Goal: Task Accomplishment & Management: Use online tool/utility

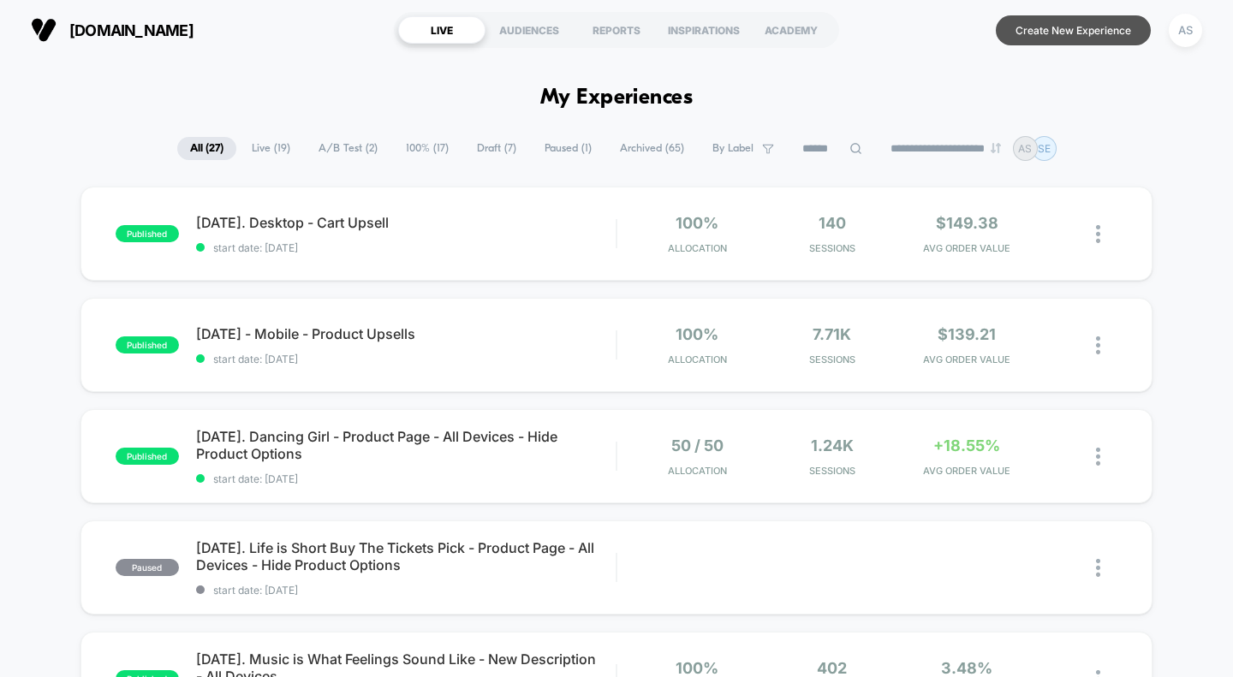
click at [1049, 33] on button "Create New Experience" at bounding box center [1073, 30] width 155 height 30
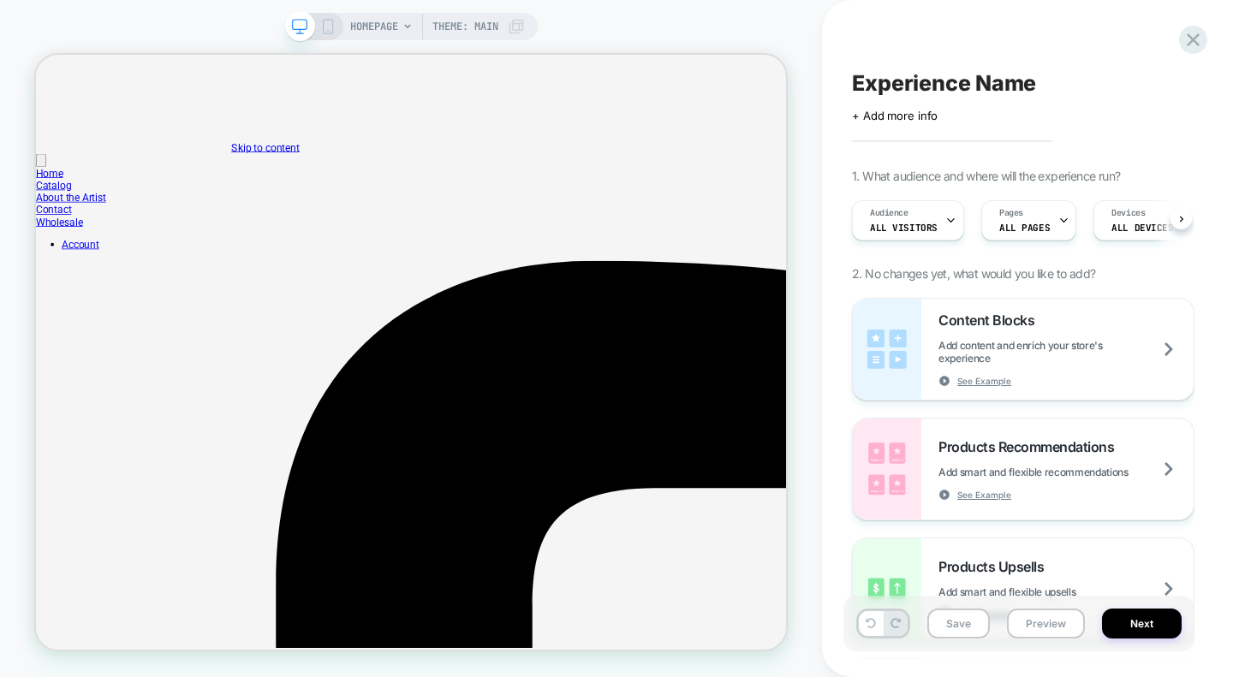
scroll to position [0, 1]
click at [897, 87] on span "Experience Name" at bounding box center [944, 83] width 184 height 26
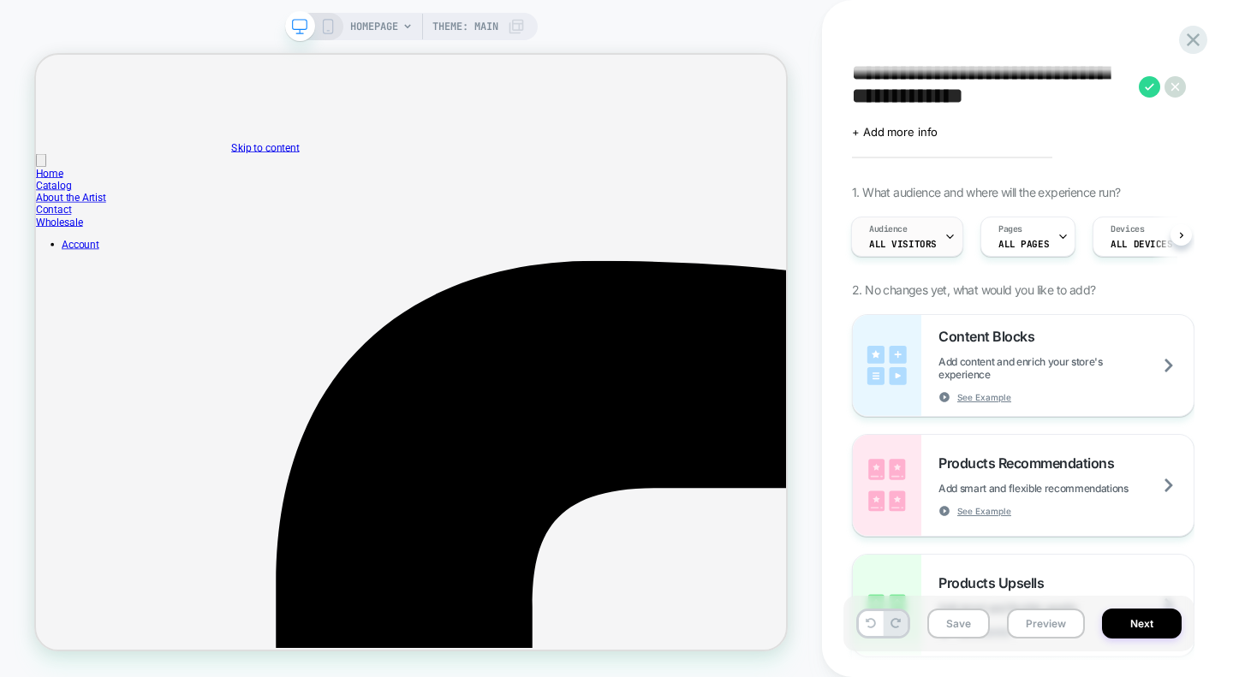
type textarea "**********"
click at [921, 239] on span "All Visitors" at bounding box center [903, 244] width 68 height 12
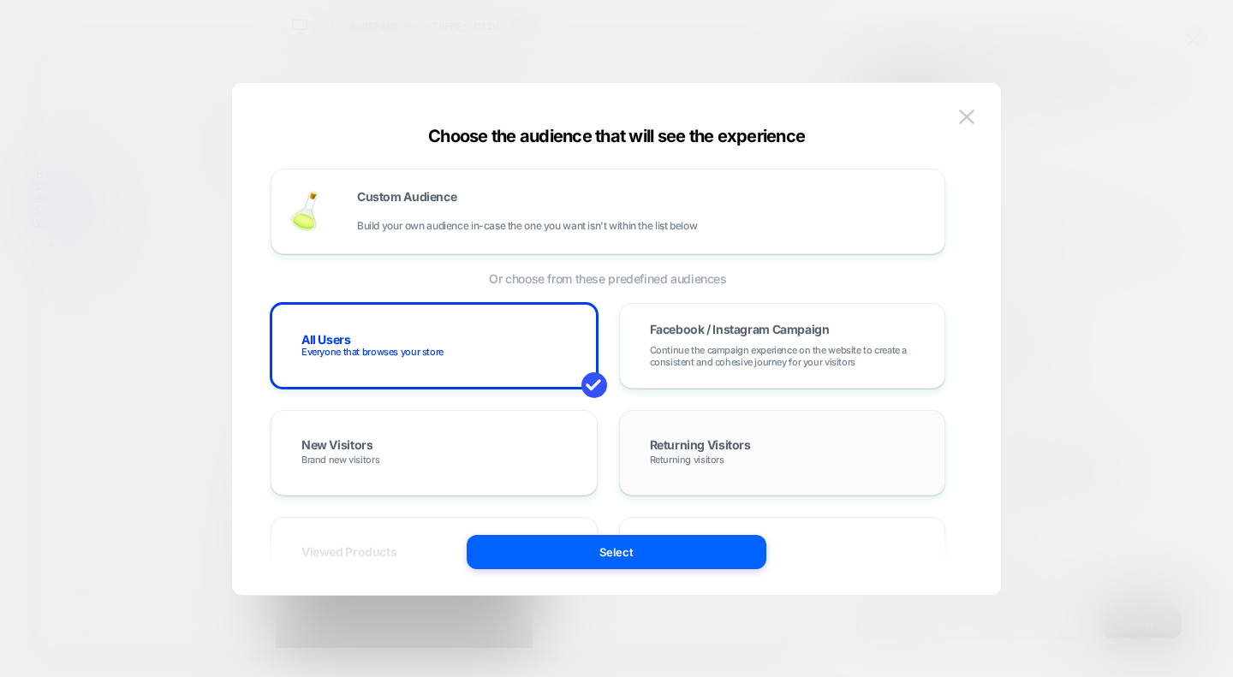
click at [691, 451] on span "Returning Visitors" at bounding box center [700, 446] width 101 height 15
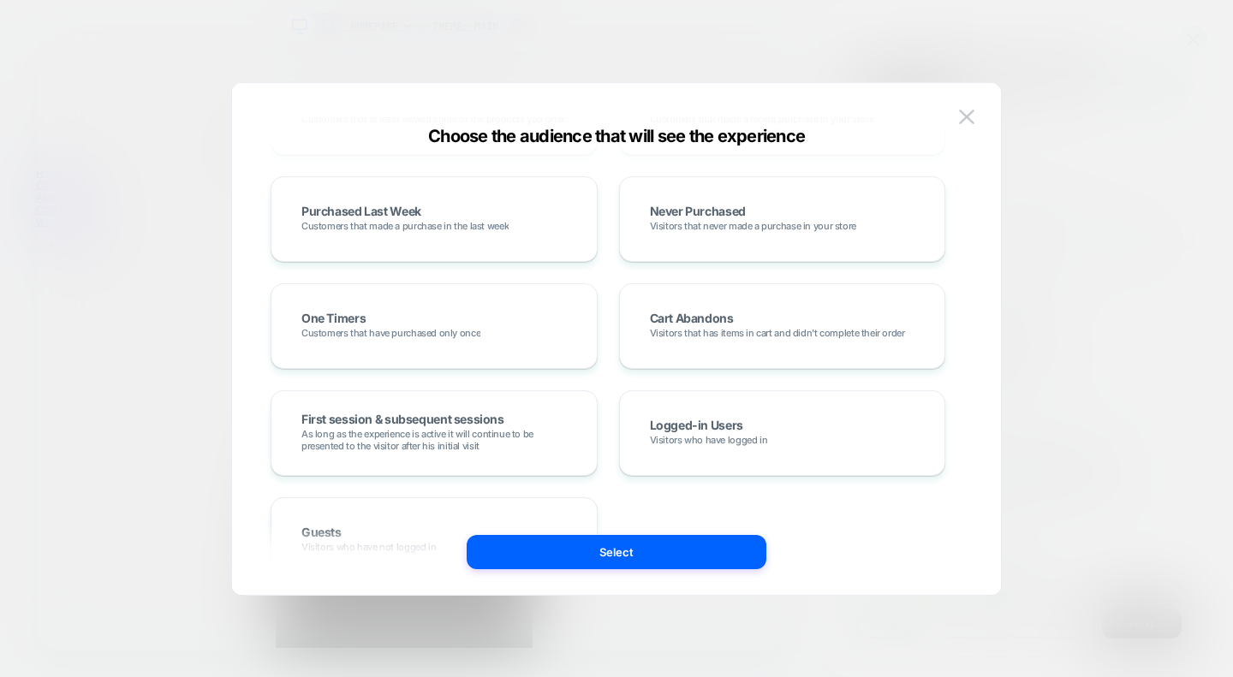
scroll to position [449, 0]
click at [733, 327] on span "Visitors that has items in cart and didn't complete their order" at bounding box center [777, 332] width 255 height 12
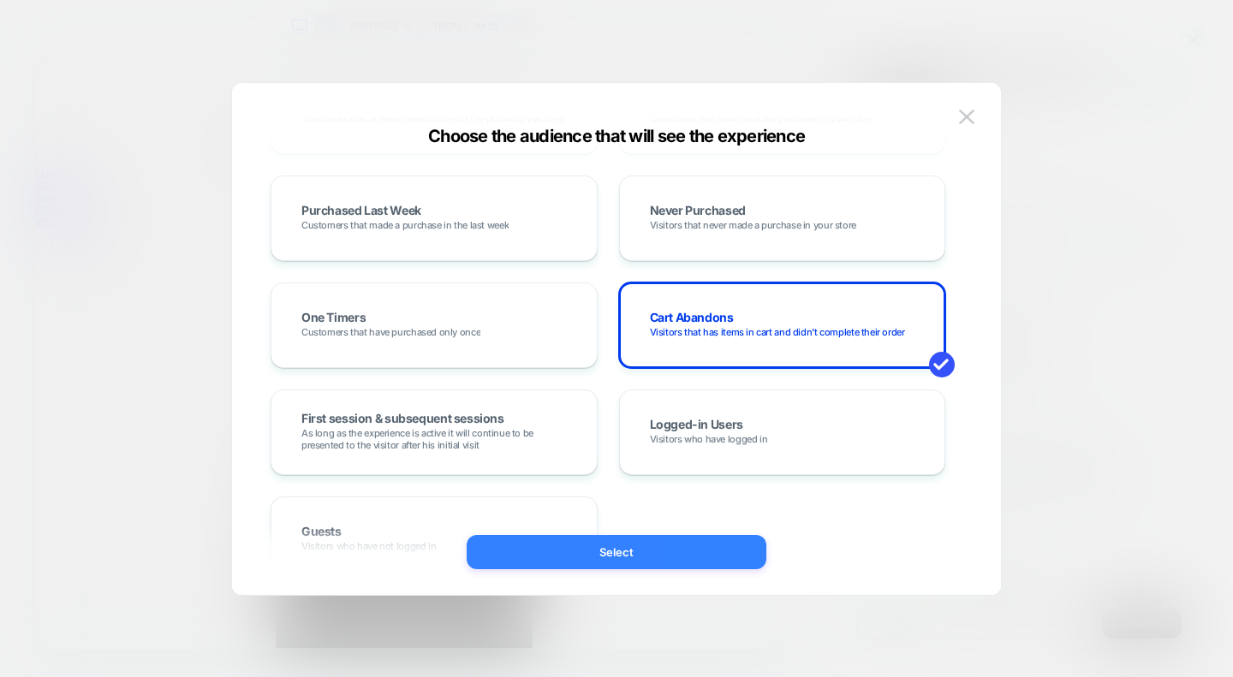
click at [608, 563] on button "Select" at bounding box center [617, 552] width 300 height 34
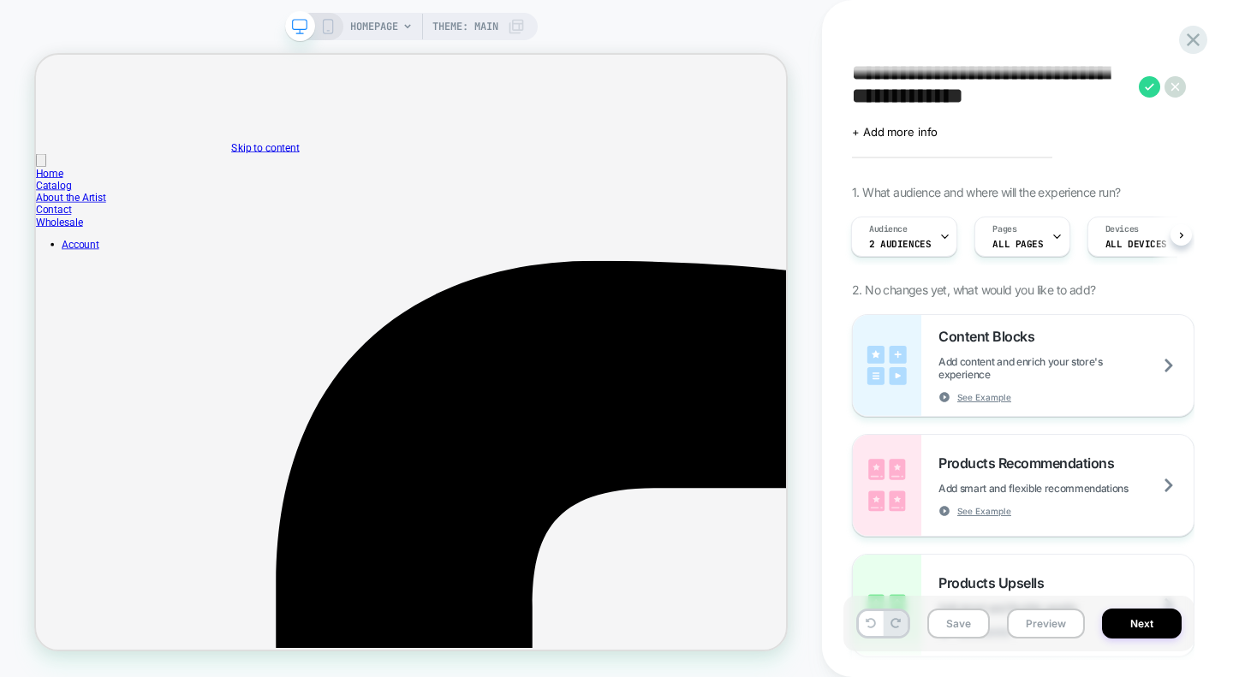
drag, startPoint x: 644, startPoint y: 618, endPoint x: 798, endPoint y: 734, distance: 192.7
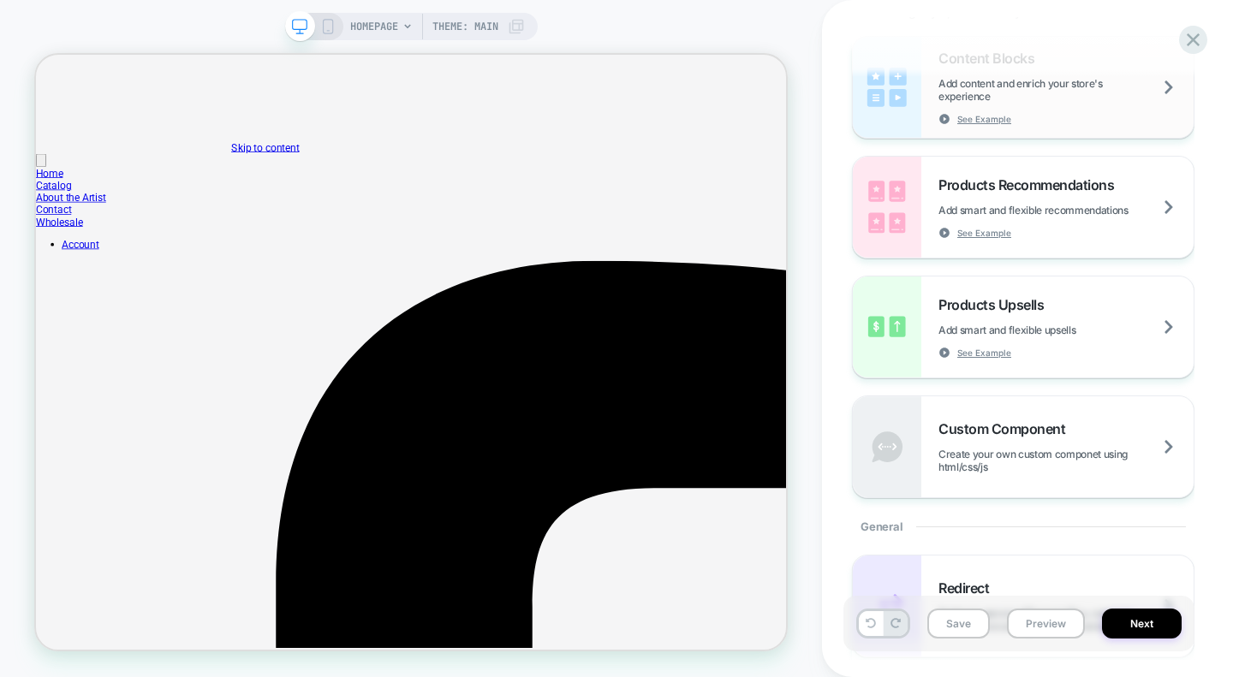
scroll to position [0, 0]
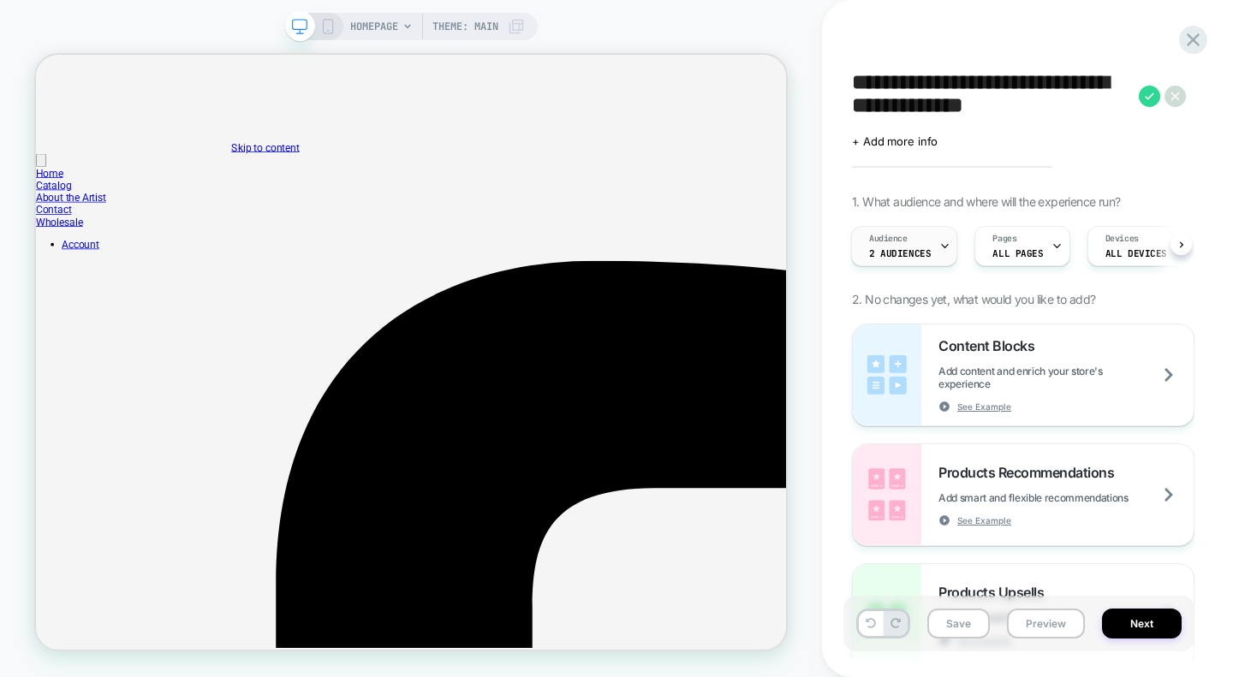
click at [913, 241] on div "Audience 2 Audiences" at bounding box center [900, 246] width 96 height 39
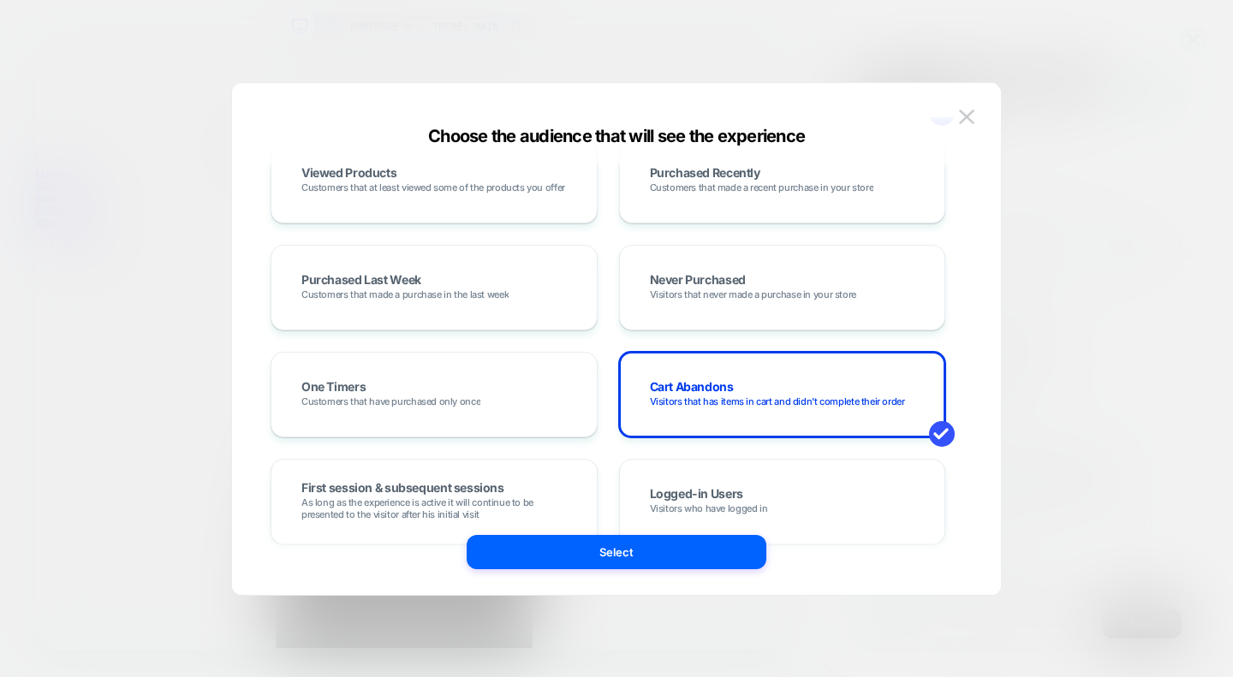
scroll to position [376, 0]
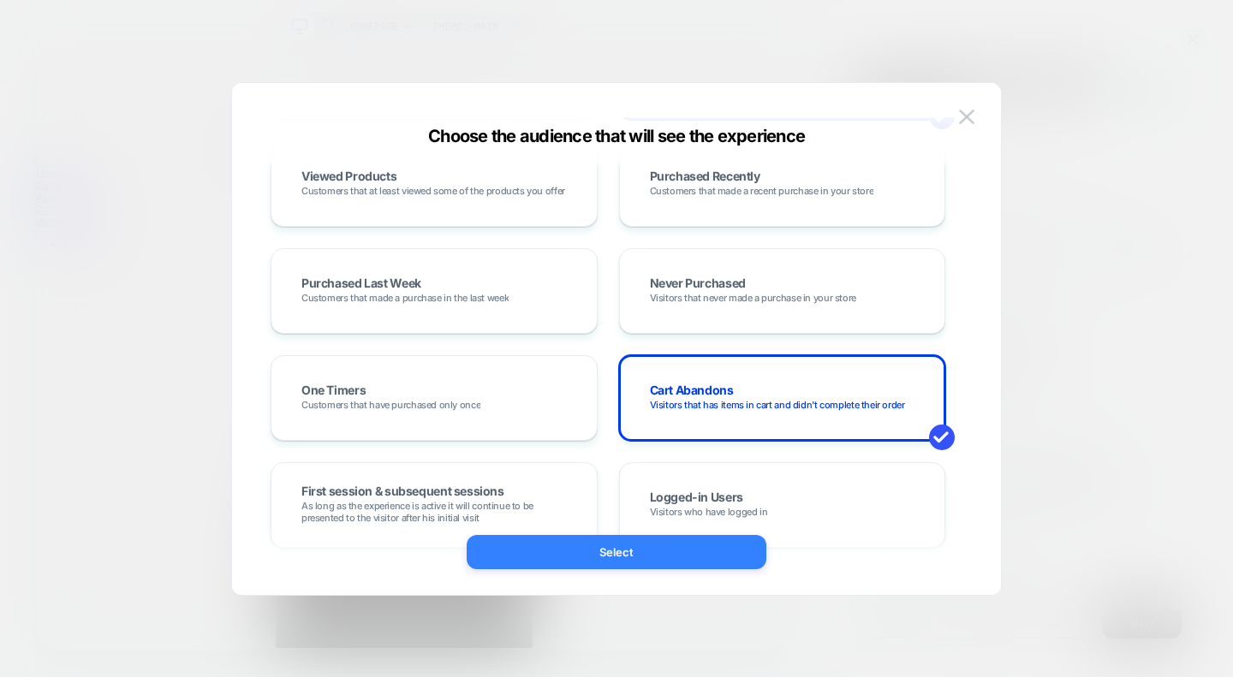
click at [699, 555] on button "Select" at bounding box center [617, 552] width 300 height 34
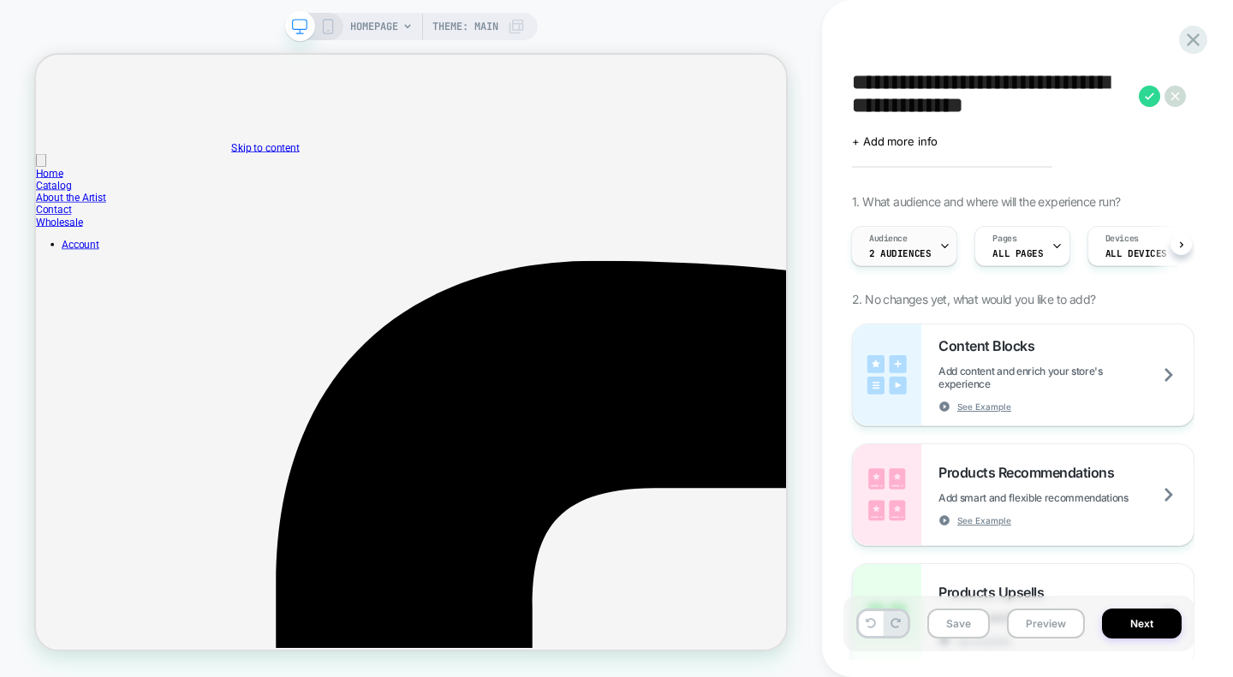
click at [920, 247] on span "2 Audiences" at bounding box center [900, 253] width 62 height 12
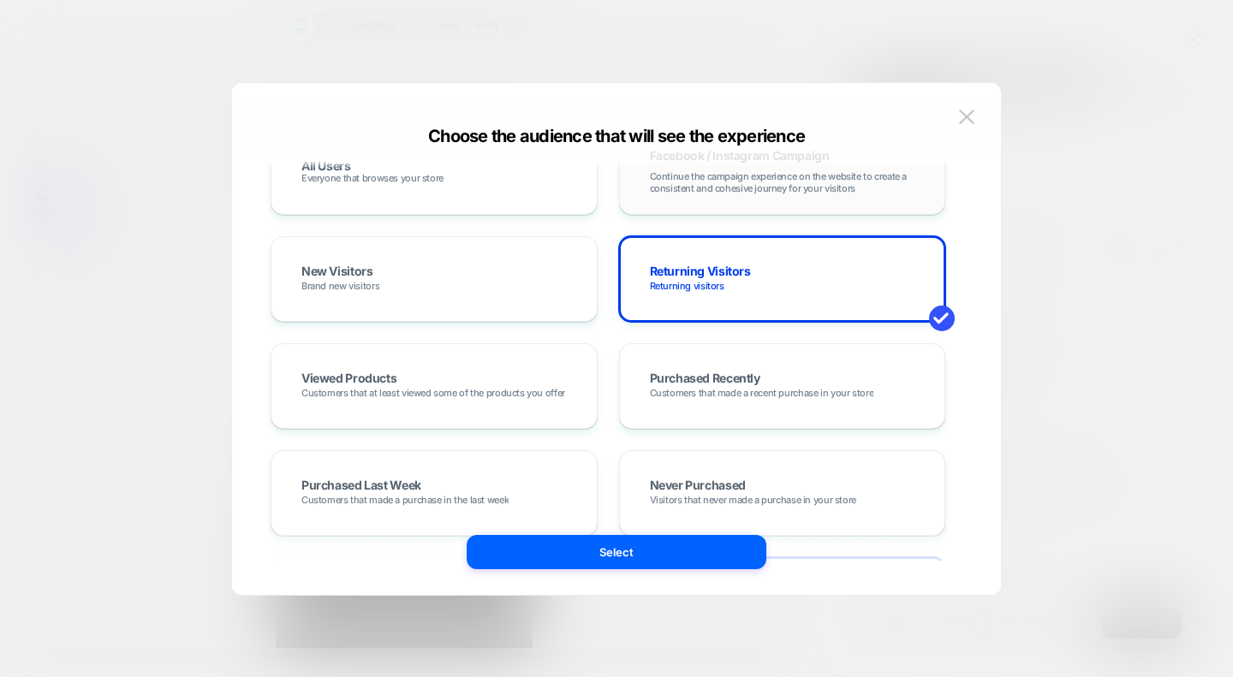
scroll to position [176, 0]
click at [694, 295] on div "Returning Visitors Returning visitors" at bounding box center [782, 278] width 291 height 50
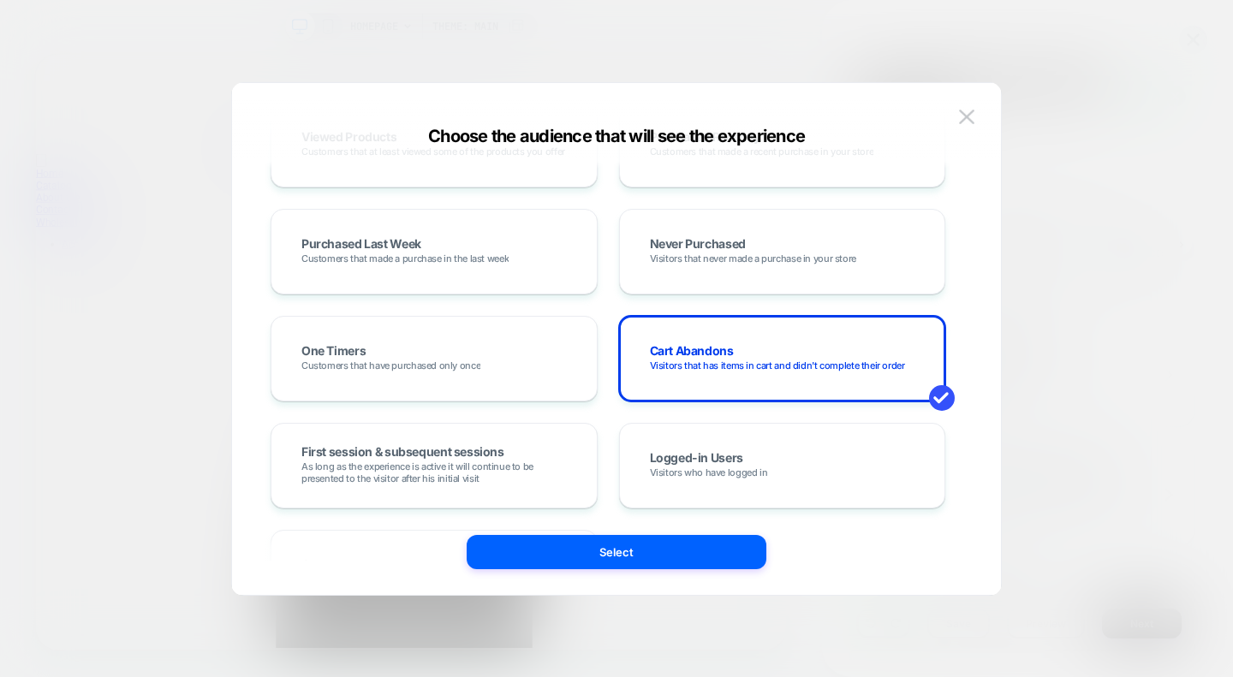
scroll to position [417, 0]
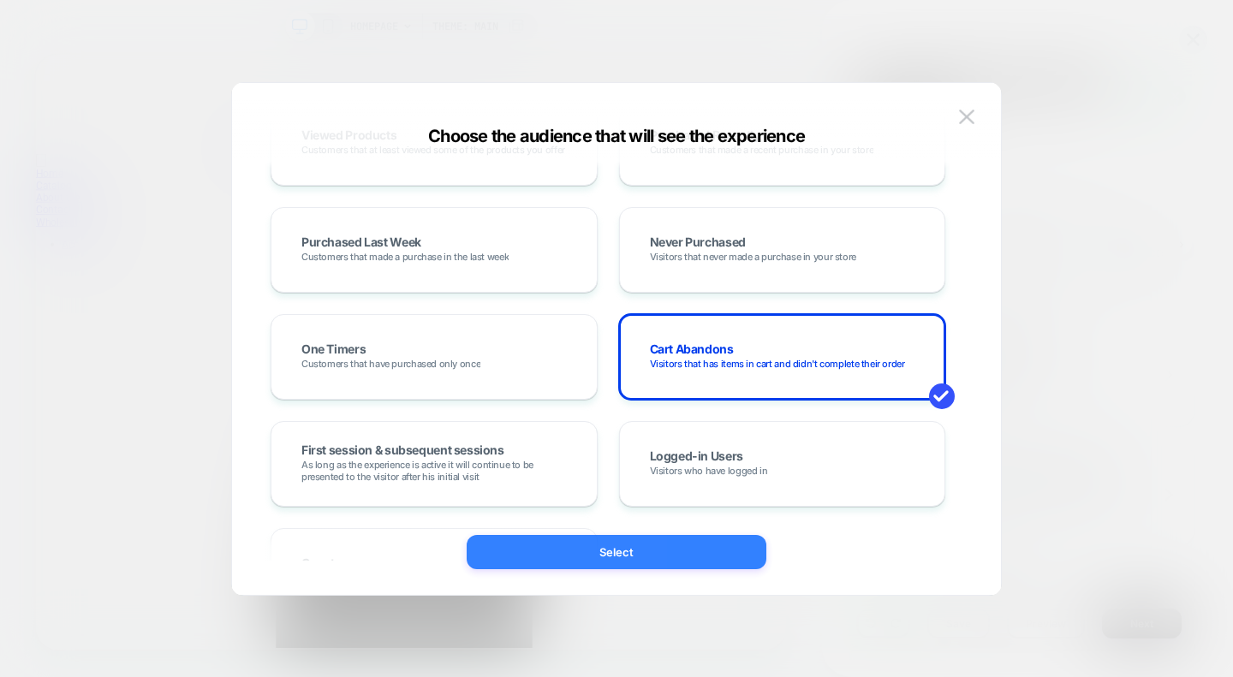
click at [641, 554] on button "Select" at bounding box center [617, 552] width 300 height 34
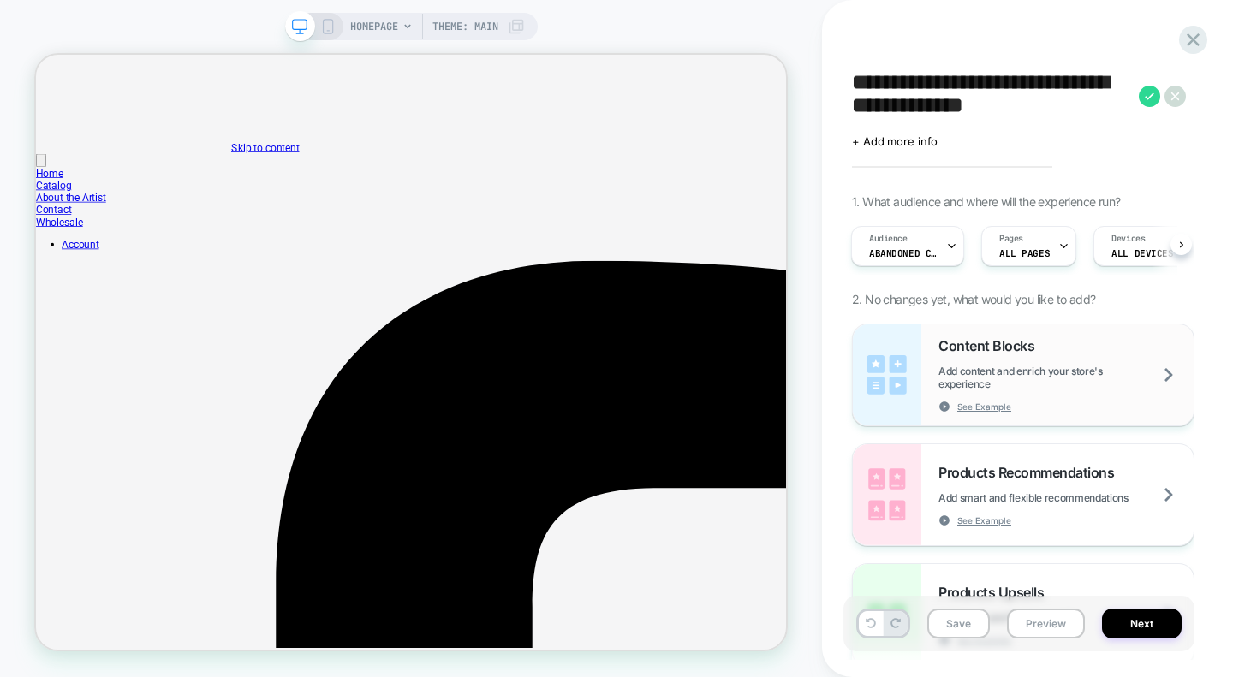
click at [1130, 371] on span "Add content and enrich your store's experience" at bounding box center [1066, 378] width 255 height 26
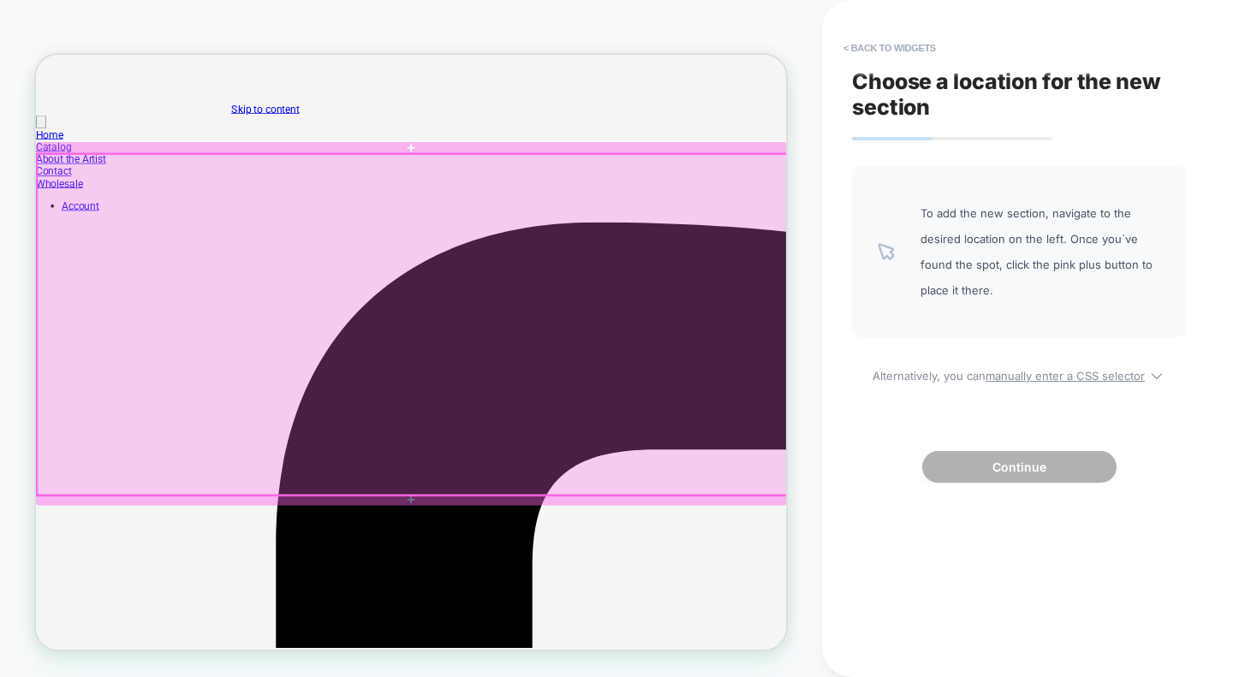
scroll to position [17, 0]
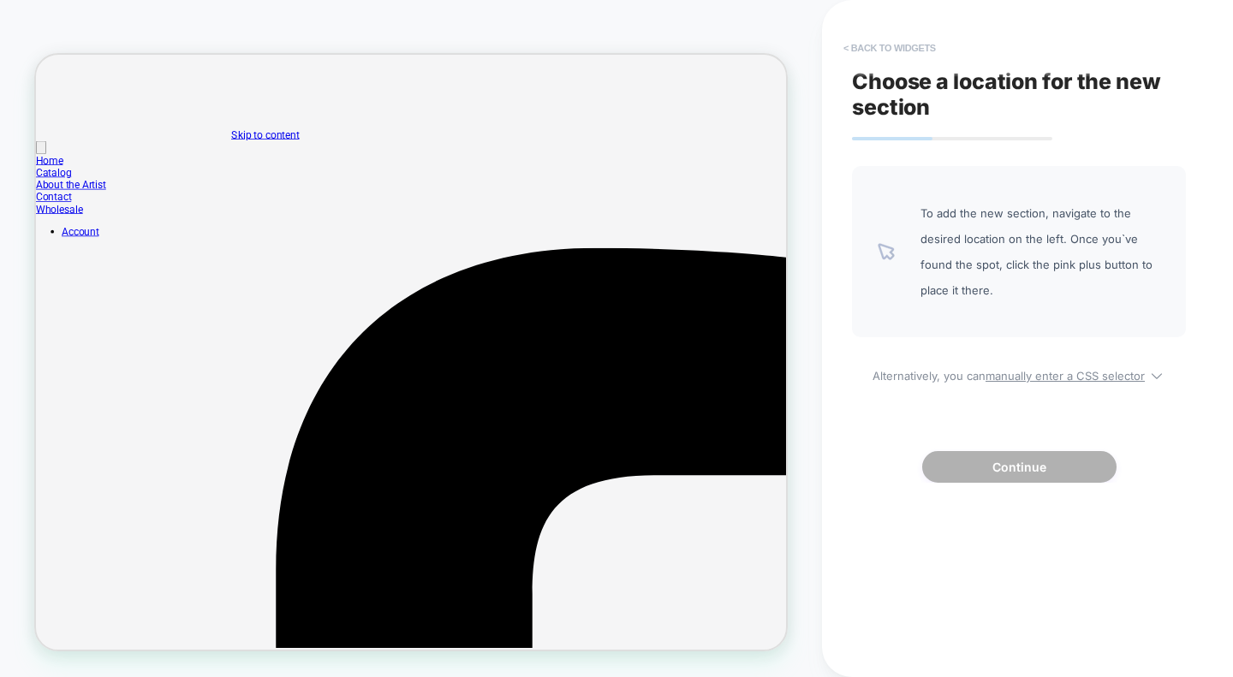
click at [873, 42] on button "< Back to widgets" at bounding box center [890, 47] width 110 height 27
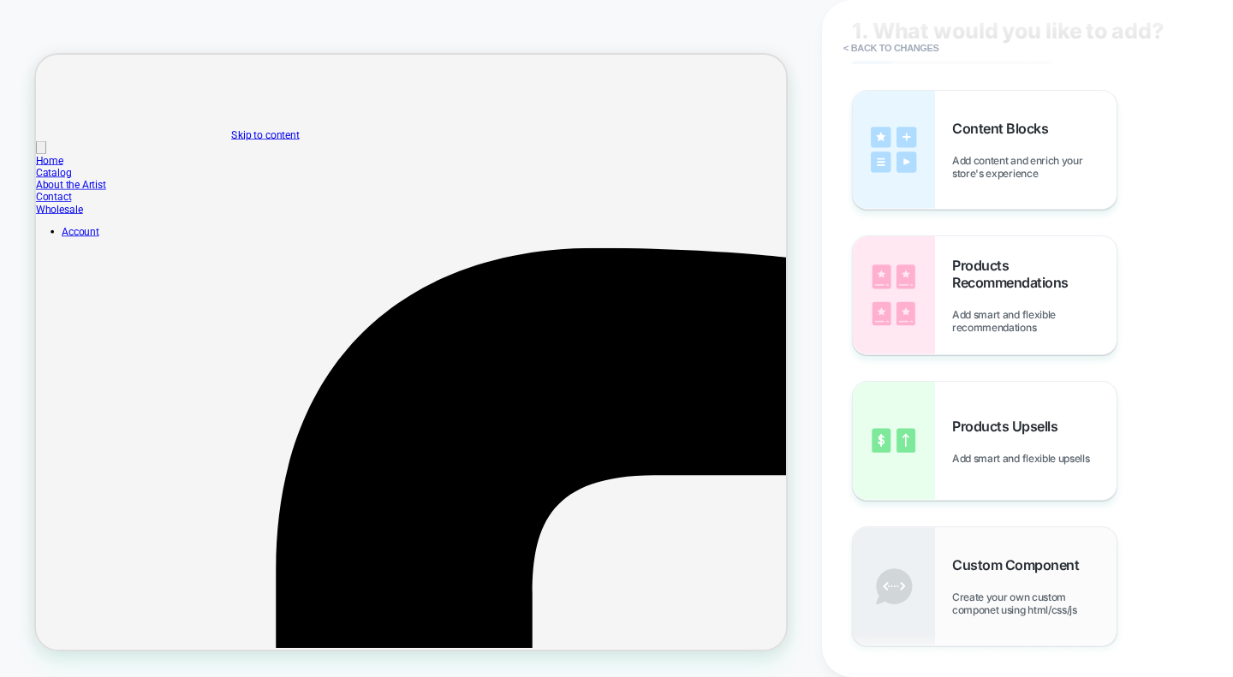
scroll to position [0, 0]
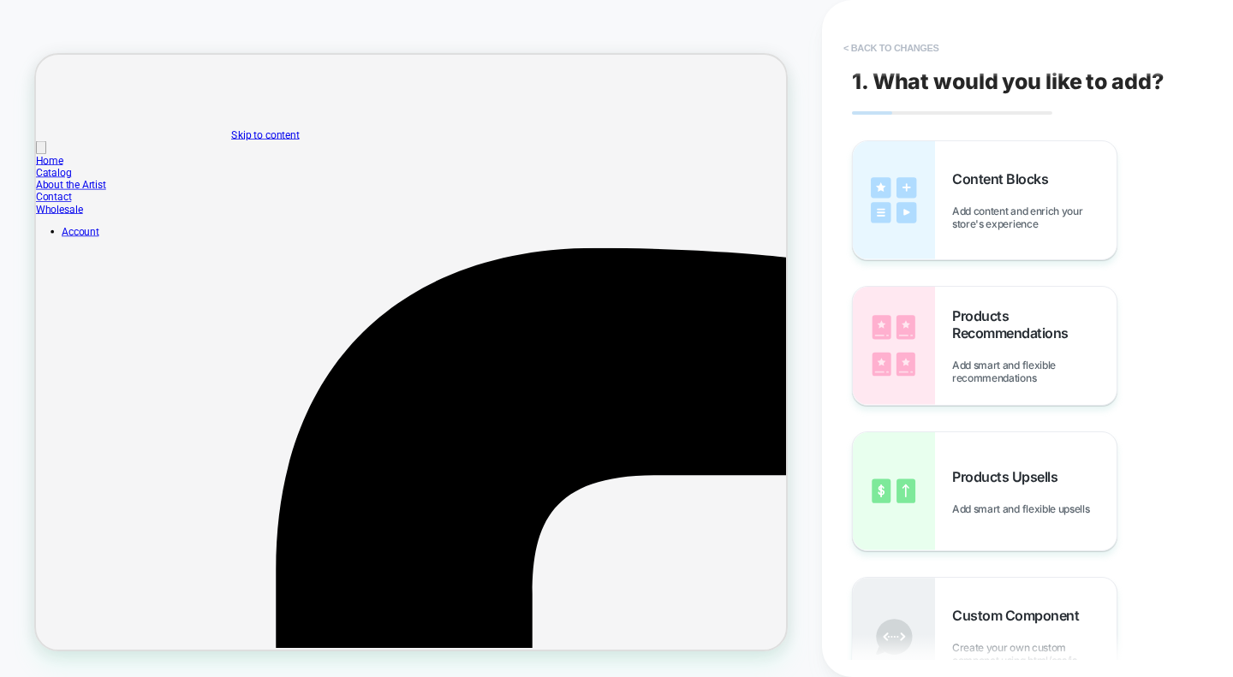
click at [895, 39] on button "< Back to changes" at bounding box center [891, 47] width 113 height 27
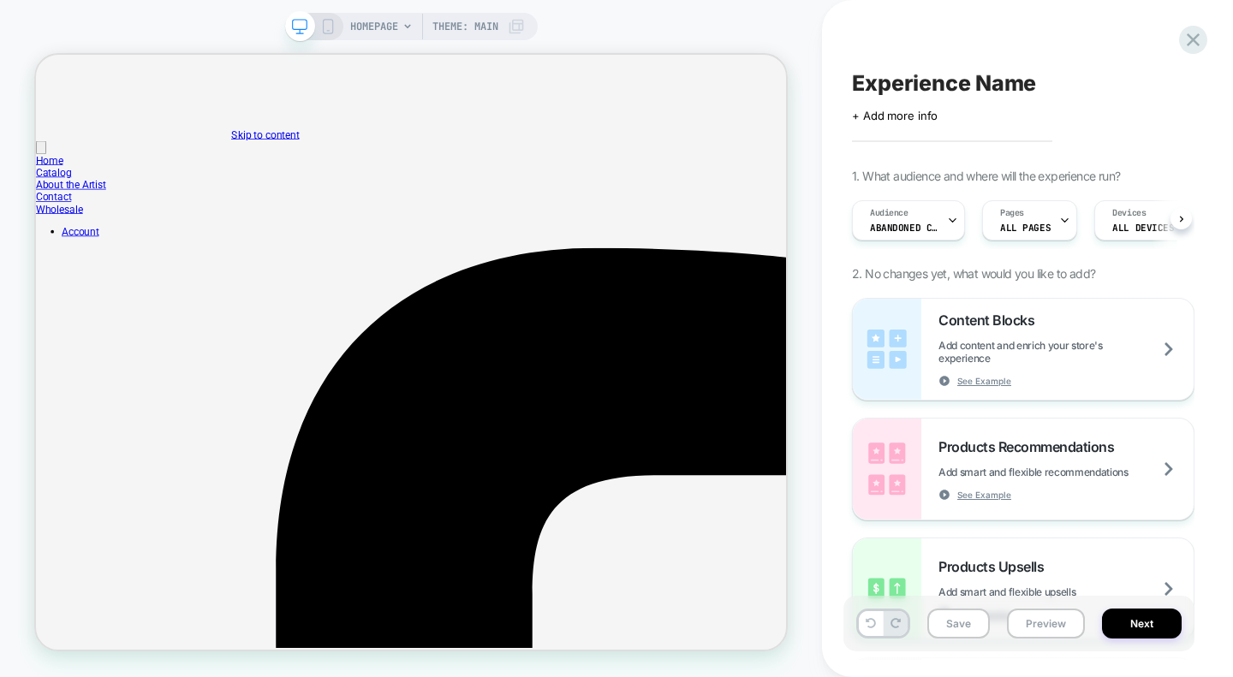
scroll to position [0, 1]
click at [1022, 232] on span "ALL PAGES" at bounding box center [1024, 228] width 51 height 12
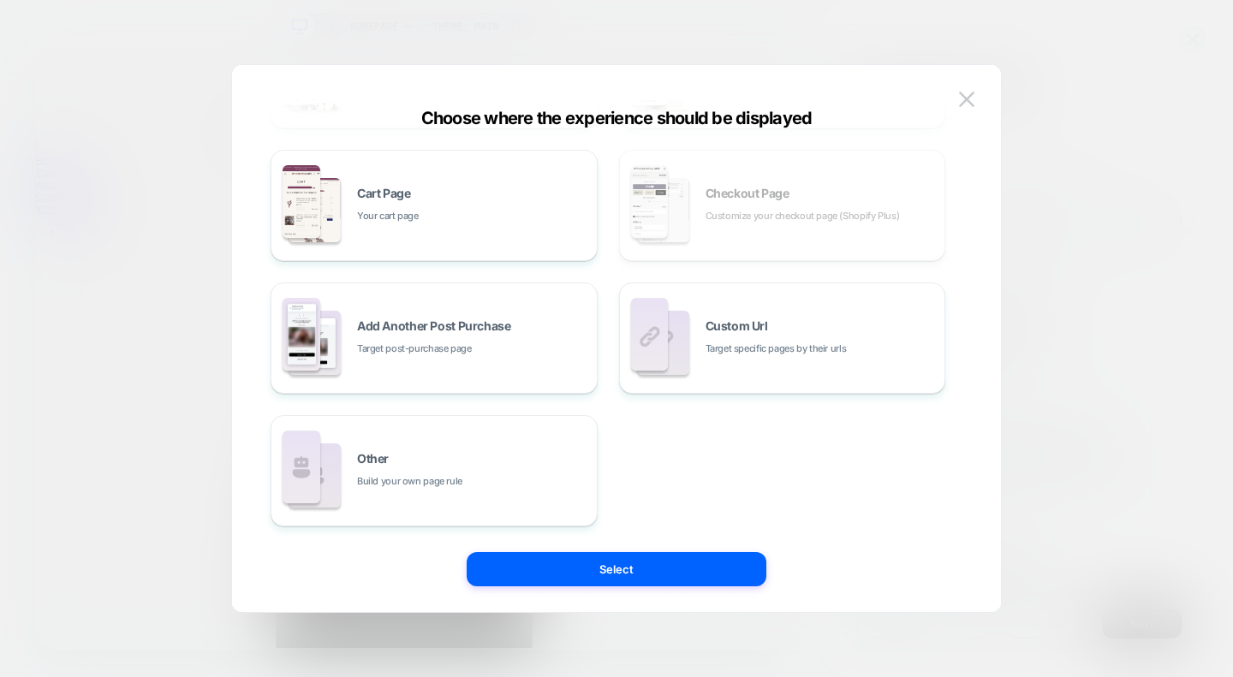
scroll to position [0, 0]
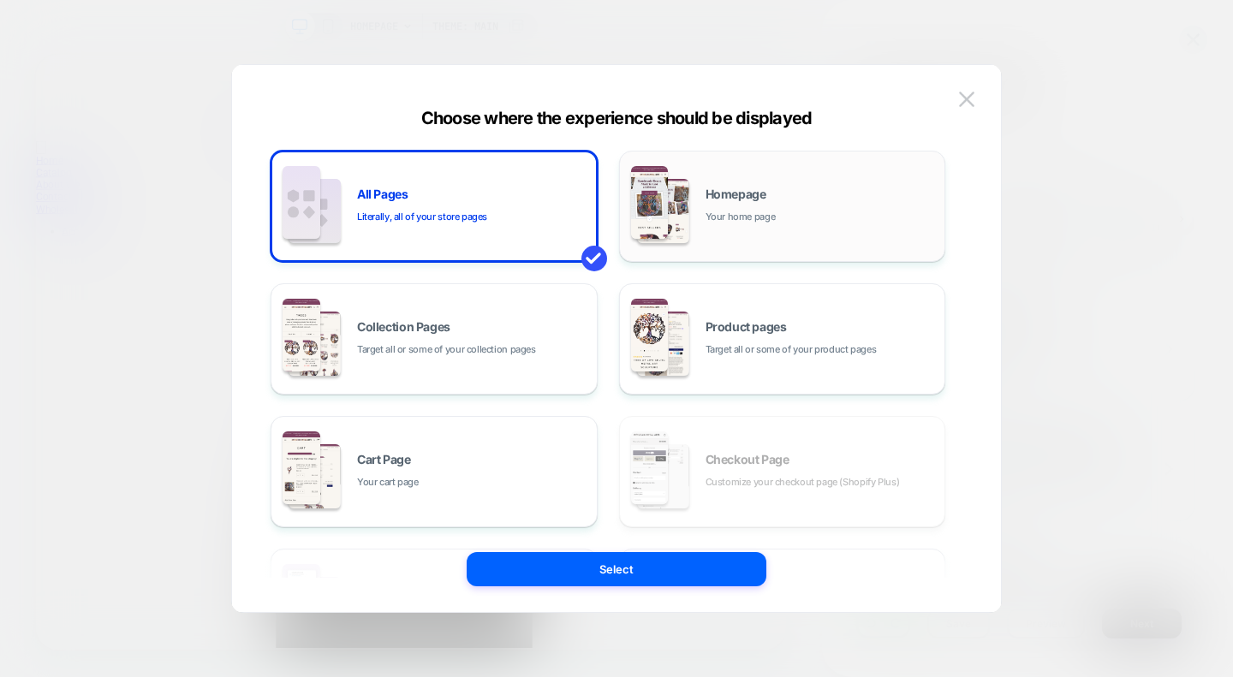
click at [738, 219] on span "Your home page" at bounding box center [741, 217] width 70 height 16
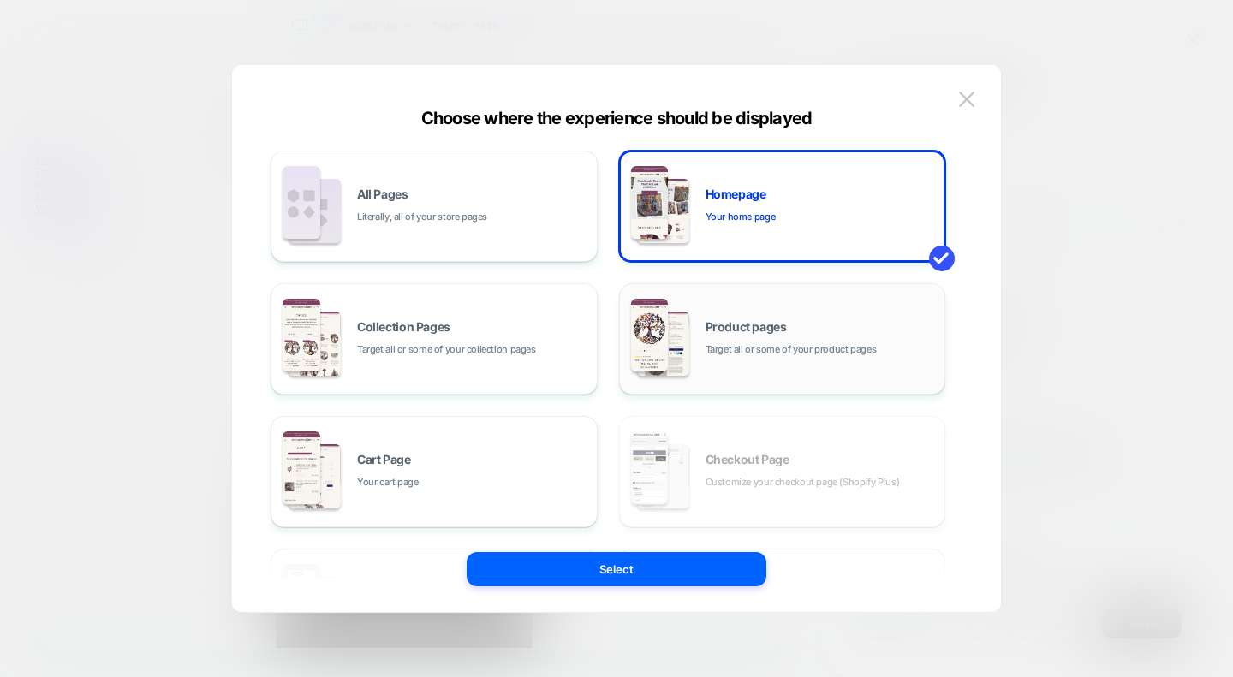
click at [683, 344] on img at bounding box center [663, 344] width 52 height 64
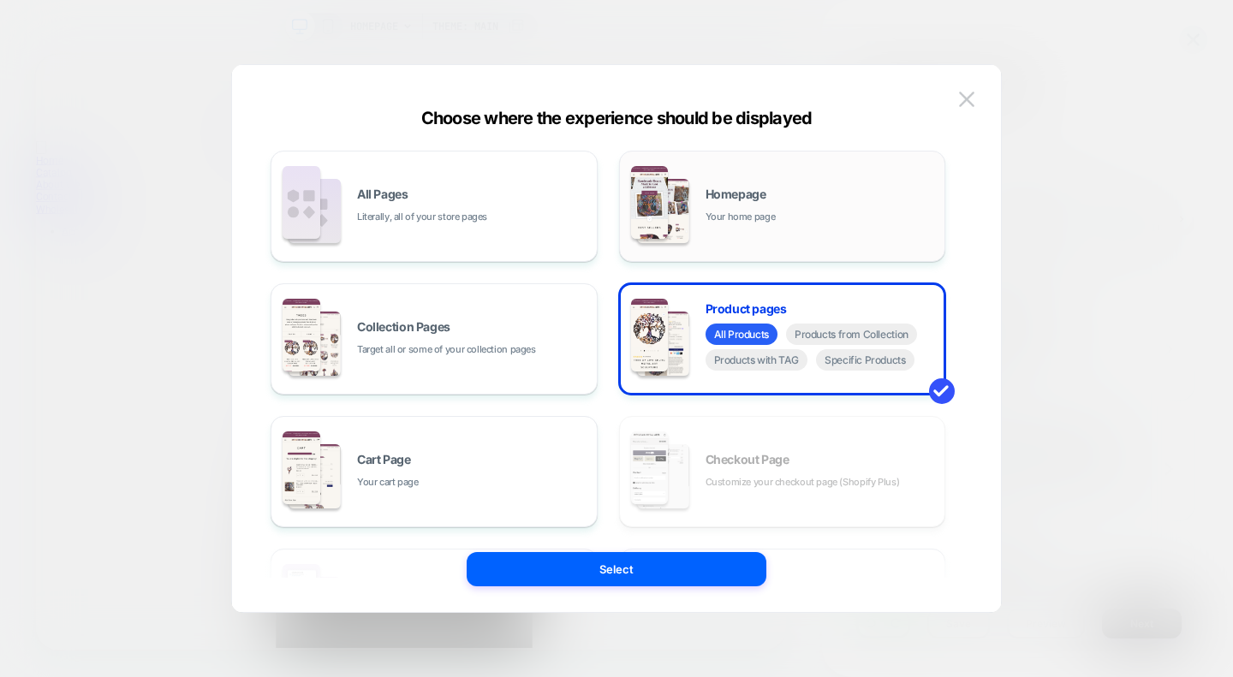
click at [688, 200] on img at bounding box center [663, 211] width 52 height 64
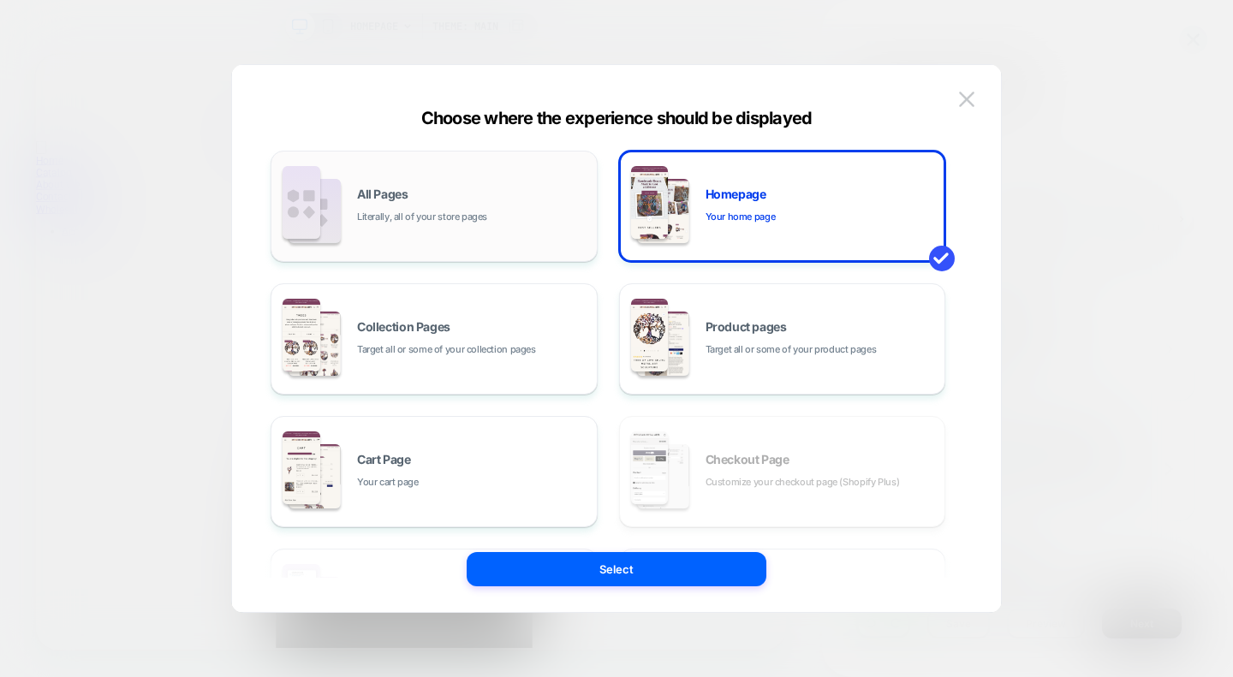
click at [506, 215] on div "All Pages Literally, all of your store pages" at bounding box center [472, 206] width 231 height 37
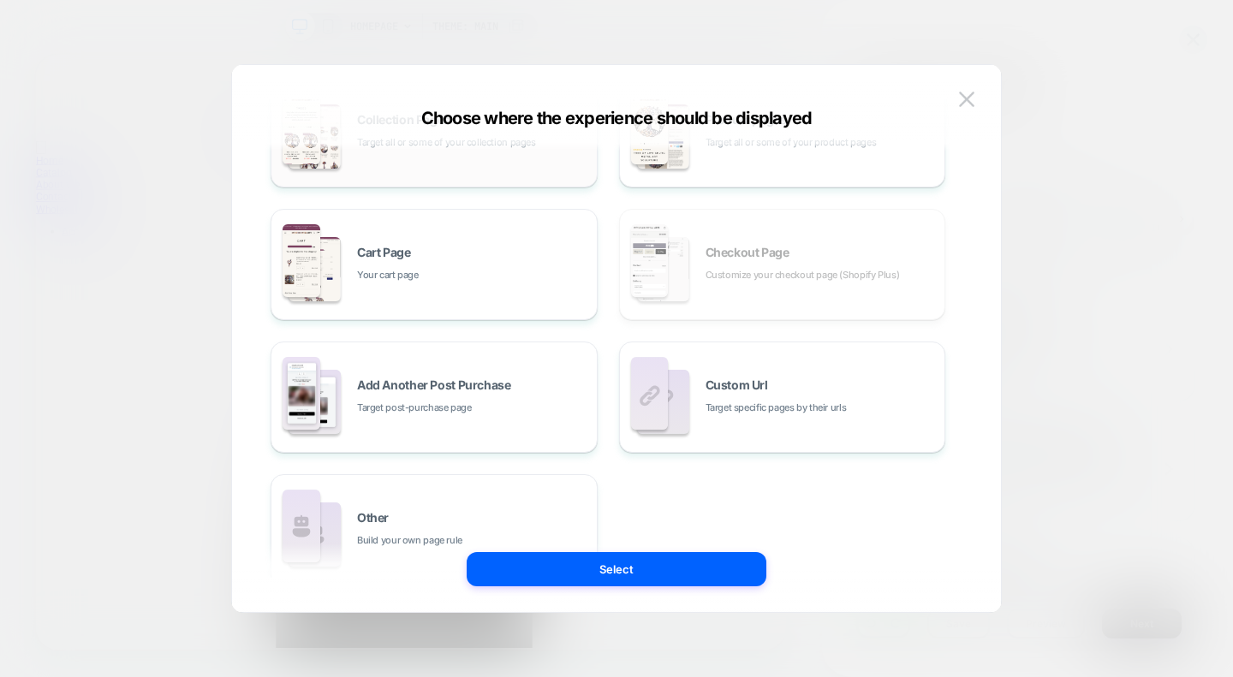
scroll to position [266, 0]
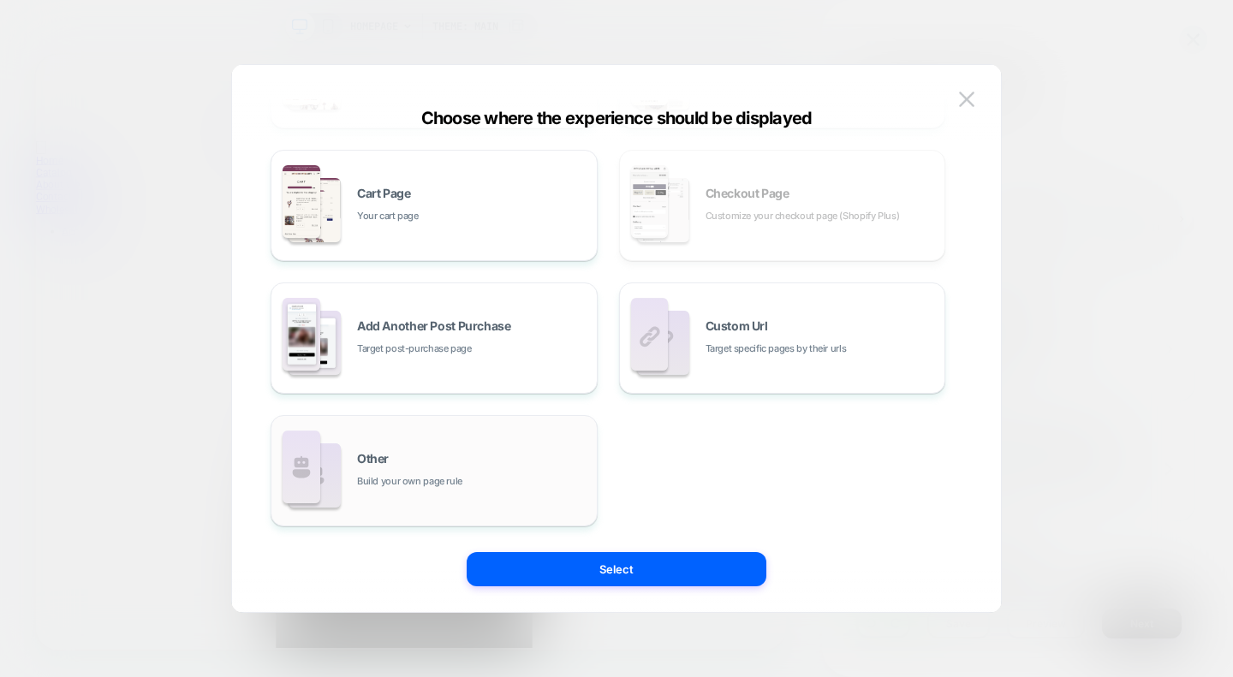
click at [471, 480] on div "Other Build your own page rule" at bounding box center [472, 471] width 231 height 37
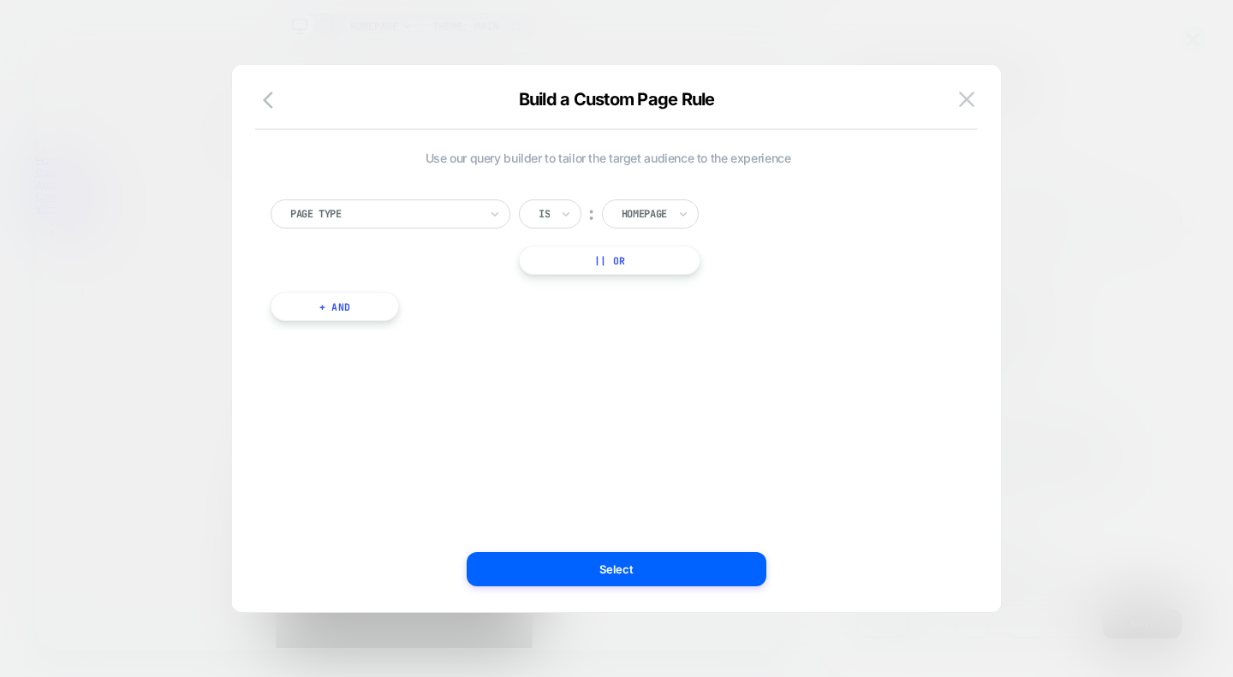
scroll to position [0, 0]
click at [569, 212] on icon at bounding box center [566, 214] width 12 height 17
click at [569, 297] on div "Is not" at bounding box center [591, 288] width 111 height 27
click at [681, 224] on div "Homepage" at bounding box center [672, 214] width 97 height 29
click at [672, 291] on div "Cart" at bounding box center [699, 288] width 111 height 27
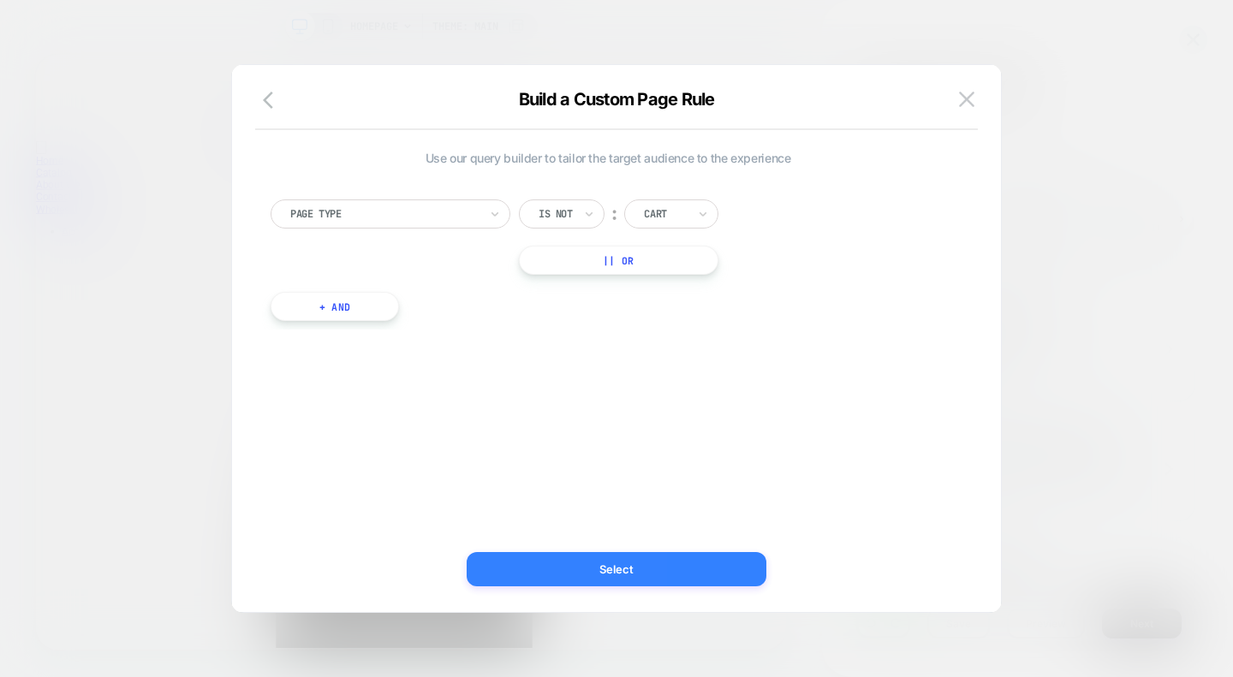
click at [643, 569] on button "Select" at bounding box center [617, 569] width 300 height 34
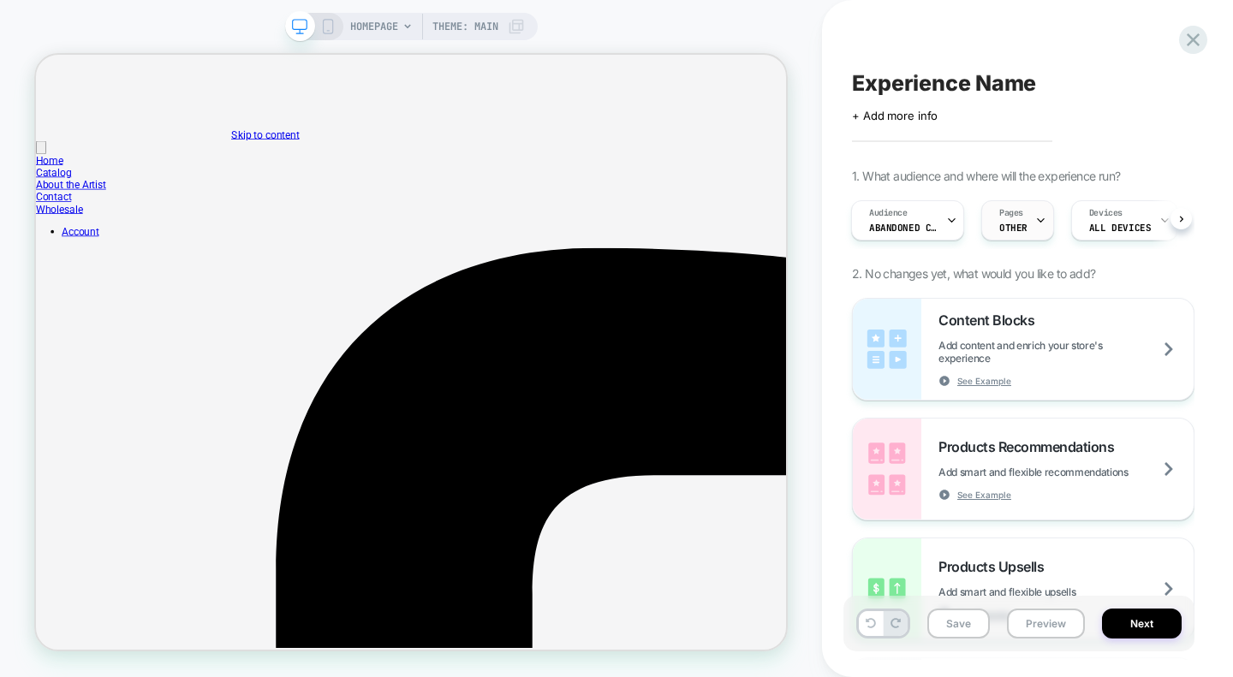
click at [1022, 222] on span "OTHER" at bounding box center [1013, 228] width 28 height 12
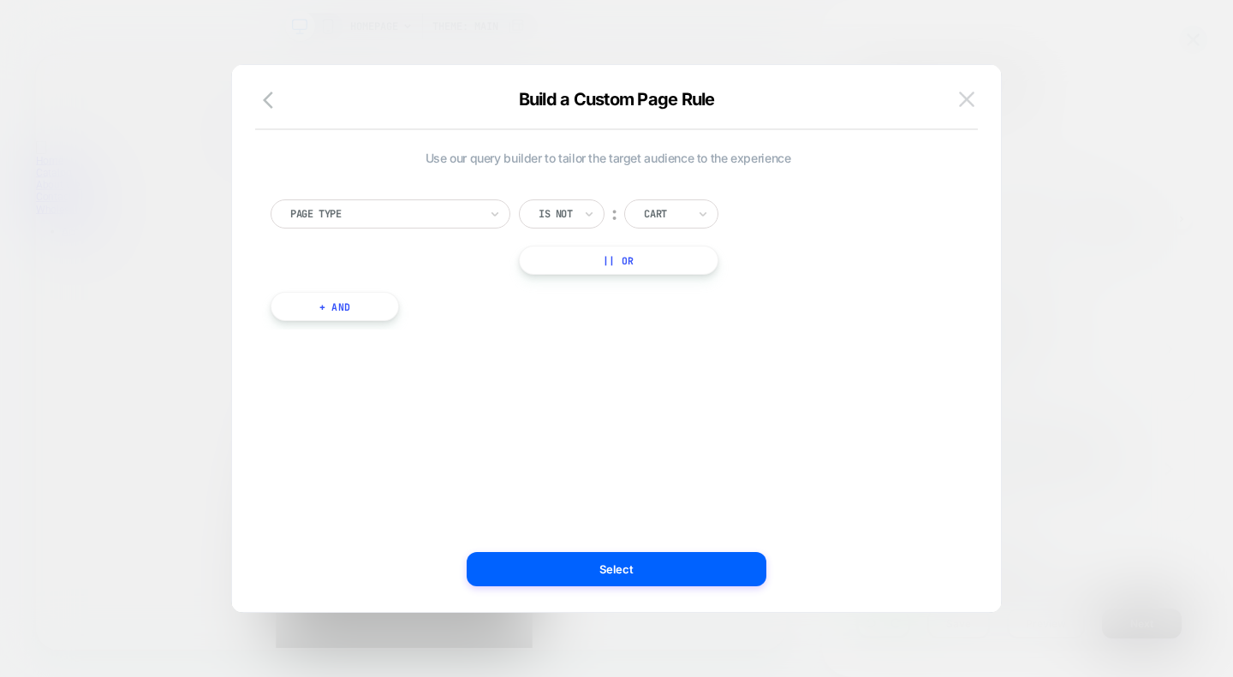
click at [967, 104] on img at bounding box center [966, 99] width 15 height 15
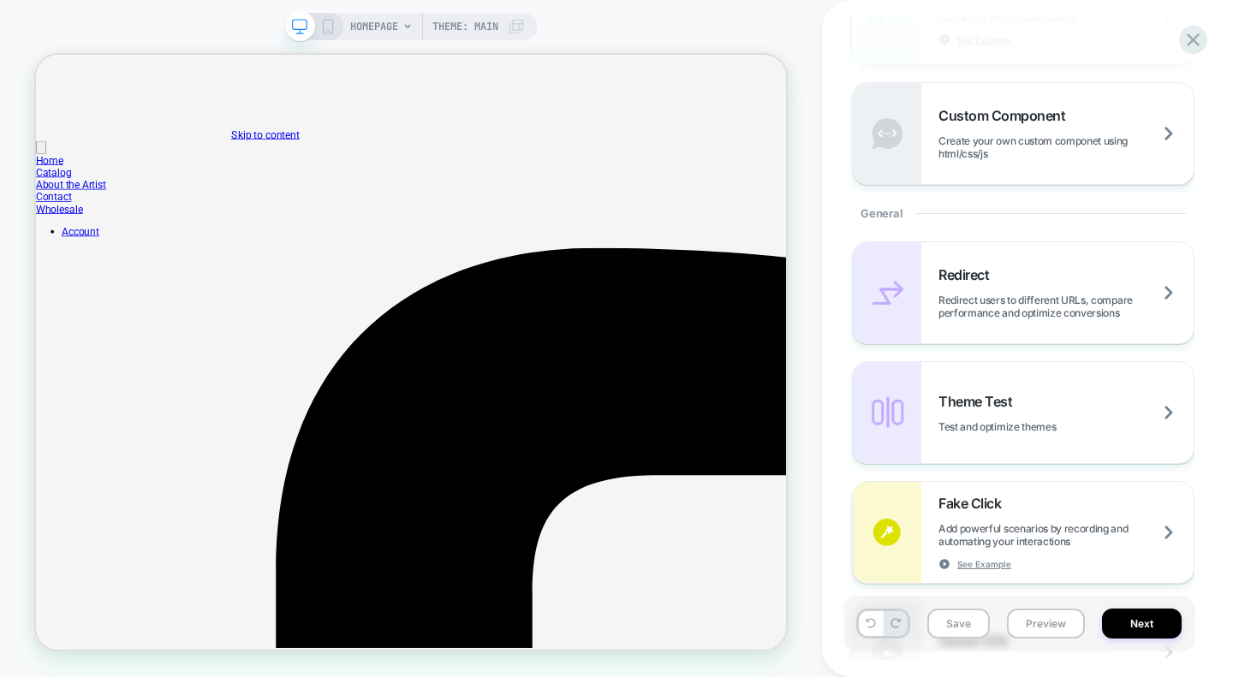
scroll to position [517, 0]
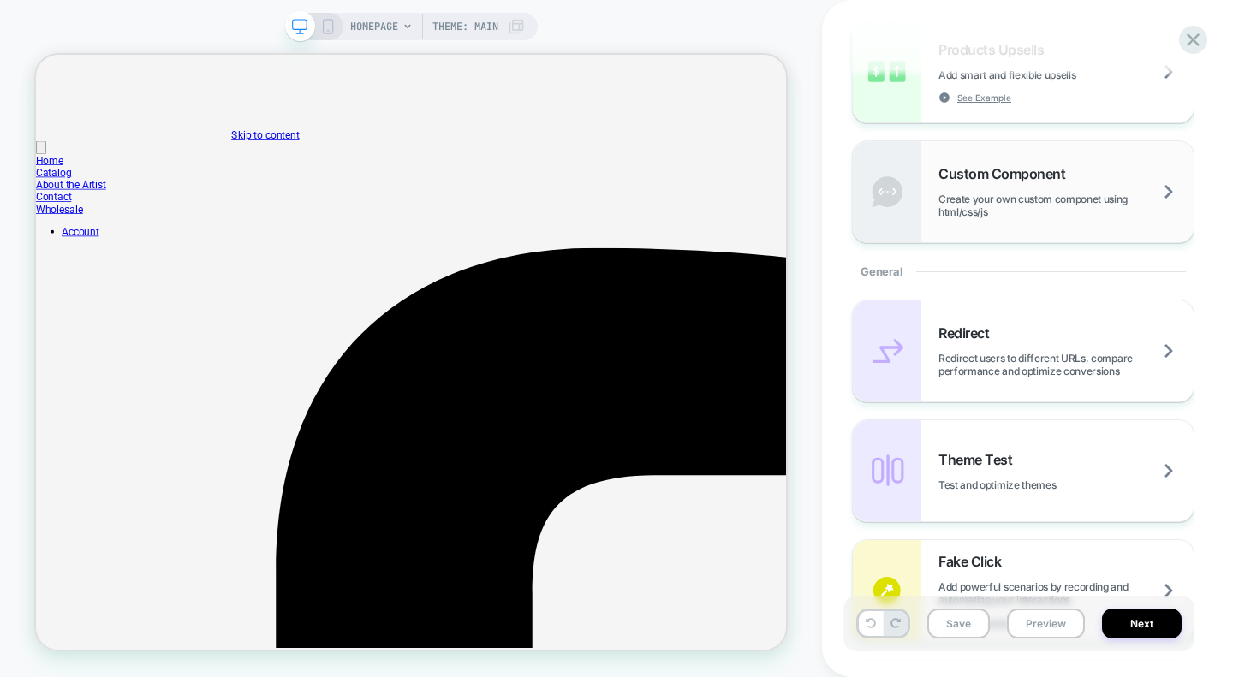
click at [970, 211] on span "Create your own custom componet using html/css/js" at bounding box center [1066, 206] width 255 height 26
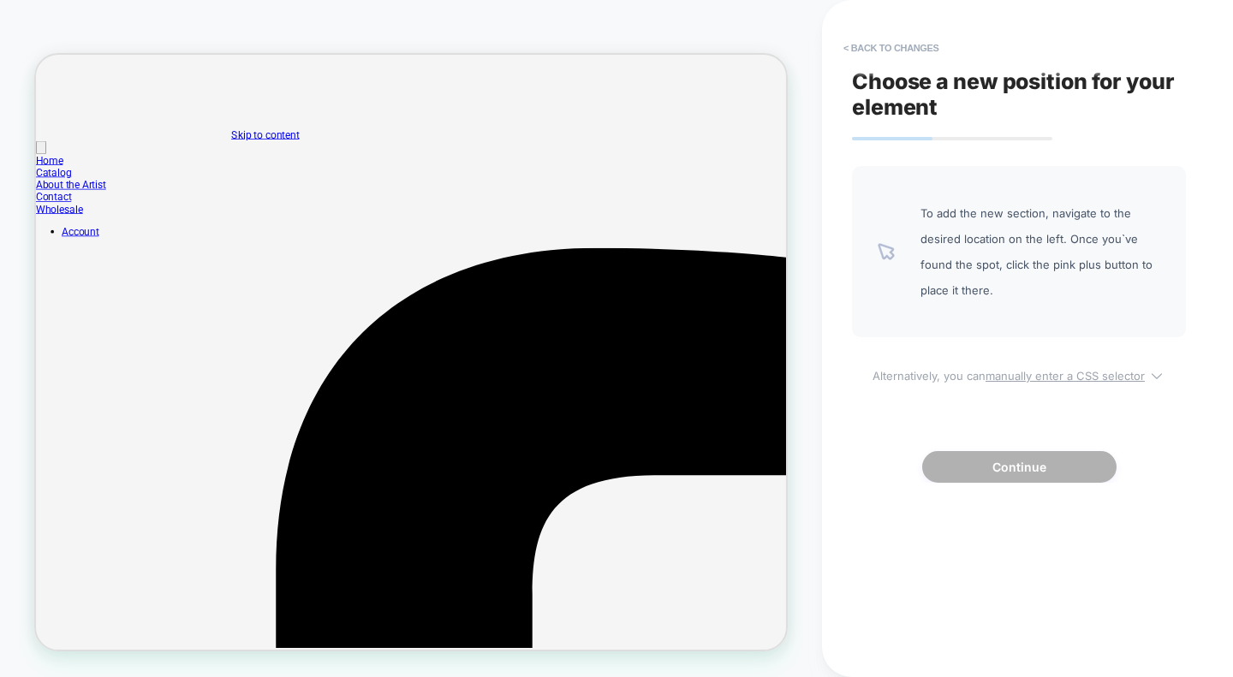
click at [1051, 378] on u "manually enter a CSS selector" at bounding box center [1065, 376] width 159 height 14
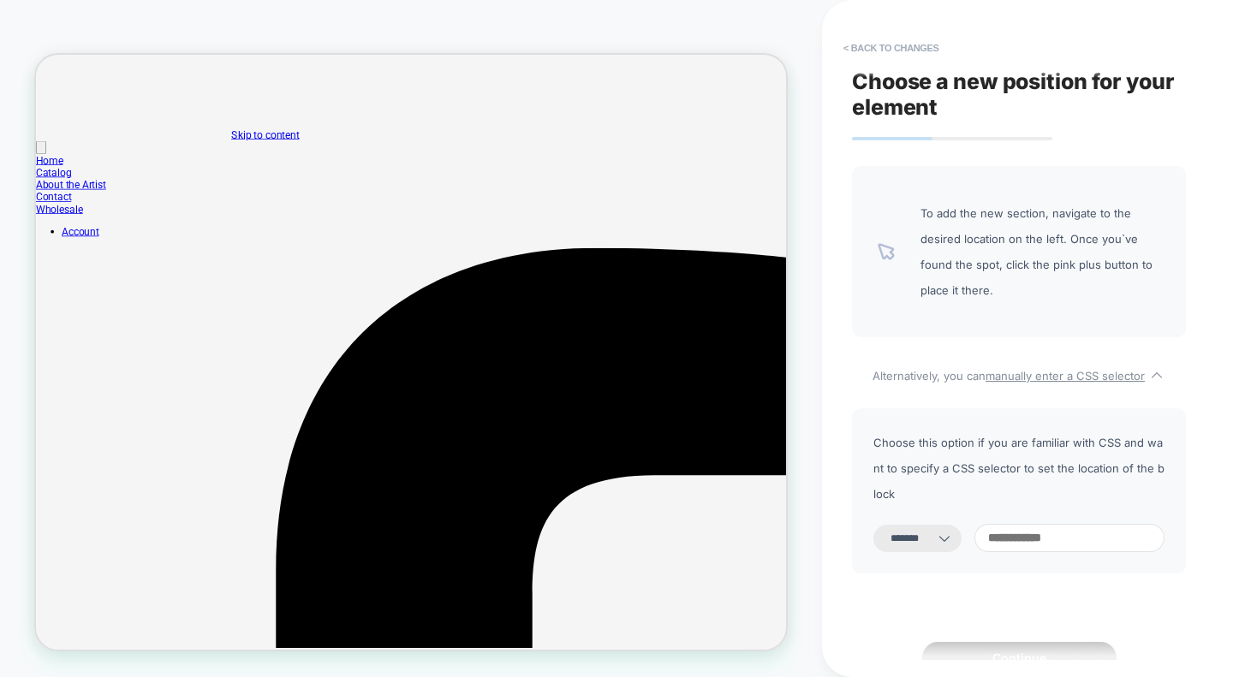
click at [950, 536] on icon at bounding box center [944, 539] width 10 height 6
click at [942, 525] on select "**********" at bounding box center [917, 538] width 88 height 27
select select "*********"
click at [873, 525] on select "**********" at bounding box center [917, 538] width 88 height 27
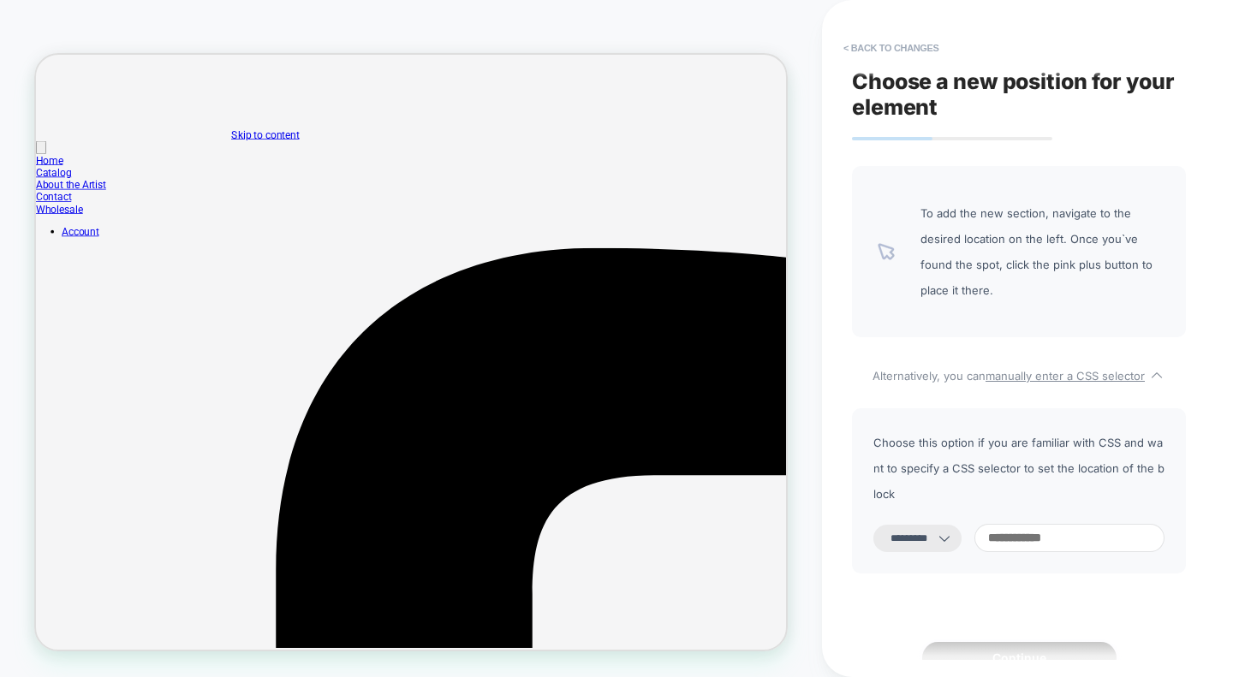
click at [1046, 524] on input at bounding box center [1070, 538] width 190 height 28
paste input "****"
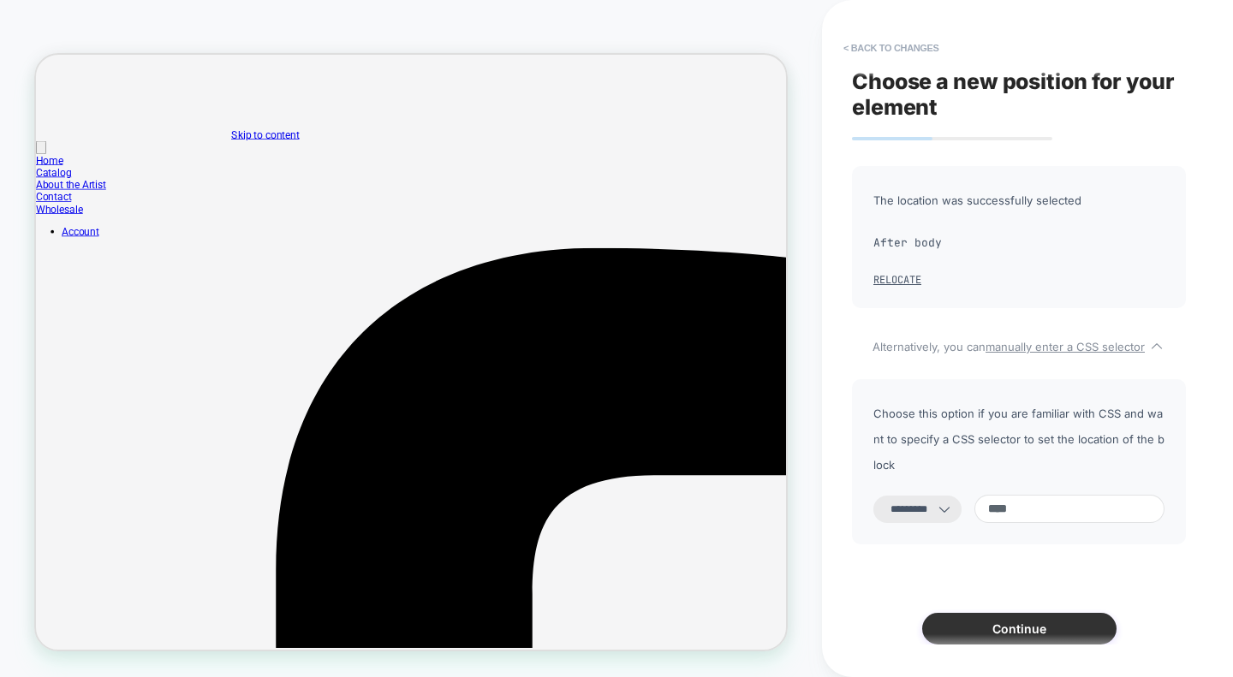
type input "****"
click at [1026, 619] on button "Continue" at bounding box center [1019, 629] width 194 height 32
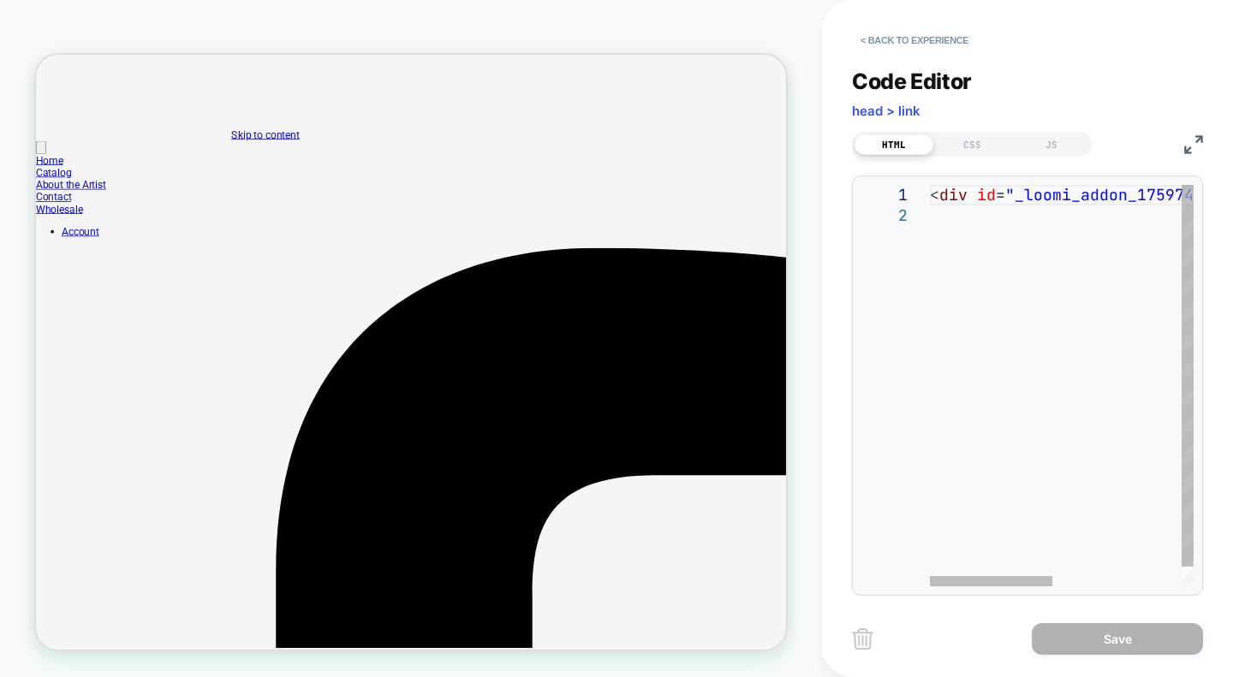
click at [986, 265] on div "< div id = "_loomi_addon_1759745484000" > Change Me! </ div >" at bounding box center [1199, 396] width 539 height 422
type textarea "**********"
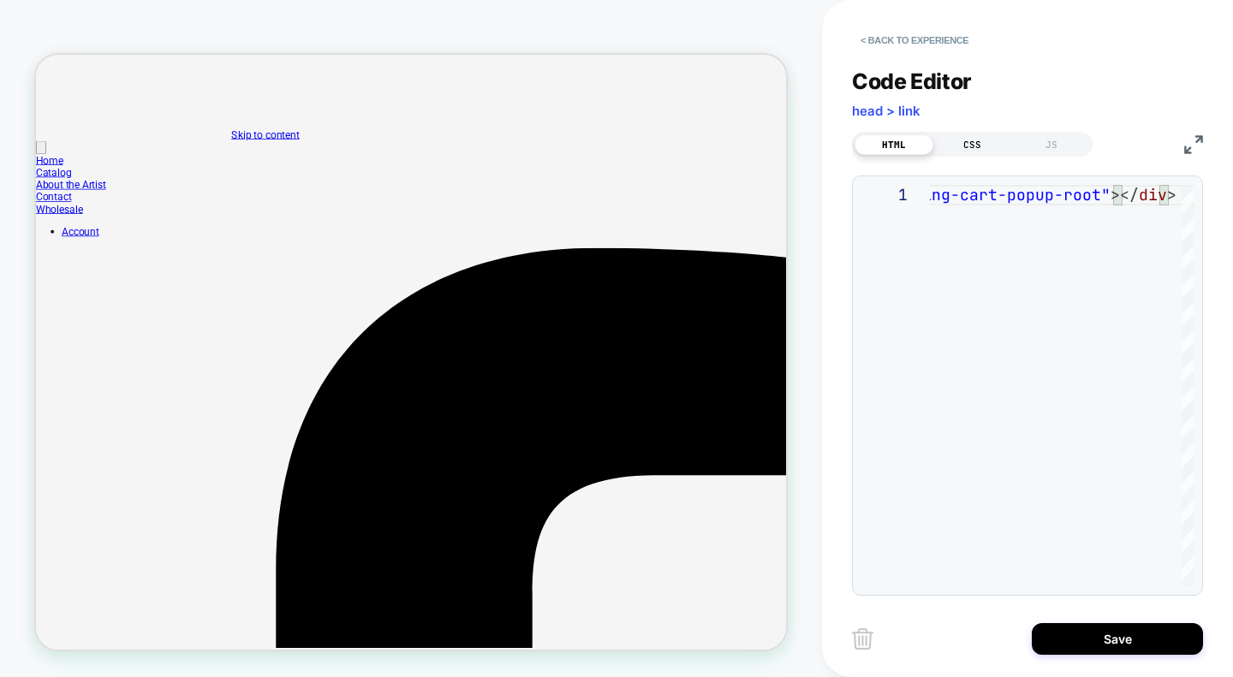
click at [974, 134] on div "CSS" at bounding box center [972, 144] width 79 height 21
click at [982, 348] on div at bounding box center [1062, 386] width 264 height 402
type textarea "**********"
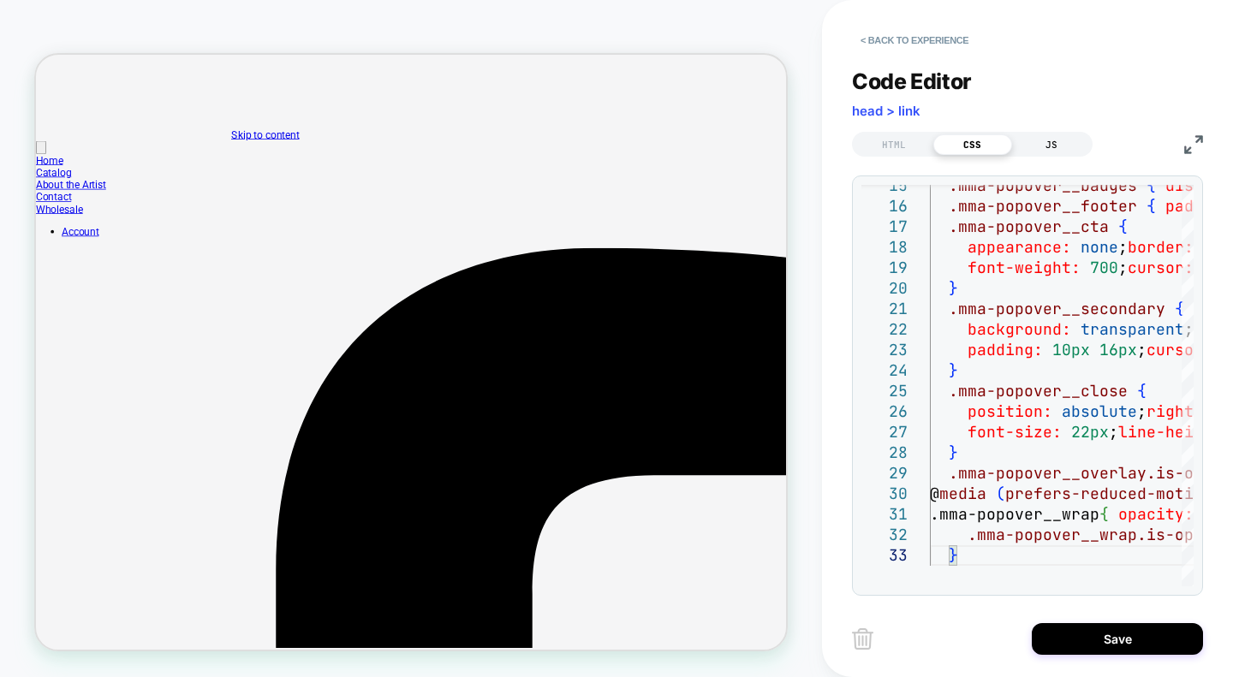
click at [1056, 143] on div "JS" at bounding box center [1051, 144] width 79 height 21
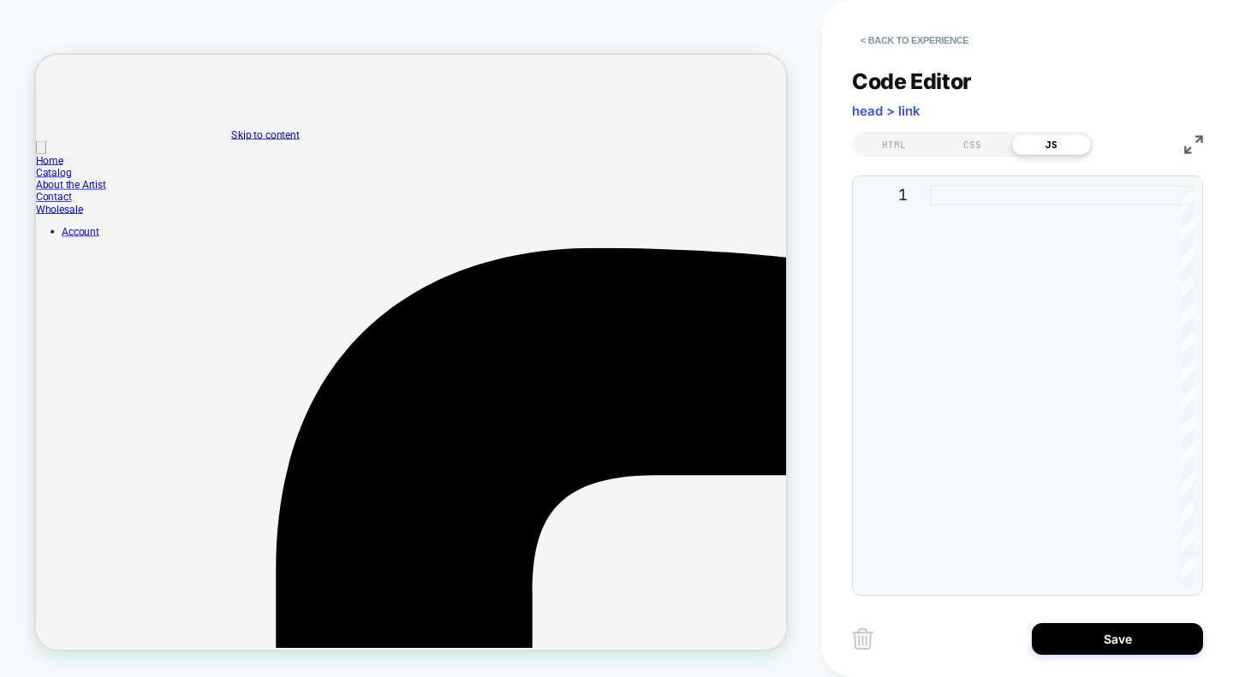
click at [975, 255] on div at bounding box center [1062, 386] width 264 height 402
type textarea "**********"
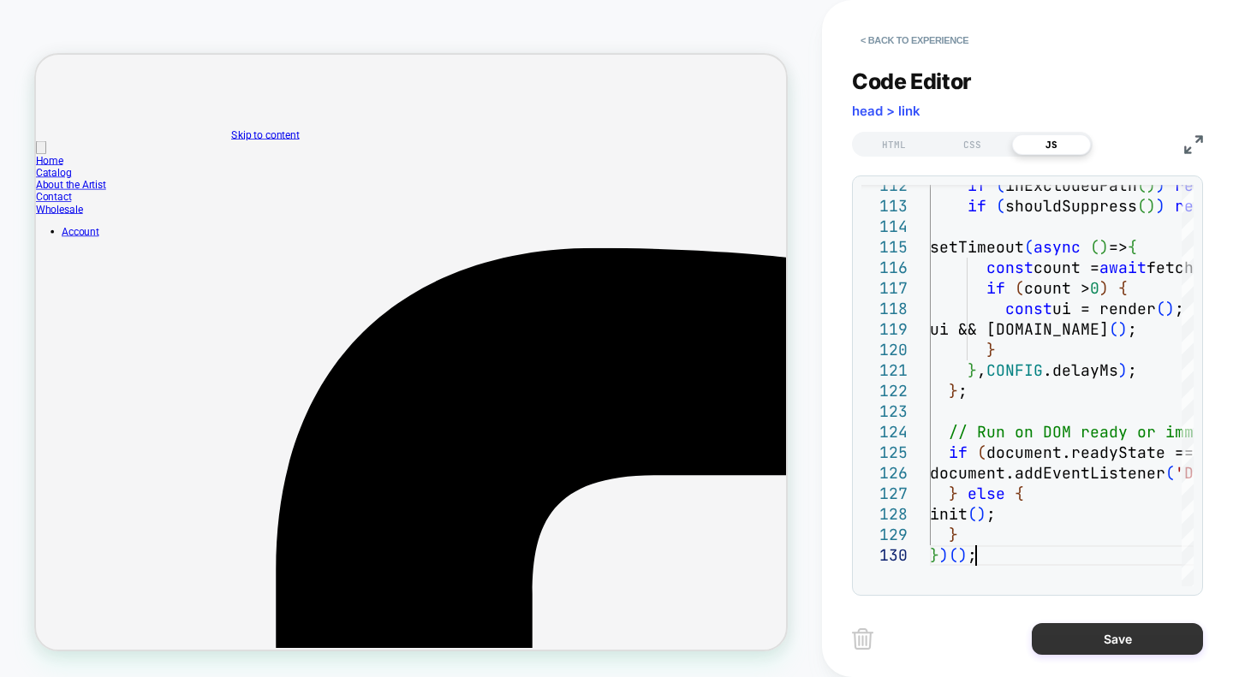
click at [1117, 638] on button "Save" at bounding box center [1117, 639] width 171 height 32
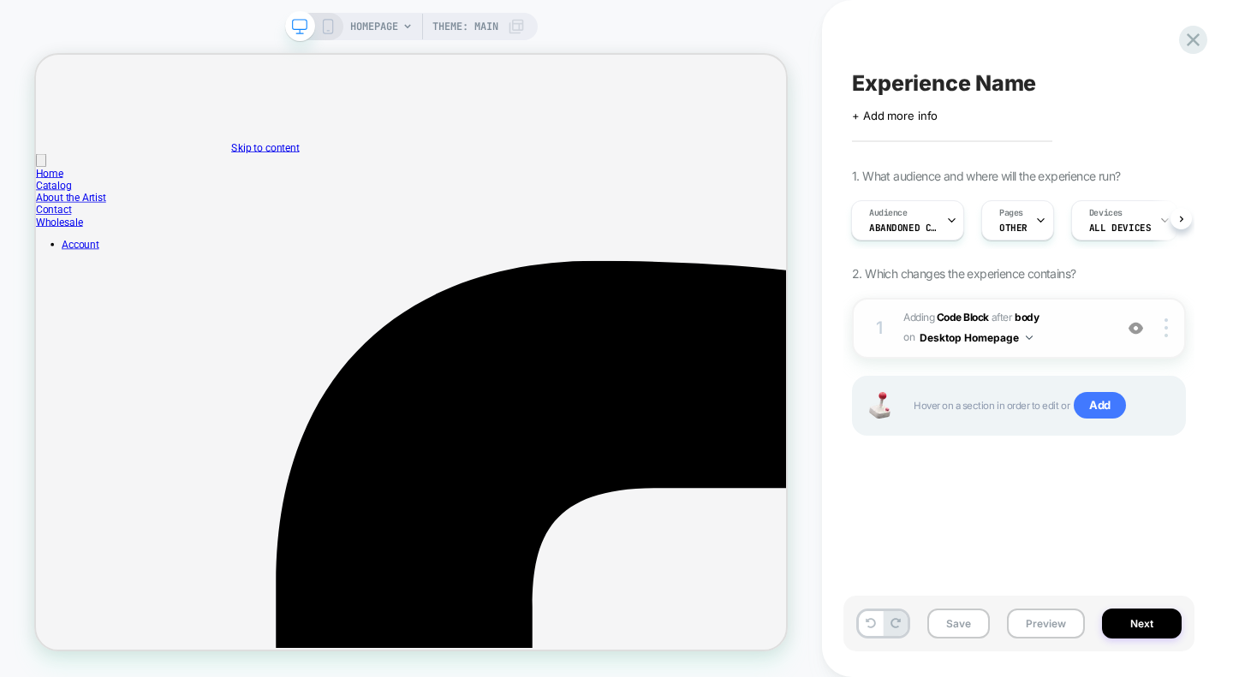
click at [891, 319] on div "1 Adding Code Block AFTER body body on Desktop Homepage Add Before Add After Du…" at bounding box center [1019, 328] width 334 height 61
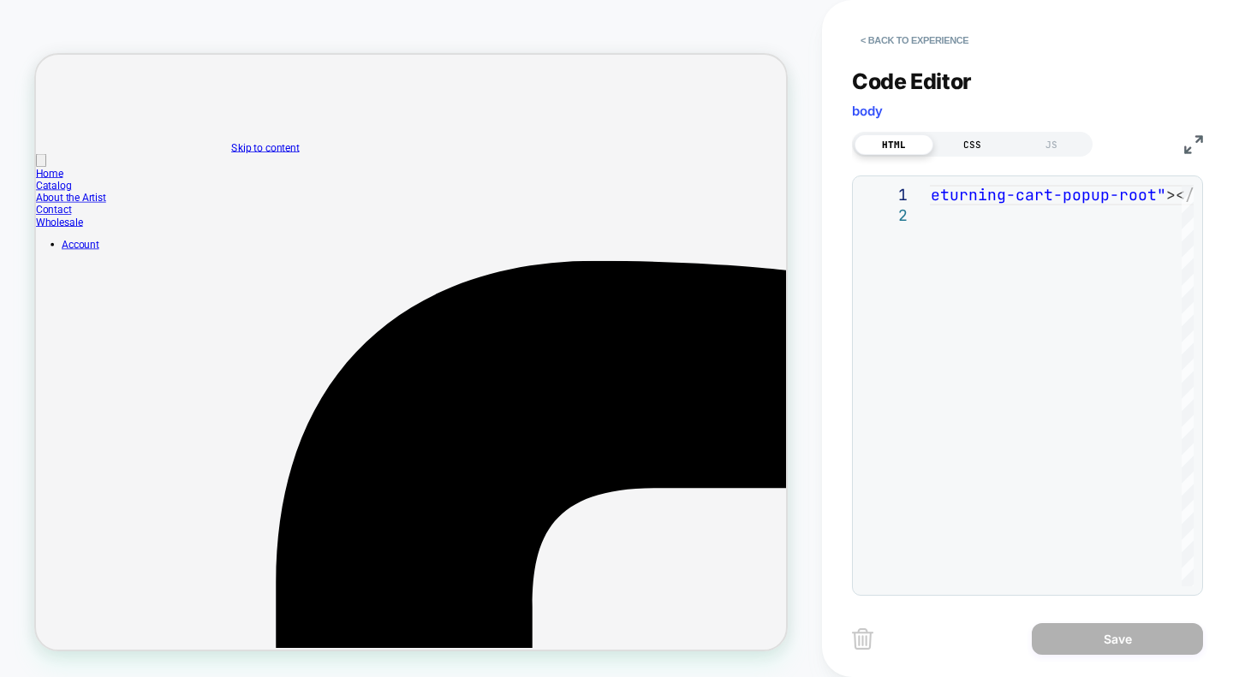
click at [968, 143] on div "CSS" at bounding box center [972, 144] width 79 height 21
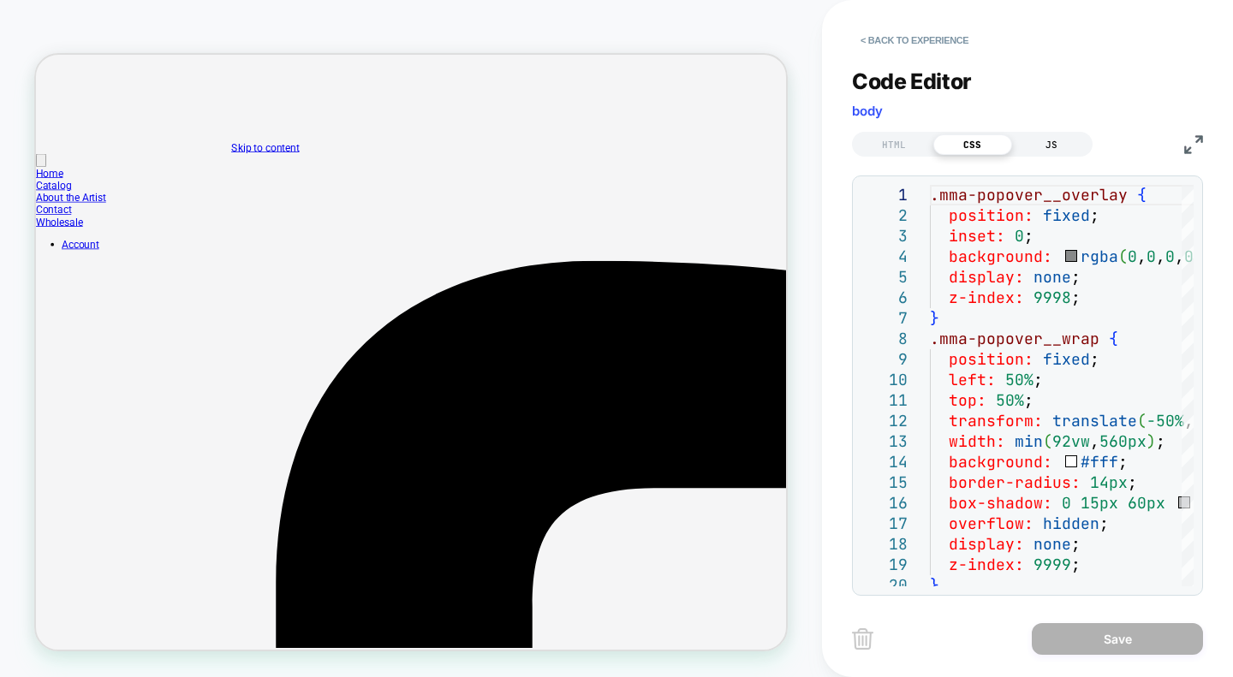
click at [1052, 142] on div "JS" at bounding box center [1051, 144] width 79 height 21
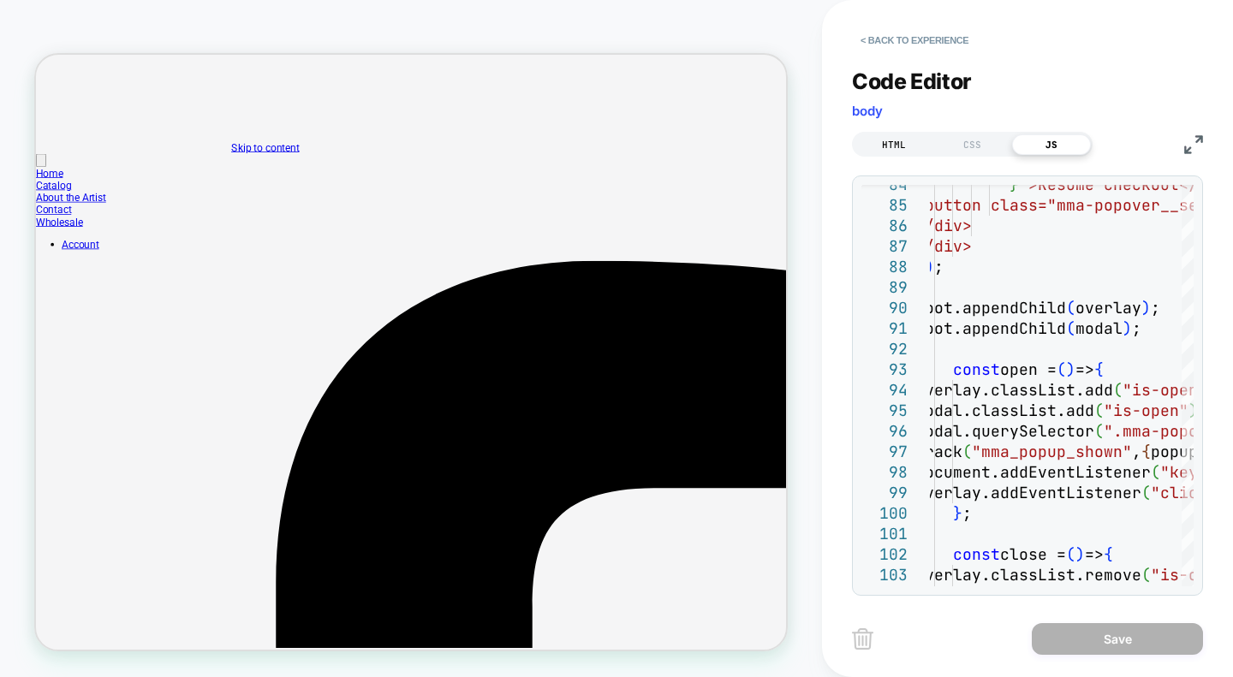
click at [892, 150] on div "HTML" at bounding box center [894, 144] width 79 height 21
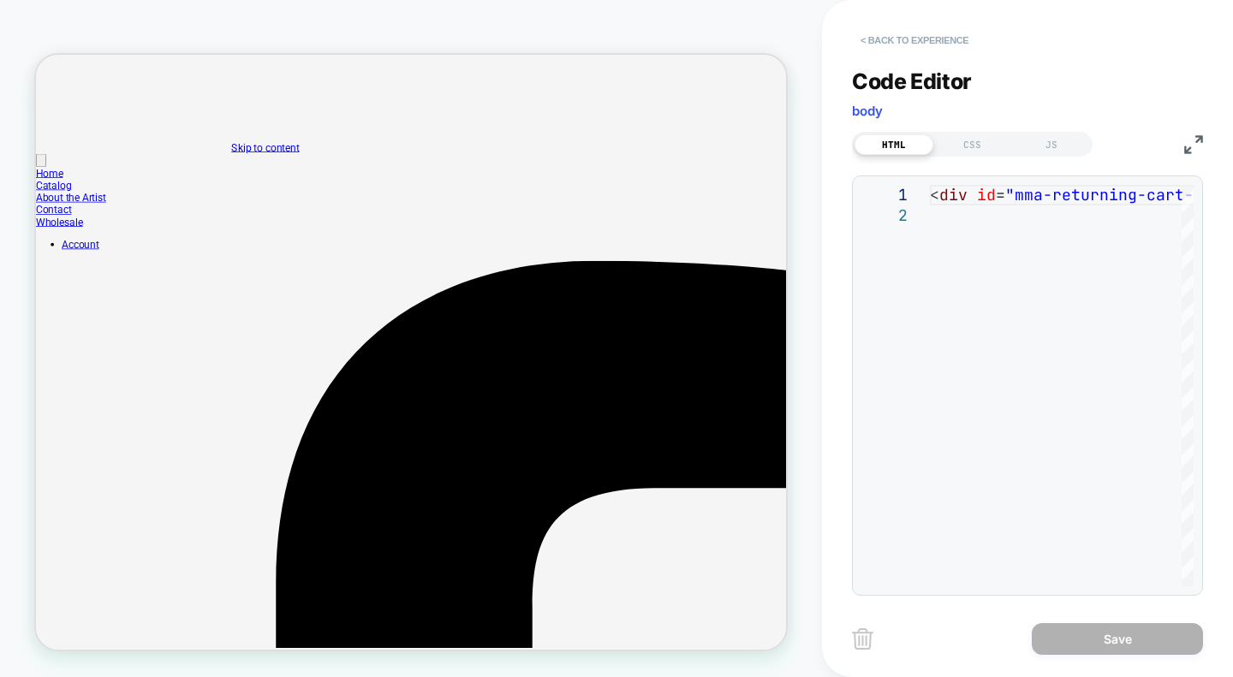
click at [879, 38] on button "< Back to experience" at bounding box center [914, 40] width 125 height 27
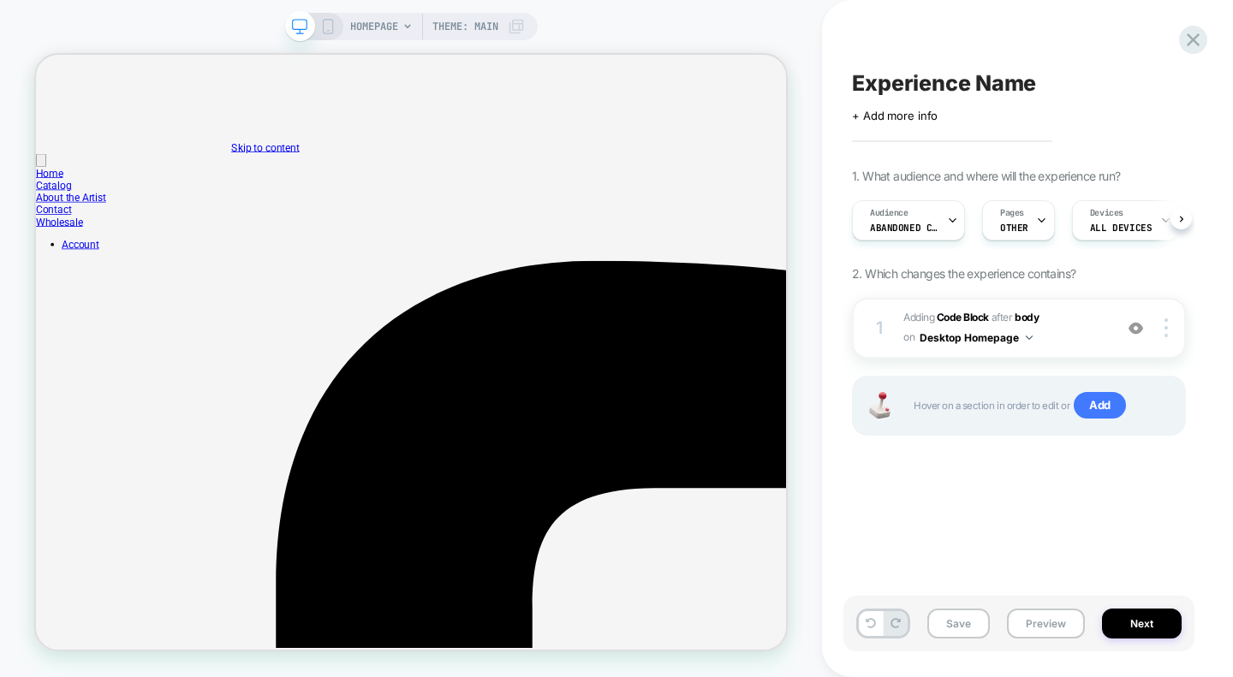
scroll to position [0, 1]
click at [1048, 624] on button "Preview" at bounding box center [1046, 624] width 78 height 30
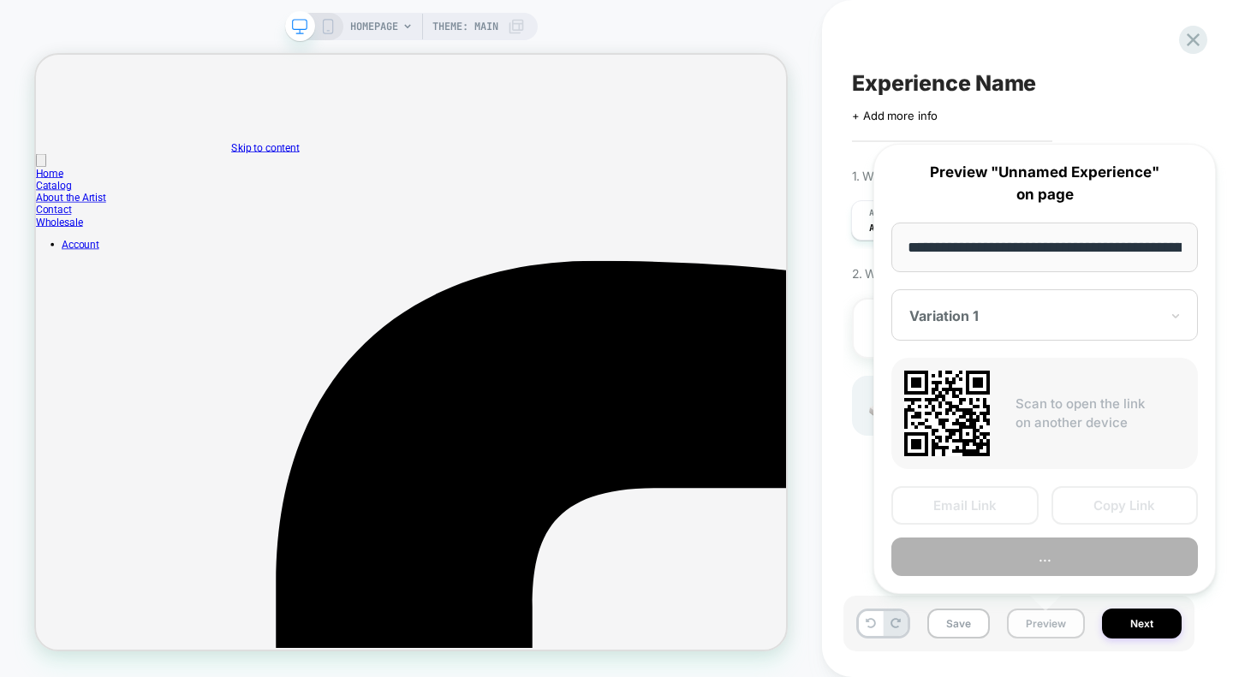
scroll to position [0, 78]
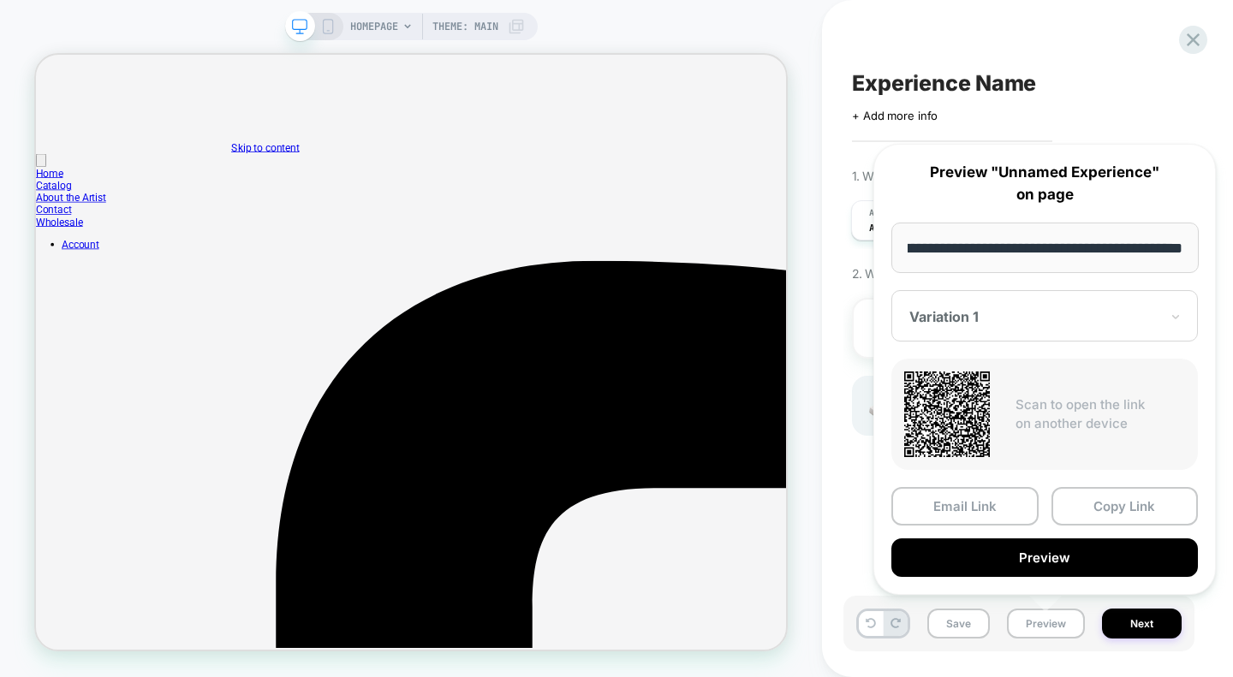
click at [1032, 246] on input "**********" at bounding box center [1044, 248] width 307 height 51
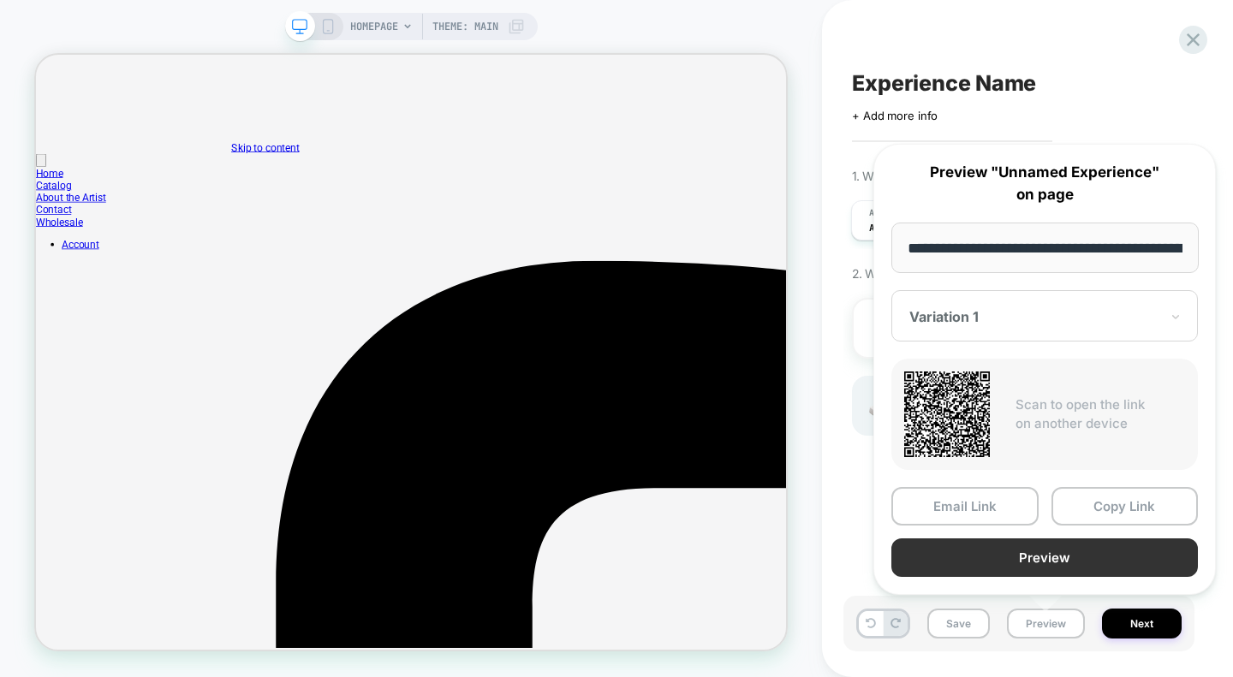
click at [1040, 554] on button "Preview" at bounding box center [1044, 558] width 307 height 39
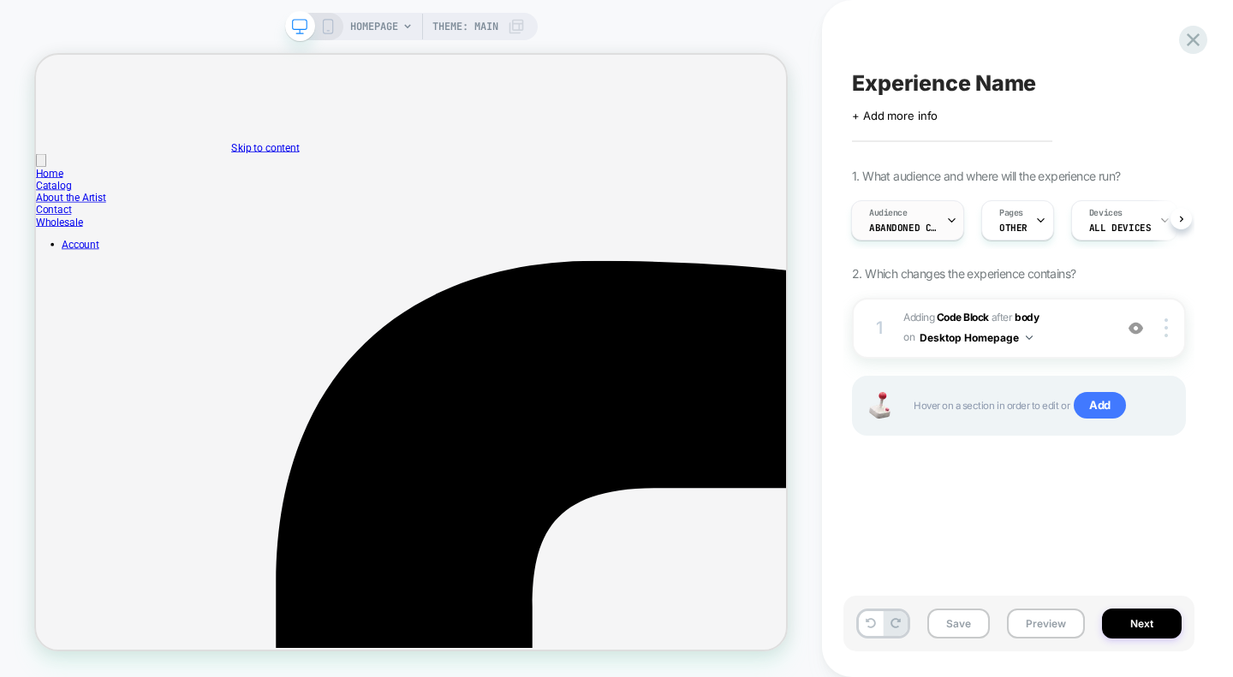
click at [905, 223] on span "Abandoned Carts" at bounding box center [903, 228] width 69 height 12
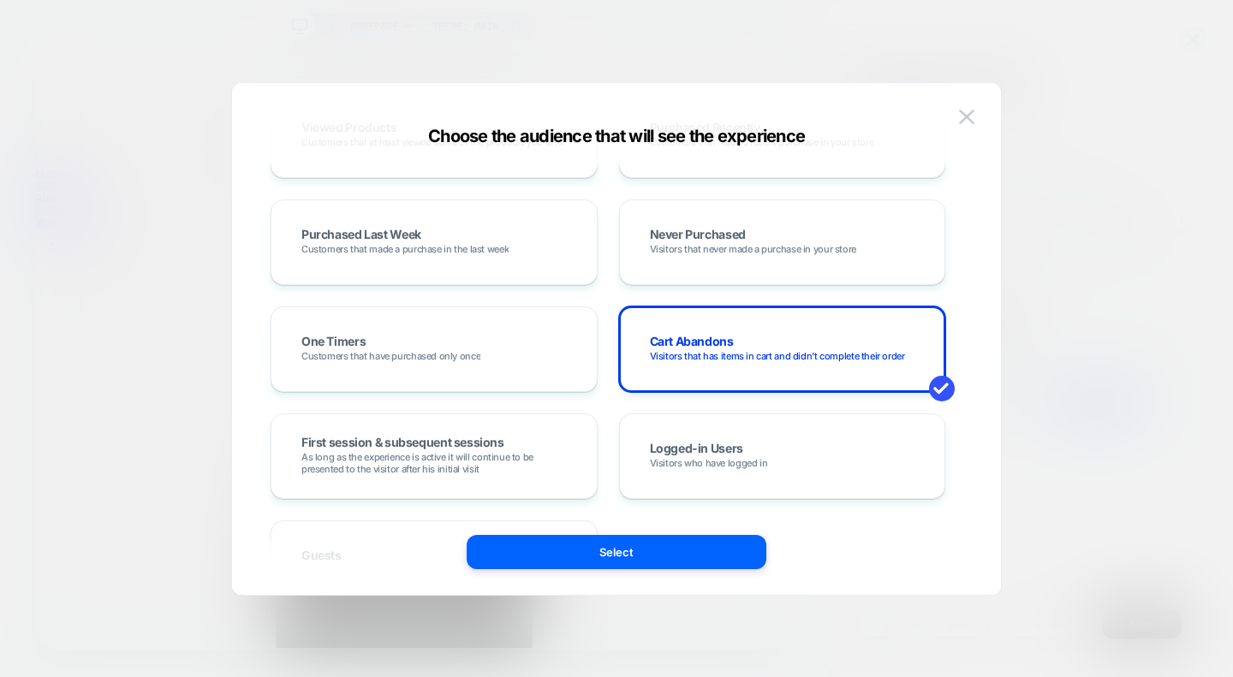
scroll to position [426, 0]
click at [966, 116] on img at bounding box center [966, 117] width 15 height 15
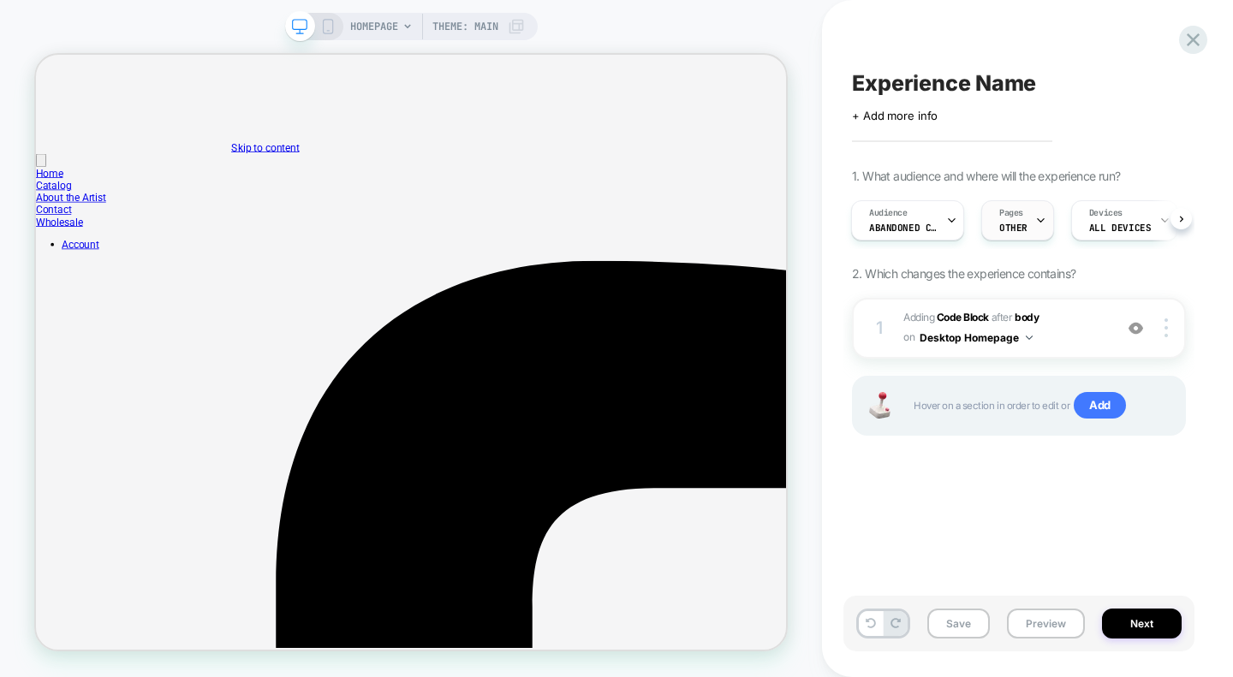
click at [1026, 233] on div "Pages OTHER" at bounding box center [1013, 220] width 63 height 39
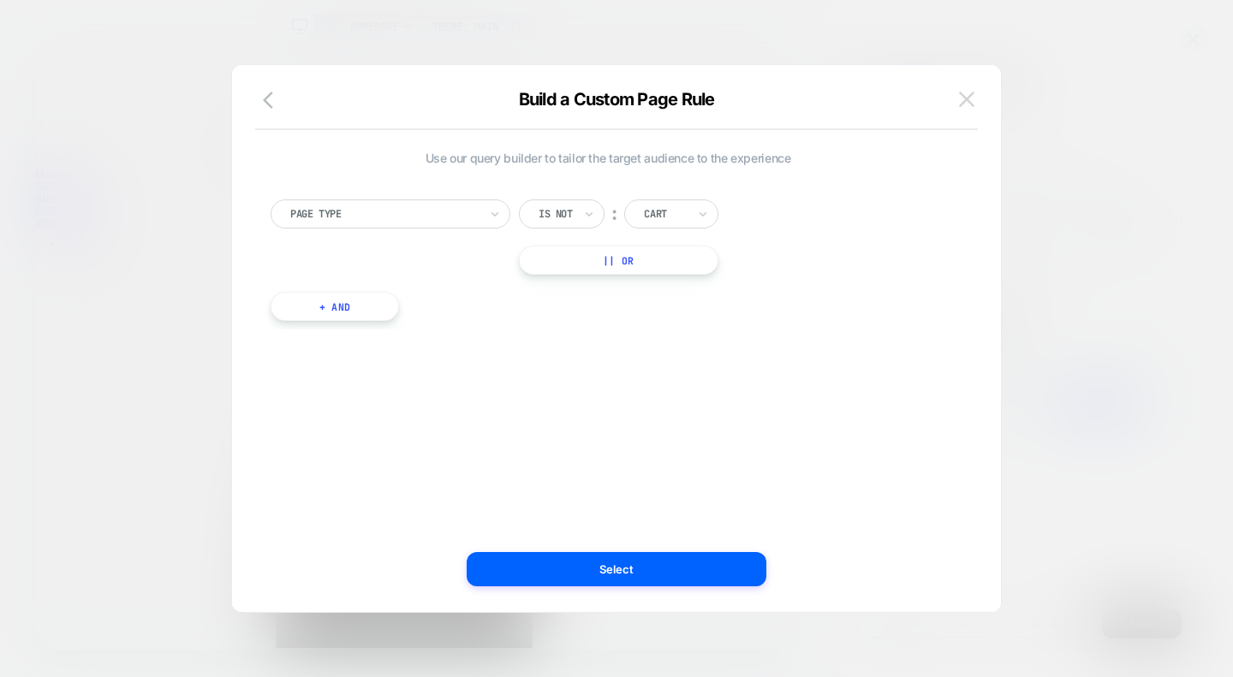
click at [975, 104] on button at bounding box center [967, 99] width 26 height 26
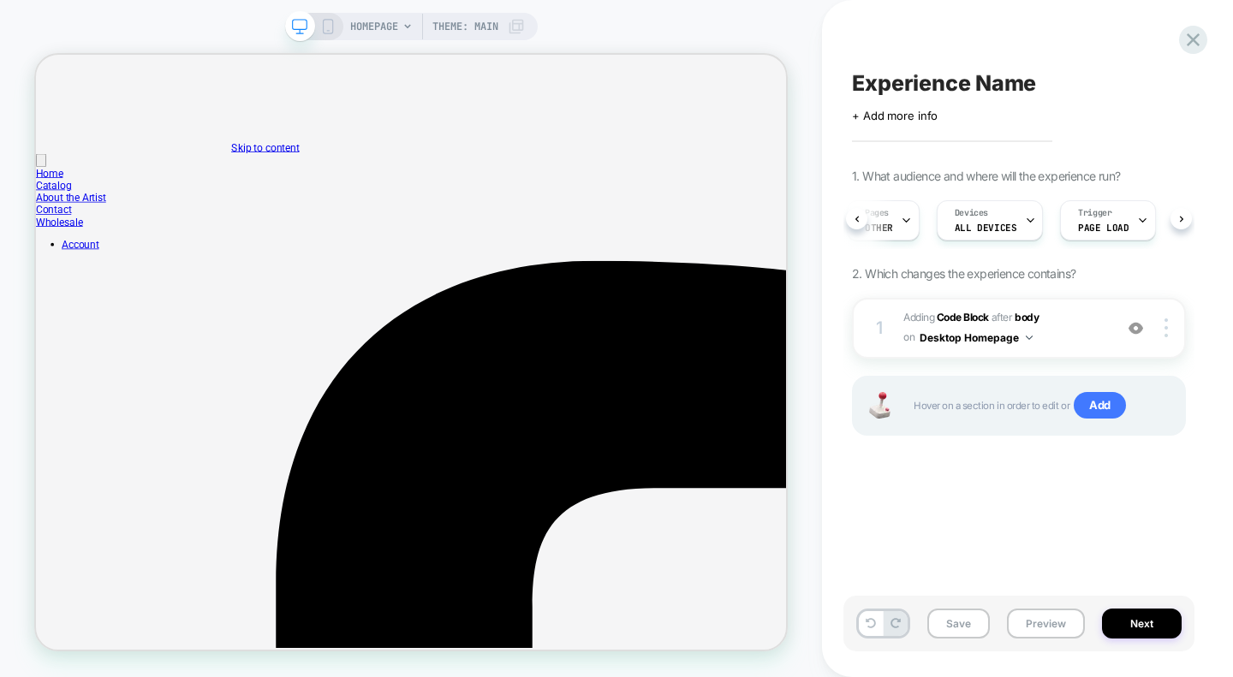
scroll to position [0, 0]
click at [1053, 633] on button "Preview" at bounding box center [1046, 624] width 78 height 30
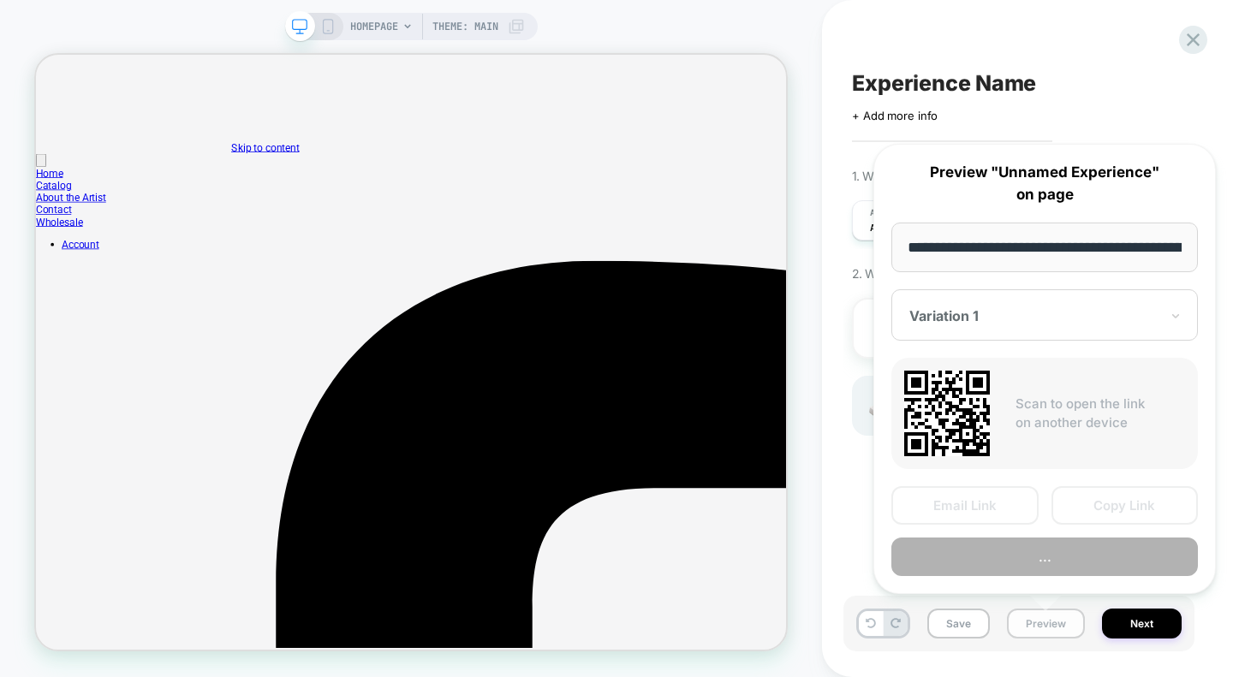
scroll to position [0, 78]
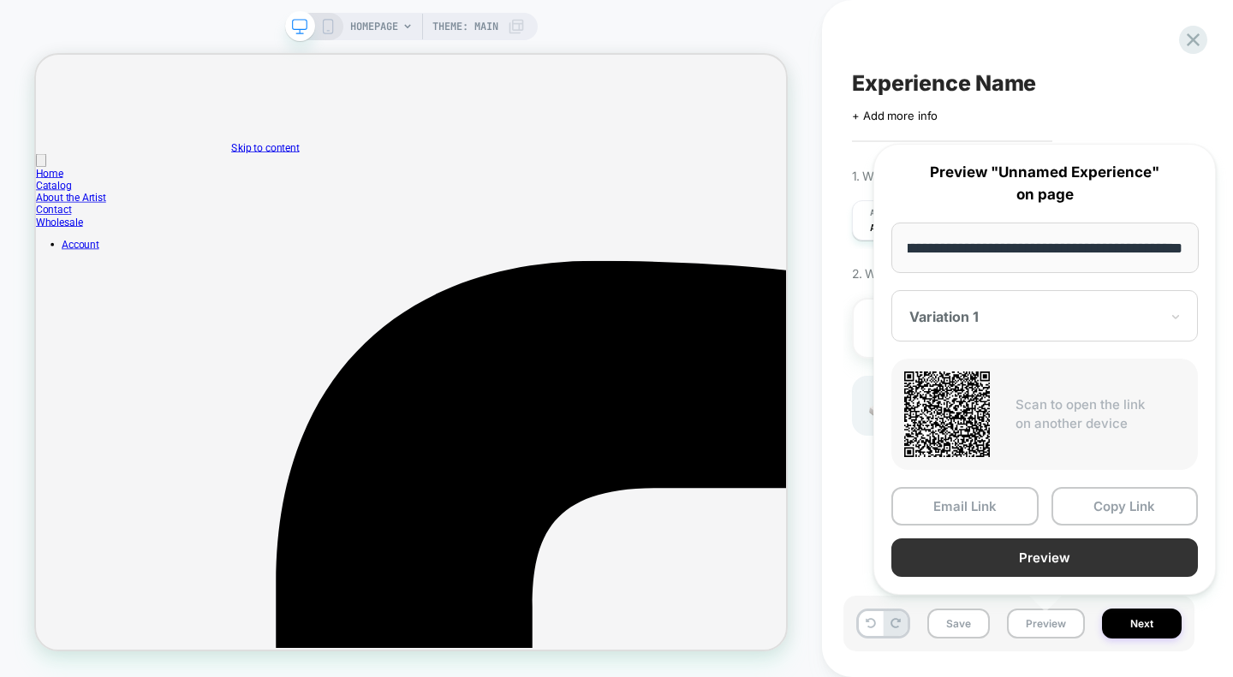
click at [1049, 557] on button "Preview" at bounding box center [1044, 558] width 307 height 39
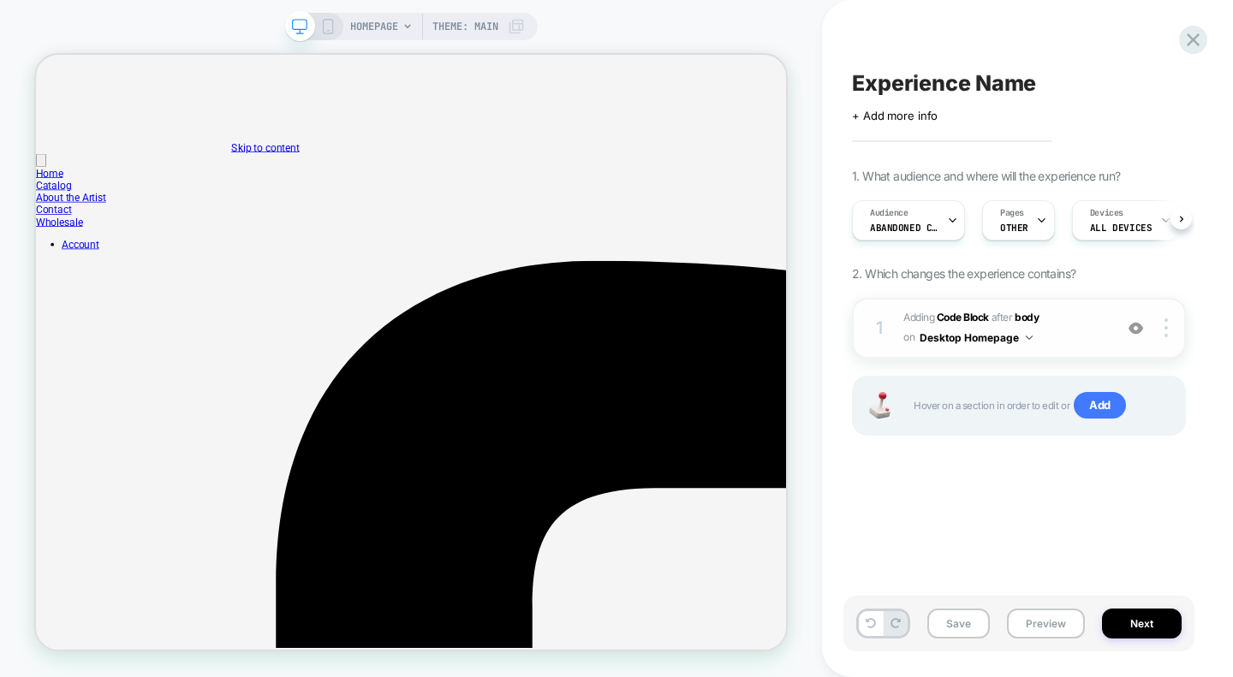
click at [1055, 331] on span "Adding Code Block AFTER body body on Desktop Homepage" at bounding box center [1003, 328] width 201 height 40
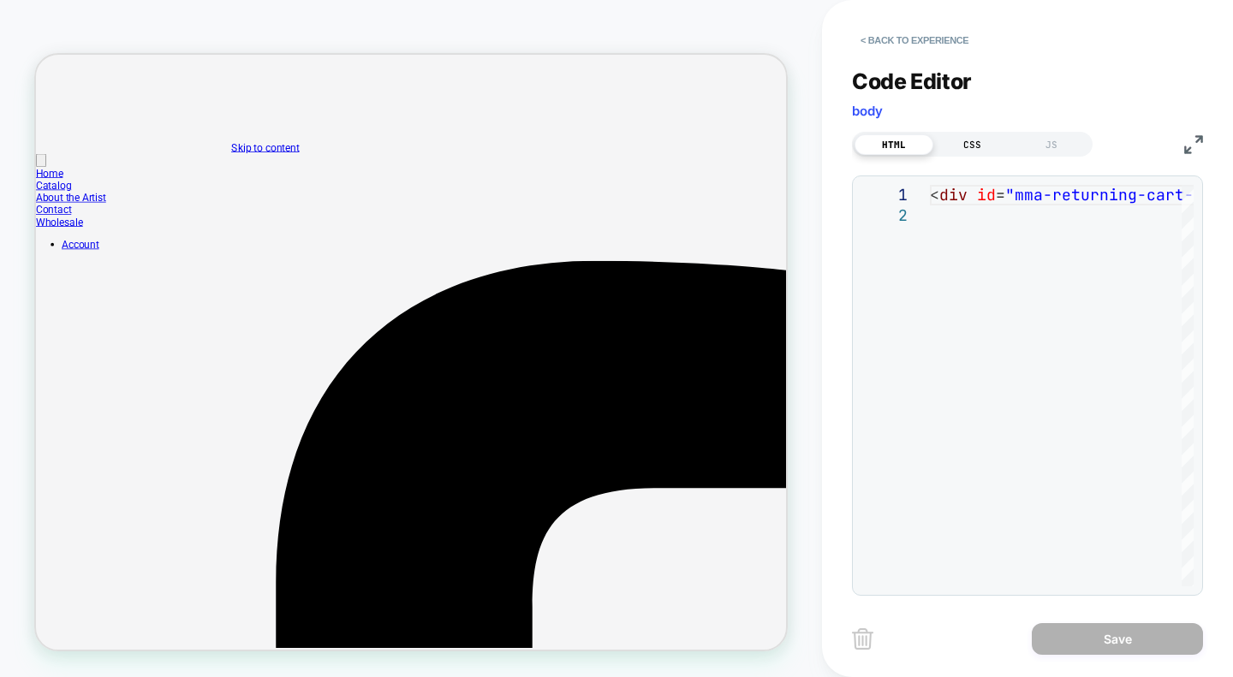
click at [957, 139] on div "CSS" at bounding box center [972, 144] width 79 height 21
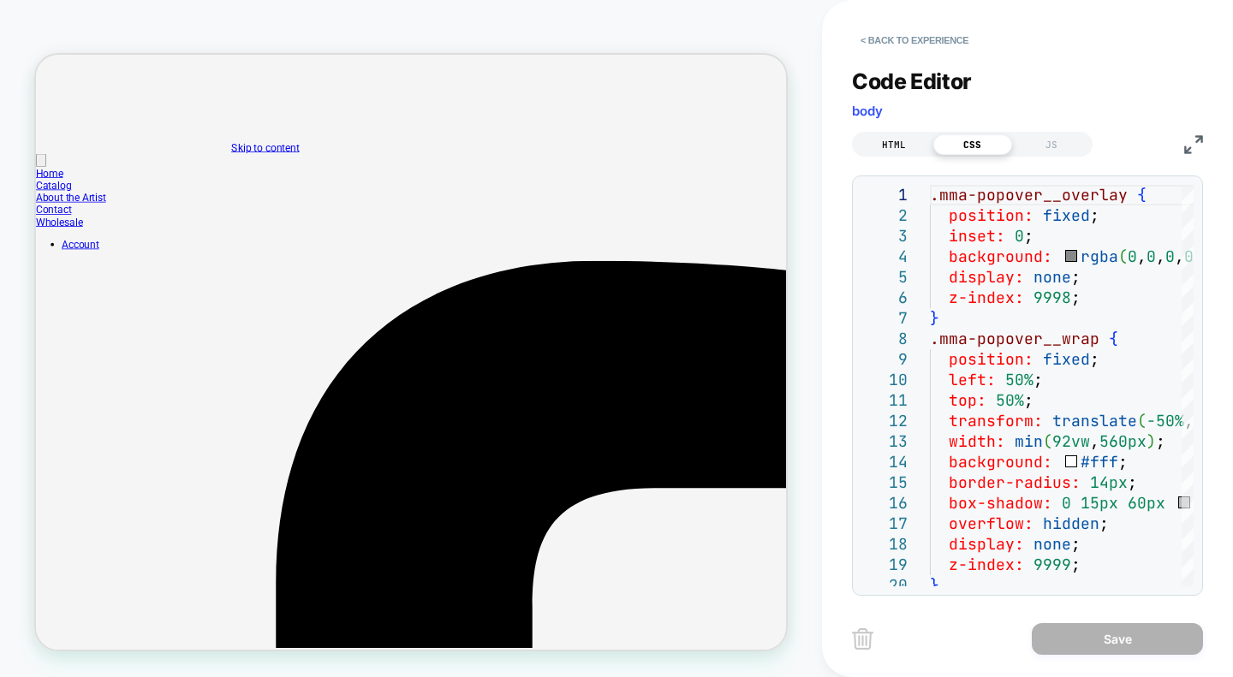
click at [904, 148] on div "HTML" at bounding box center [894, 144] width 79 height 21
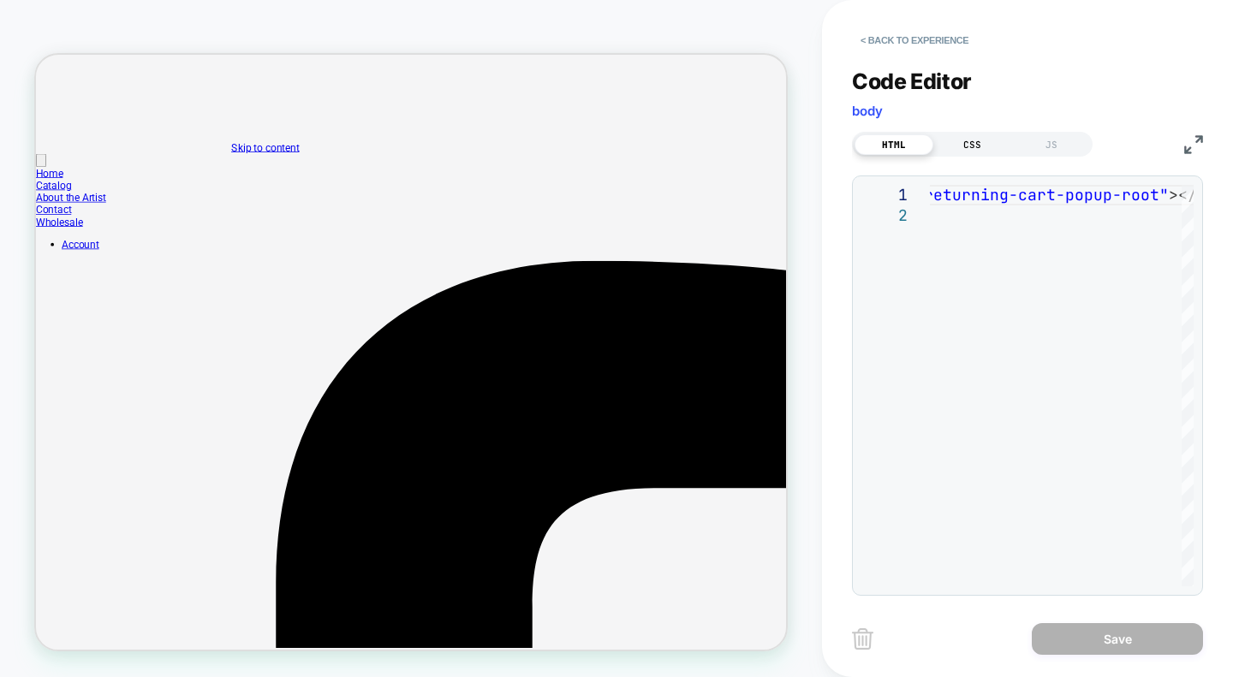
click at [969, 145] on div "CSS" at bounding box center [972, 144] width 79 height 21
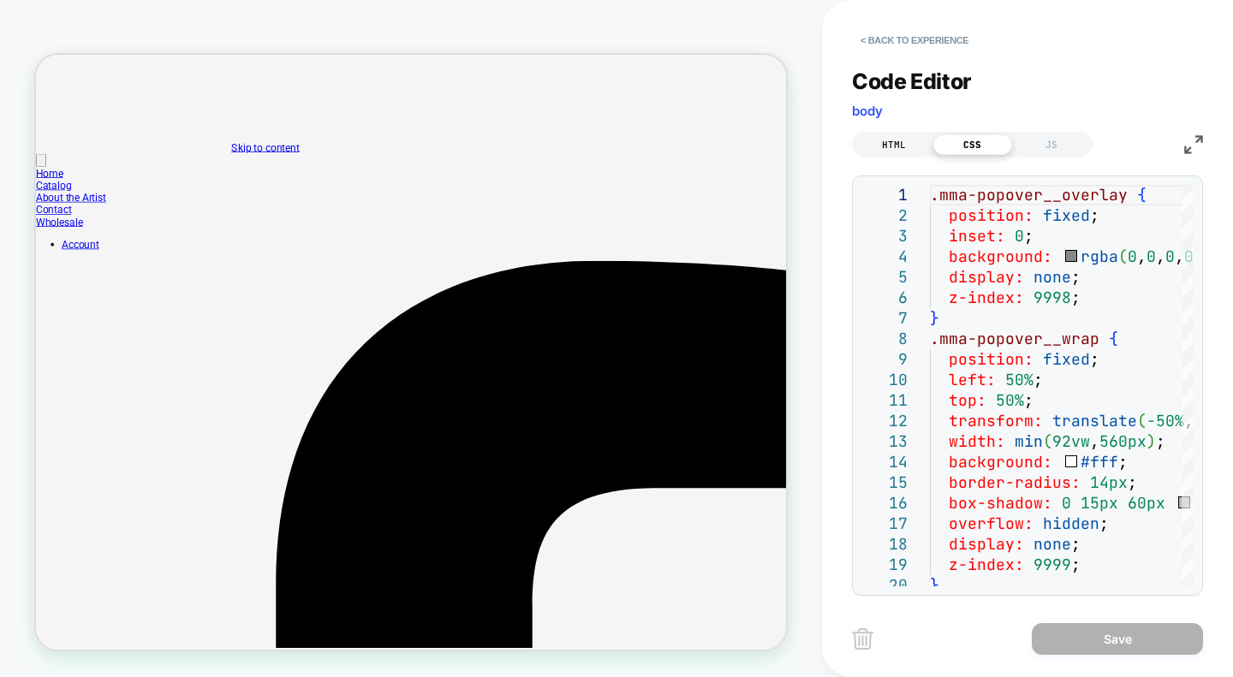
click at [897, 143] on div "HTML" at bounding box center [894, 144] width 79 height 21
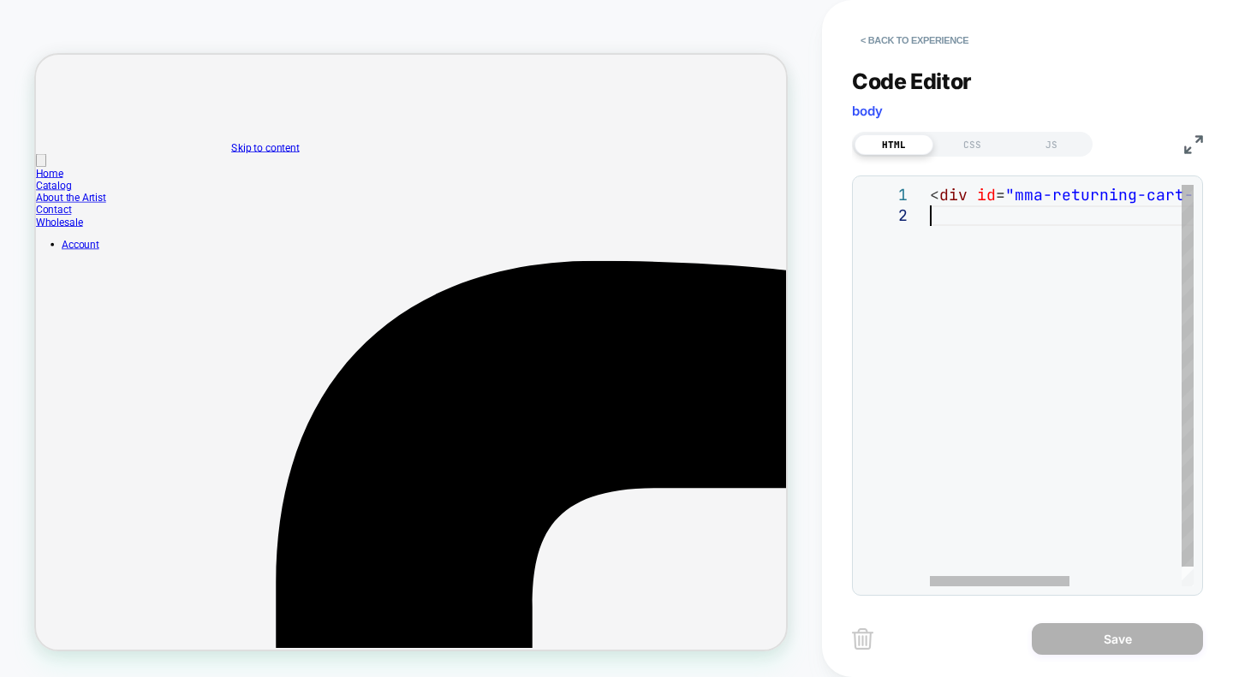
click at [958, 241] on div "< div id = "mma-returning-cart-popup-root" ></ div >" at bounding box center [1167, 396] width 474 height 422
type textarea "**********"
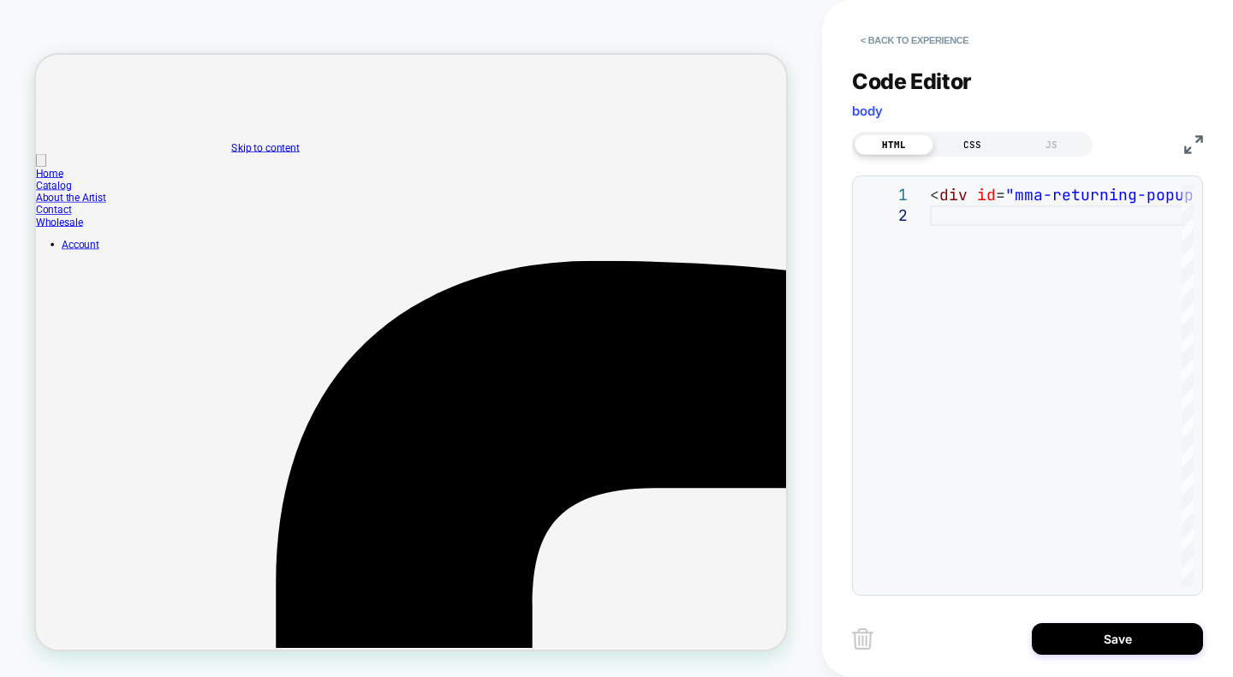
click at [985, 152] on div "CSS" at bounding box center [972, 144] width 79 height 21
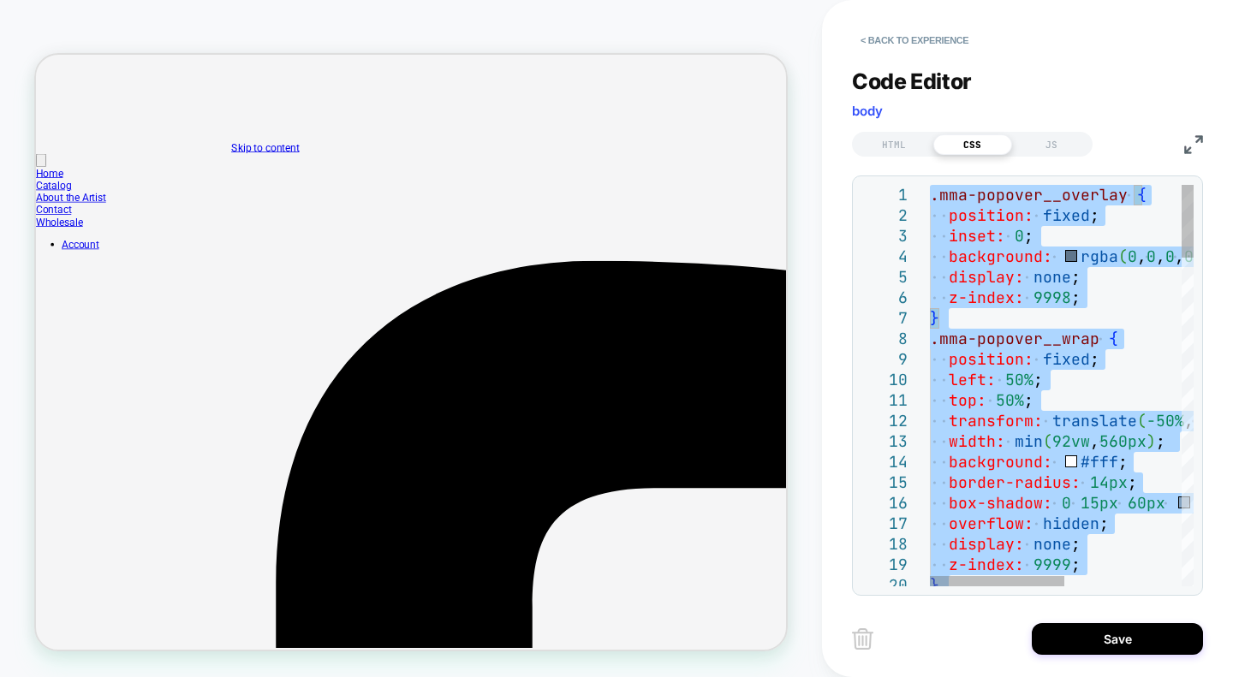
type textarea "**********"
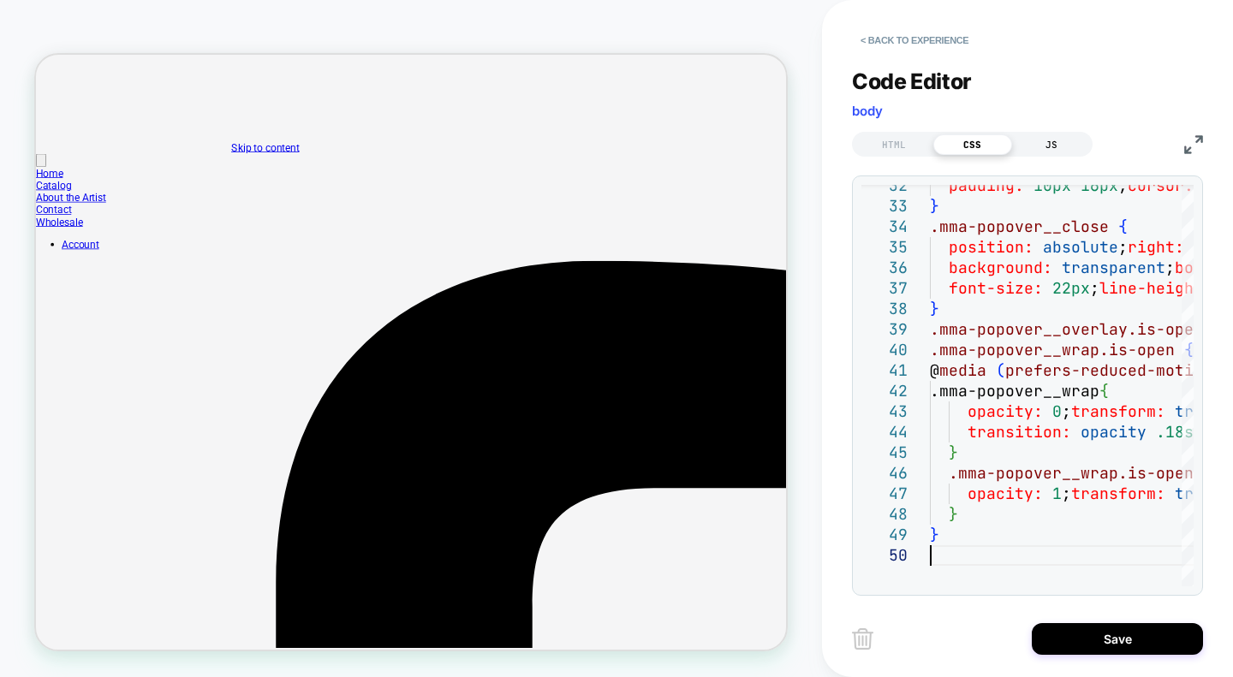
click at [1058, 142] on div "JS" at bounding box center [1051, 144] width 79 height 21
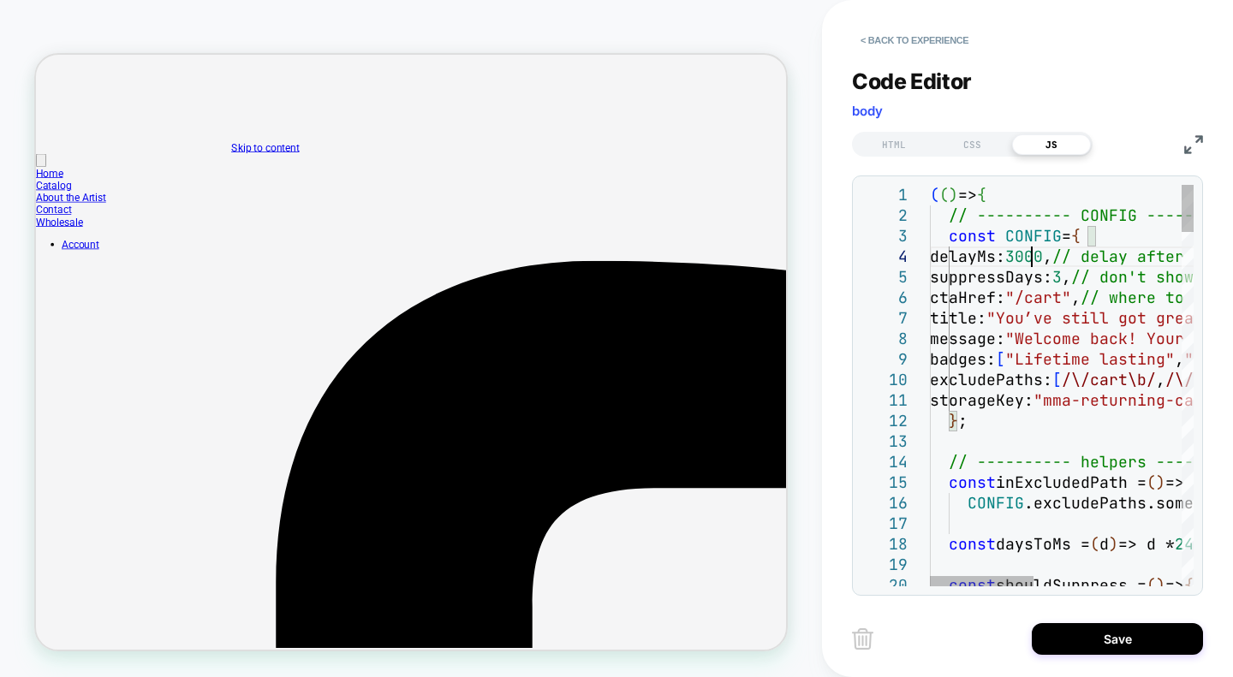
scroll to position [0, 331]
type textarea "**********"
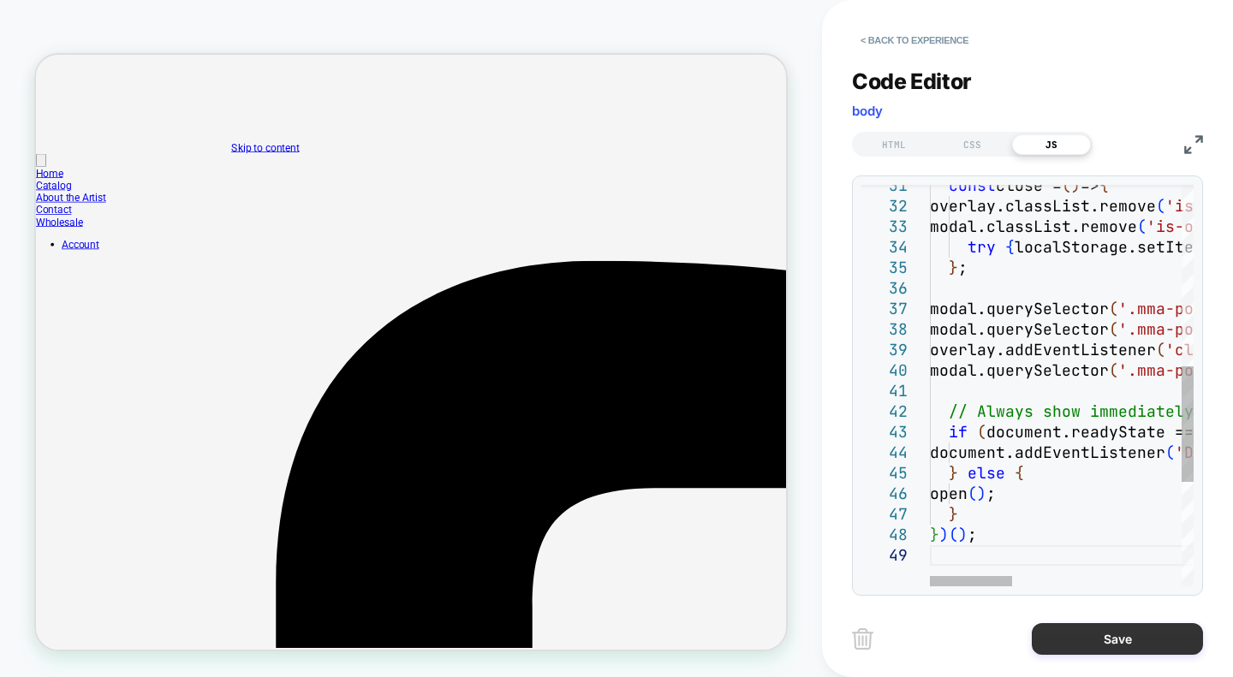
click at [1118, 634] on button "Save" at bounding box center [1117, 639] width 171 height 32
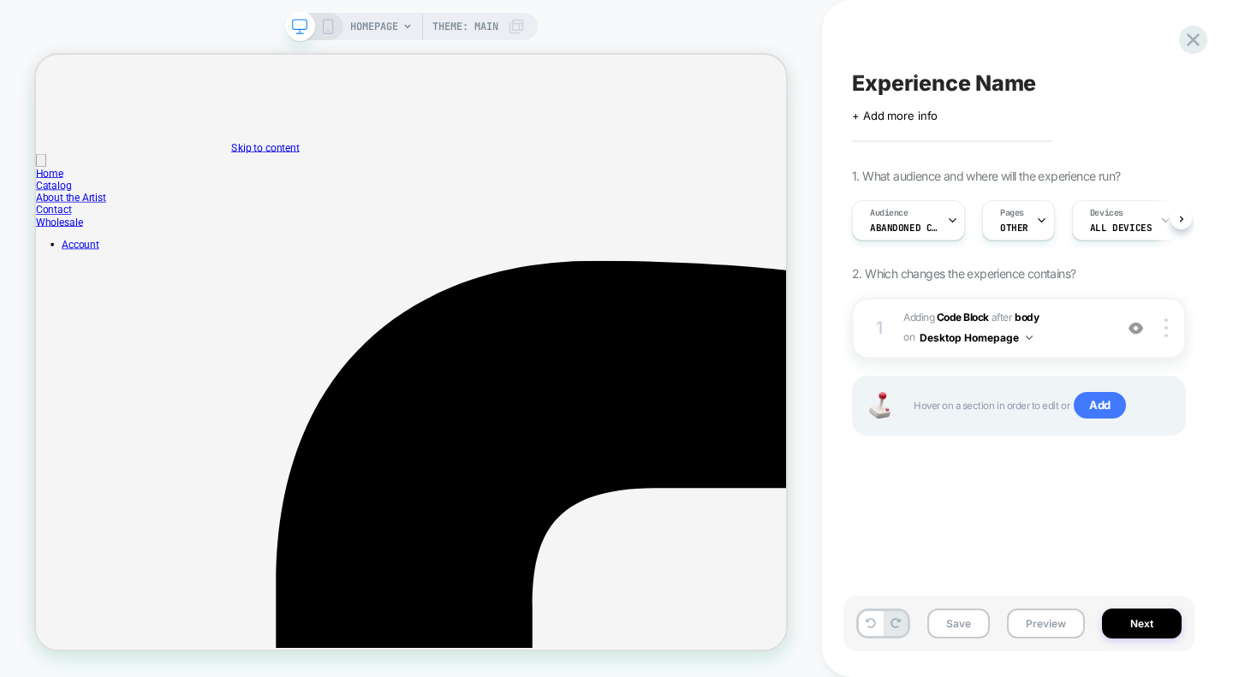
scroll to position [0, 1]
click at [1045, 627] on button "Preview" at bounding box center [1046, 624] width 78 height 30
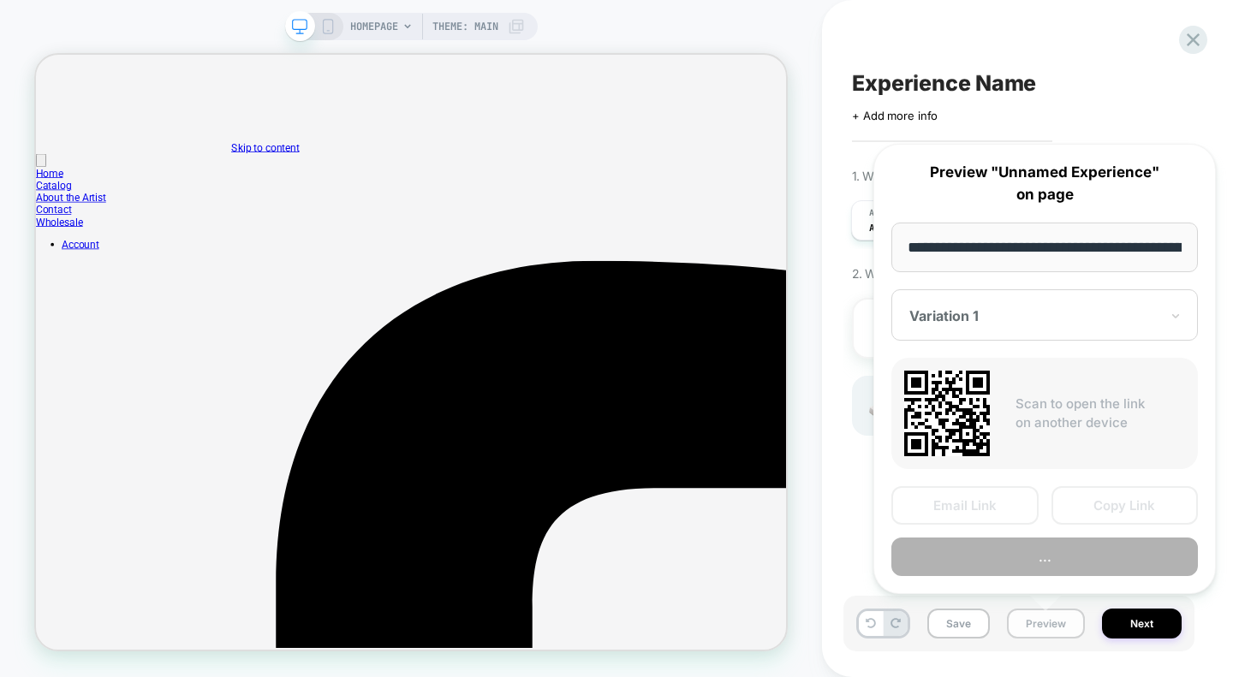
scroll to position [0, 78]
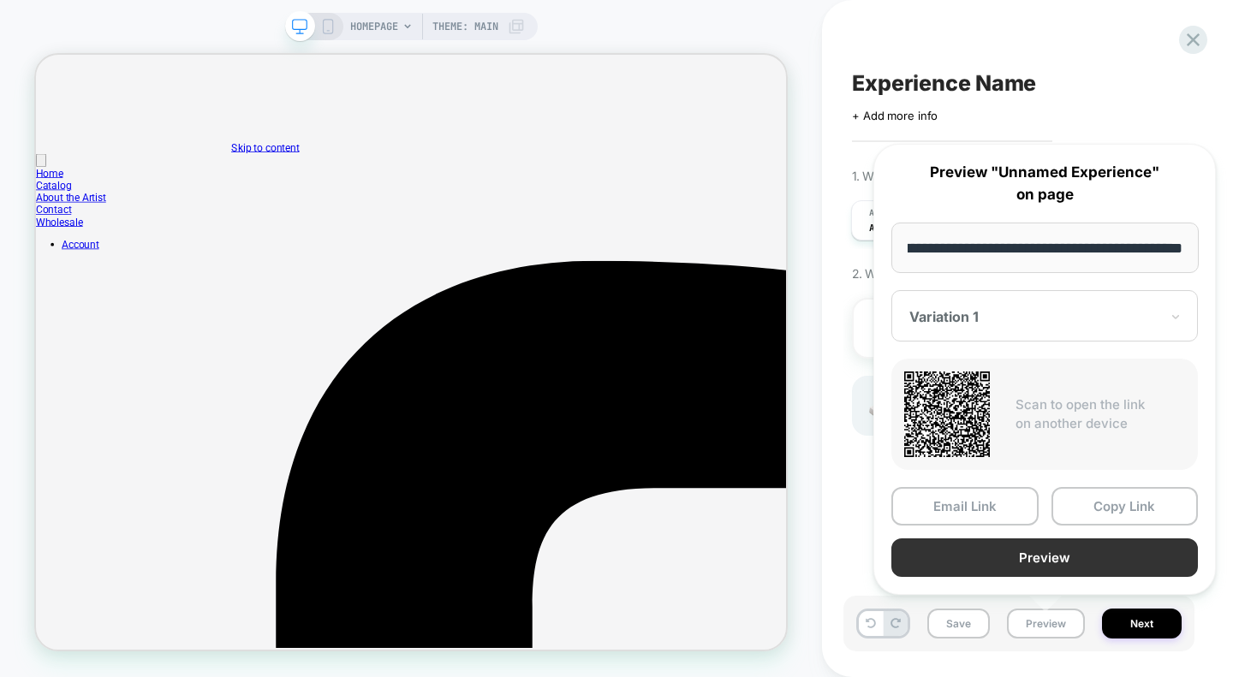
click at [1080, 557] on button "Preview" at bounding box center [1044, 558] width 307 height 39
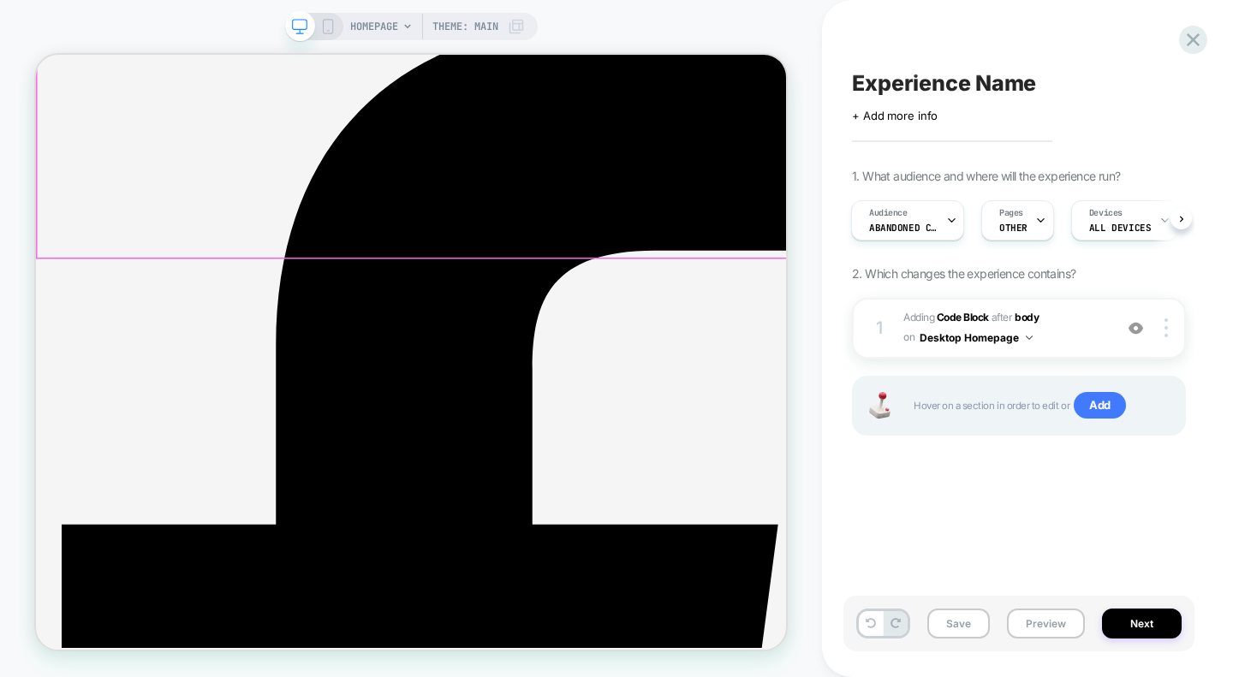
scroll to position [320, 0]
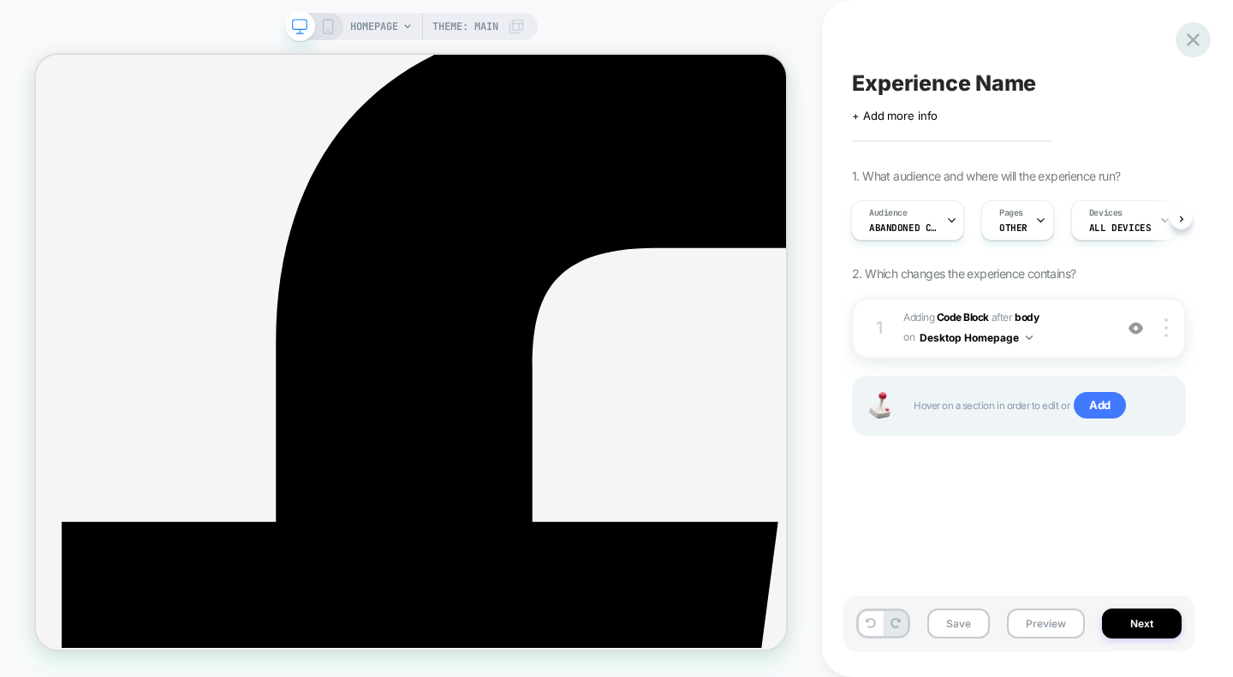
click at [1192, 41] on icon at bounding box center [1193, 39] width 13 height 13
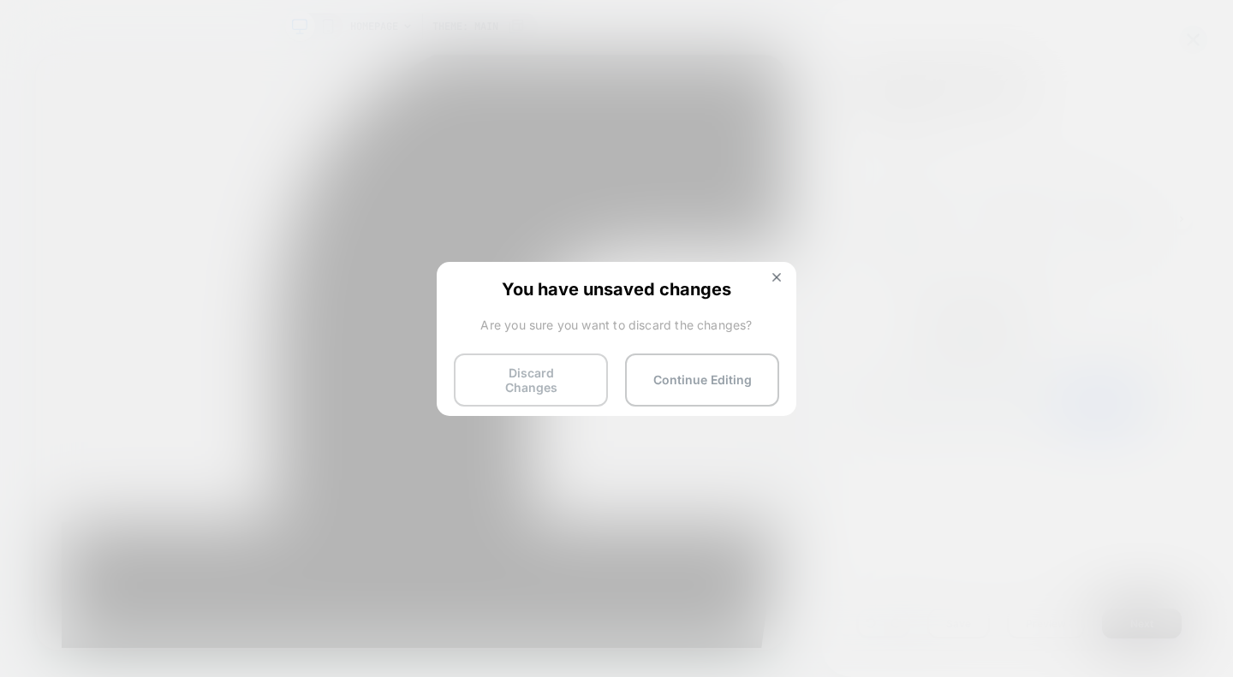
click at [567, 374] on button "Discard Changes" at bounding box center [531, 380] width 154 height 53
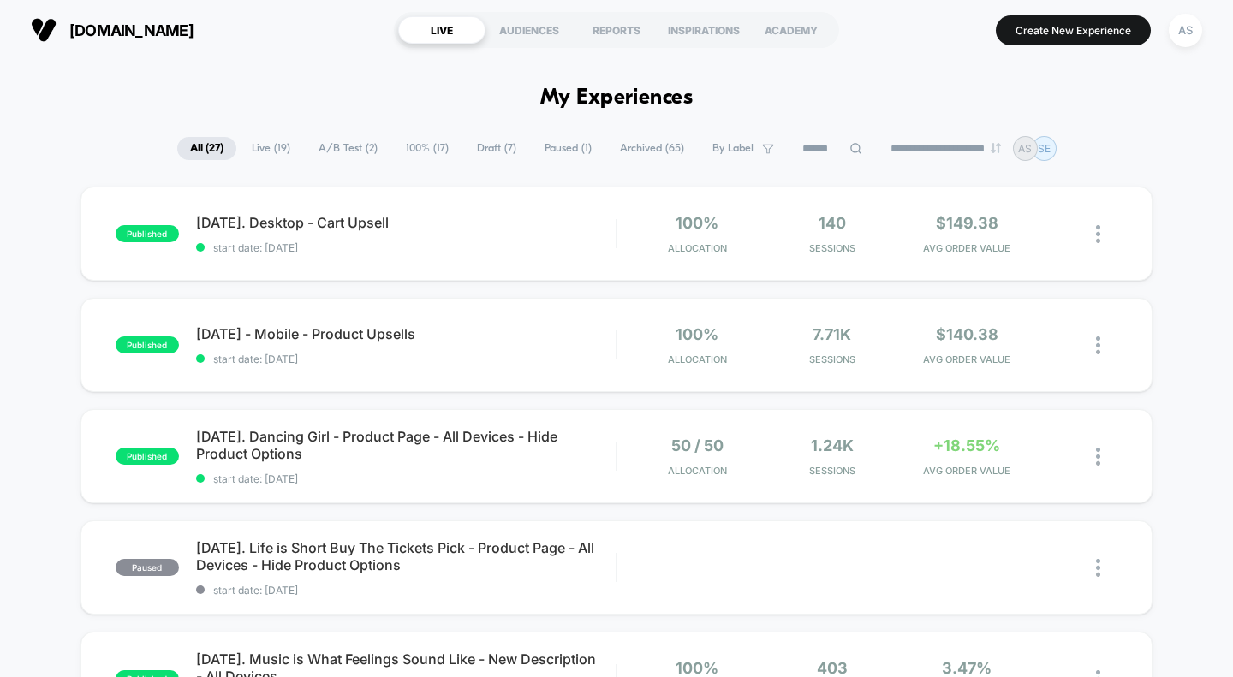
click at [277, 153] on span "Live ( 19 )" at bounding box center [271, 148] width 64 height 23
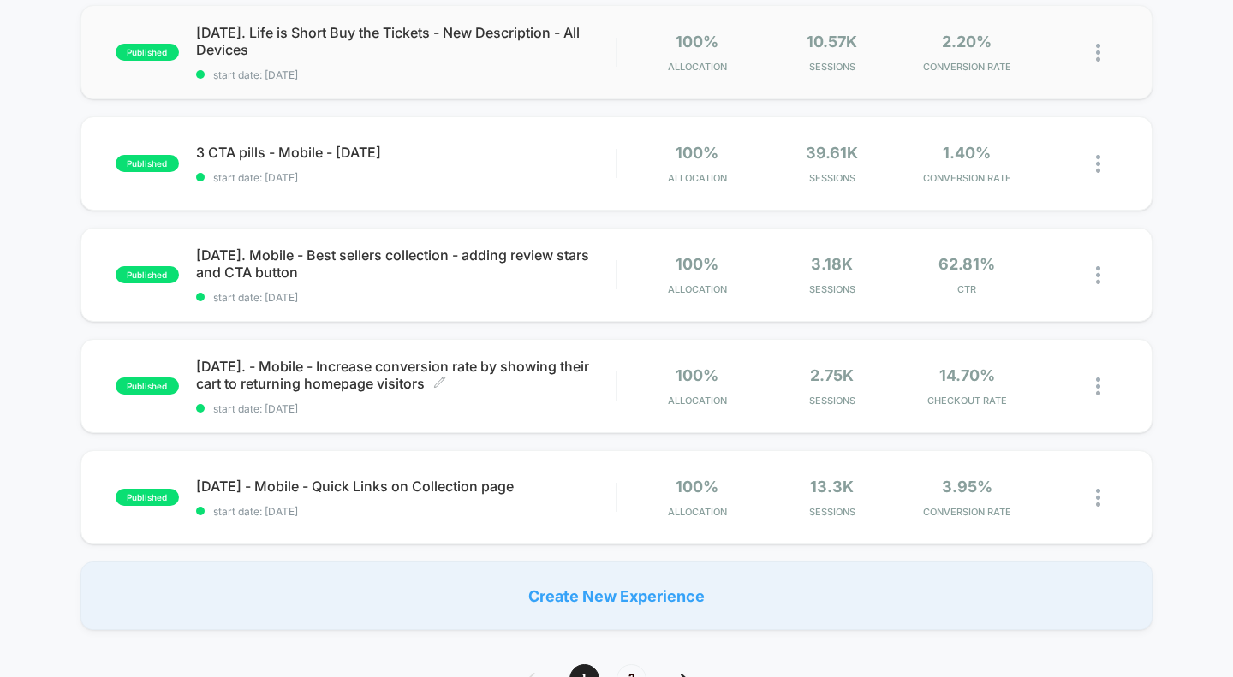
scroll to position [962, 0]
click at [362, 371] on span "[DATE]. - Mobile - Increase conversion rate by showing their cart to returning …" at bounding box center [406, 374] width 420 height 34
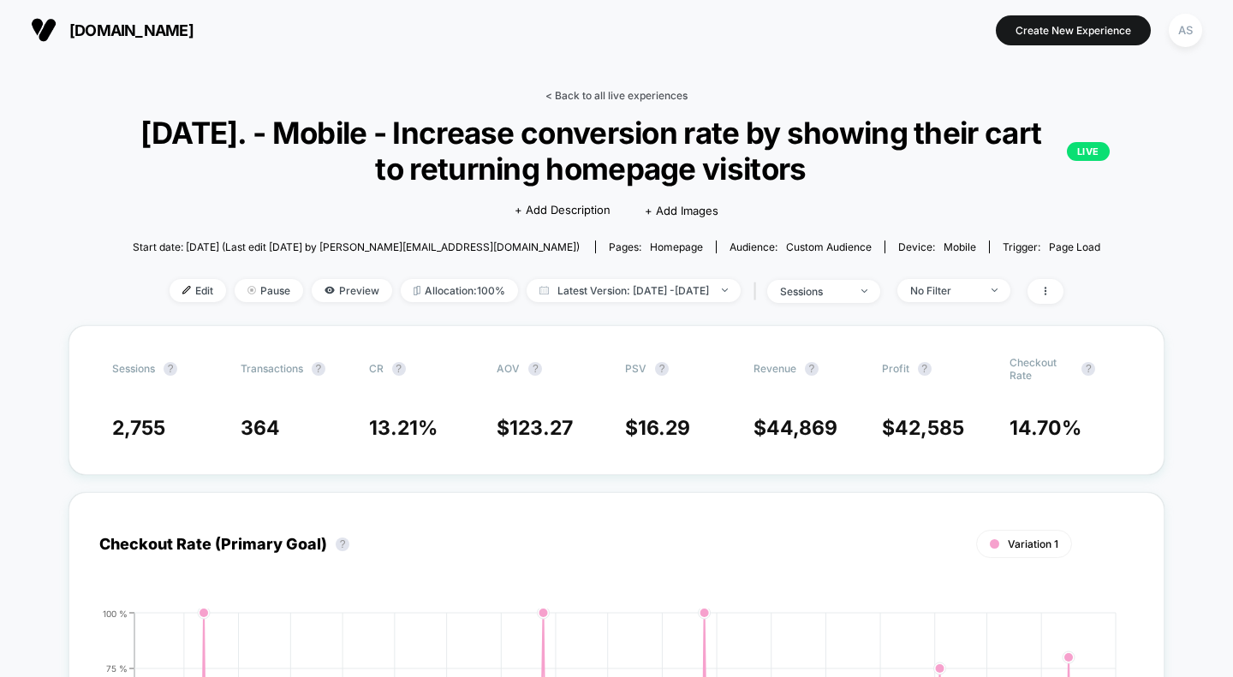
click at [582, 92] on link "< Back to all live experiences" at bounding box center [616, 95] width 142 height 13
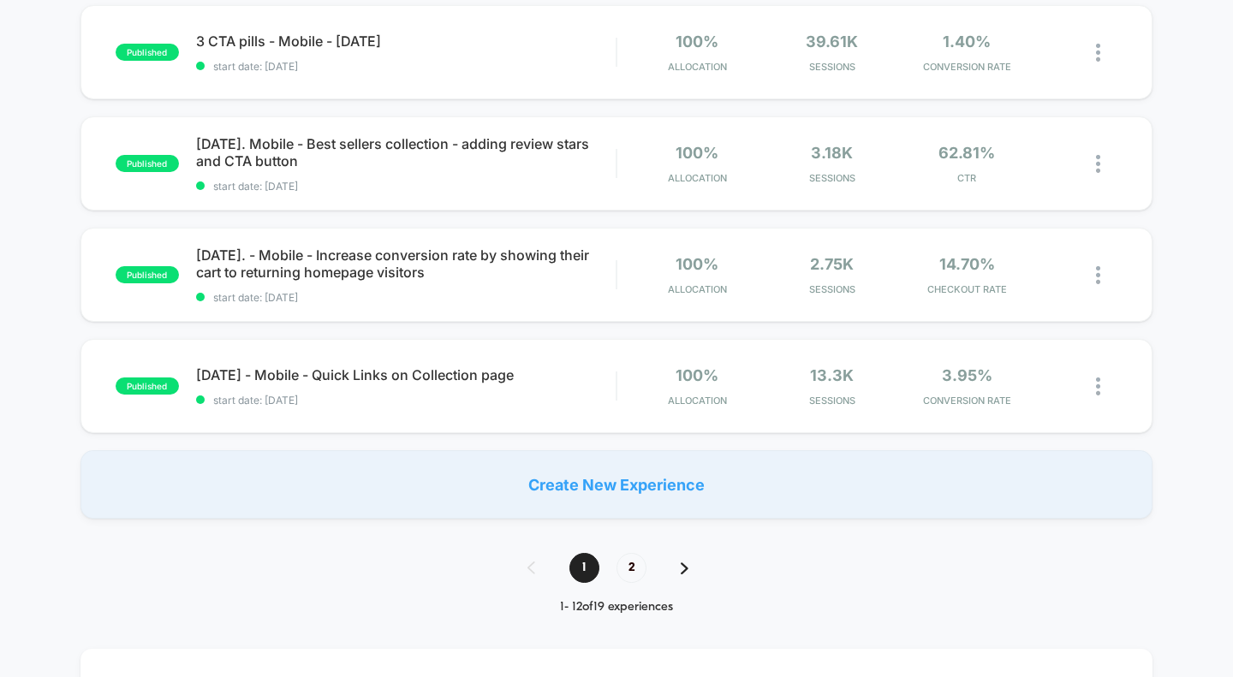
scroll to position [1076, 0]
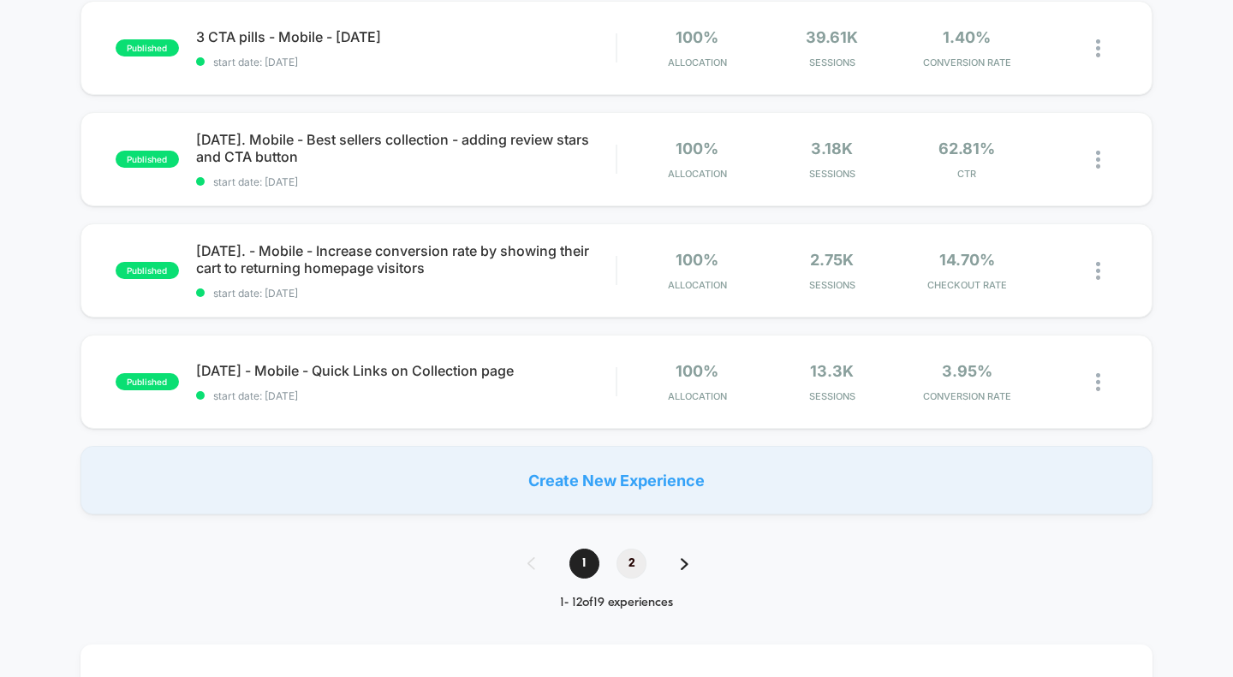
click at [637, 572] on span "2" at bounding box center [632, 564] width 30 height 30
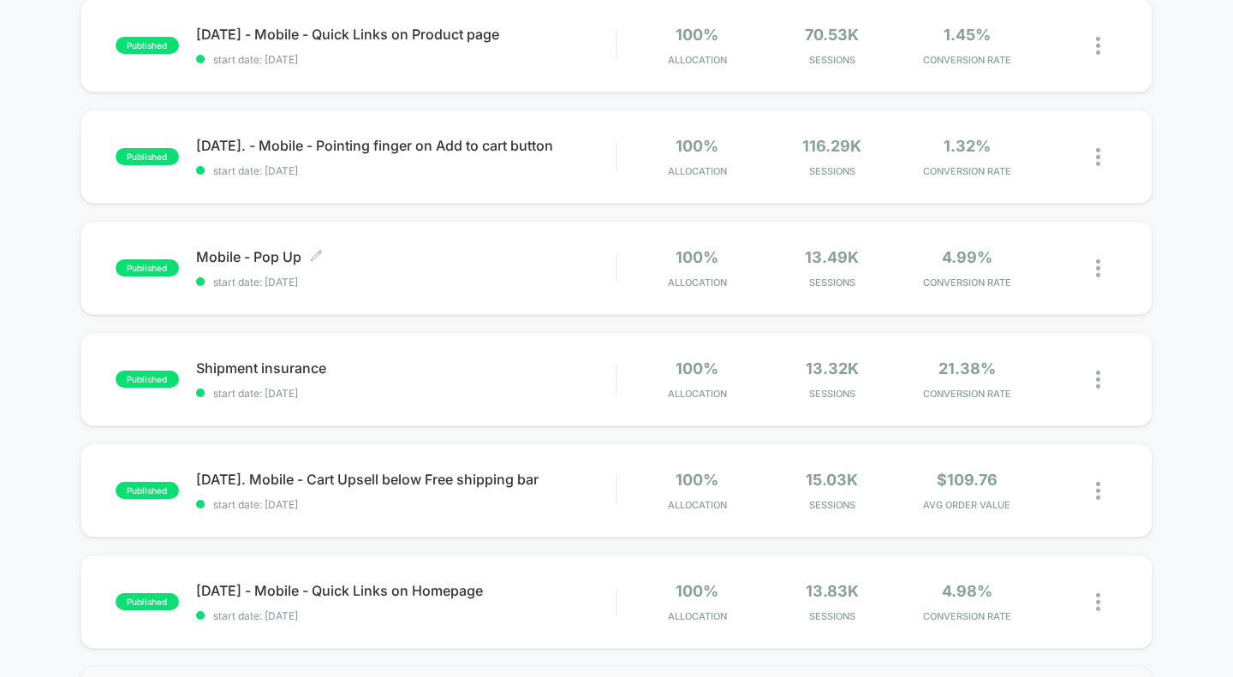
scroll to position [199, 0]
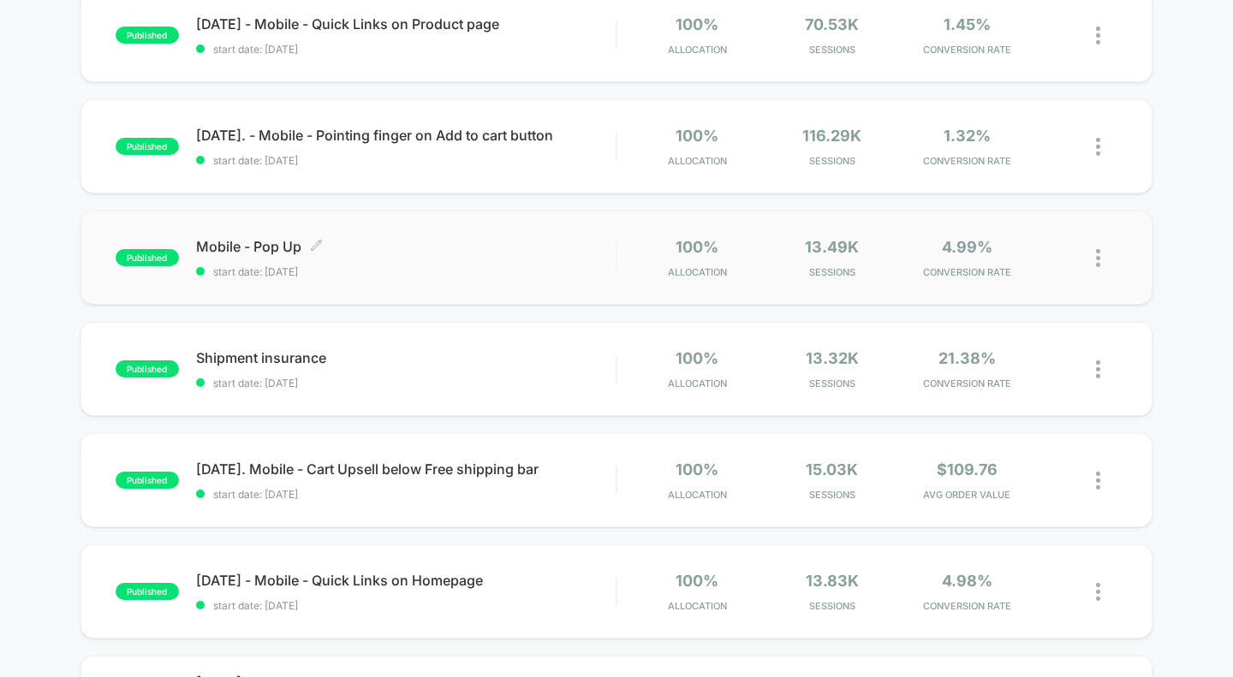
click at [243, 253] on span "Mobile - Pop Up Click to edit experience details" at bounding box center [406, 246] width 420 height 17
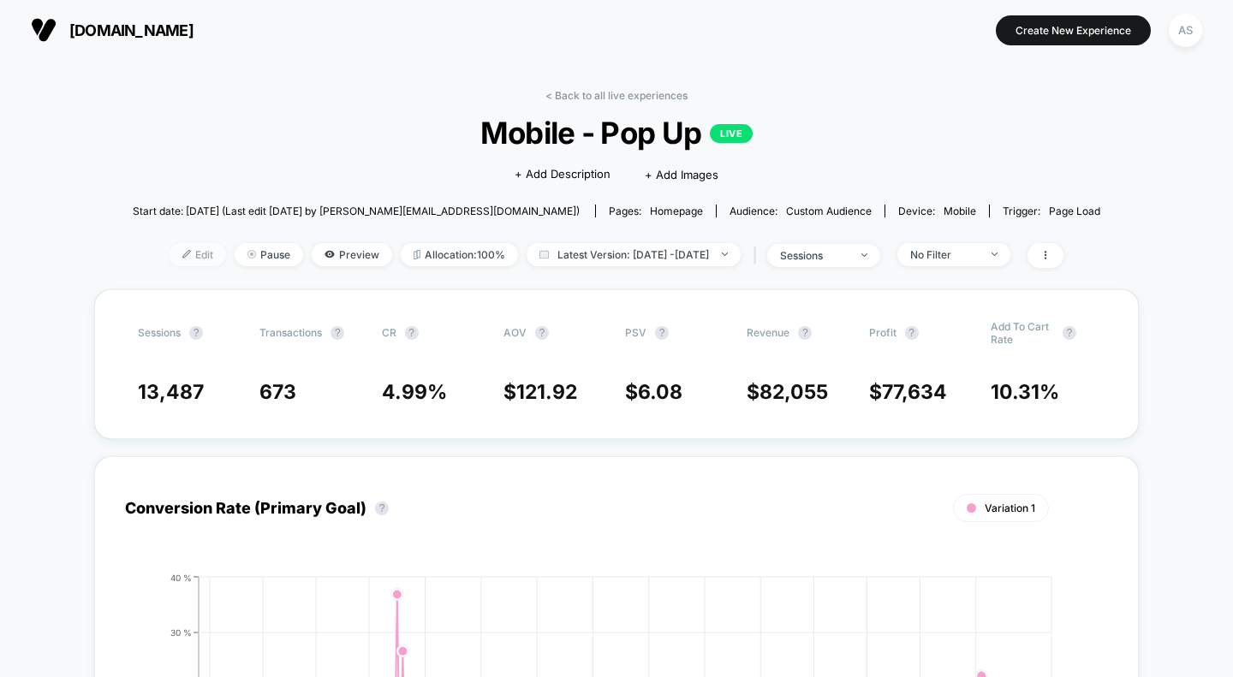
click at [171, 256] on span "Edit" at bounding box center [198, 254] width 57 height 23
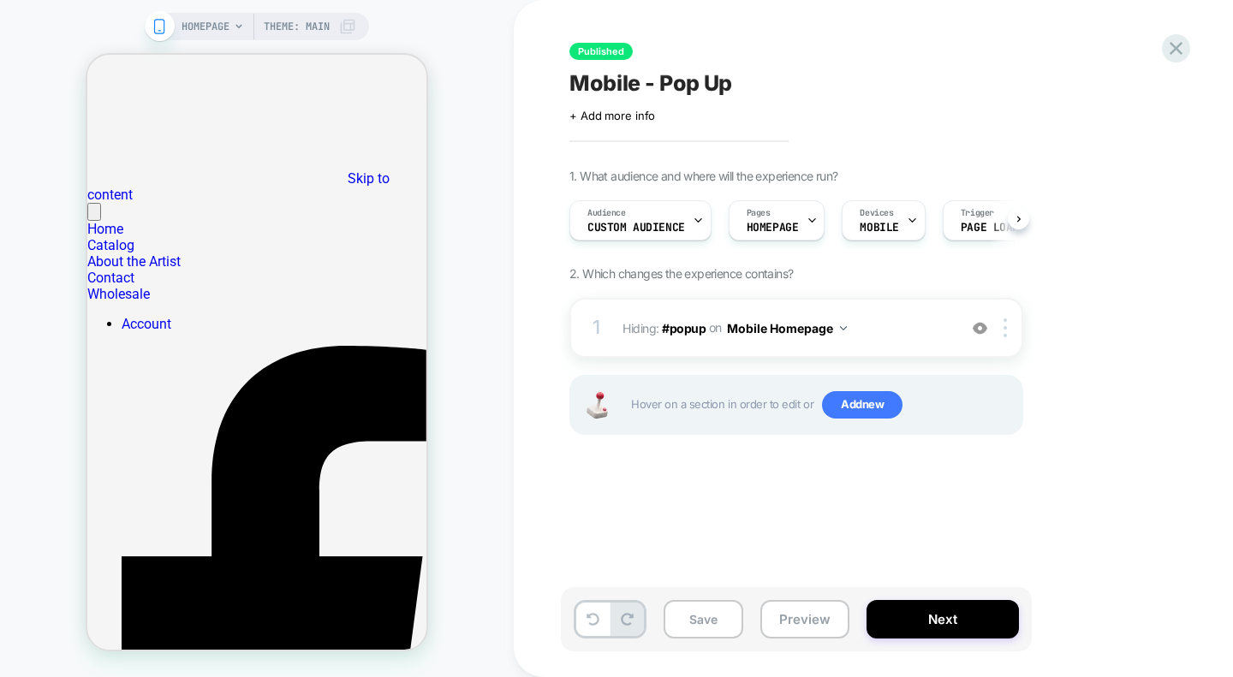
scroll to position [0, 1]
click at [897, 340] on div "1 Hiding : #popup #popup on Mobile Homepage Add Before Add After Copy CSS Selec…" at bounding box center [796, 328] width 454 height 60
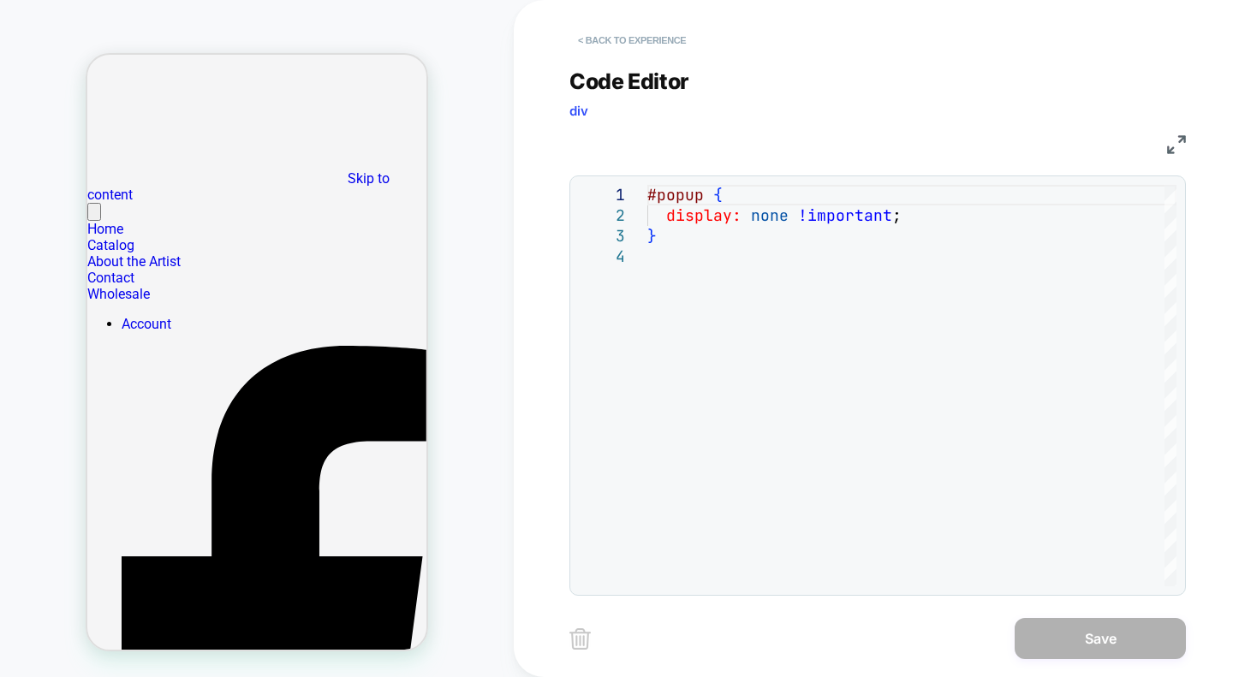
click at [608, 41] on button "< Back to experience" at bounding box center [631, 40] width 125 height 27
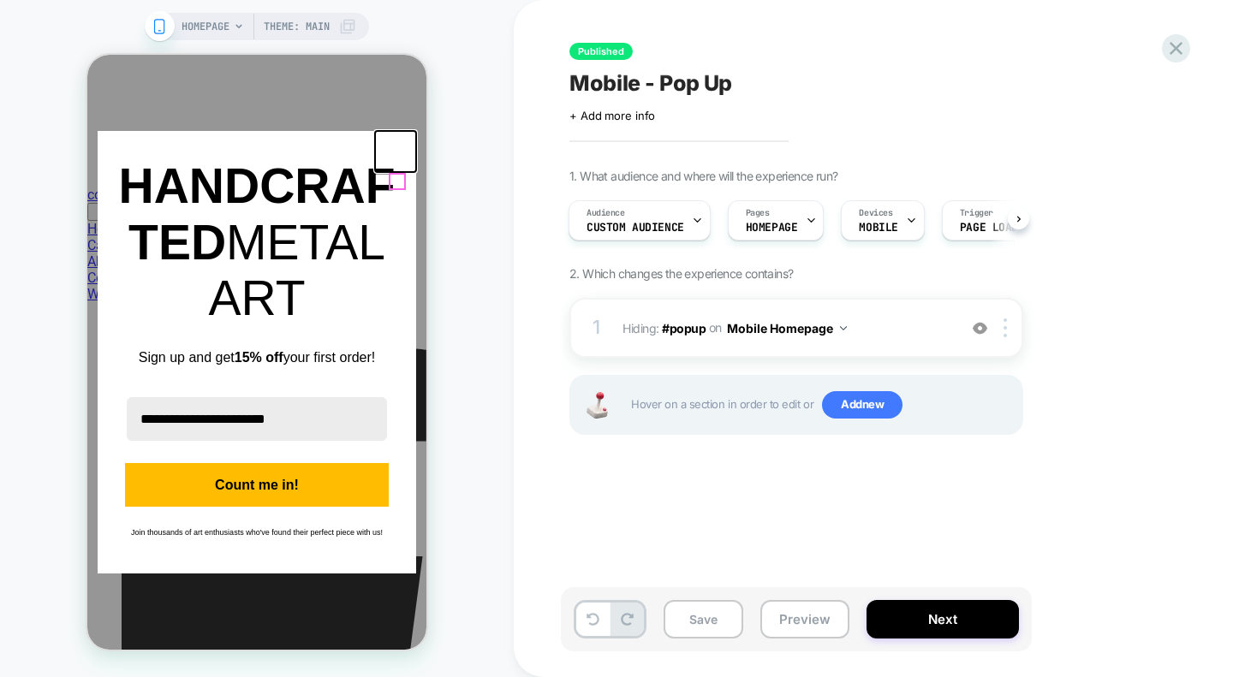
click at [392, 158] on icon "close icon" at bounding box center [396, 152] width 14 height 14
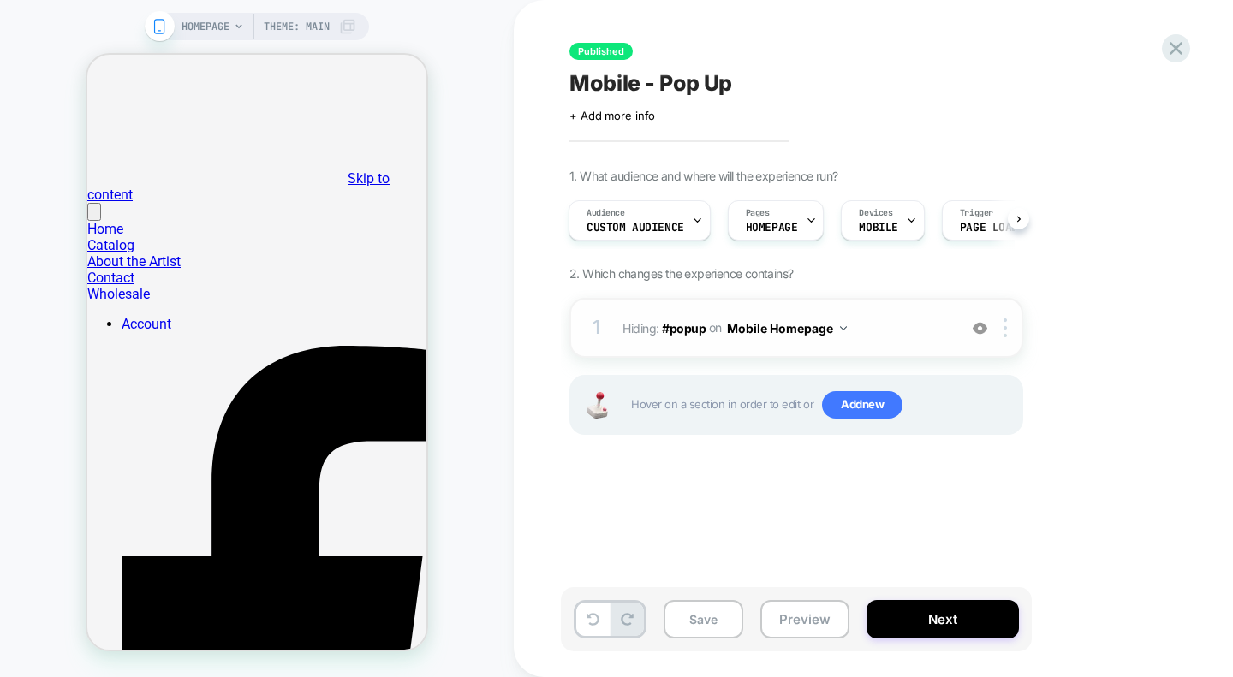
click at [980, 329] on img at bounding box center [980, 328] width 15 height 15
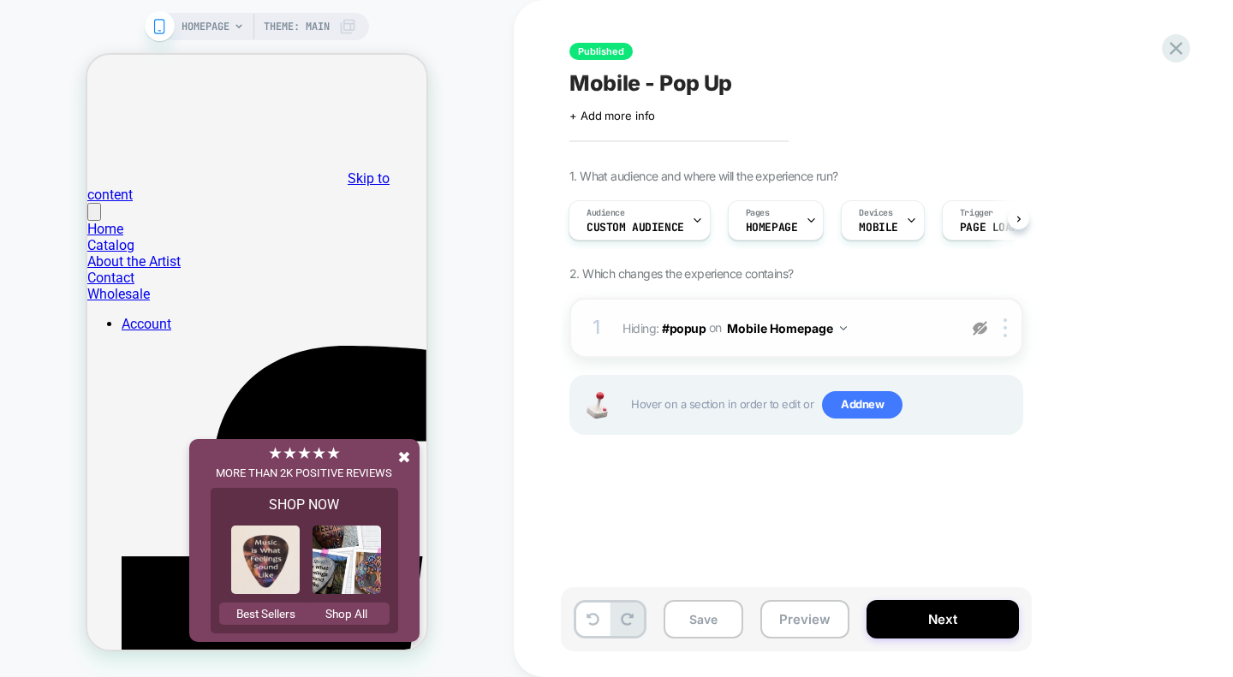
click at [980, 329] on img at bounding box center [980, 328] width 15 height 15
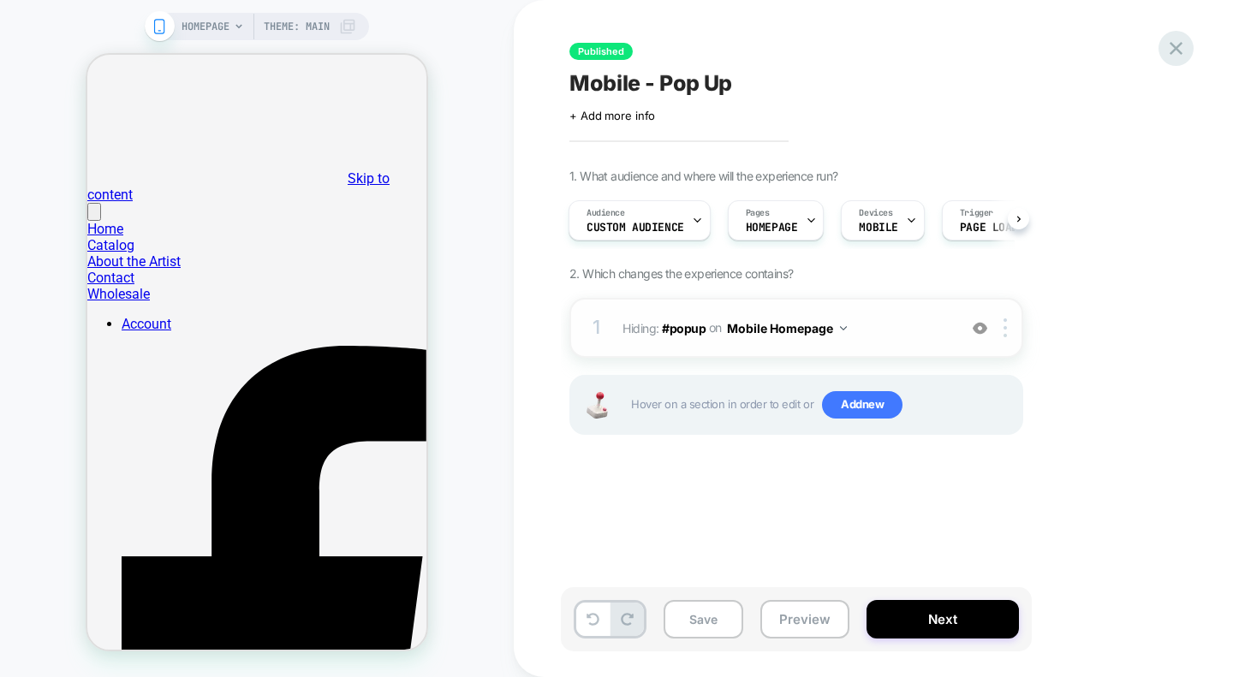
click at [1167, 57] on icon at bounding box center [1176, 48] width 23 height 23
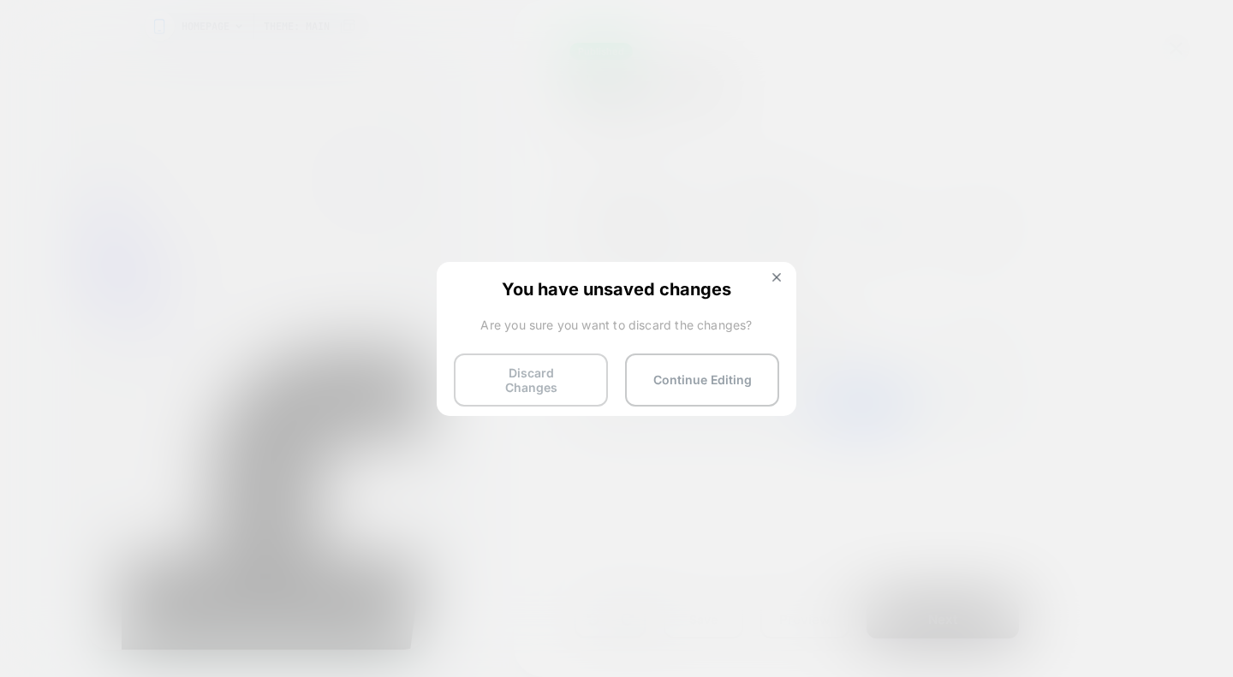
click at [563, 390] on button "Discard Changes" at bounding box center [531, 380] width 154 height 53
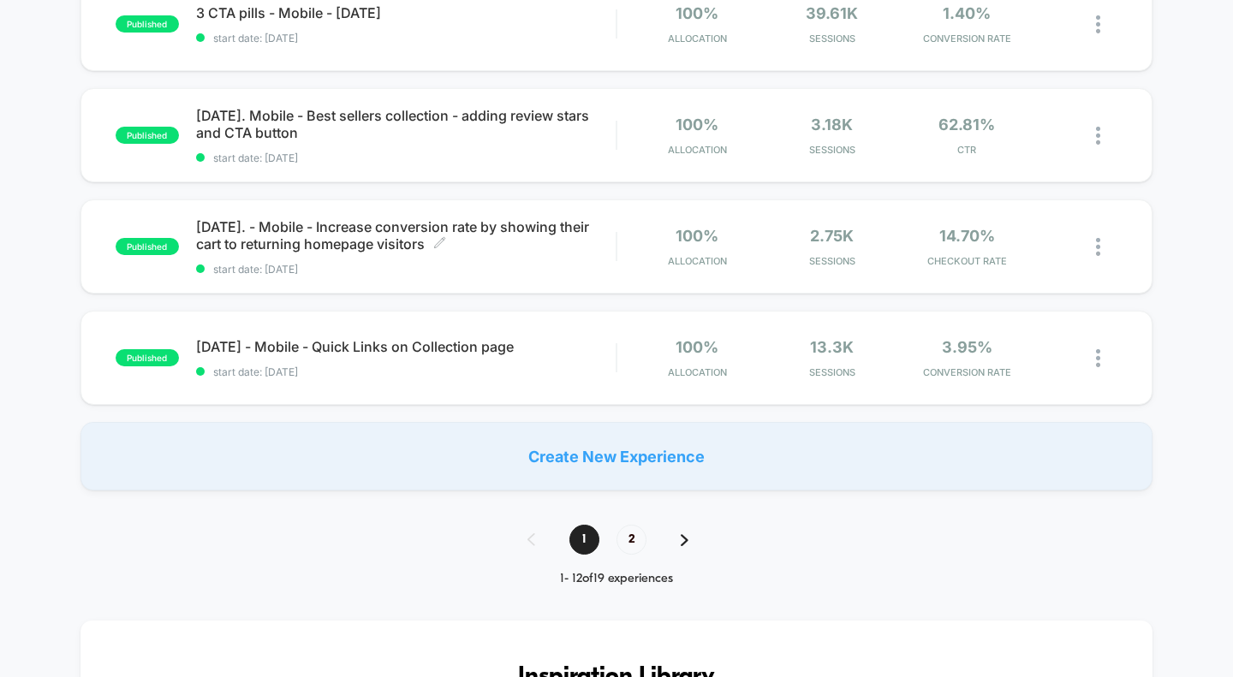
scroll to position [1015, 0]
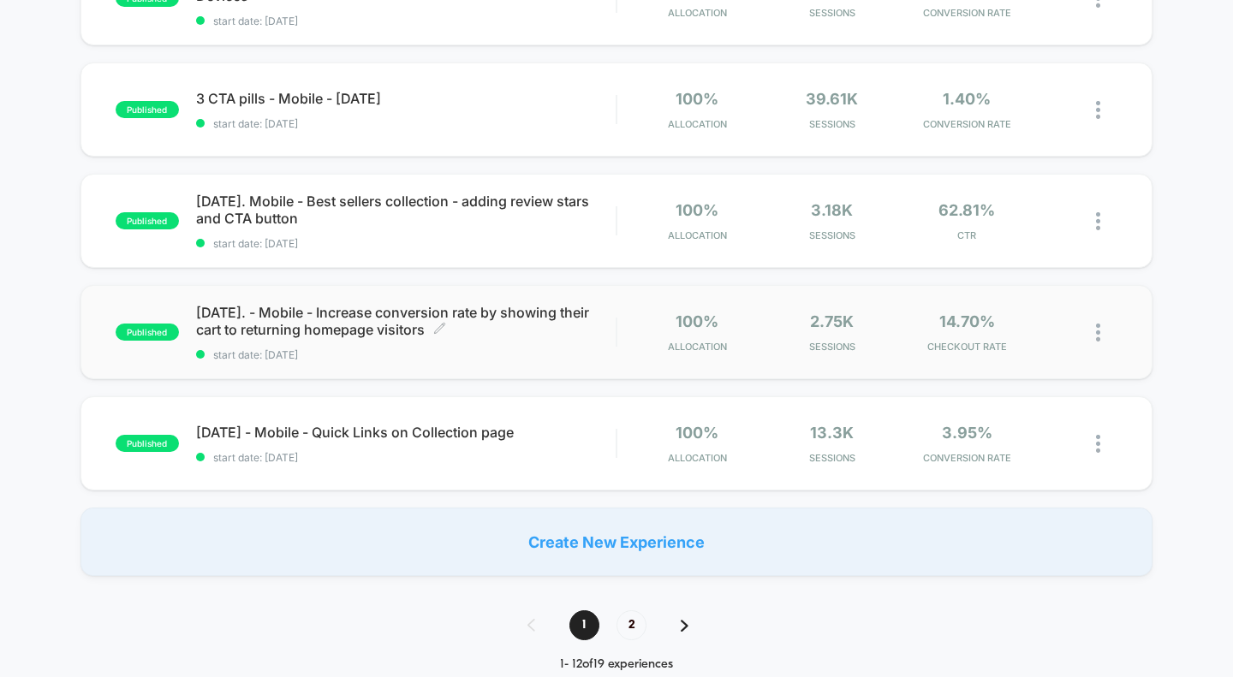
click at [380, 322] on span "[DATE]. - Mobile - Increase conversion rate by showing their cart to returning …" at bounding box center [406, 321] width 420 height 34
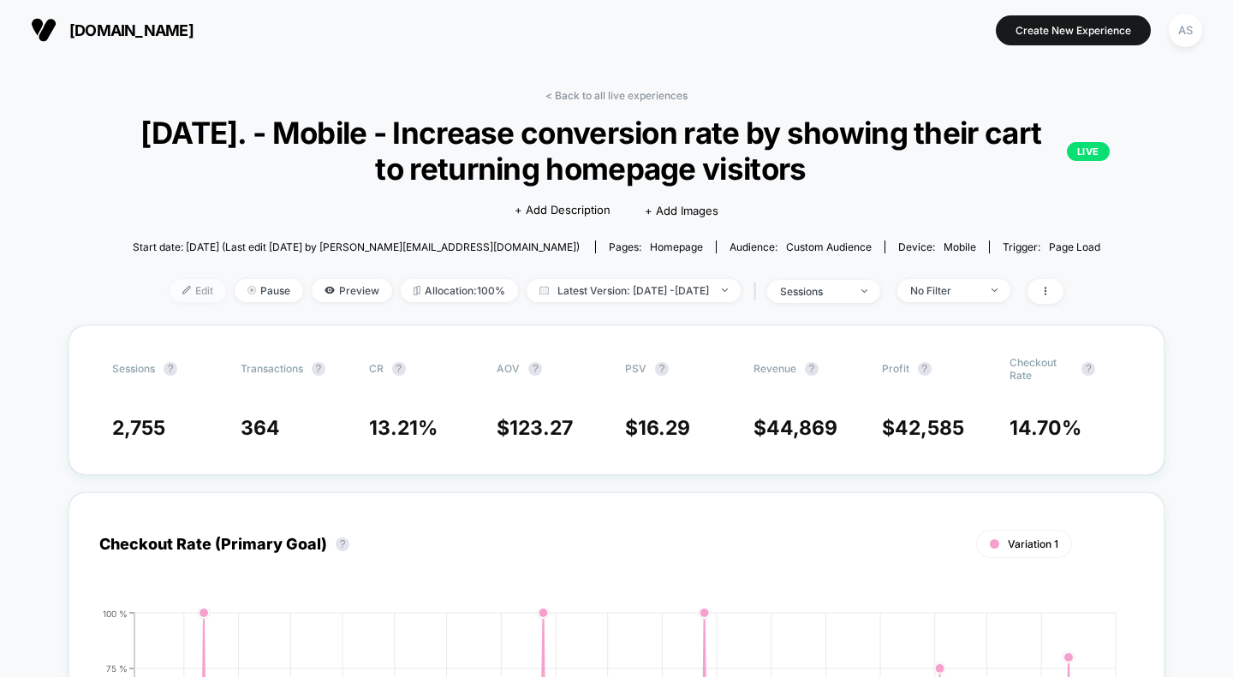
click at [175, 286] on span "Edit" at bounding box center [198, 290] width 57 height 23
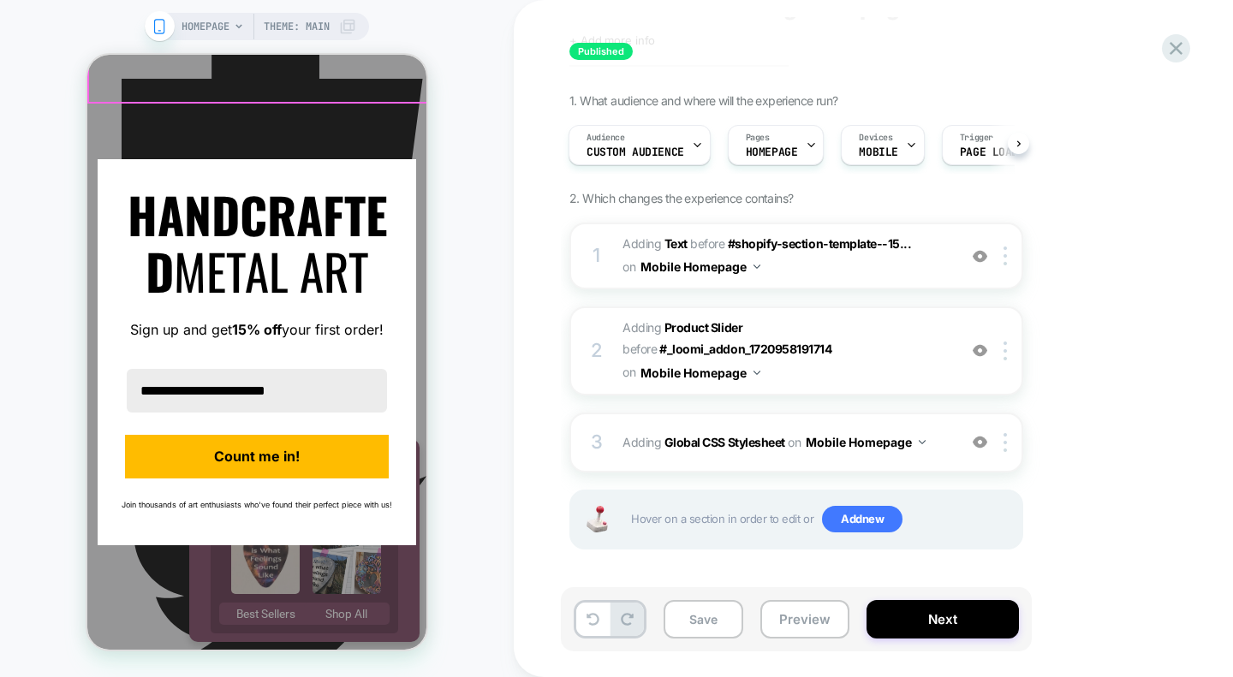
scroll to position [479, 0]
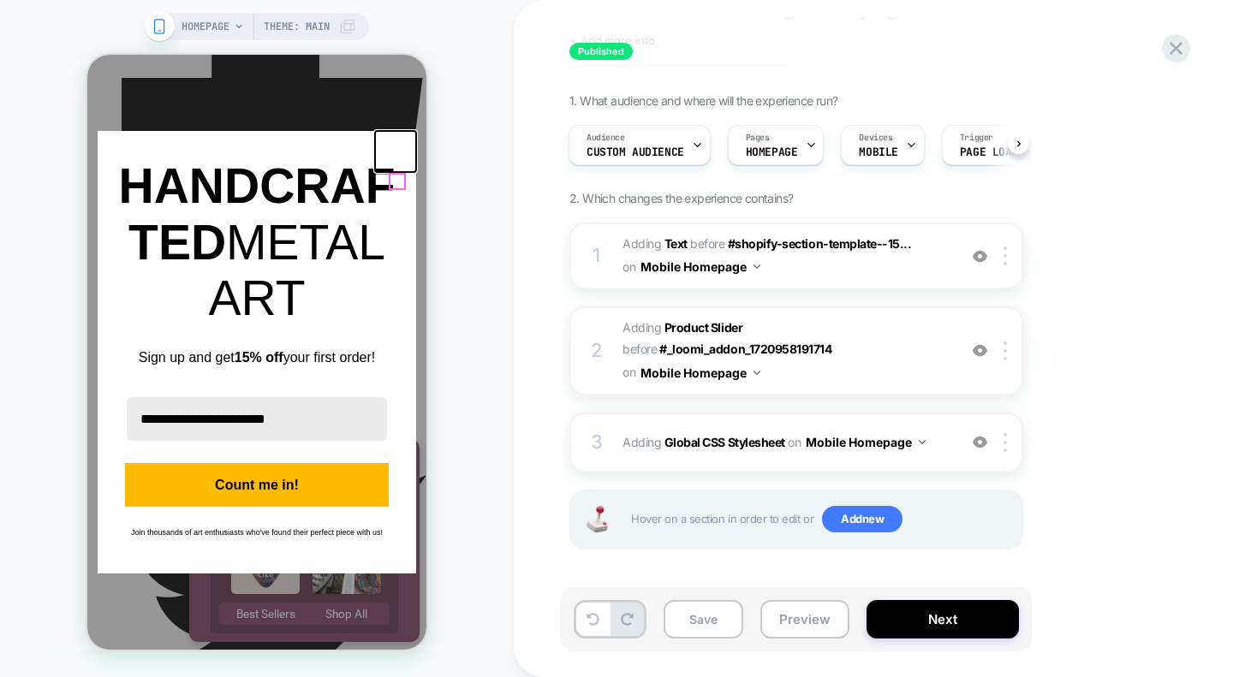
click at [400, 158] on icon "close icon" at bounding box center [396, 152] width 14 height 14
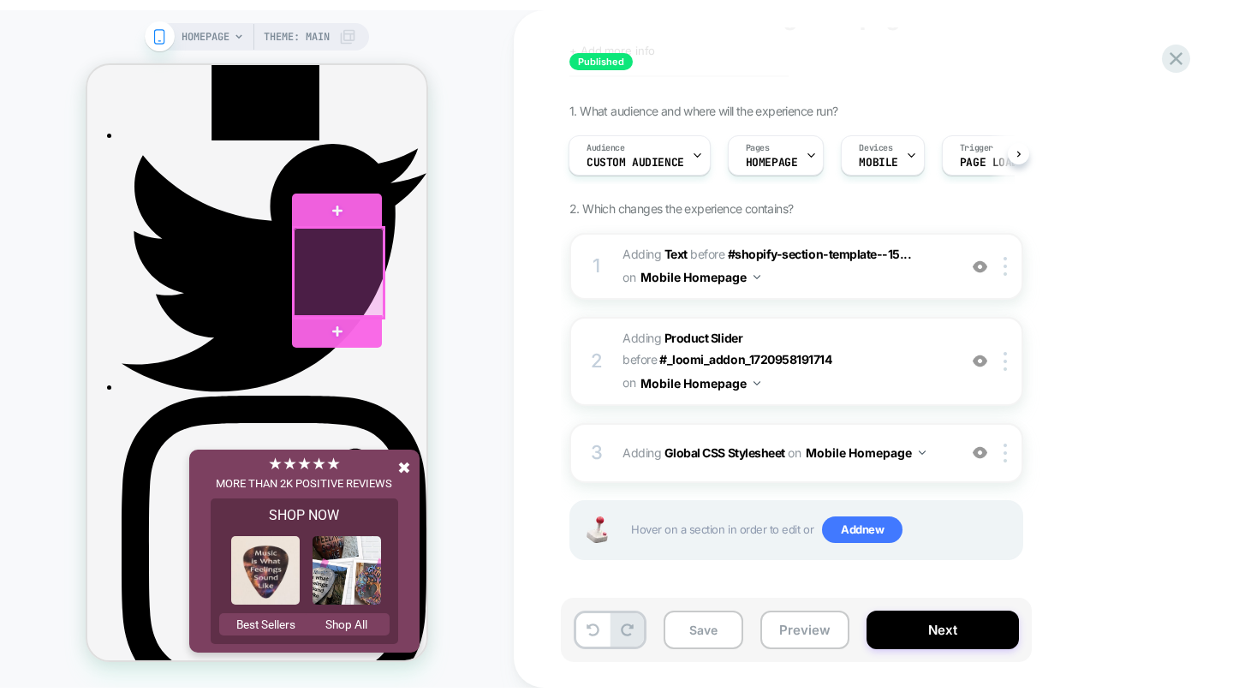
scroll to position [788, 0]
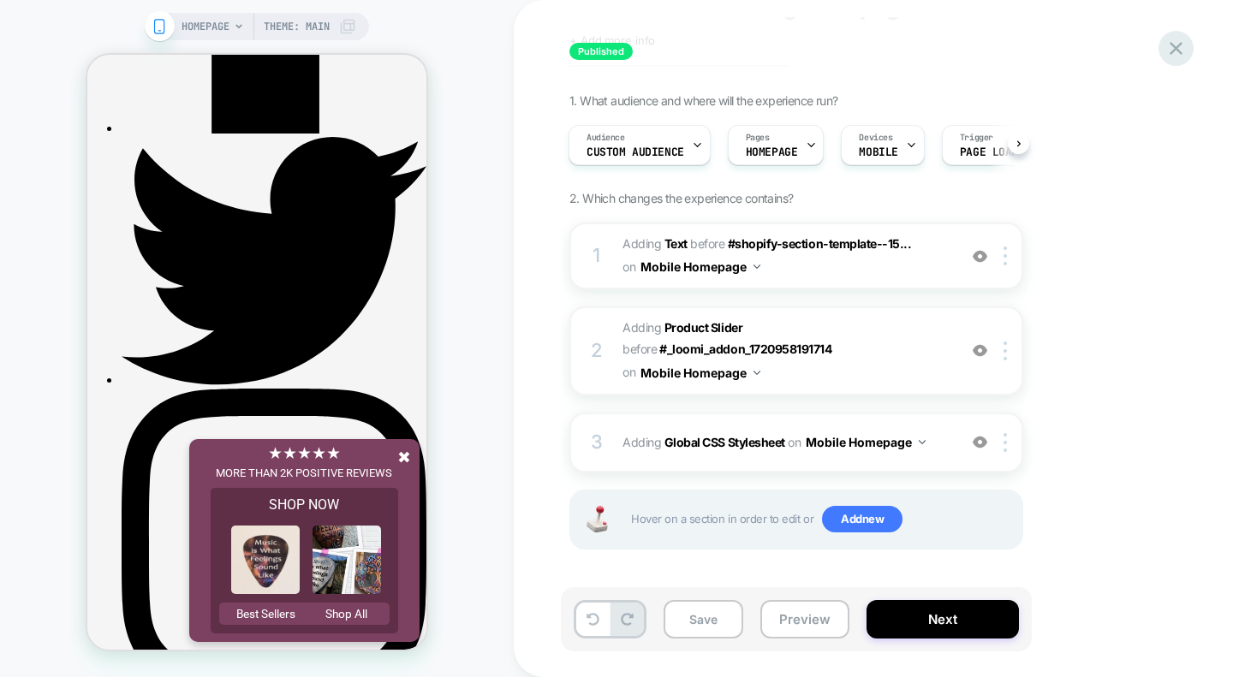
click at [1180, 41] on icon at bounding box center [1176, 48] width 23 height 23
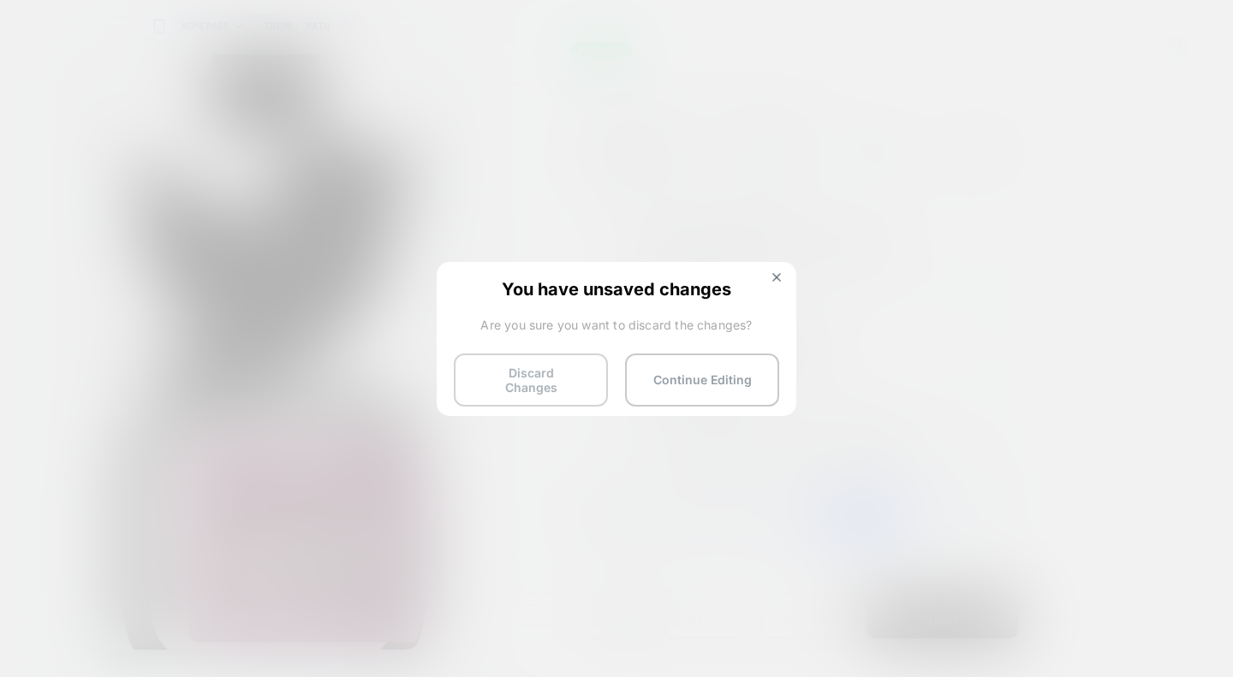
click at [572, 365] on button "Discard Changes" at bounding box center [531, 380] width 154 height 53
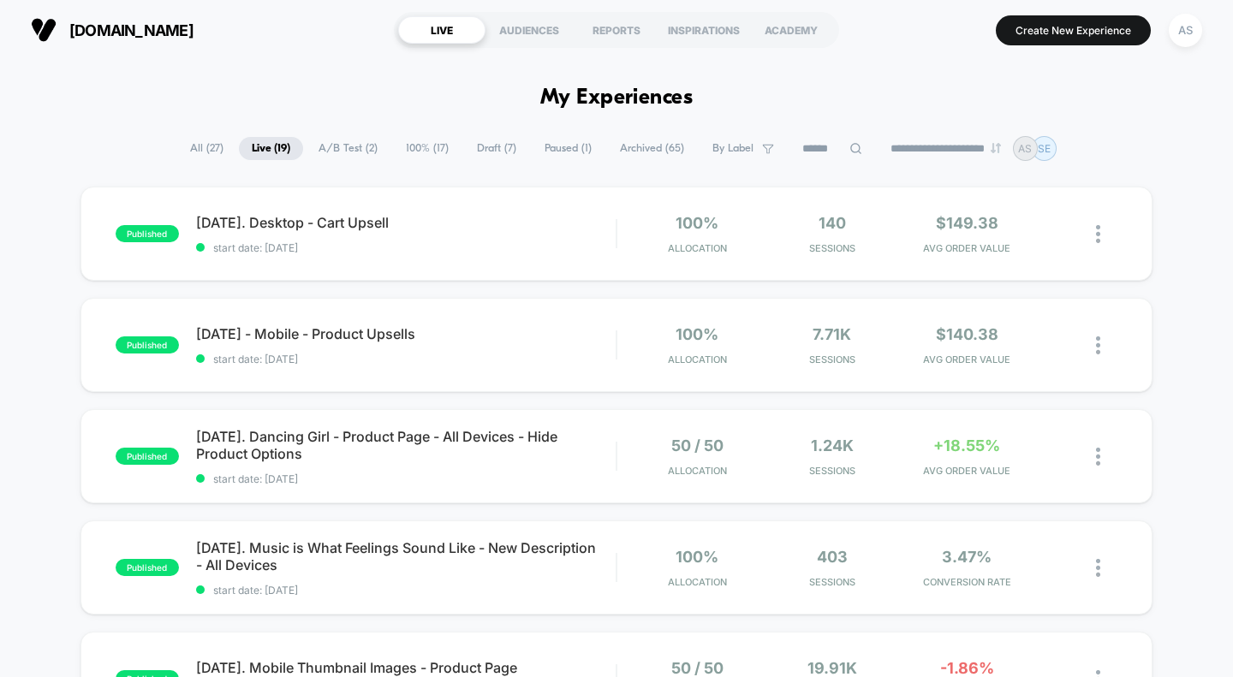
click at [194, 152] on span "All ( 27 )" at bounding box center [206, 148] width 59 height 23
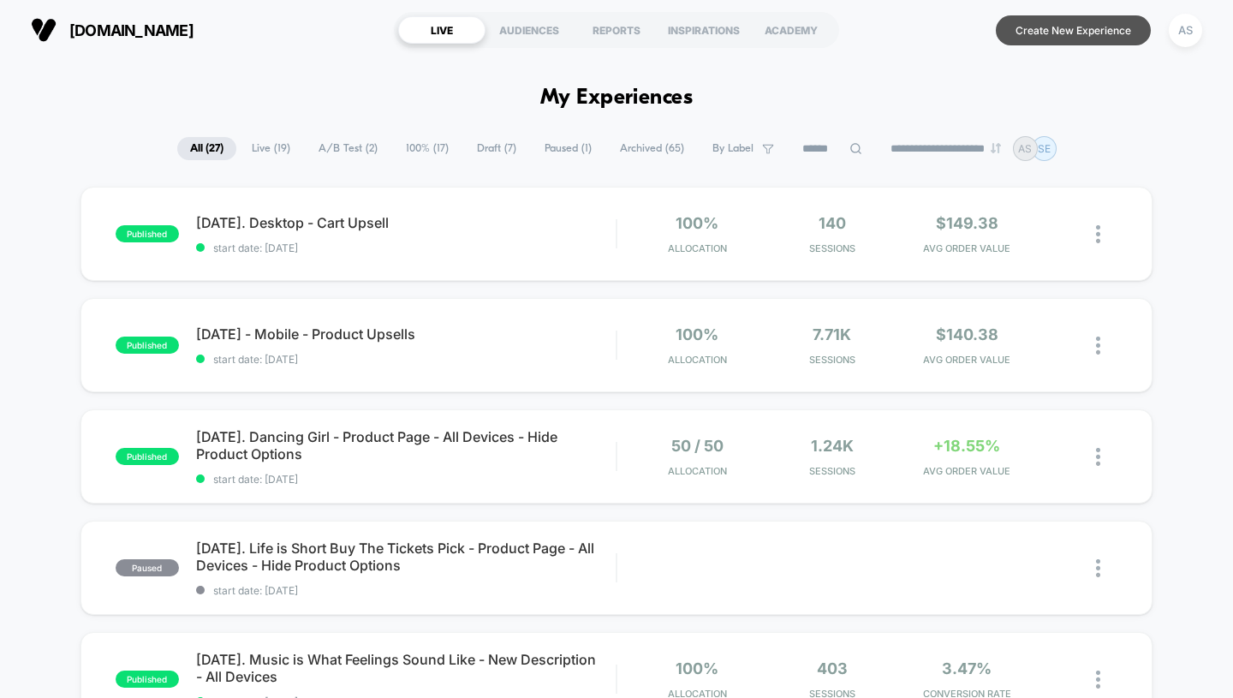
click at [1040, 30] on button "Create New Experience" at bounding box center [1073, 30] width 155 height 30
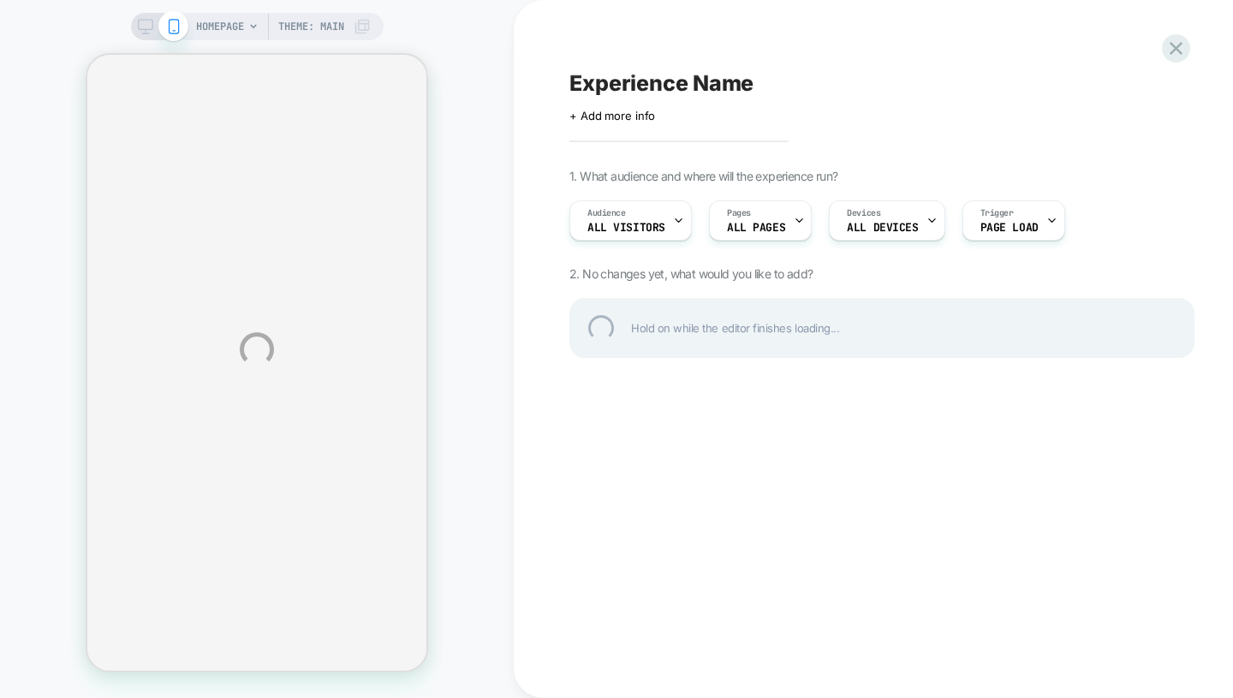
click at [628, 89] on div "Experience Name" at bounding box center [881, 83] width 625 height 26
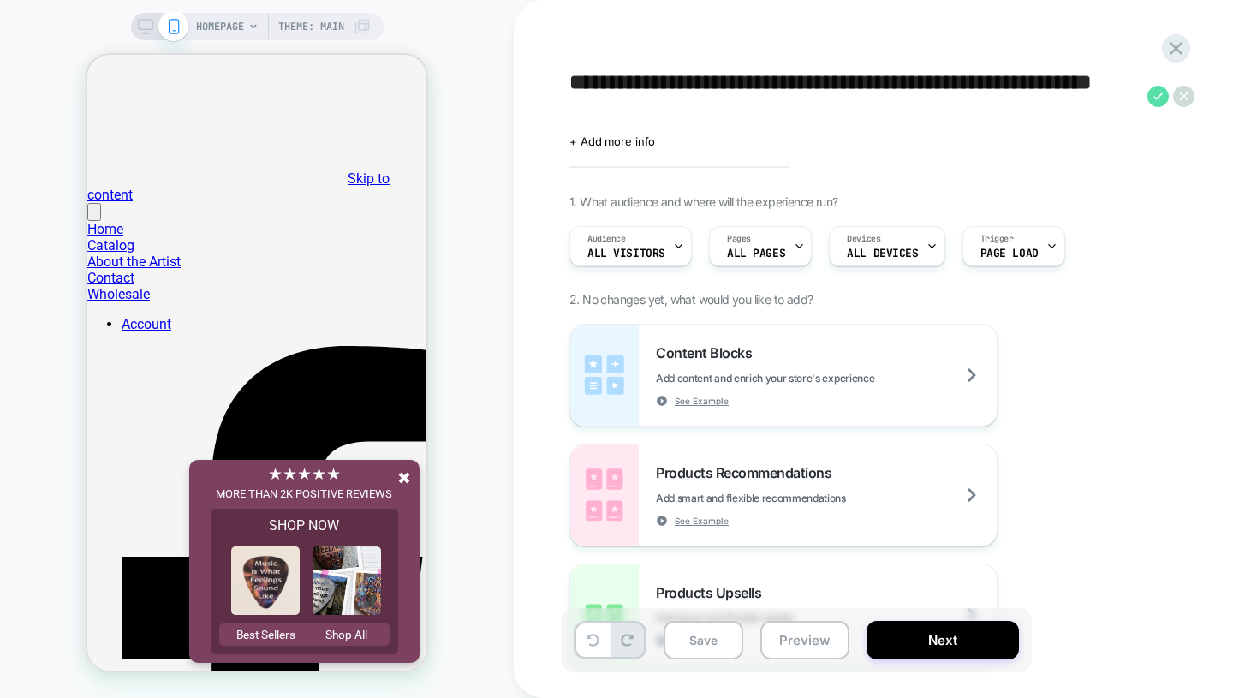
type textarea "**********"
click at [1153, 91] on icon at bounding box center [1157, 96] width 21 height 21
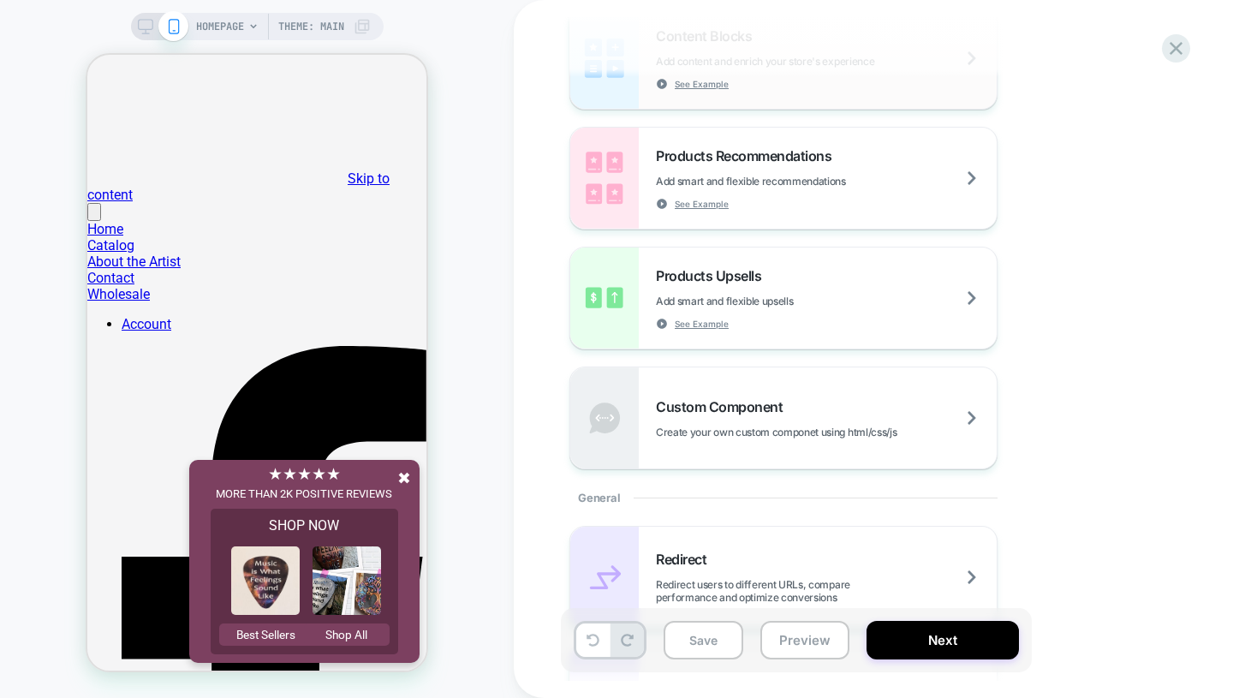
scroll to position [293, 0]
click at [821, 428] on div "Custom Component Create your own custom componet using html/css/js" at bounding box center [826, 416] width 341 height 40
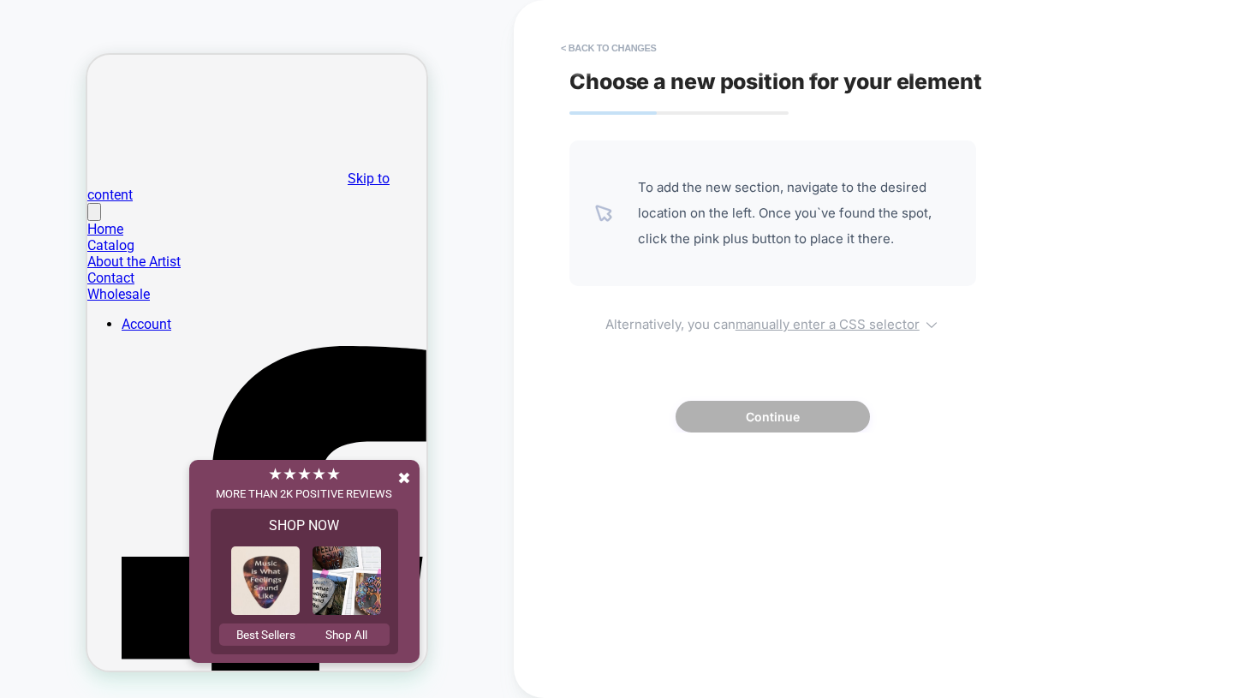
click at [805, 324] on u "manually enter a CSS selector" at bounding box center [828, 324] width 184 height 16
select select "*******"
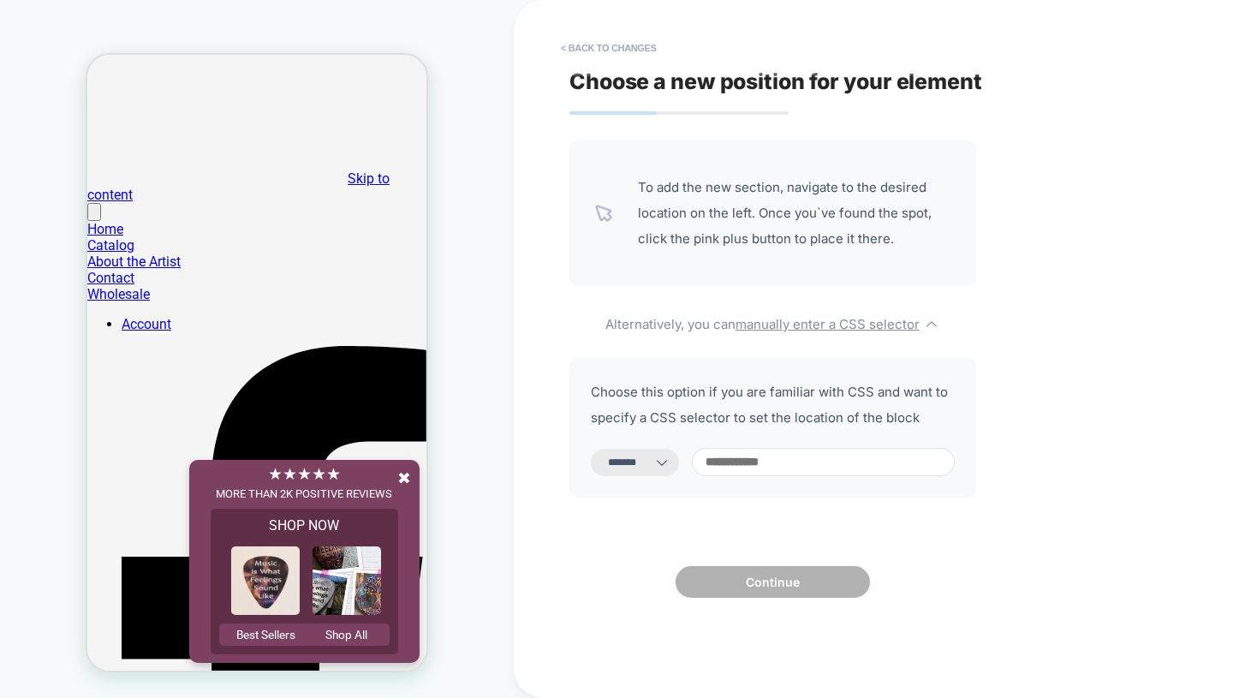
click at [769, 451] on input at bounding box center [823, 462] width 263 height 28
click at [671, 463] on icon at bounding box center [661, 462] width 17 height 17
click at [671, 461] on icon at bounding box center [661, 462] width 17 height 17
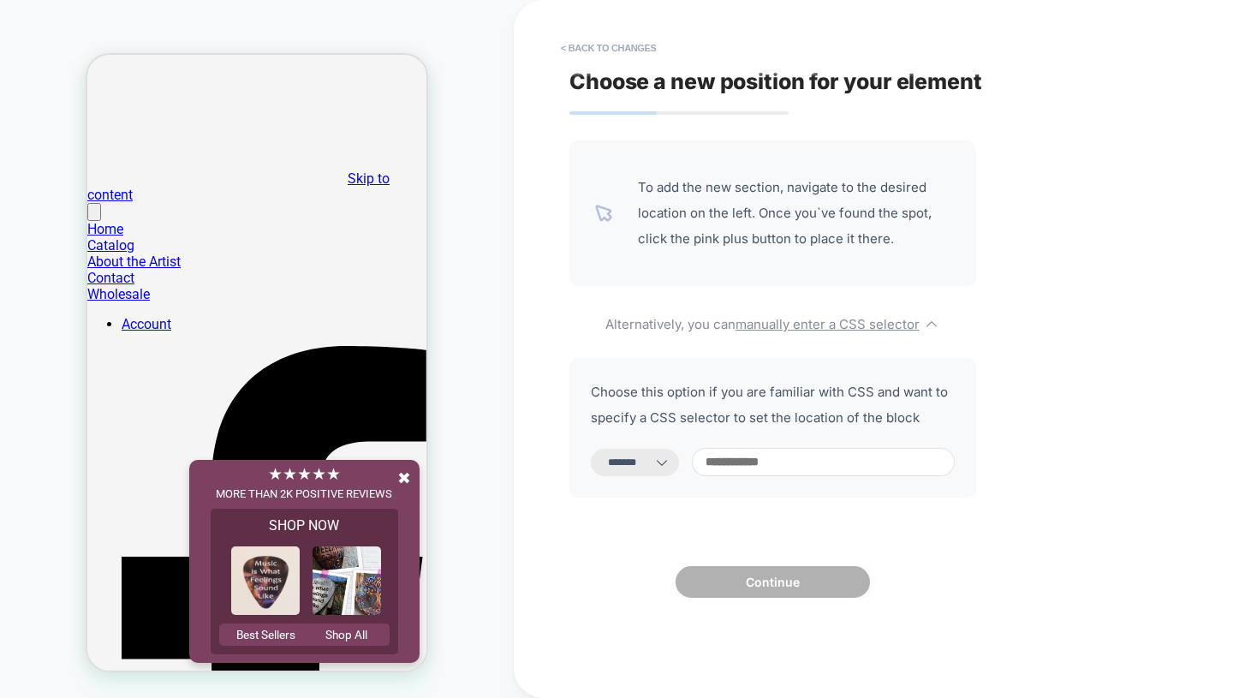
click at [751, 462] on input at bounding box center [823, 462] width 263 height 28
click at [794, 463] on input at bounding box center [823, 462] width 263 height 28
paste input "**********"
type input "**********"
select select "*********"
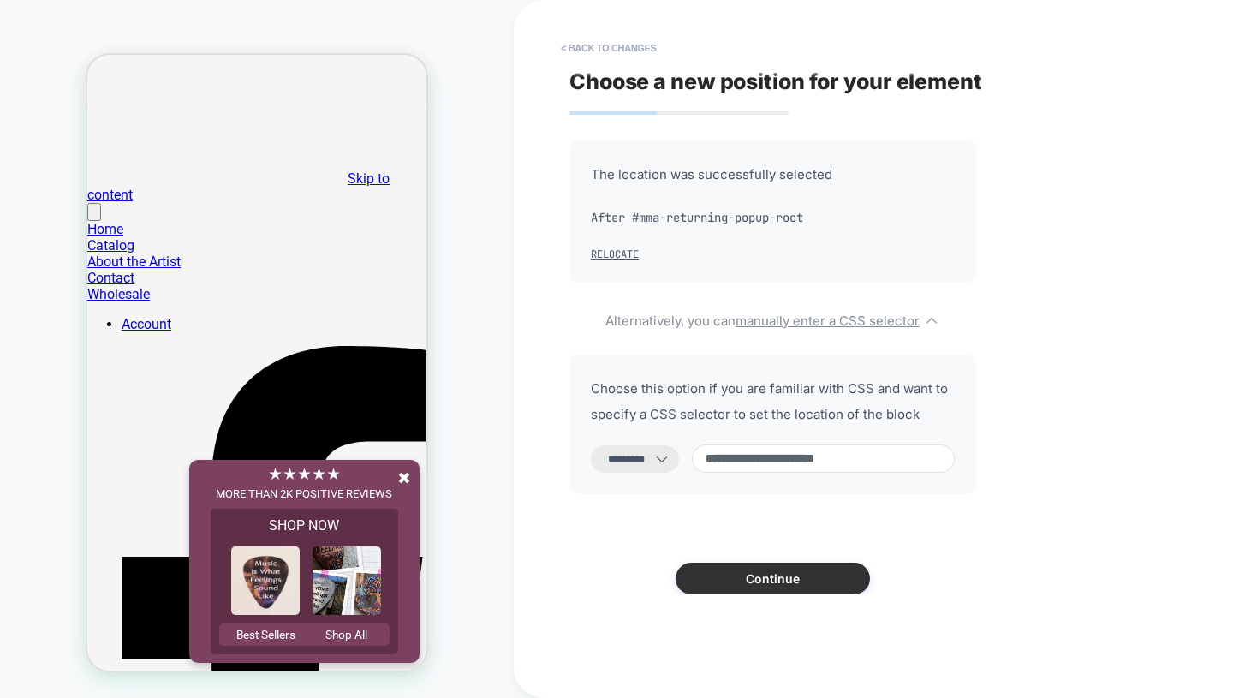
click at [753, 585] on button "Continue" at bounding box center [773, 579] width 194 height 32
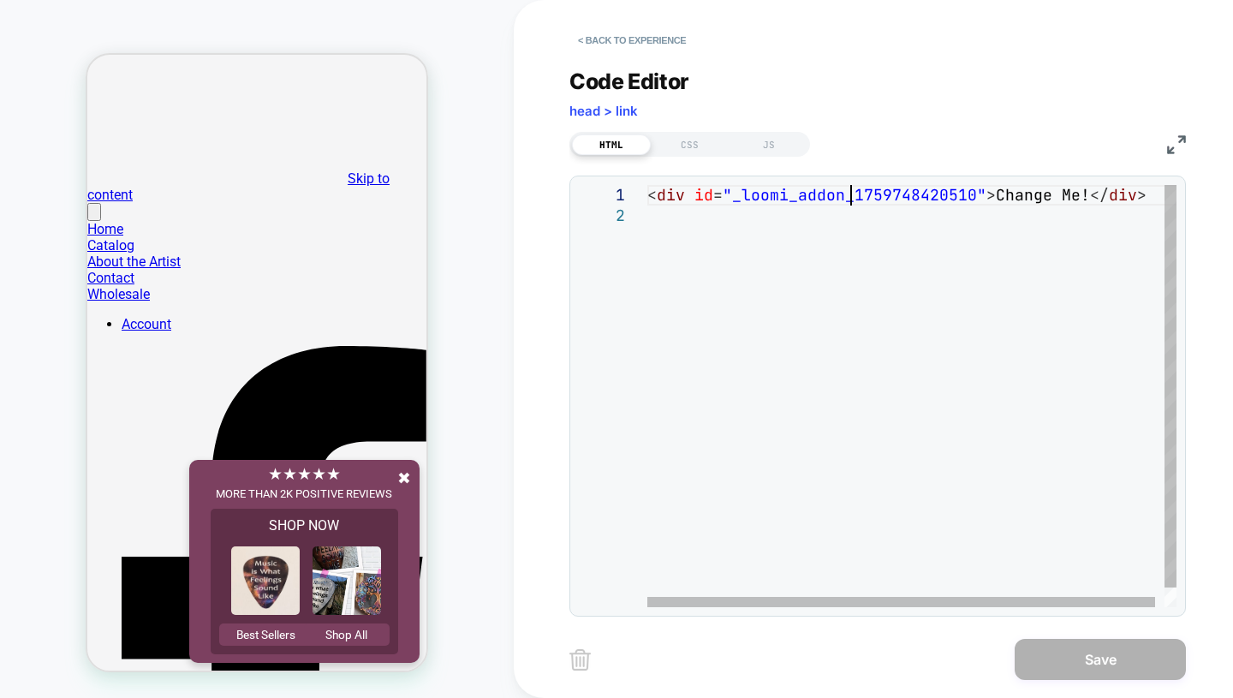
click at [854, 193] on div "< div id = "_loomi_addon_1759748420510" > Change Me! </ div >" at bounding box center [916, 406] width 539 height 443
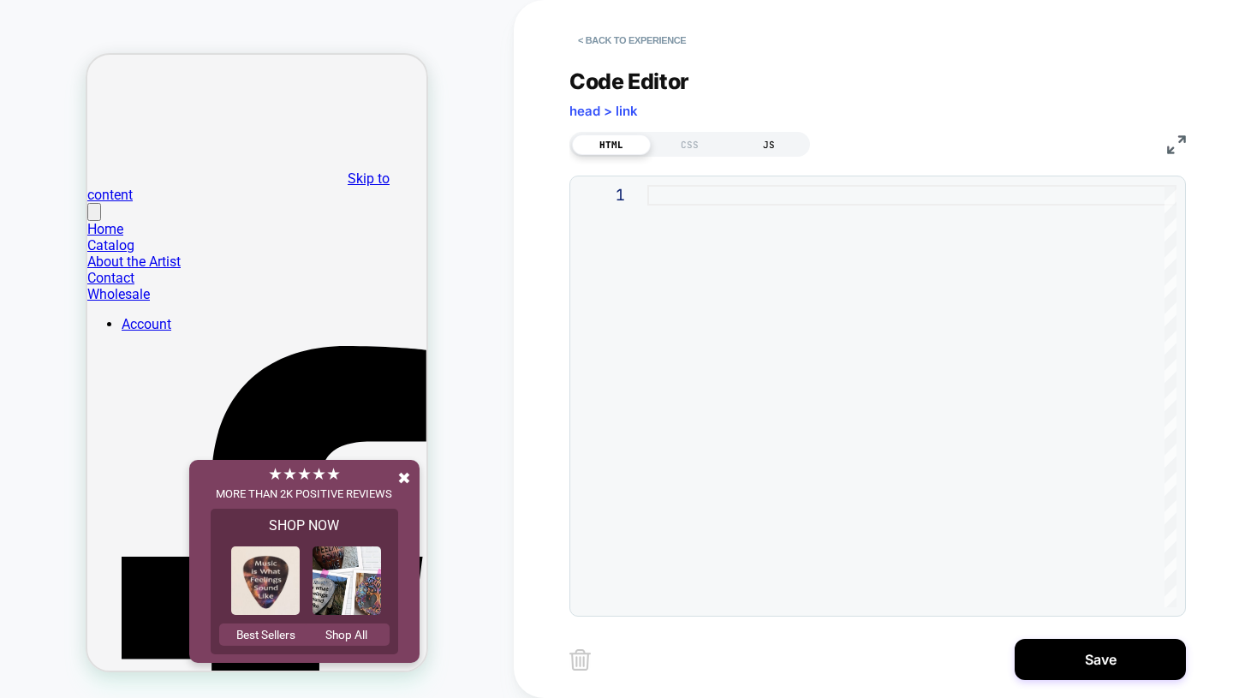
click at [771, 146] on div "JS" at bounding box center [769, 144] width 79 height 21
click at [682, 145] on div "CSS" at bounding box center [690, 144] width 79 height 21
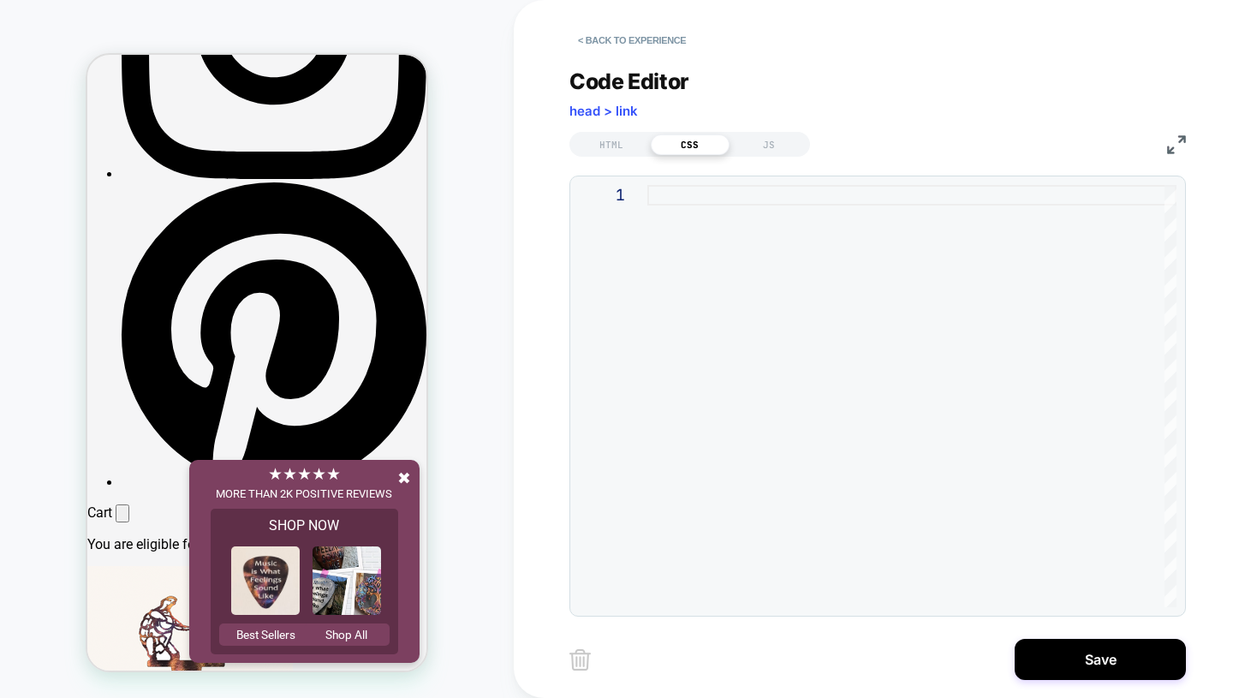
scroll to position [1617, 0]
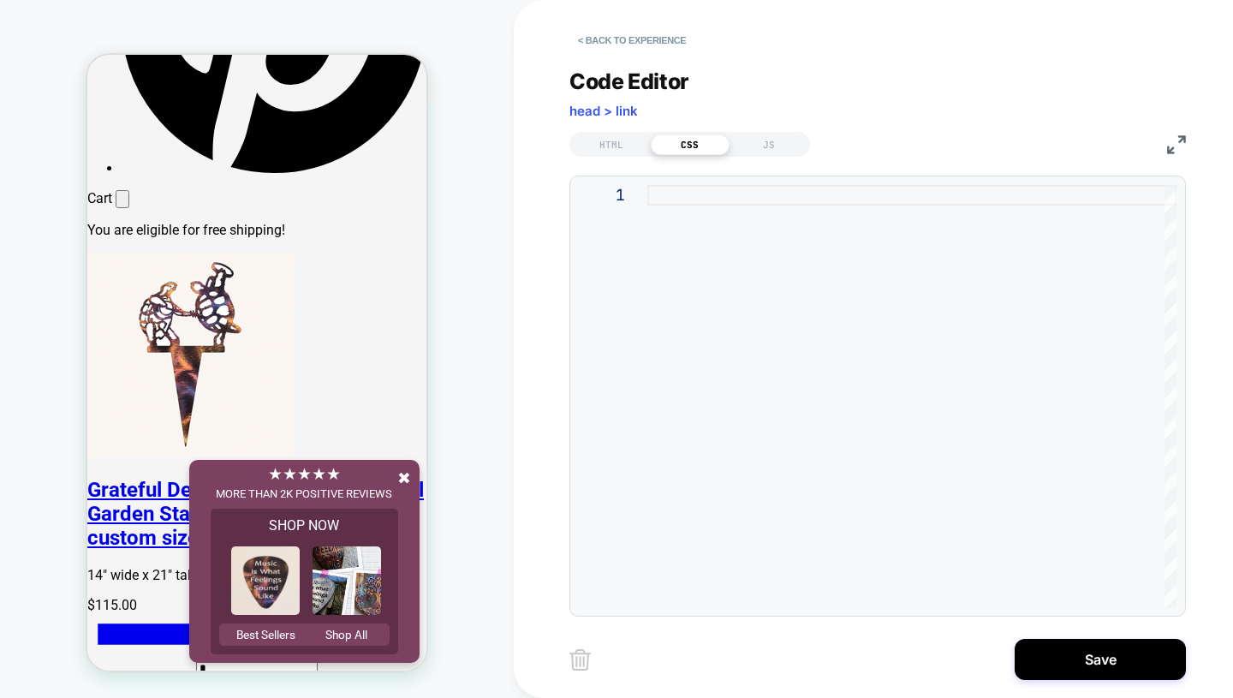
click at [742, 211] on div at bounding box center [911, 396] width 529 height 422
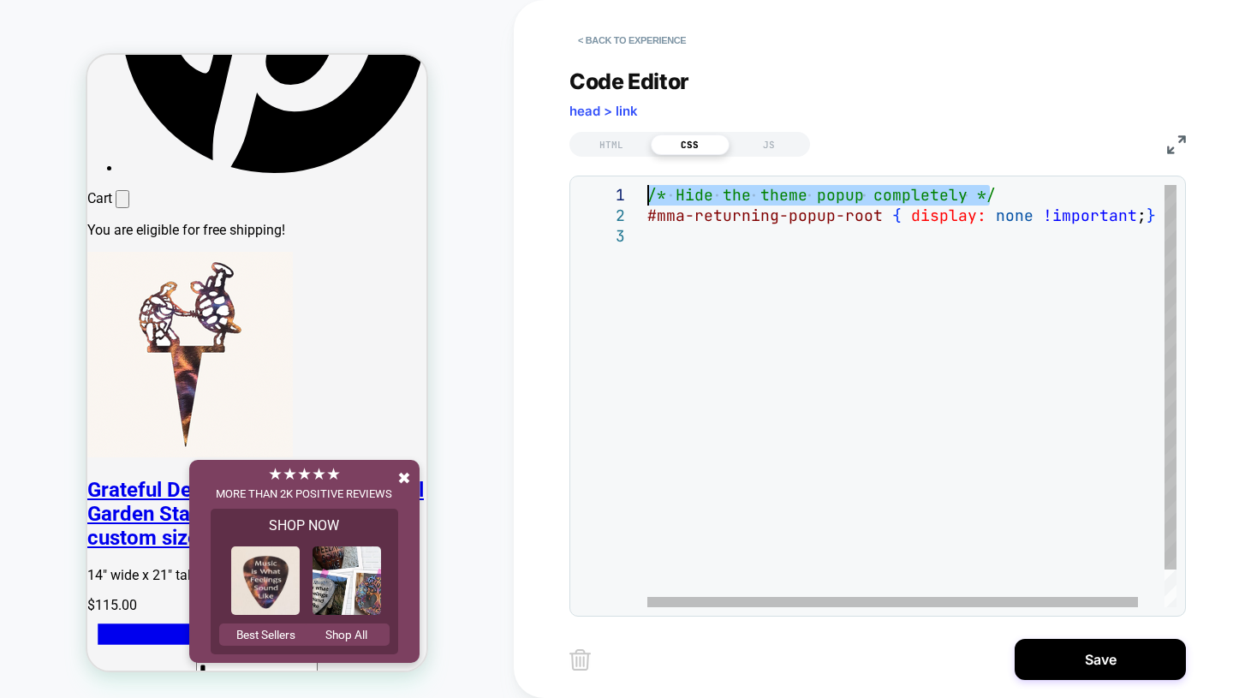
drag, startPoint x: 994, startPoint y: 194, endPoint x: 542, endPoint y: 171, distance: 452.7
click at [647, 185] on div "/* Hide the theme popup completely */ #mma-returning-popup-root { display: none…" at bounding box center [925, 416] width 557 height 463
click at [647, 214] on div "#mma-returning-popup-root { display: none !important ; }" at bounding box center [925, 416] width 557 height 463
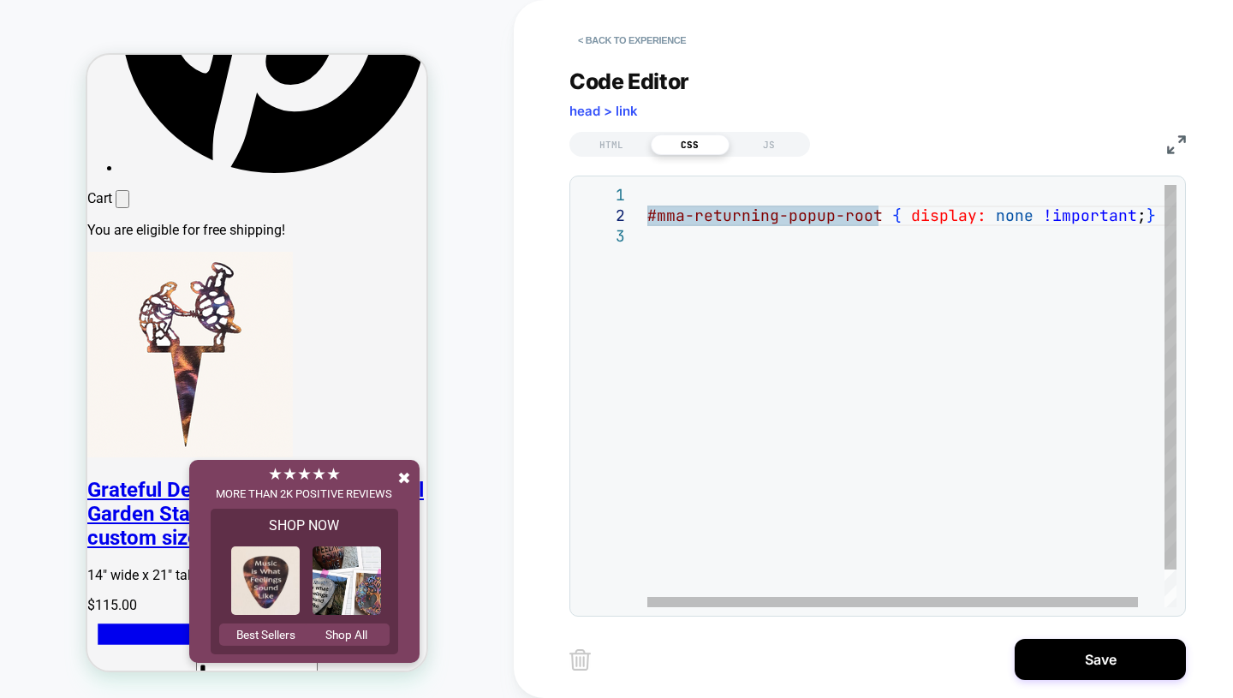
type textarea "**********"
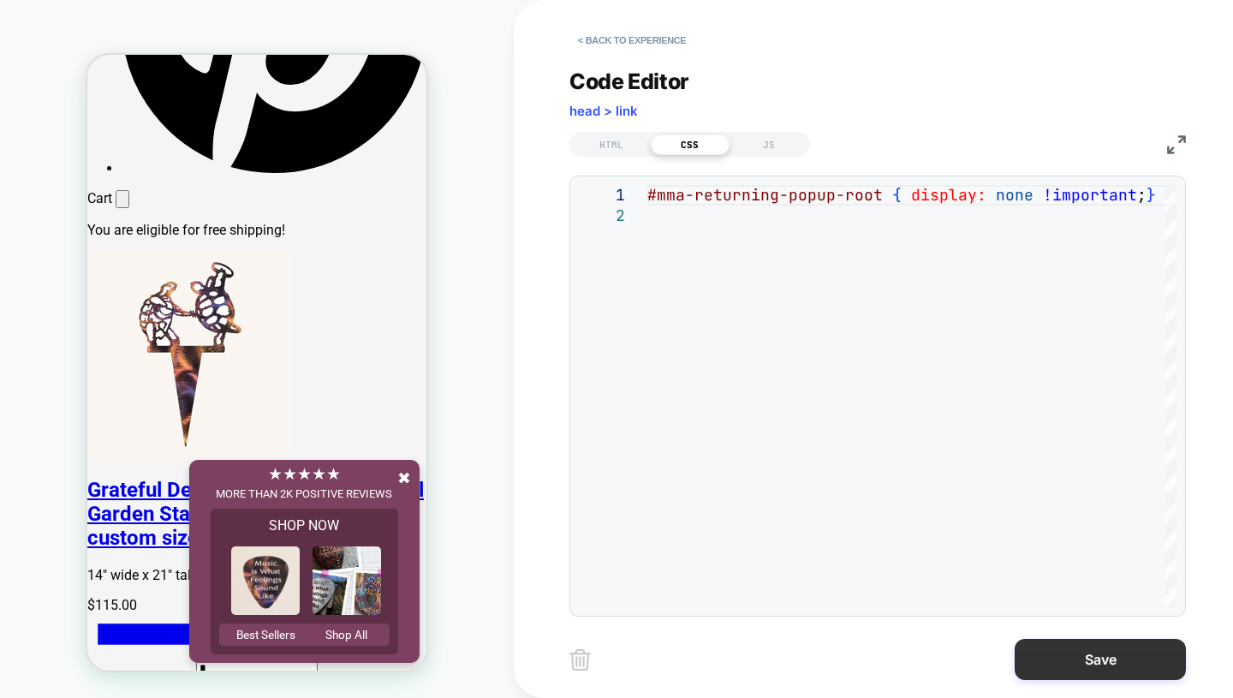
click at [1049, 646] on button "Save" at bounding box center [1100, 659] width 171 height 41
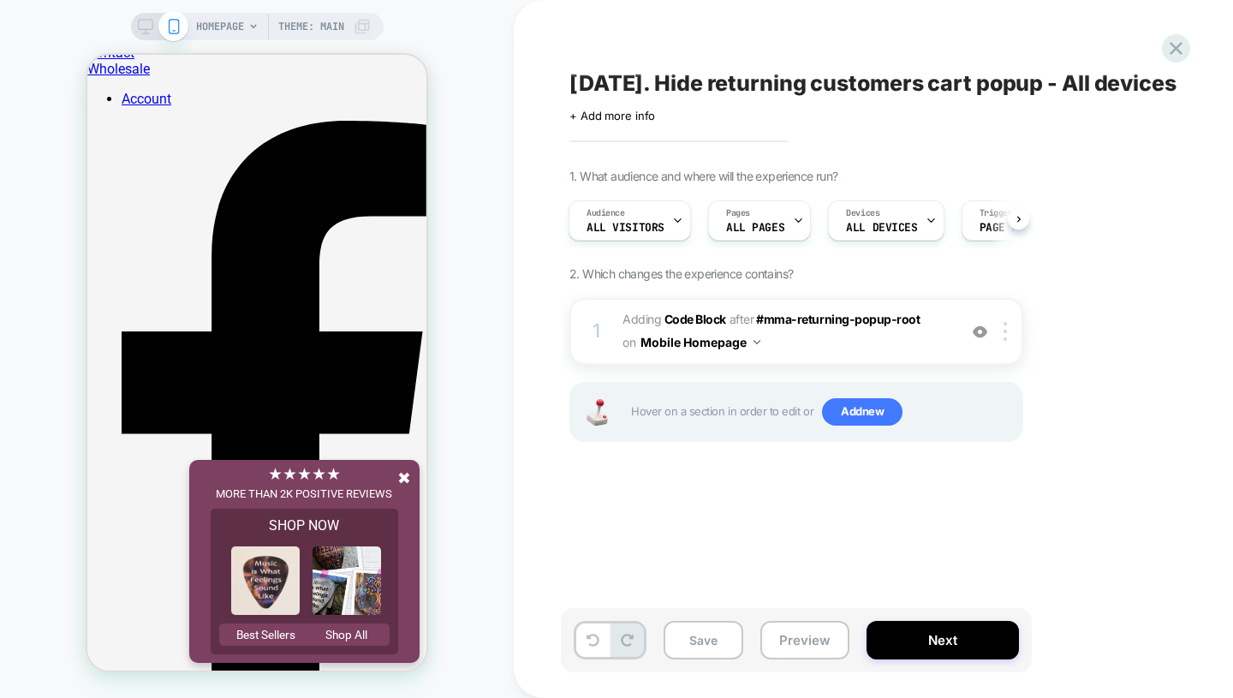
scroll to position [0, 0]
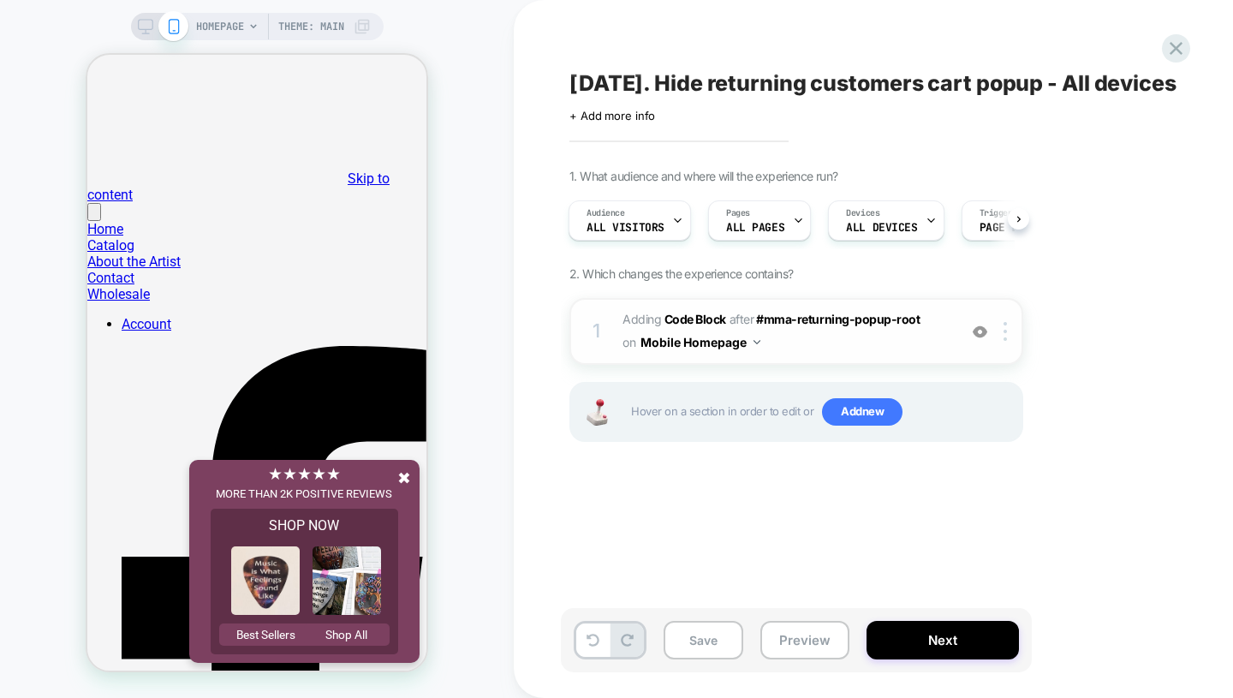
click at [861, 355] on span "Adding Code Block AFTER #mma-returning-popup-root #mma-returning-popup-root on …" at bounding box center [786, 331] width 326 height 46
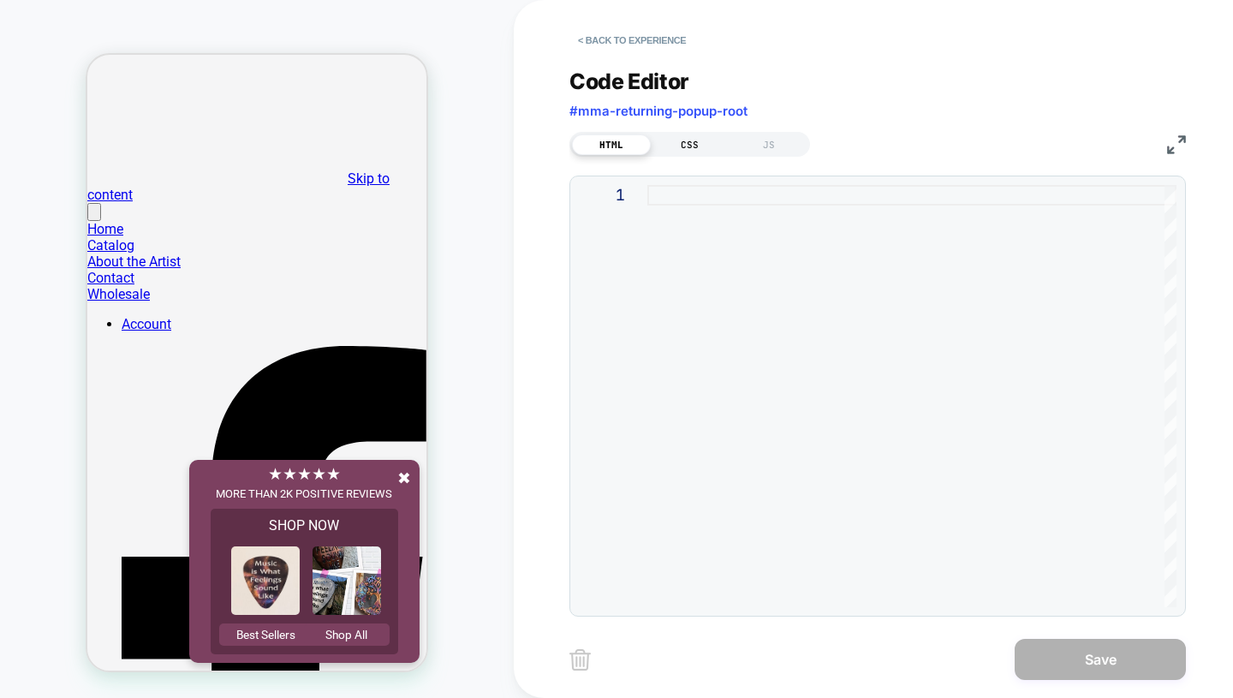
click at [685, 147] on div "CSS" at bounding box center [690, 144] width 79 height 21
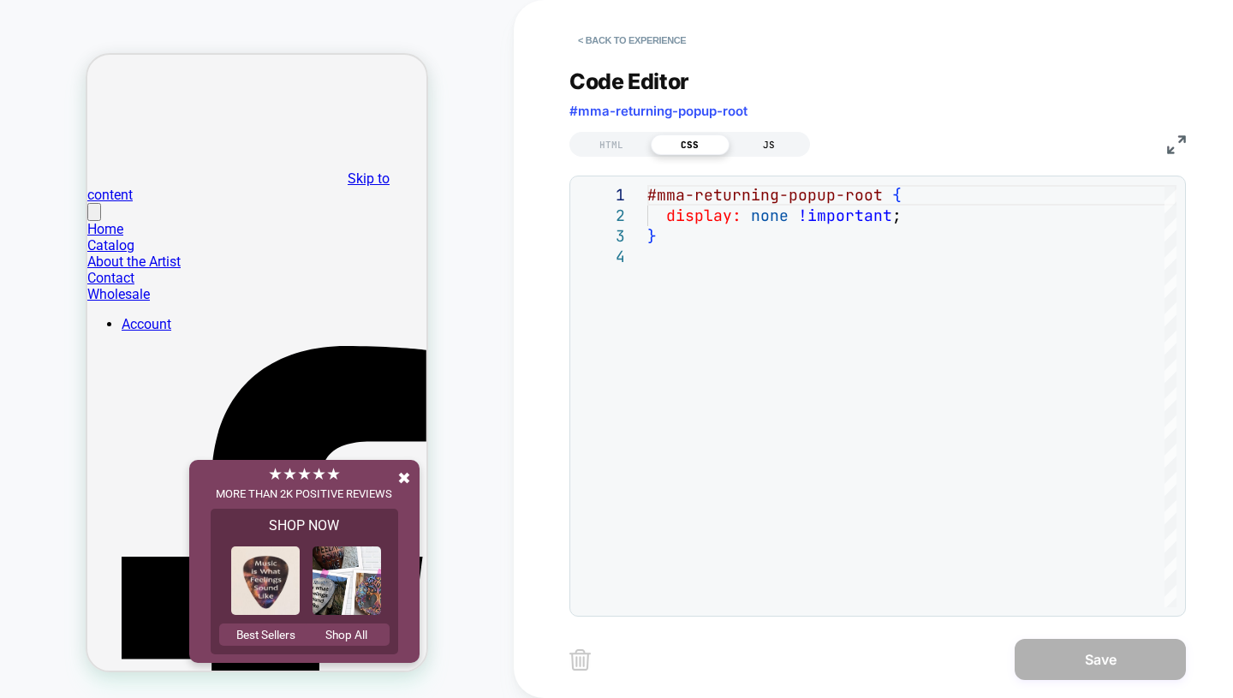
click at [766, 140] on div "JS" at bounding box center [769, 144] width 79 height 21
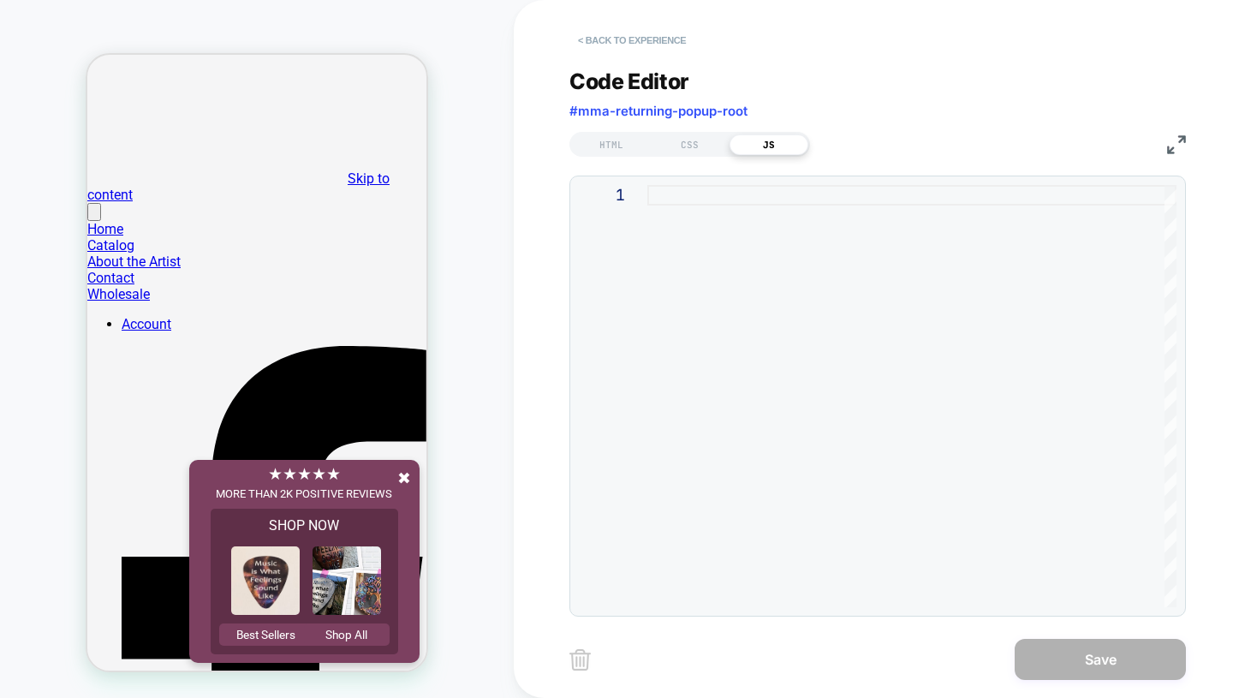
click at [612, 41] on button "< Back to experience" at bounding box center [631, 40] width 125 height 27
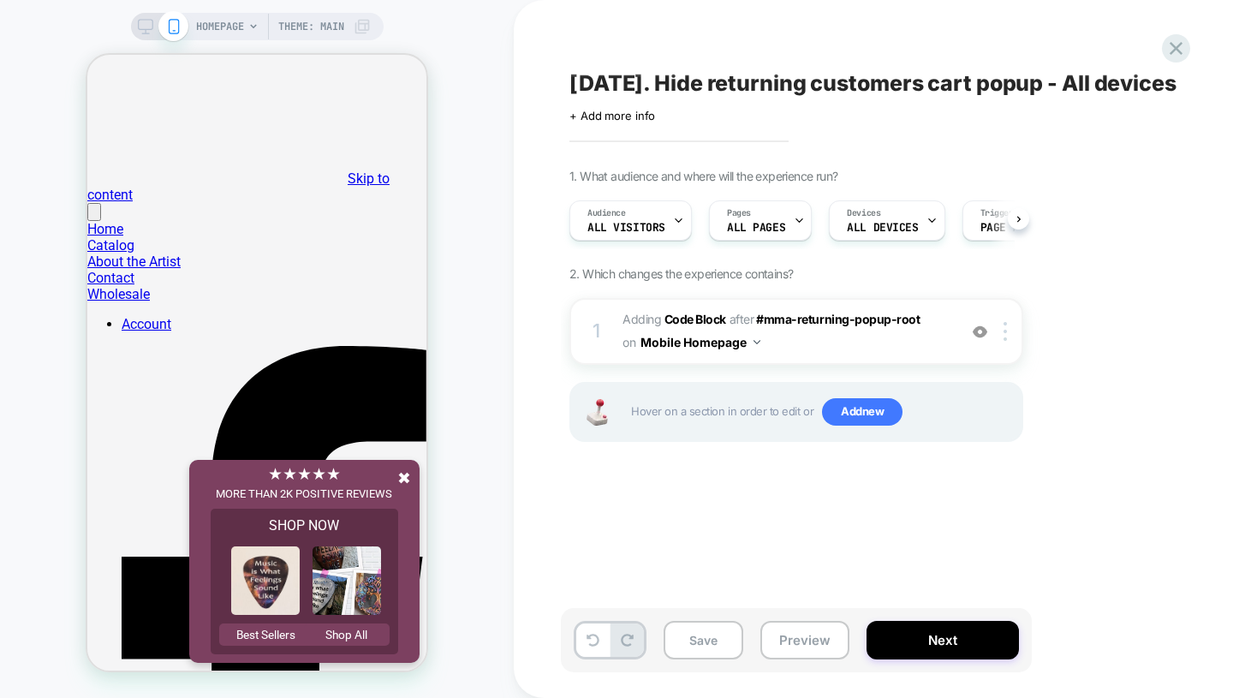
scroll to position [0, 1]
click at [961, 641] on button "Next" at bounding box center [943, 640] width 152 height 39
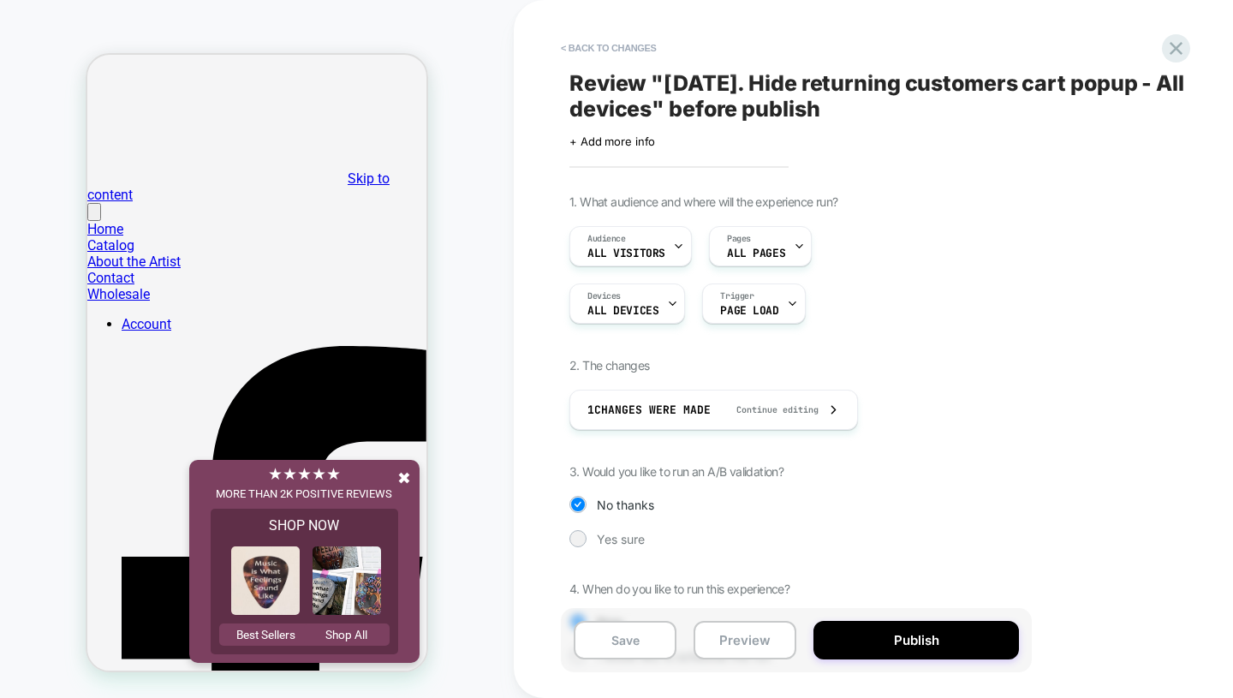
scroll to position [77, 0]
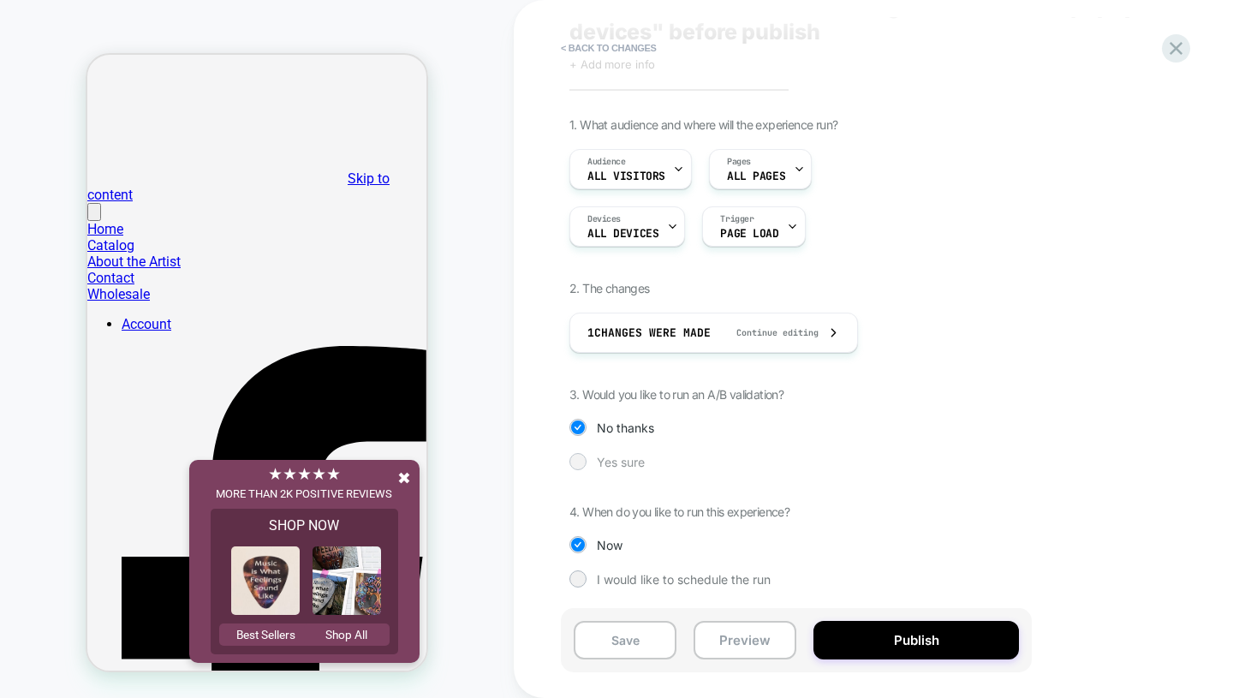
click at [580, 462] on div at bounding box center [577, 461] width 13 height 13
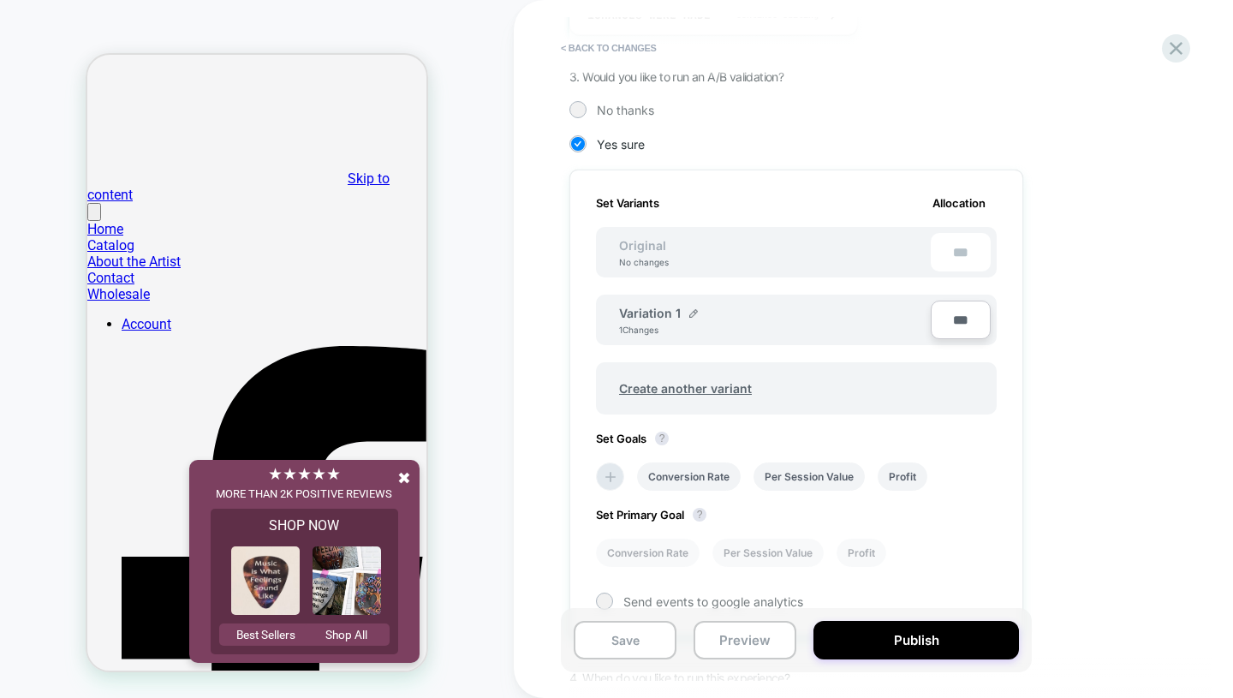
scroll to position [440, 0]
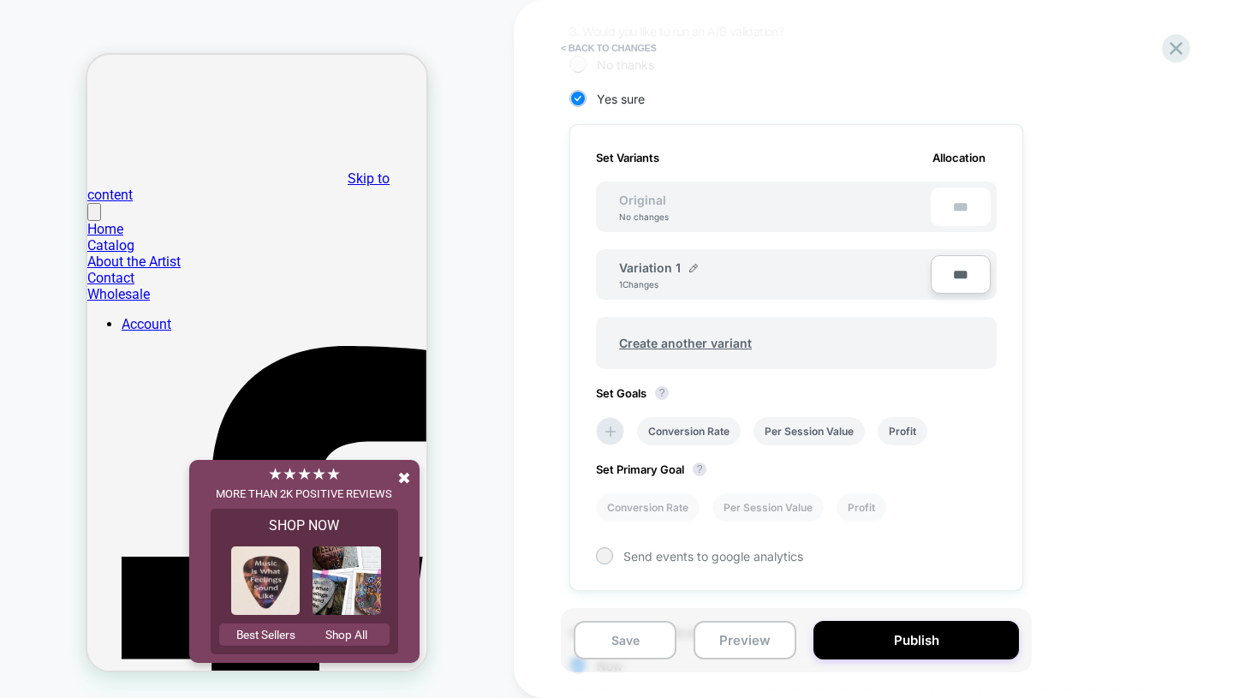
click at [629, 45] on button "< Back to changes" at bounding box center [608, 47] width 113 height 27
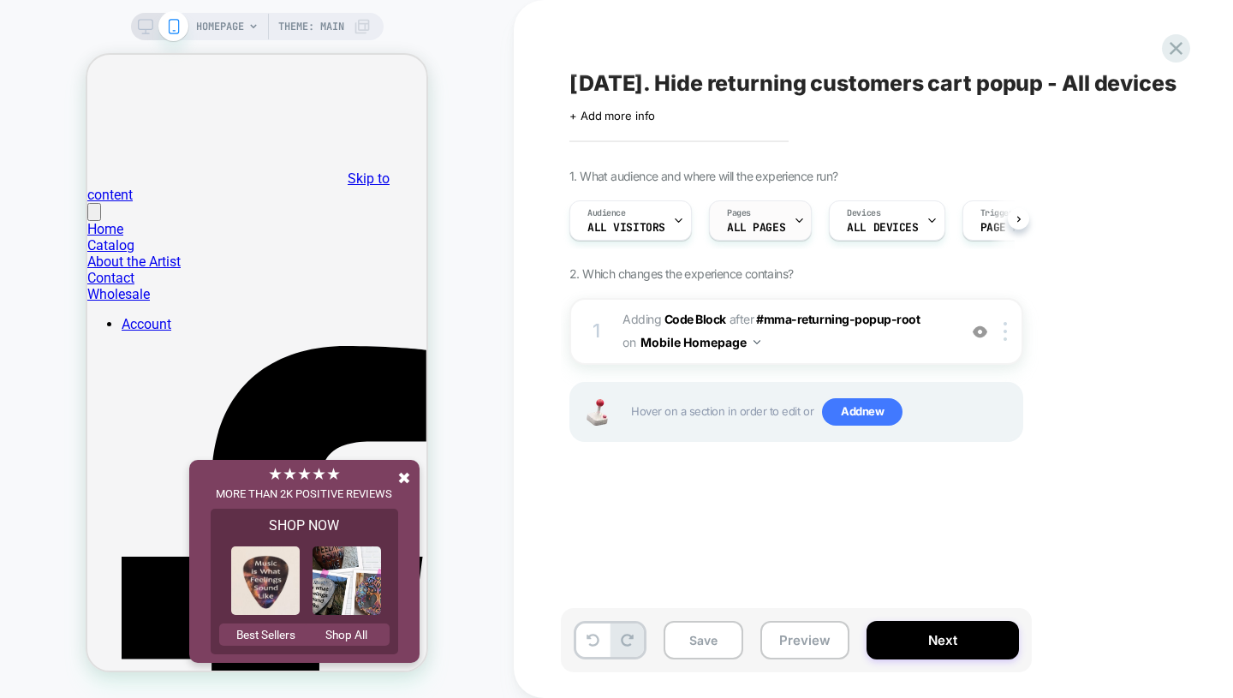
scroll to position [0, 1]
click at [639, 240] on div "Audience All Visitors" at bounding box center [625, 220] width 112 height 39
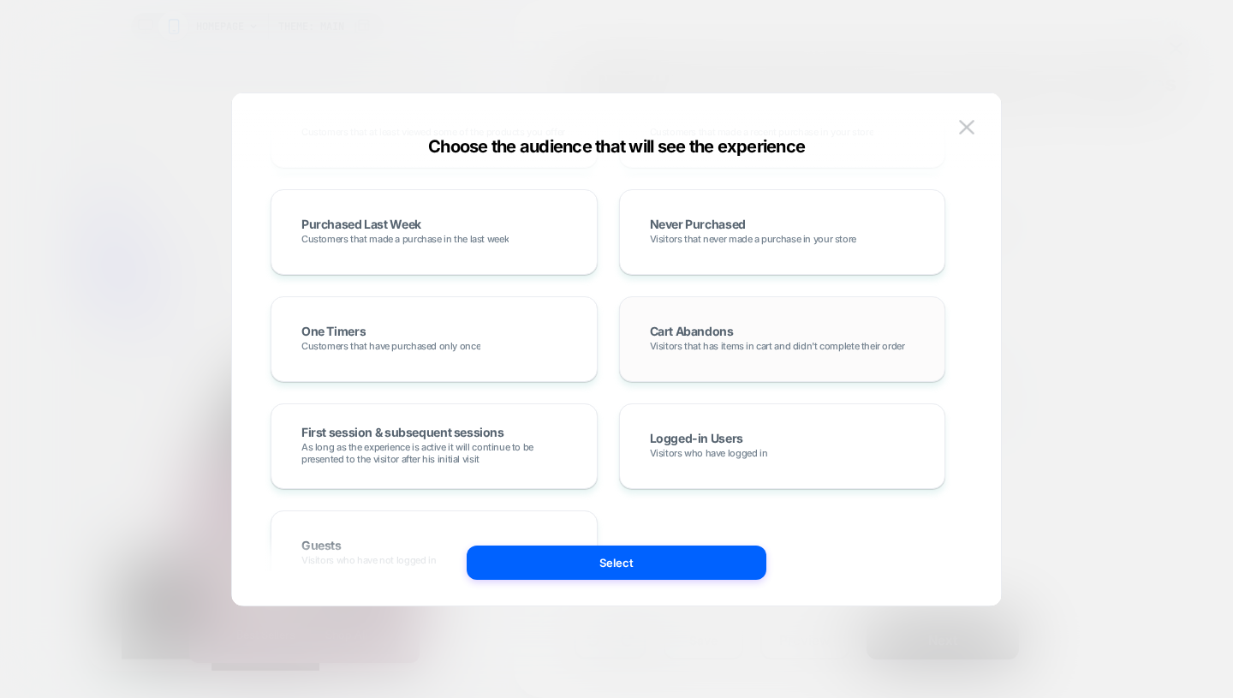
scroll to position [446, 0]
click at [687, 342] on span "Visitors that has items in cart and didn't complete their order" at bounding box center [777, 345] width 255 height 12
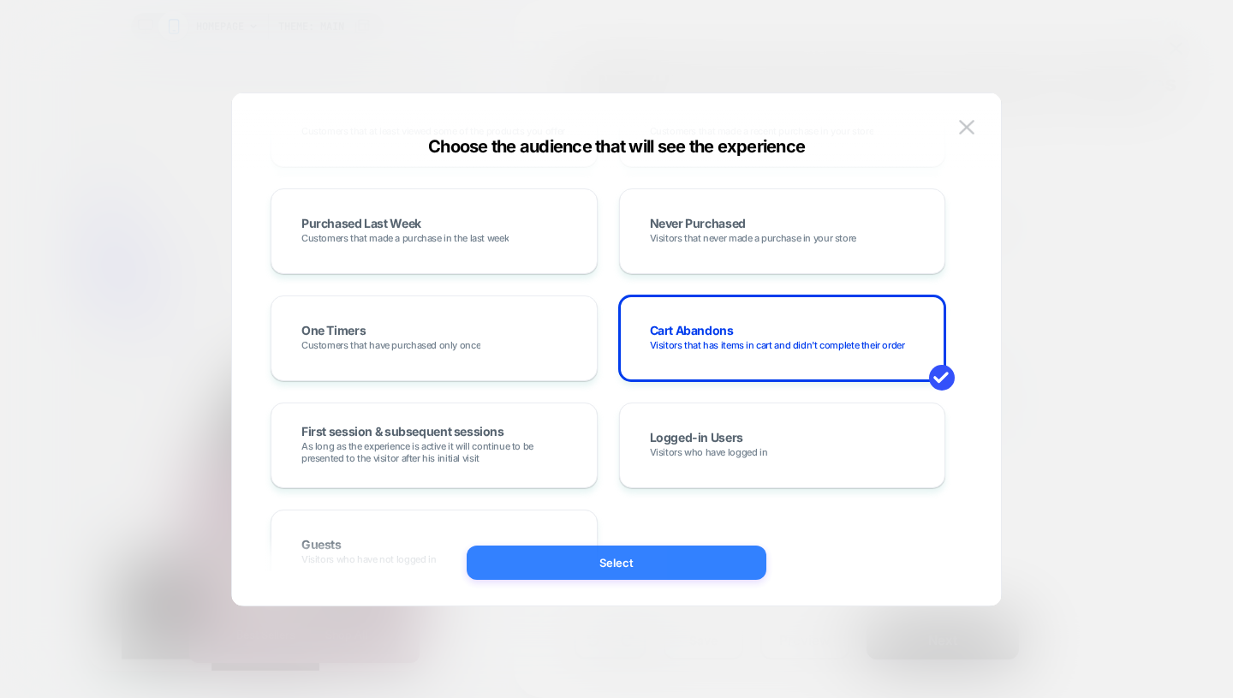
click at [675, 563] on button "Select" at bounding box center [617, 562] width 300 height 34
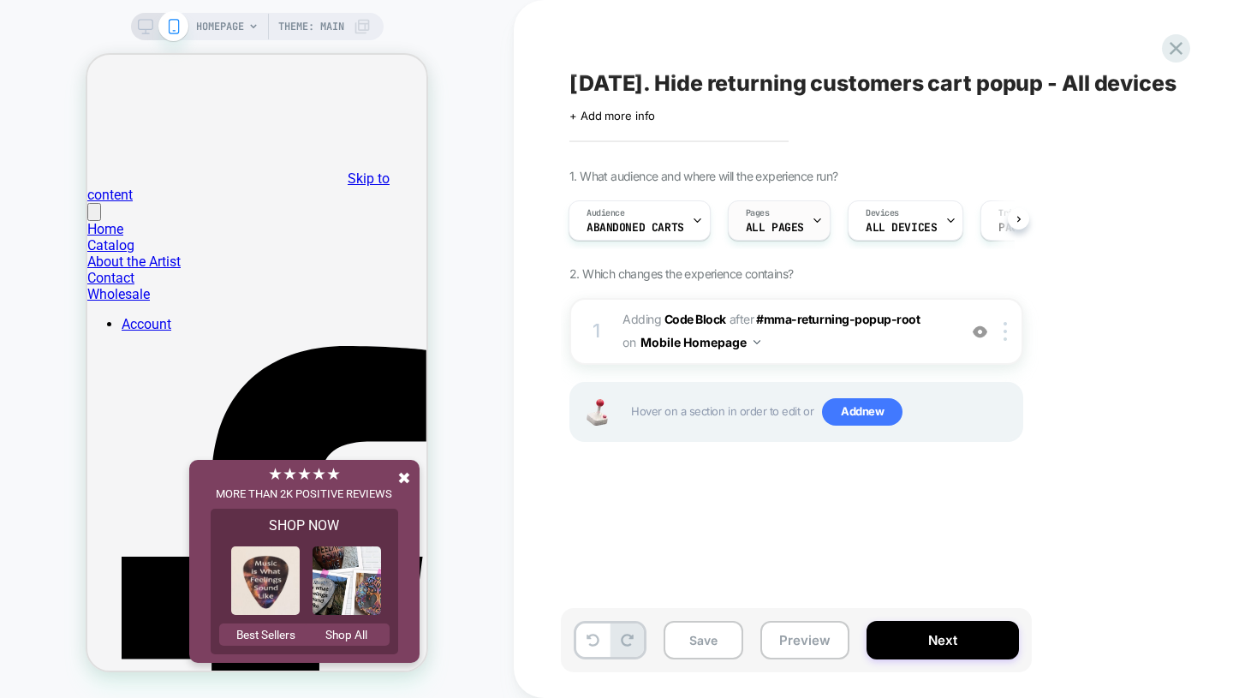
click at [803, 240] on div "Pages ALL PAGES" at bounding box center [775, 220] width 92 height 39
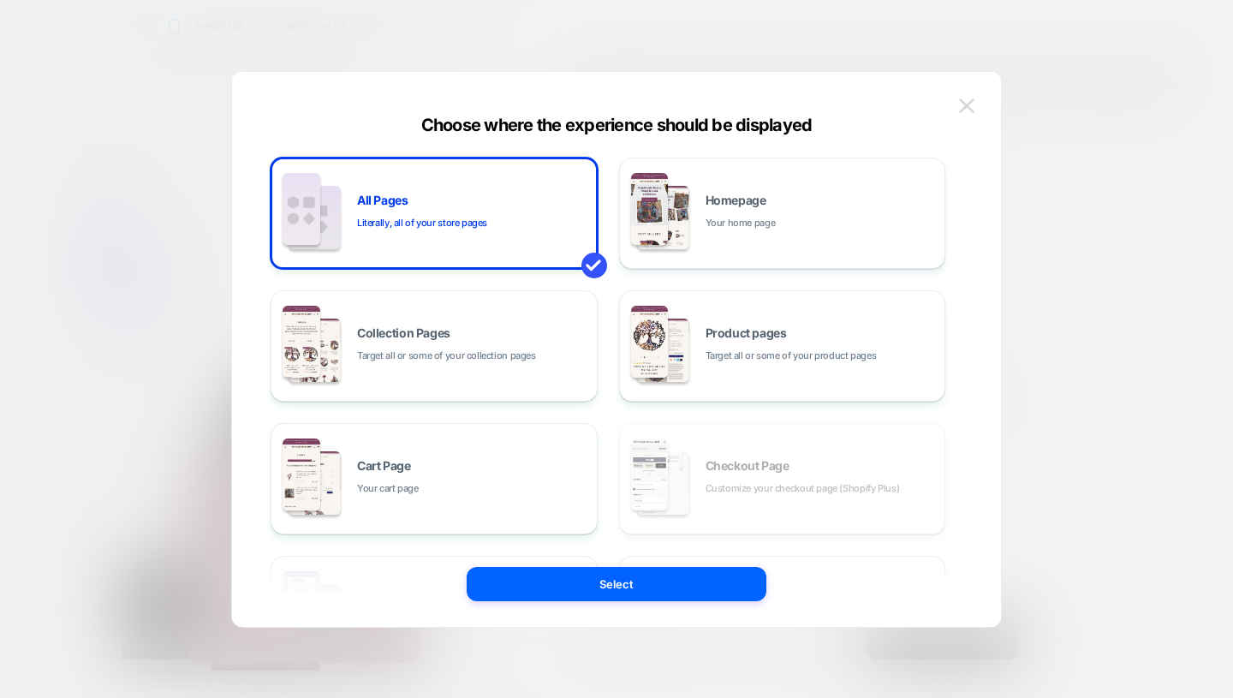
click at [964, 102] on img at bounding box center [966, 105] width 15 height 15
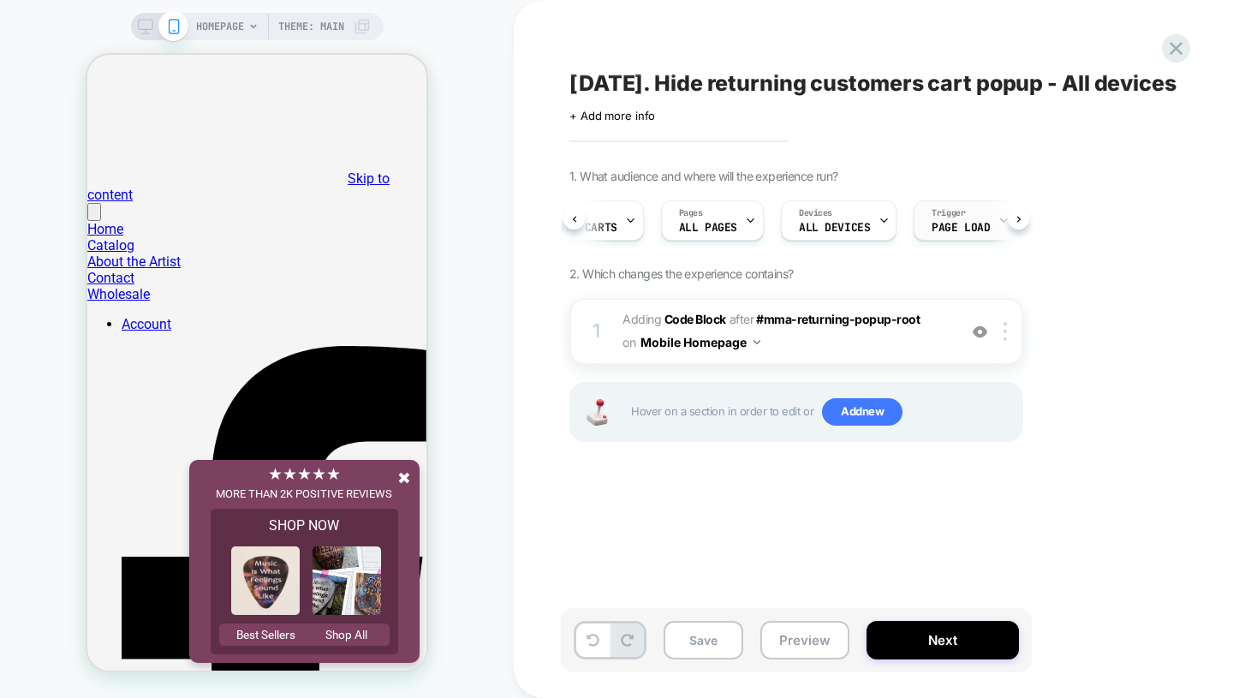
scroll to position [0, 76]
click at [931, 234] on span "Page Load" at bounding box center [952, 228] width 58 height 12
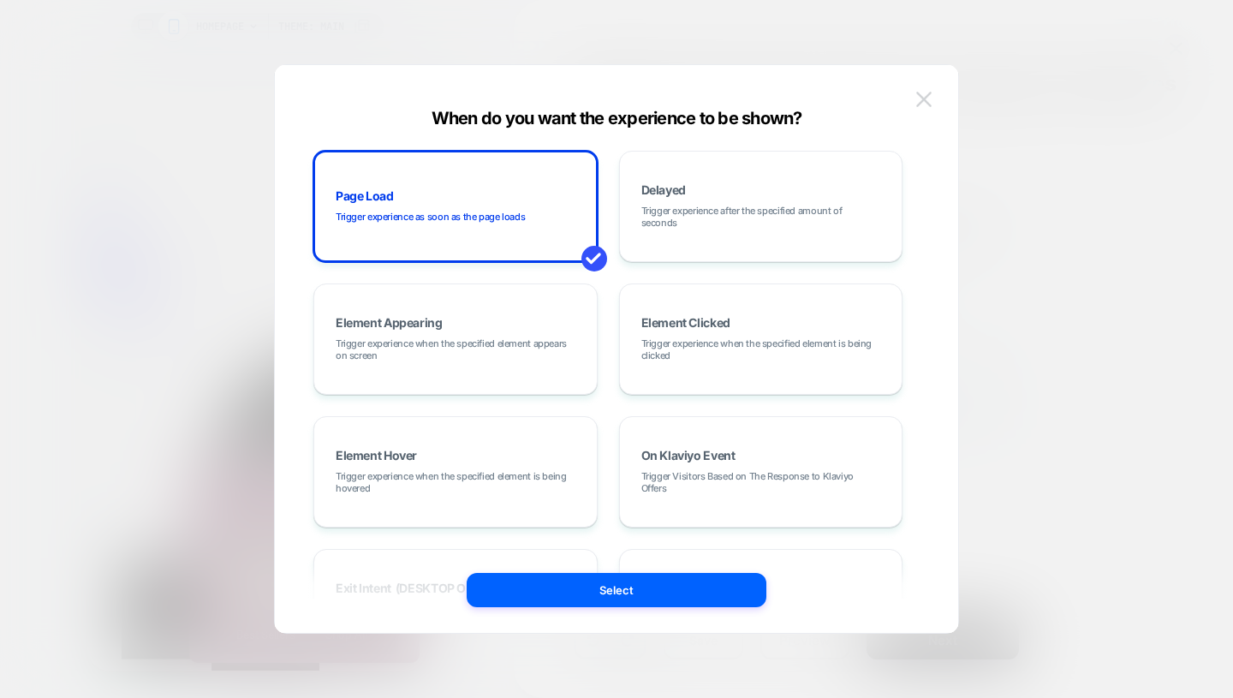
click at [923, 101] on img at bounding box center [923, 99] width 15 height 15
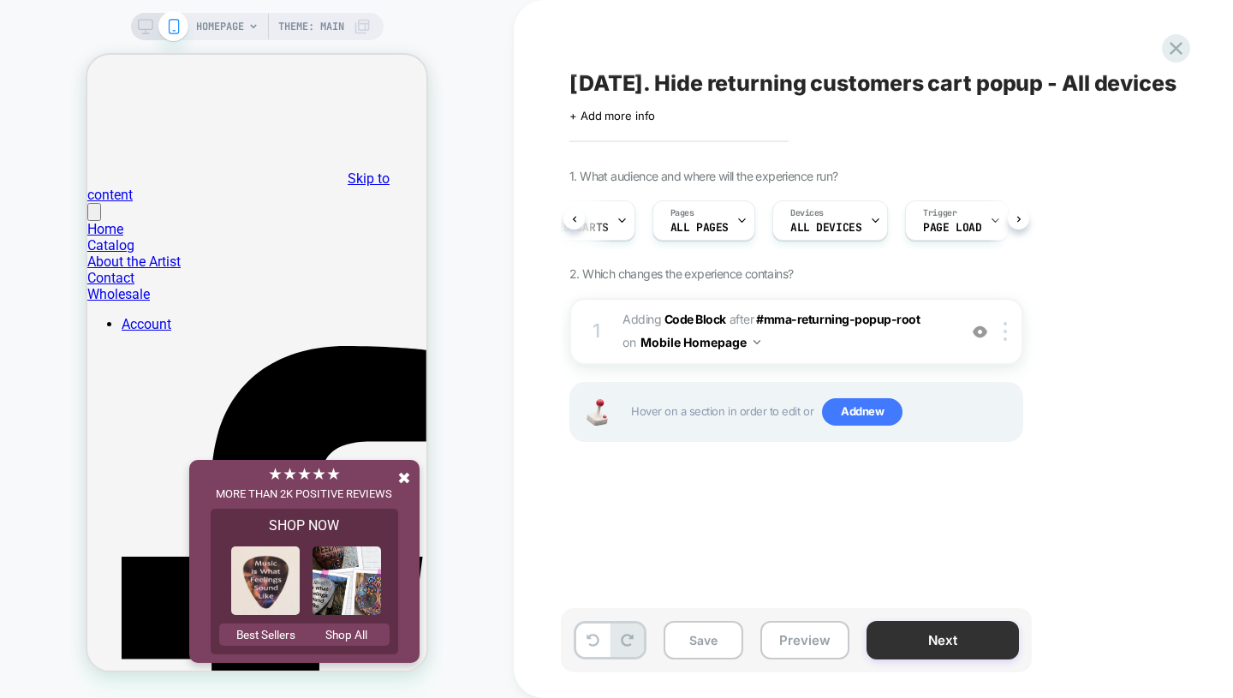
click at [909, 641] on button "Next" at bounding box center [943, 640] width 152 height 39
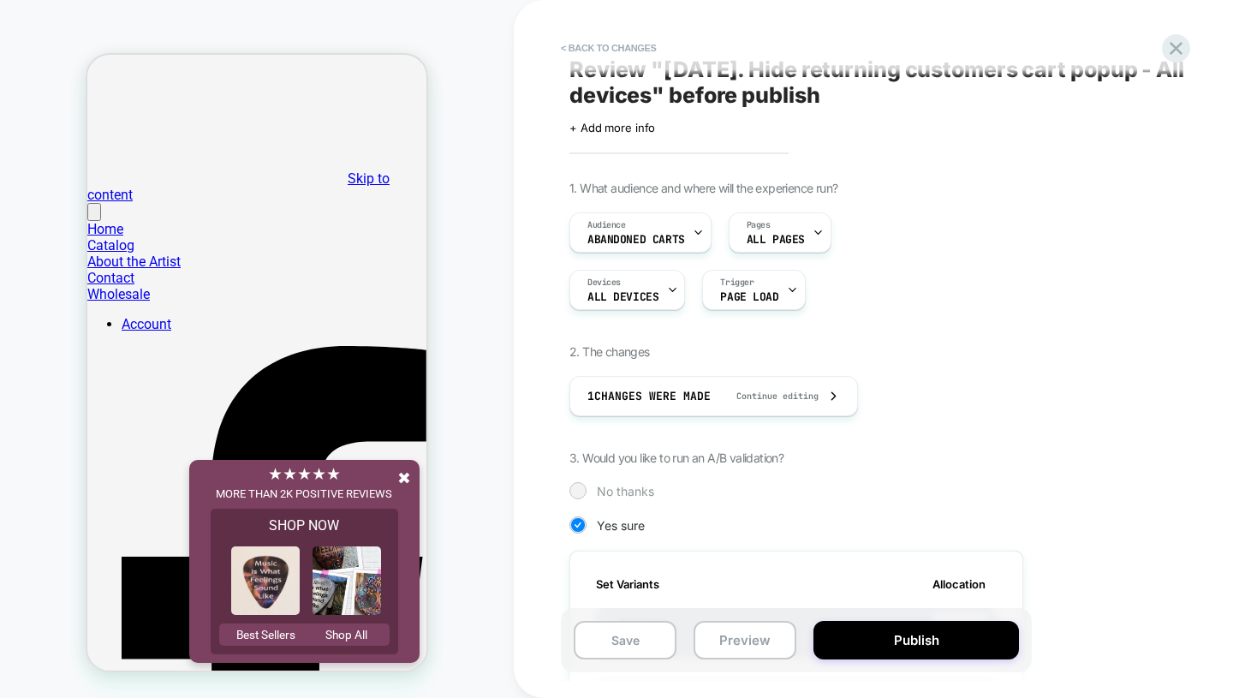
scroll to position [255, 0]
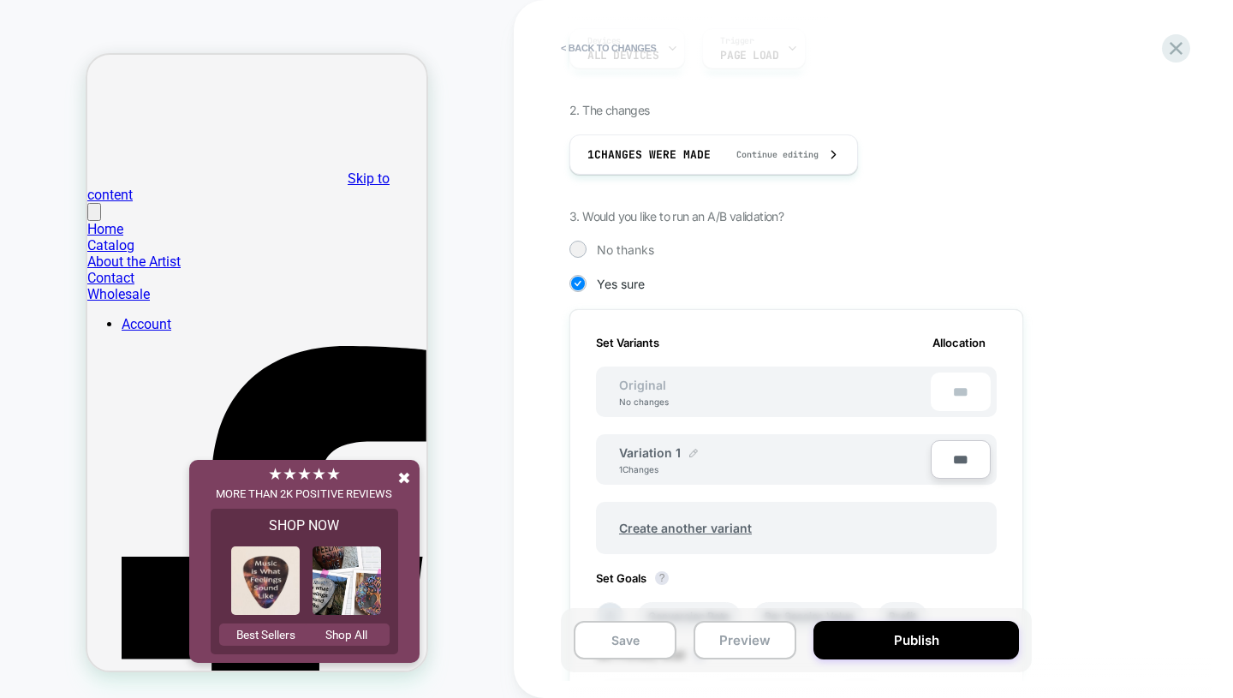
click at [691, 454] on img at bounding box center [693, 453] width 9 height 9
click at [682, 460] on input "**********" at bounding box center [681, 460] width 124 height 33
type input "**********"
click at [808, 463] on strong "Save" at bounding box center [806, 462] width 24 height 14
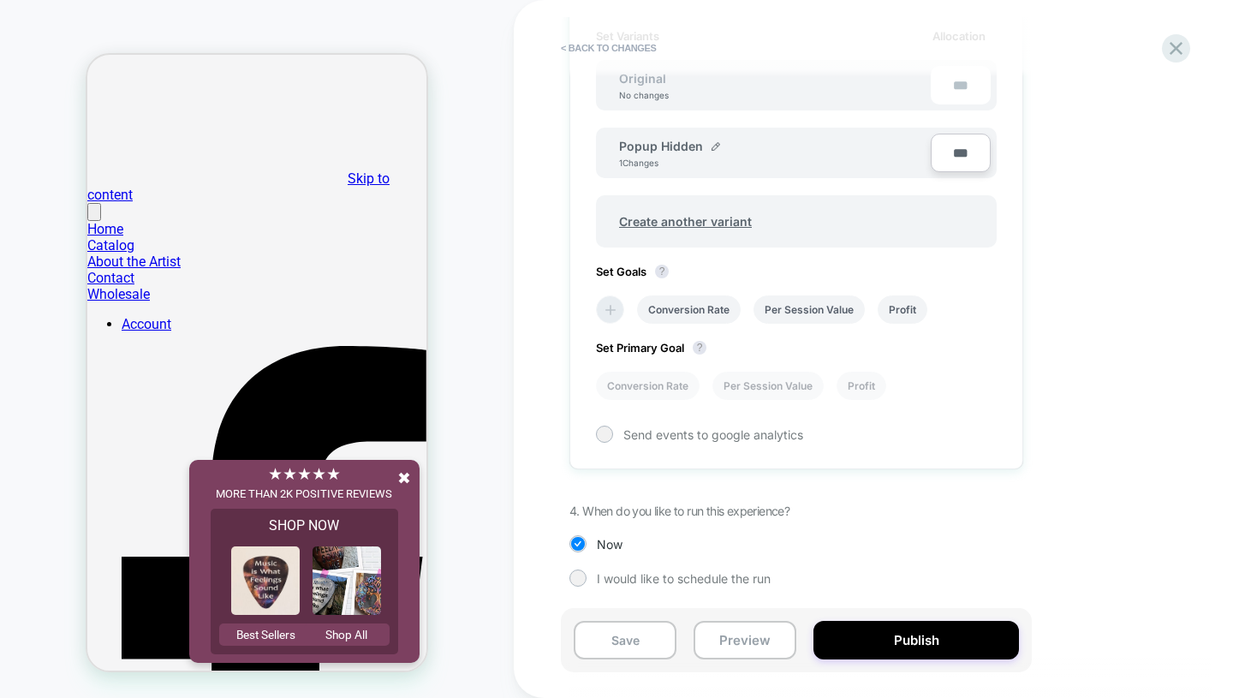
click at [613, 316] on icon at bounding box center [610, 309] width 17 height 17
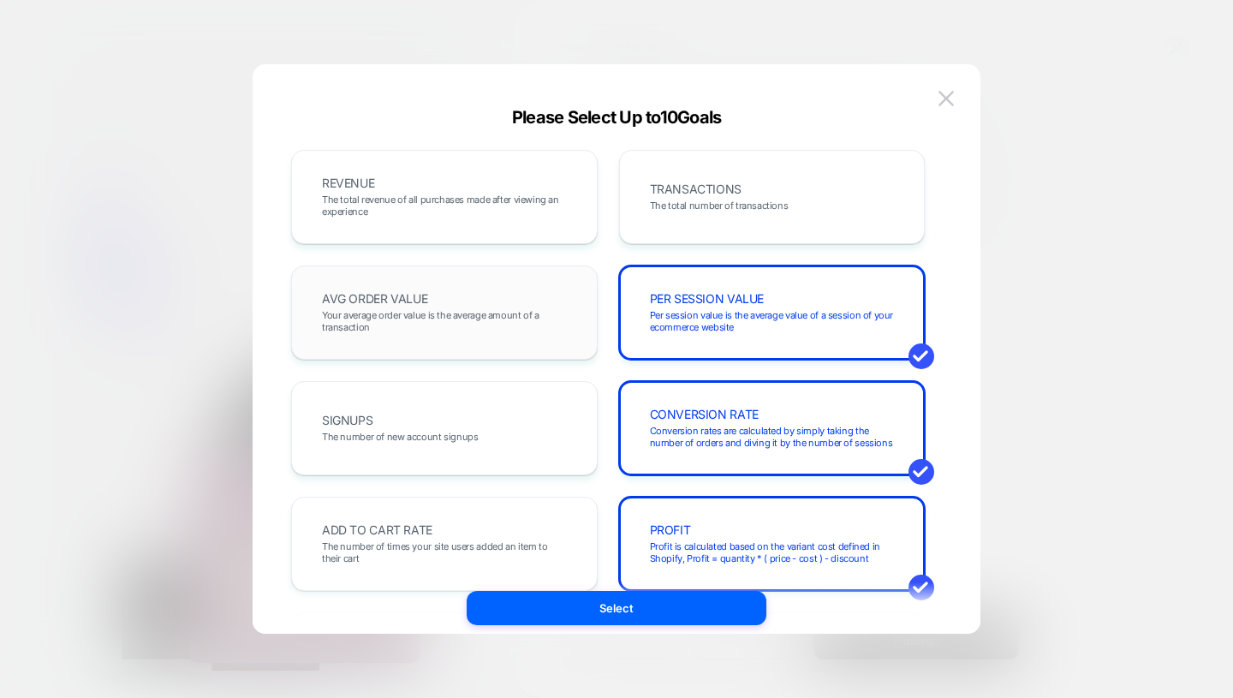
click at [497, 321] on span "Your average order value is the average amount of a transaction" at bounding box center [444, 321] width 245 height 24
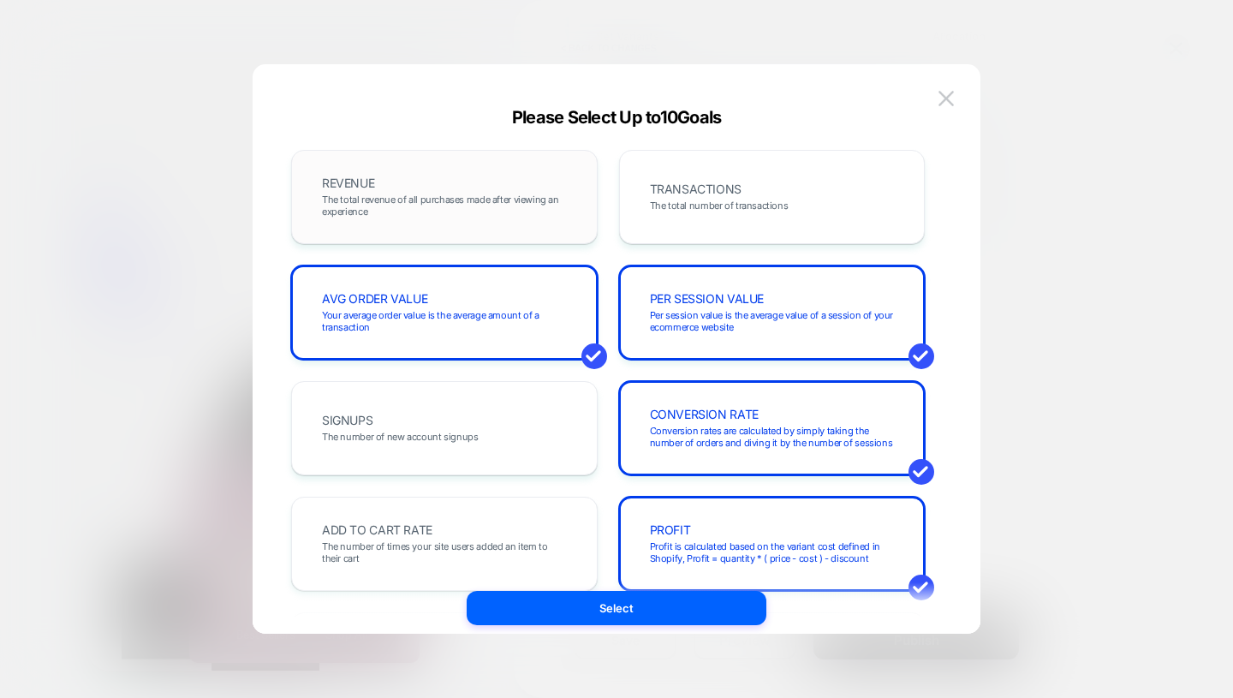
click at [468, 217] on span "The total revenue of all purchases made after viewing an experience" at bounding box center [444, 206] width 245 height 24
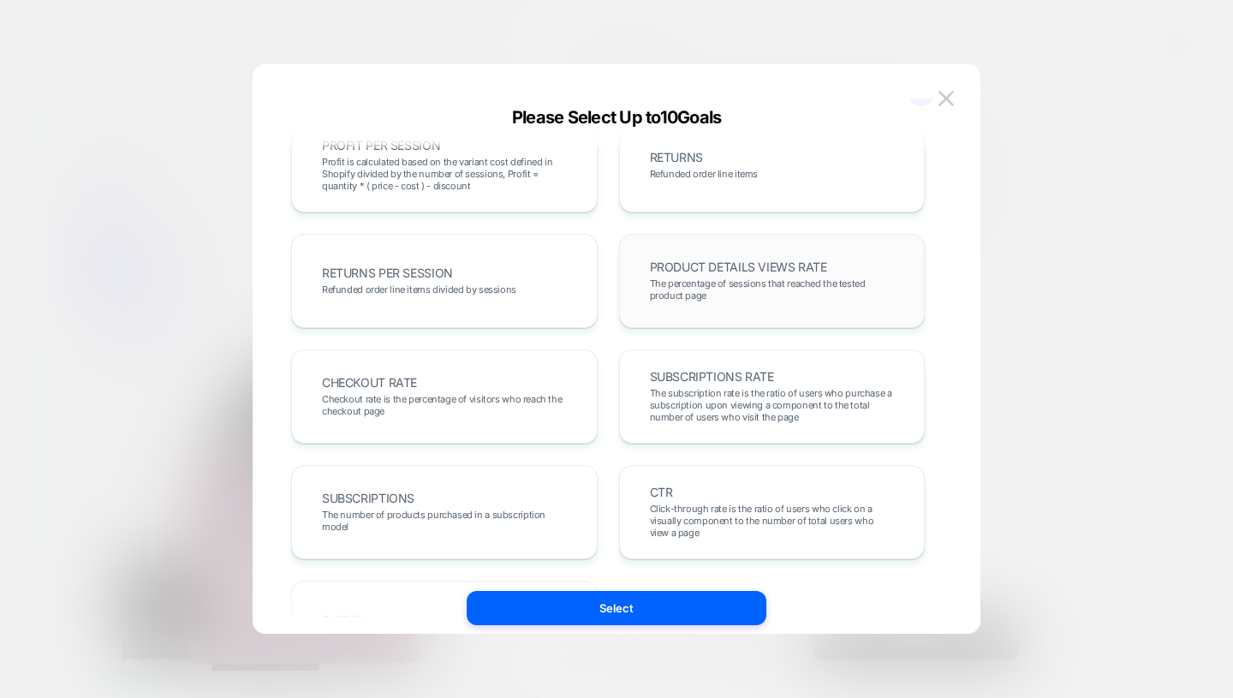
scroll to position [536, 0]
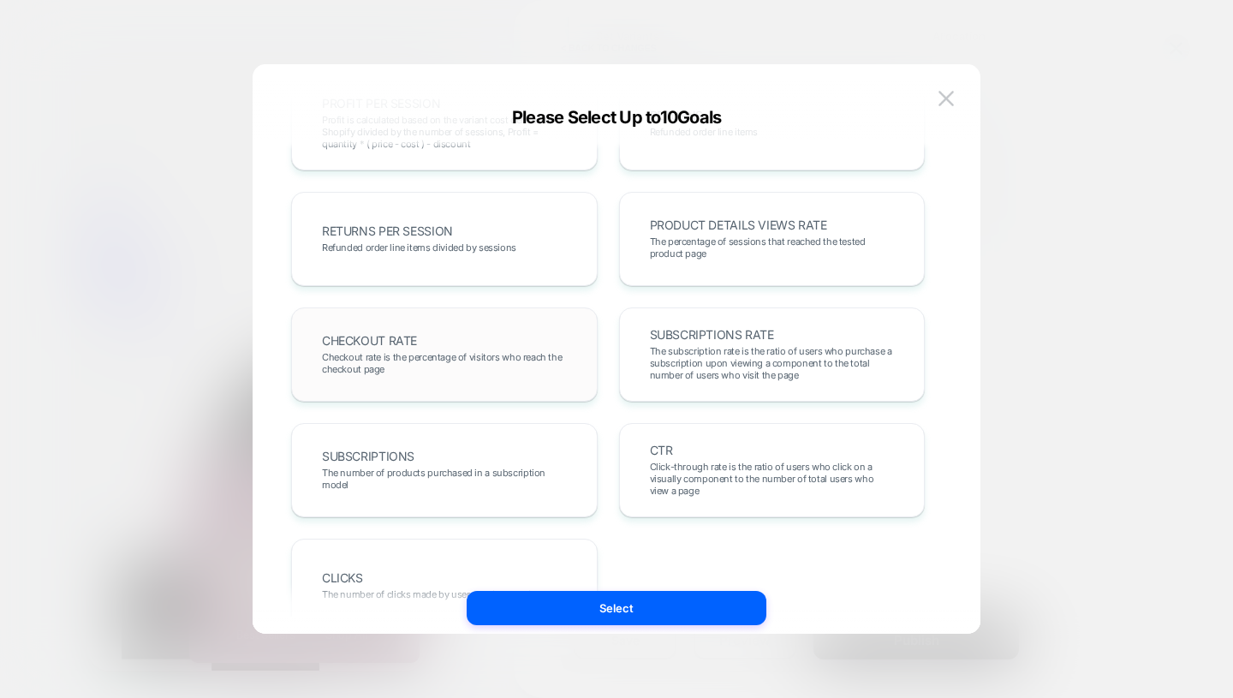
click at [506, 381] on div "CHECKOUT RATE Checkout rate is the percentage of visitors who reach the checkou…" at bounding box center [444, 354] width 271 height 58
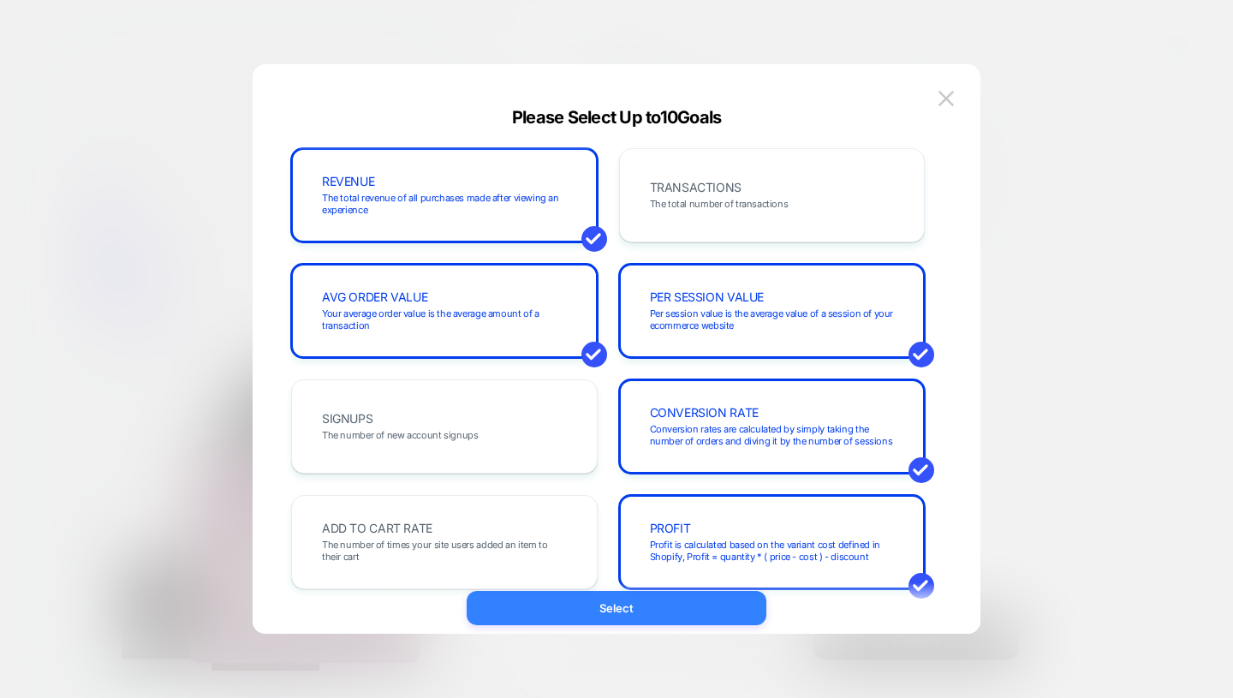
scroll to position [0, 0]
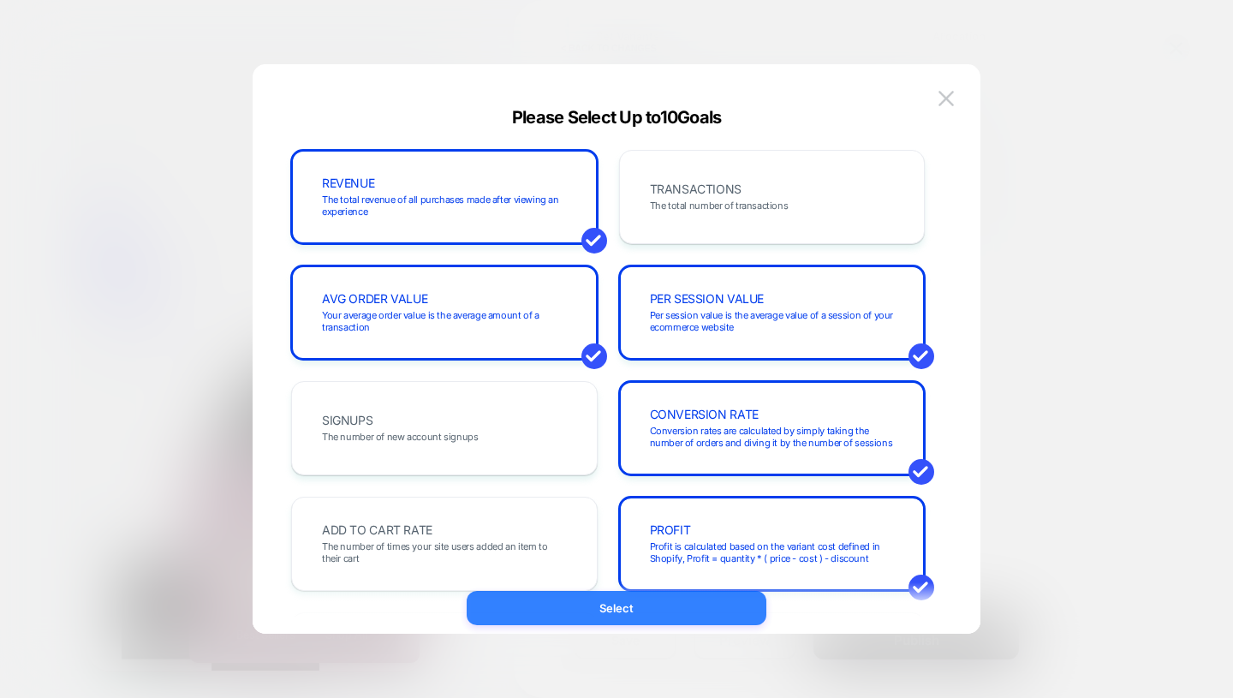
click at [623, 616] on button "Select" at bounding box center [617, 608] width 300 height 34
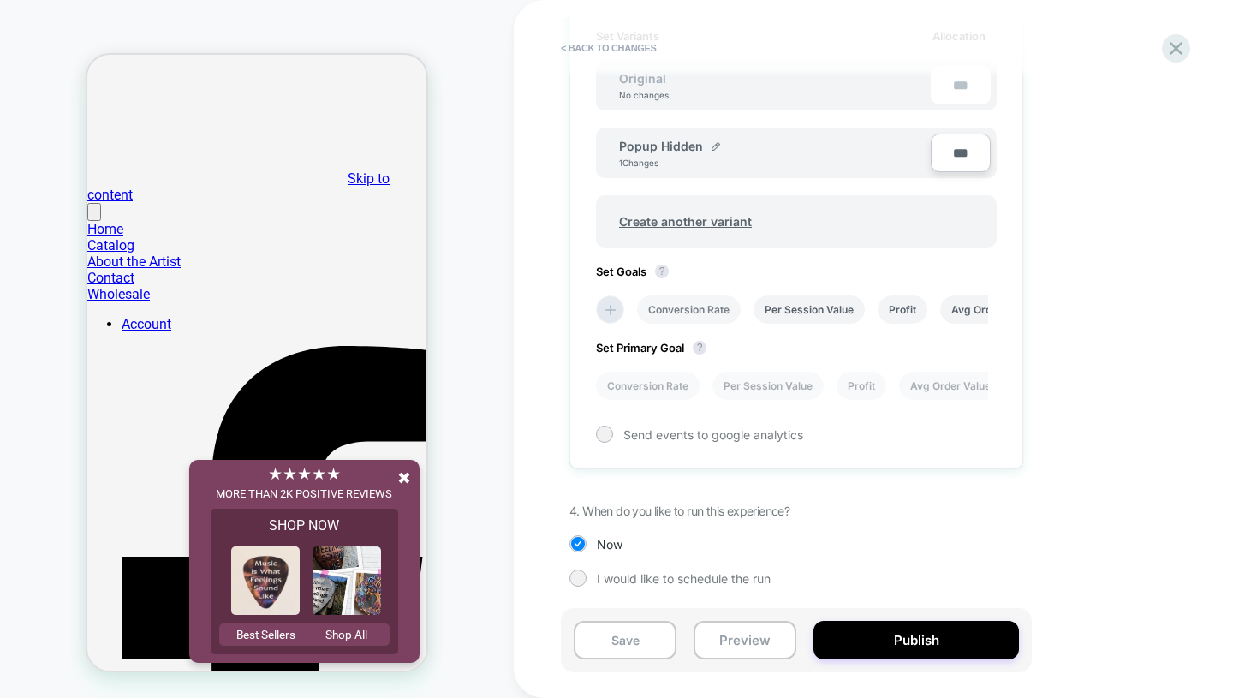
click at [664, 306] on li "Conversion Rate" at bounding box center [689, 309] width 104 height 28
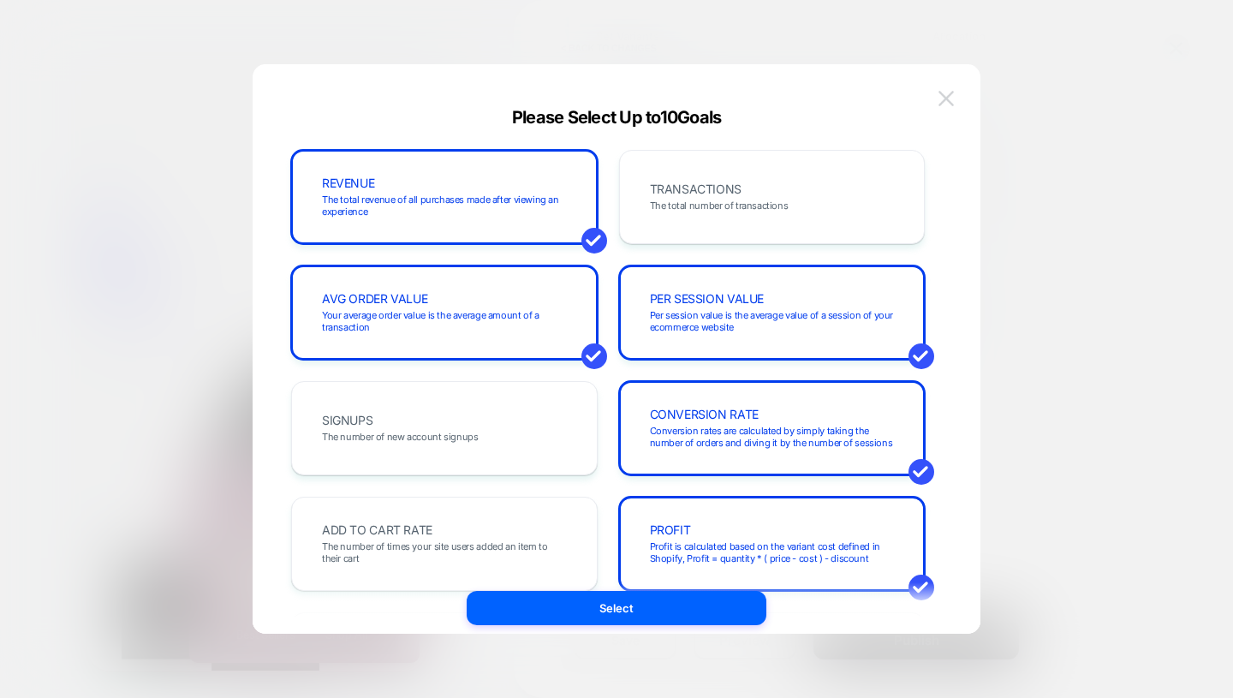
click at [944, 104] on img at bounding box center [946, 98] width 15 height 15
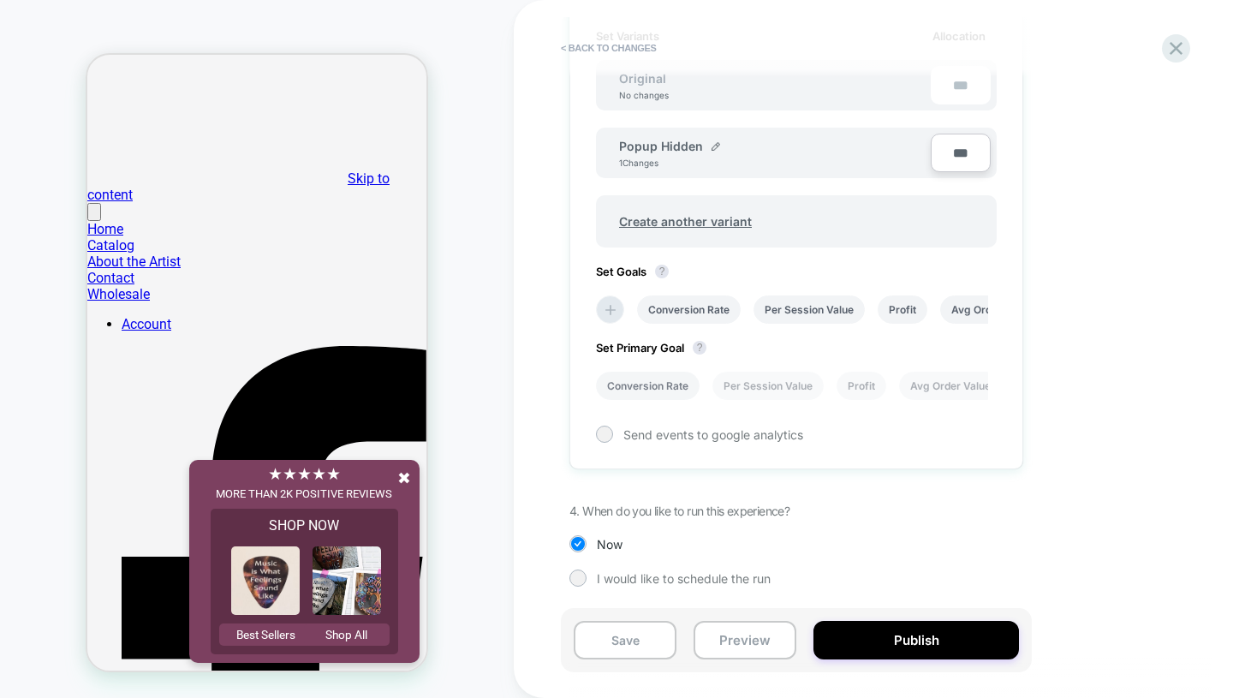
click at [652, 396] on li "Conversion Rate" at bounding box center [648, 386] width 104 height 28
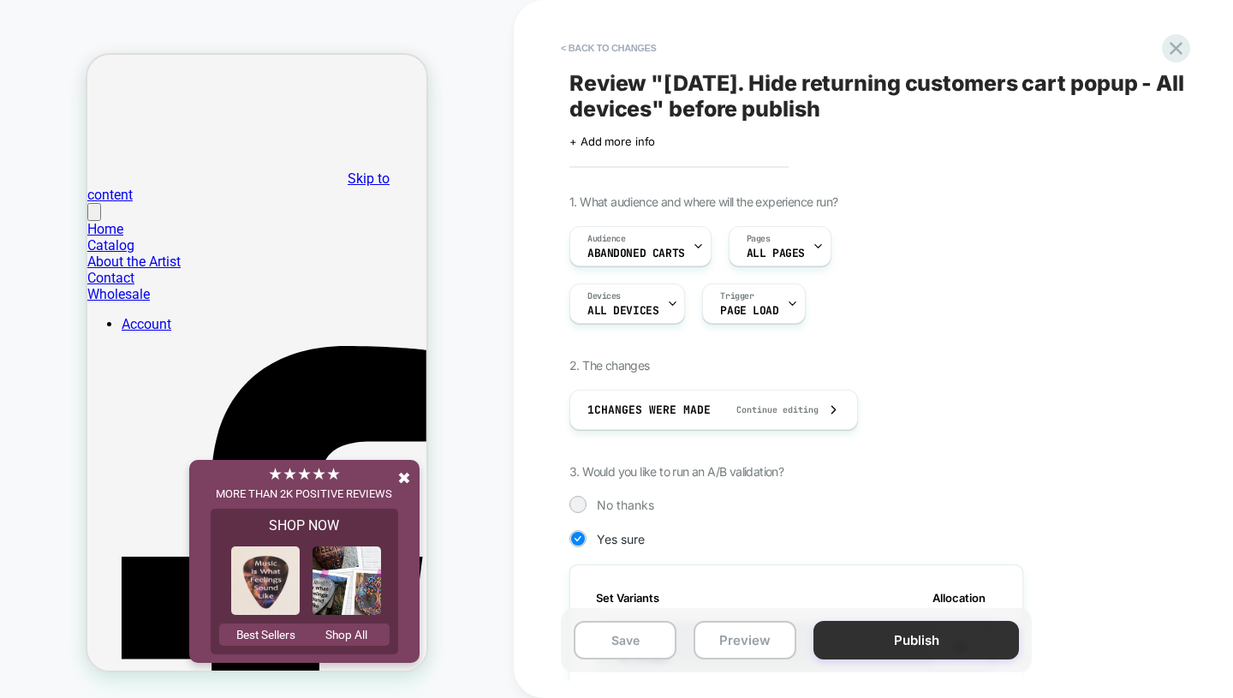
click at [877, 627] on button "Publish" at bounding box center [917, 640] width 206 height 39
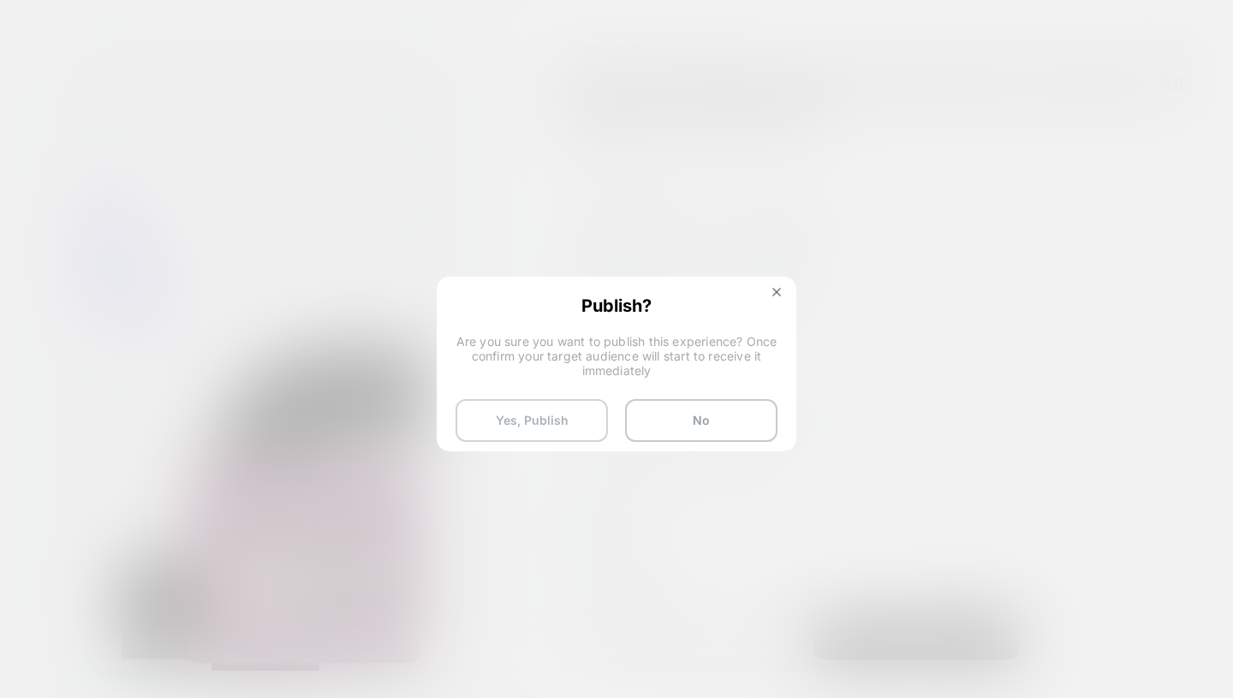
click at [552, 425] on button "Yes, Publish" at bounding box center [532, 420] width 152 height 43
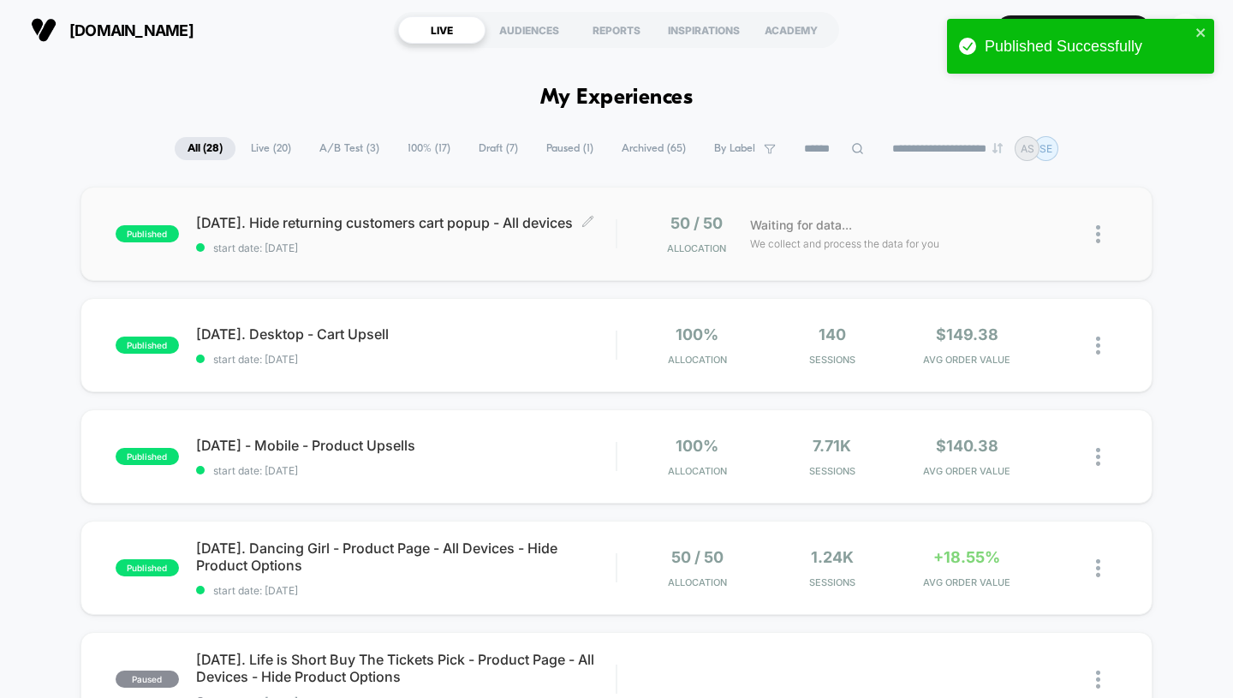
click at [484, 218] on span "[DATE]. Hide returning customers cart popup - All devices Click to edit experie…" at bounding box center [406, 222] width 420 height 17
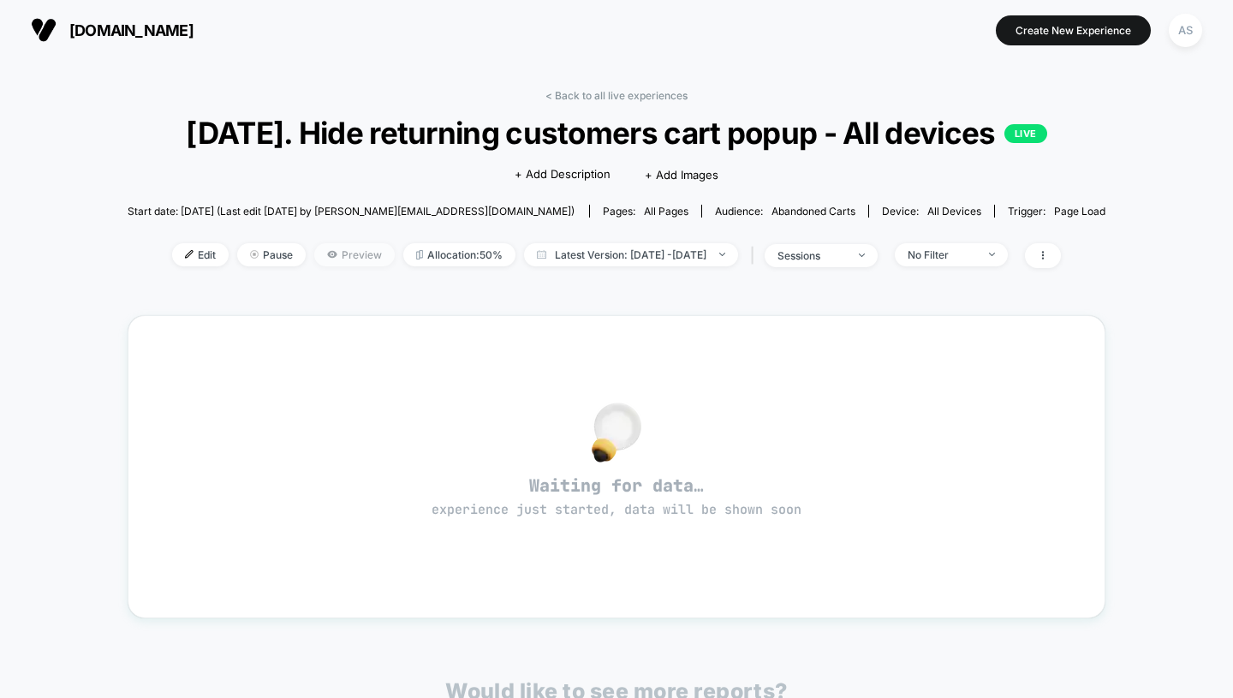
click at [337, 266] on span "Preview" at bounding box center [354, 254] width 80 height 23
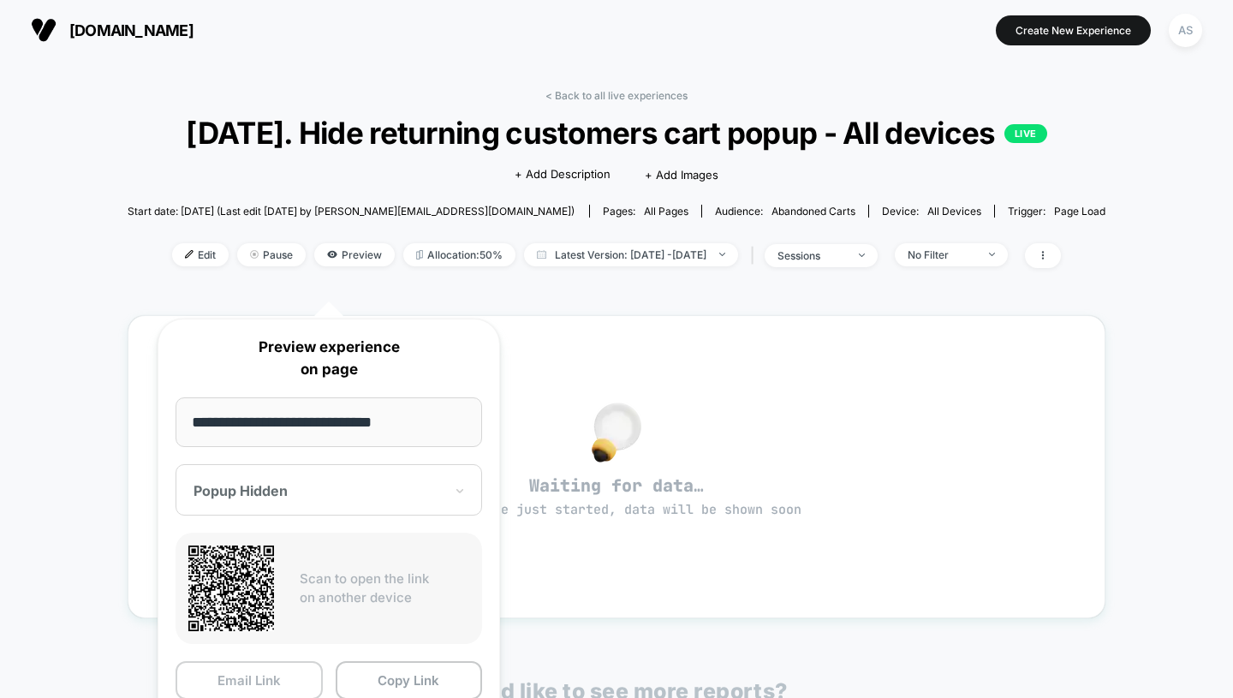
click at [286, 670] on button "Email Link" at bounding box center [249, 680] width 147 height 39
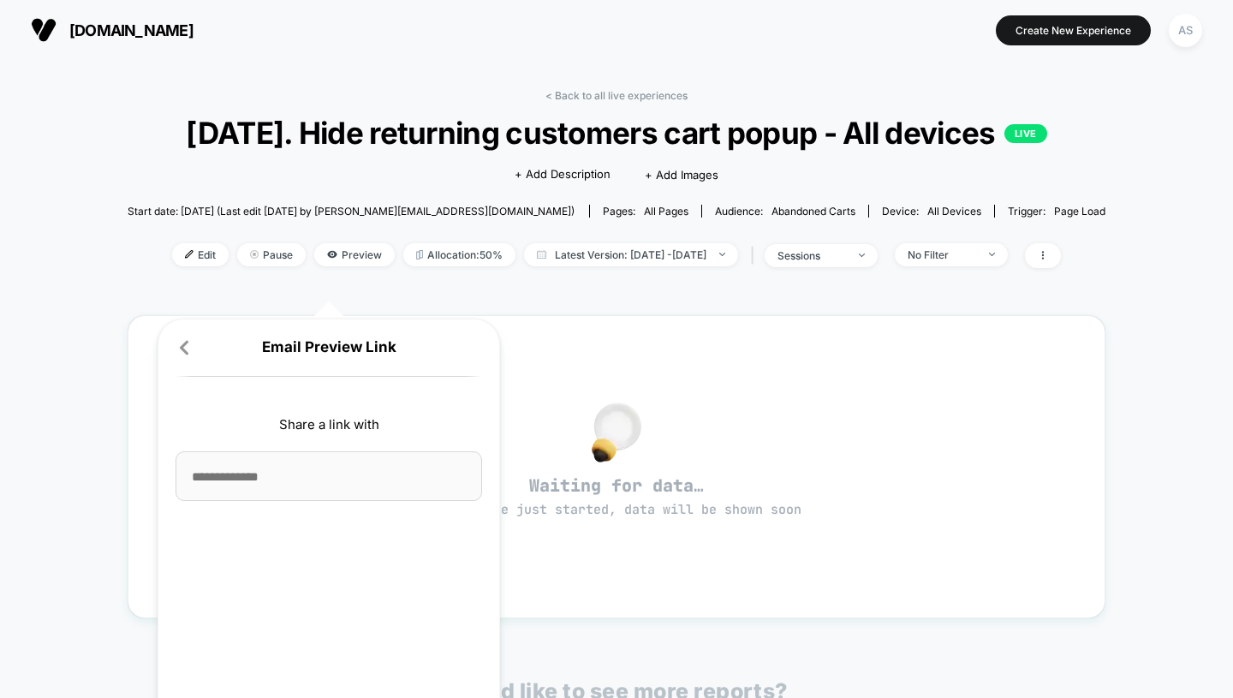
click at [193, 352] on p "Email Preview Link" at bounding box center [329, 348] width 307 height 22
click at [180, 345] on icon at bounding box center [184, 347] width 17 height 17
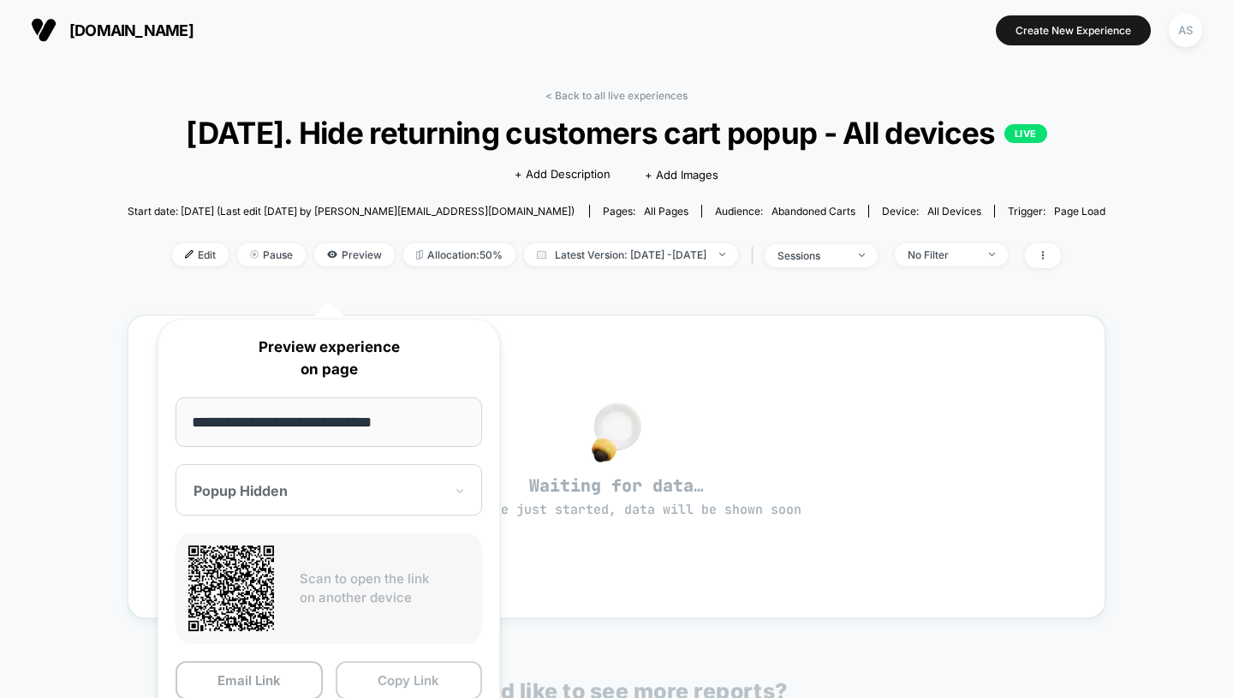
click at [390, 665] on button "Copy Link" at bounding box center [409, 680] width 147 height 39
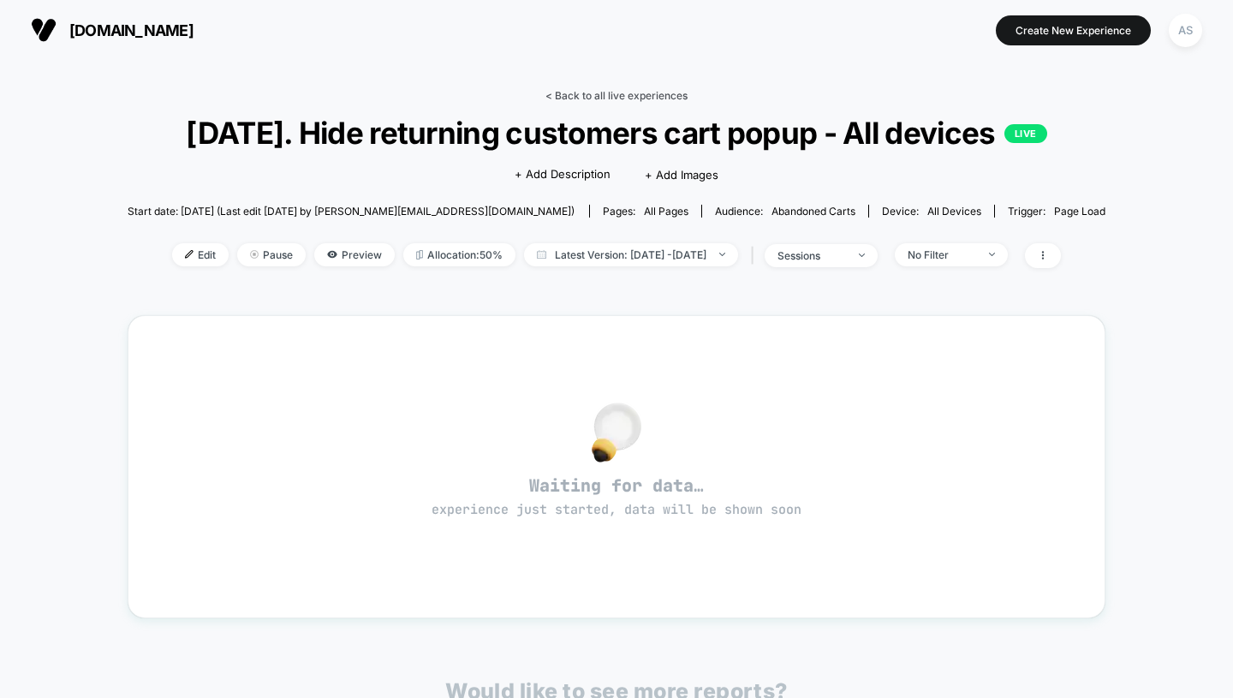
click at [611, 92] on link "< Back to all live experiences" at bounding box center [616, 95] width 142 height 13
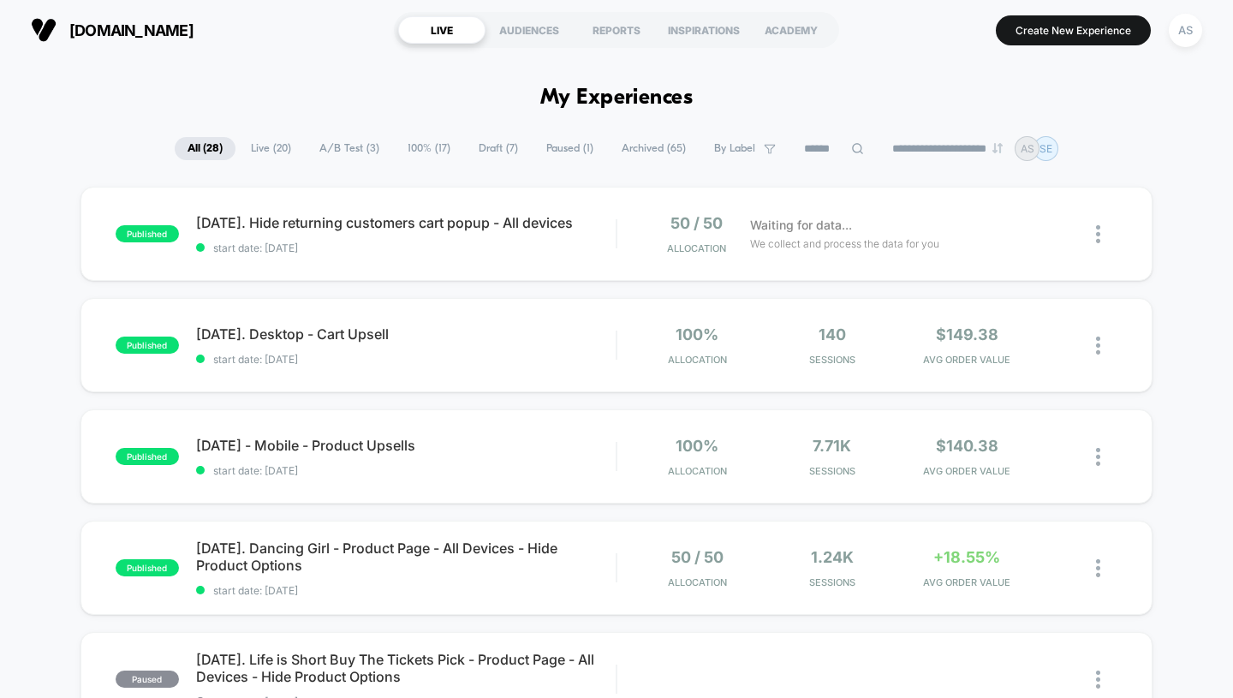
click at [239, 153] on span "Live ( 20 )" at bounding box center [271, 148] width 66 height 23
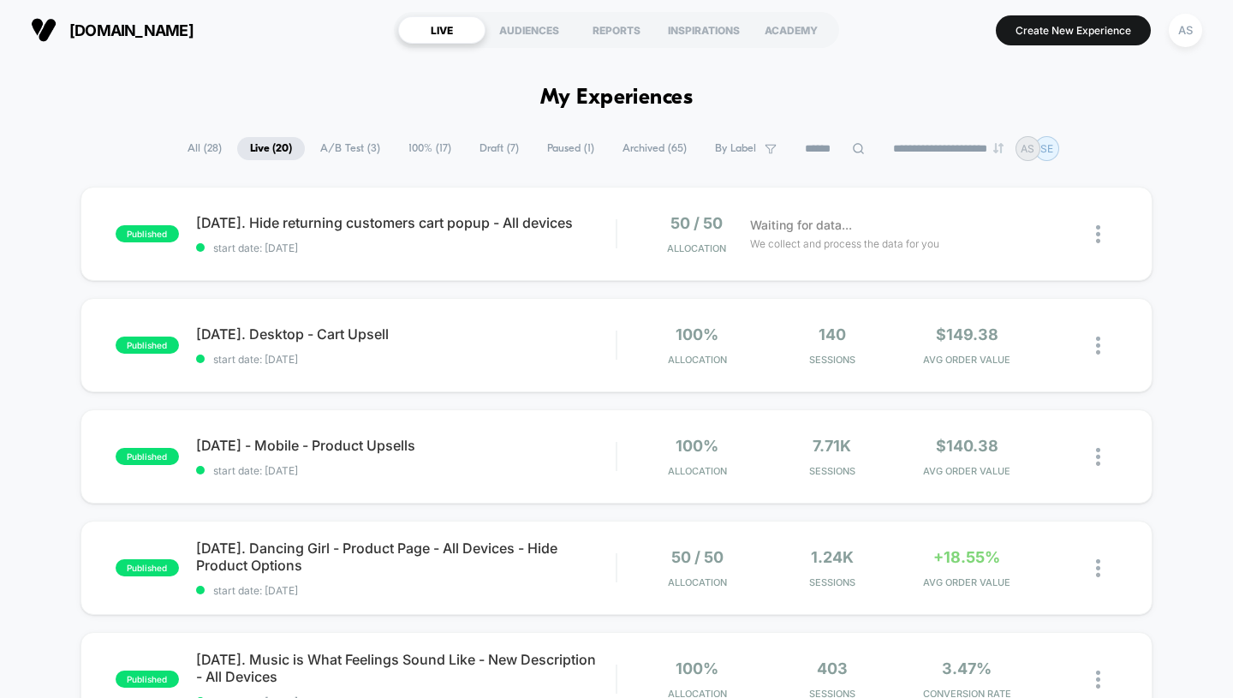
click at [188, 153] on span "All ( 28 )" at bounding box center [205, 148] width 60 height 23
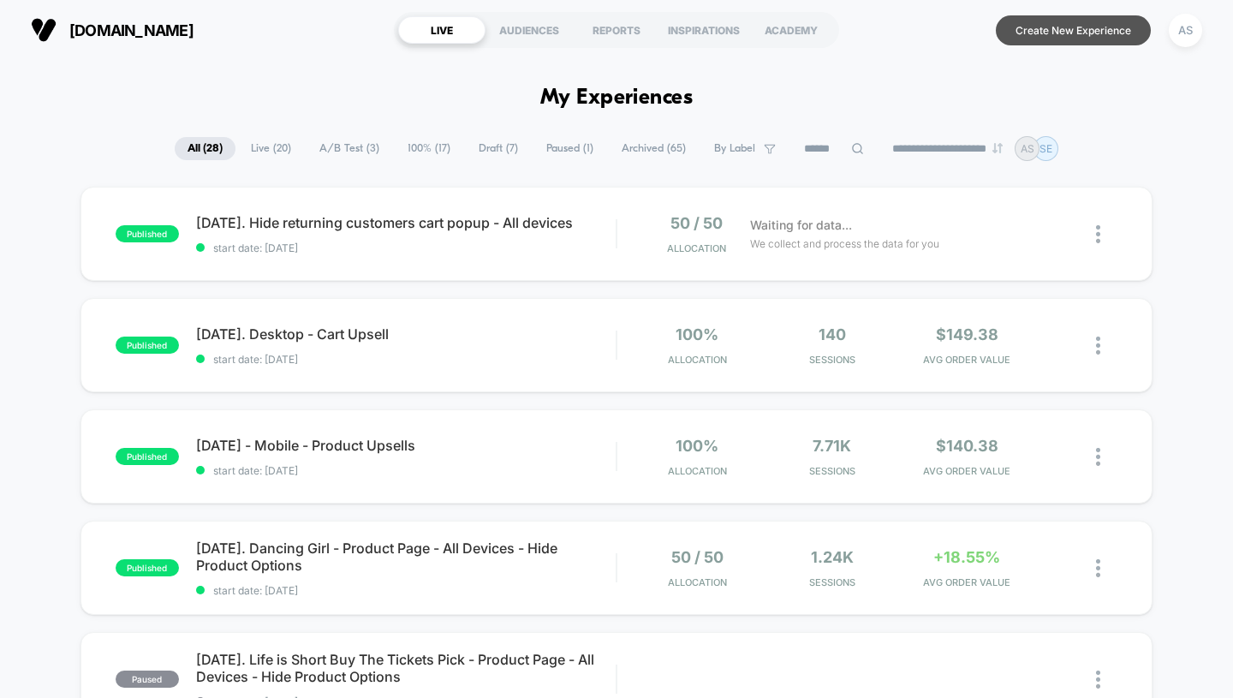
click at [1046, 38] on button "Create New Experience" at bounding box center [1073, 30] width 155 height 30
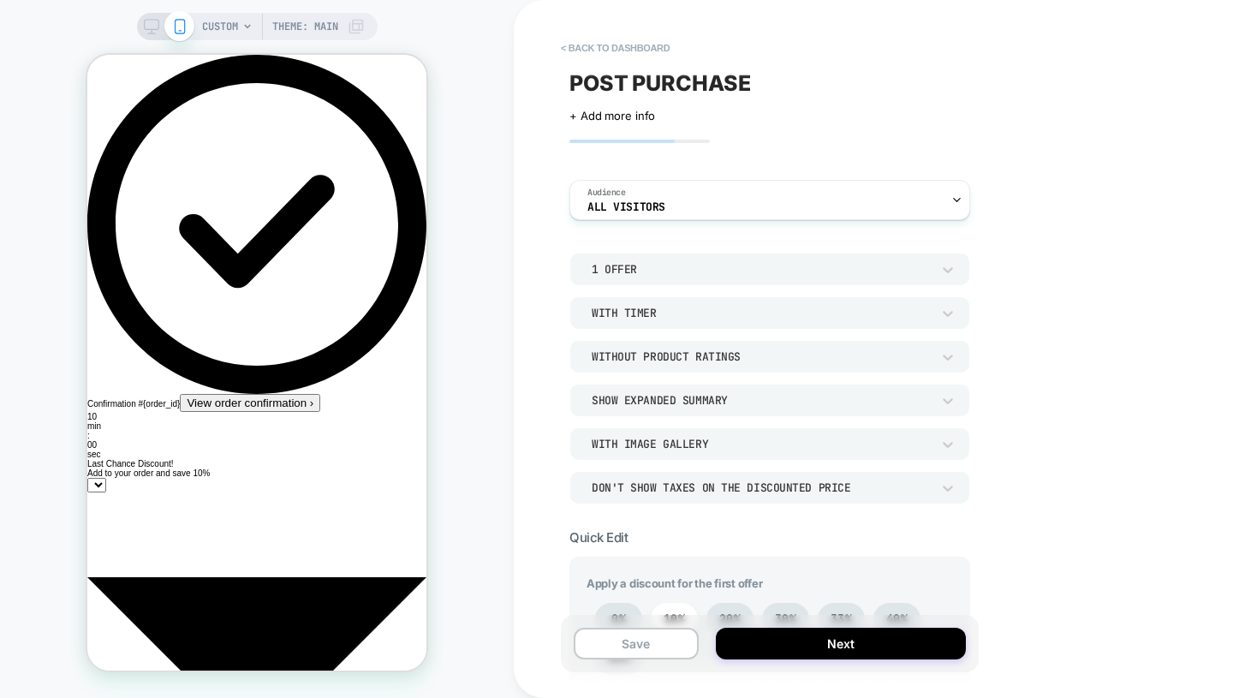
select select
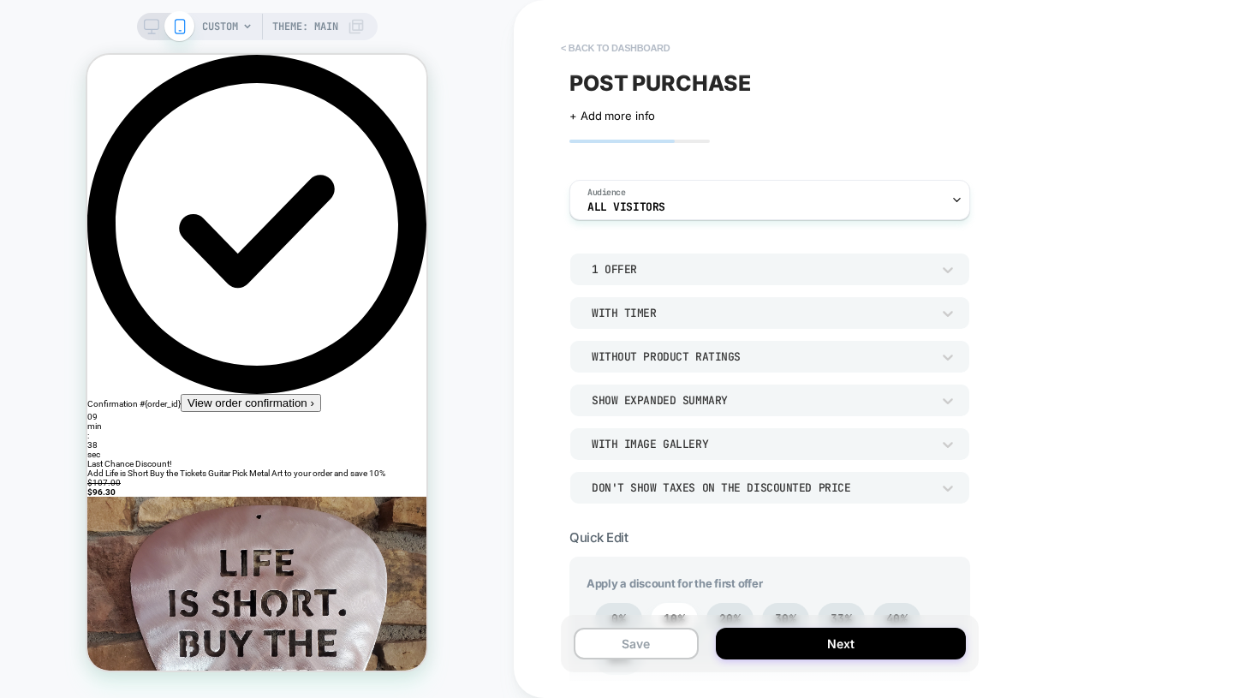
click at [599, 50] on button "< back to dashboard" at bounding box center [615, 47] width 126 height 27
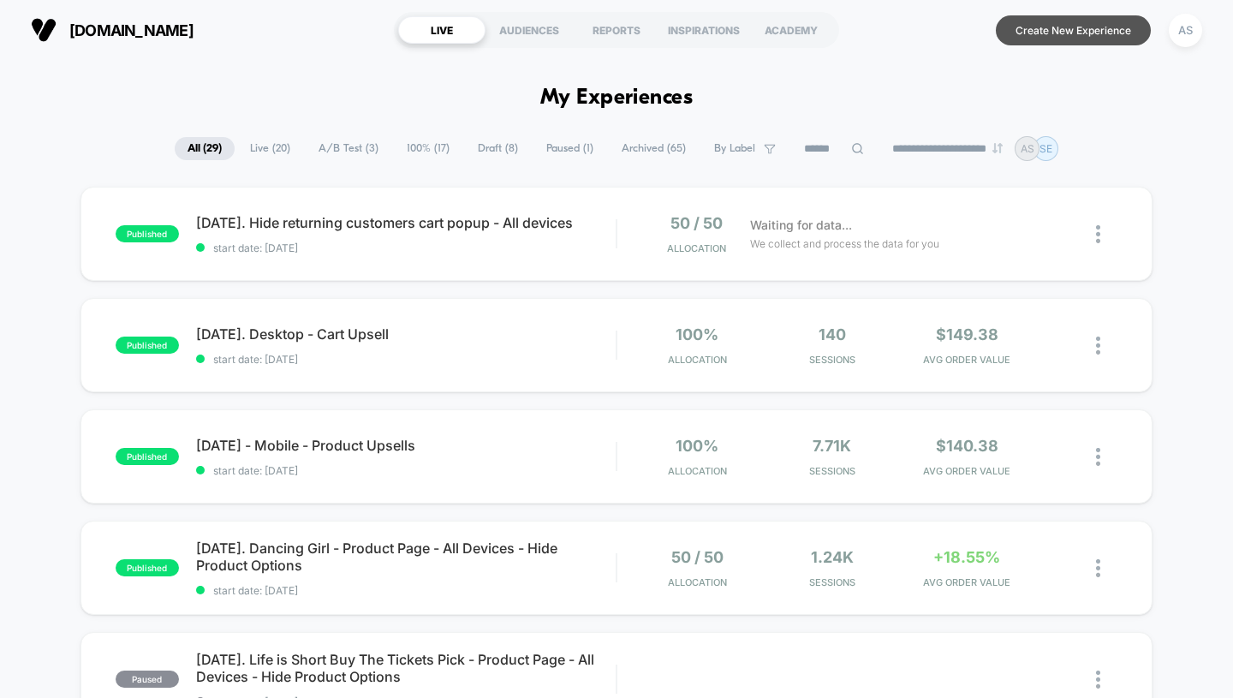
click at [1067, 21] on button "Create New Experience" at bounding box center [1073, 30] width 155 height 30
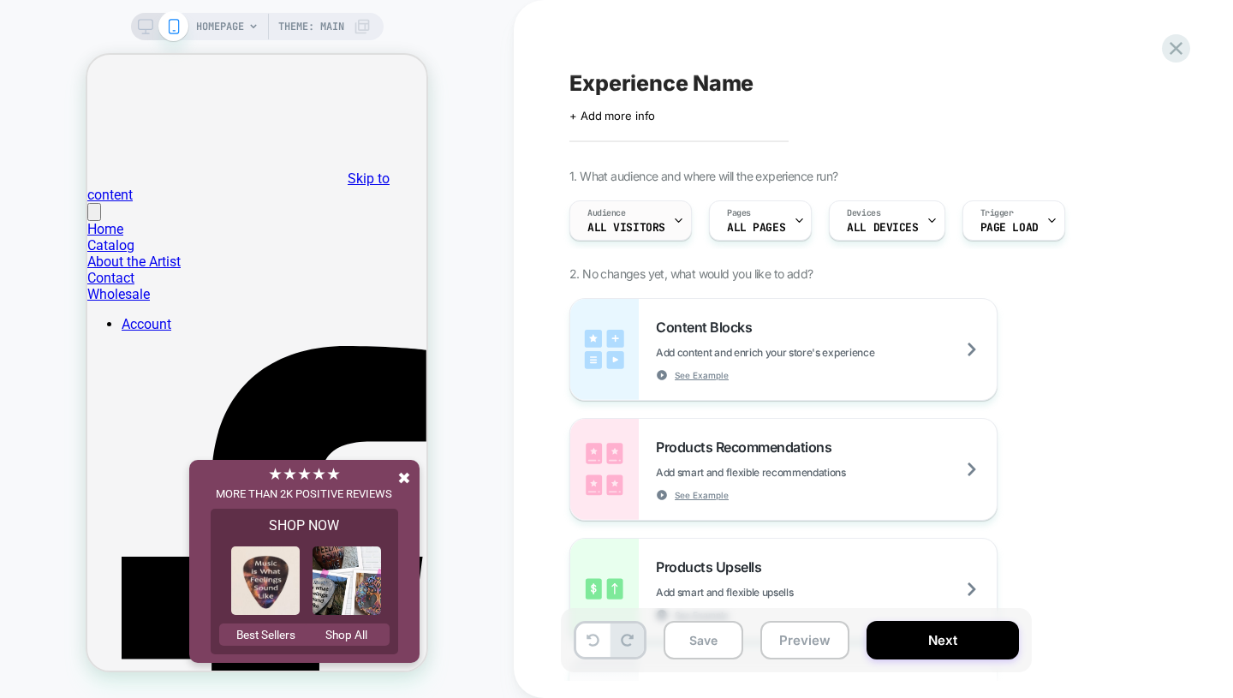
click at [649, 219] on div "Audience All Visitors" at bounding box center [626, 220] width 112 height 39
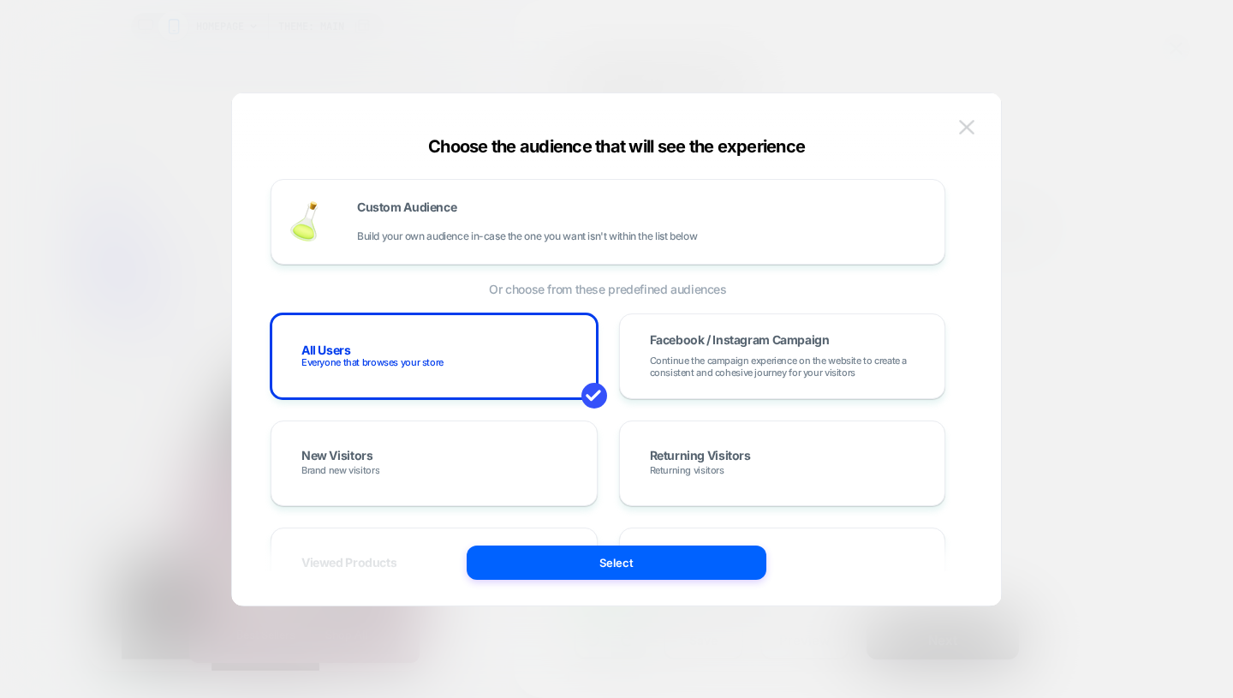
click at [976, 126] on button at bounding box center [967, 128] width 26 height 26
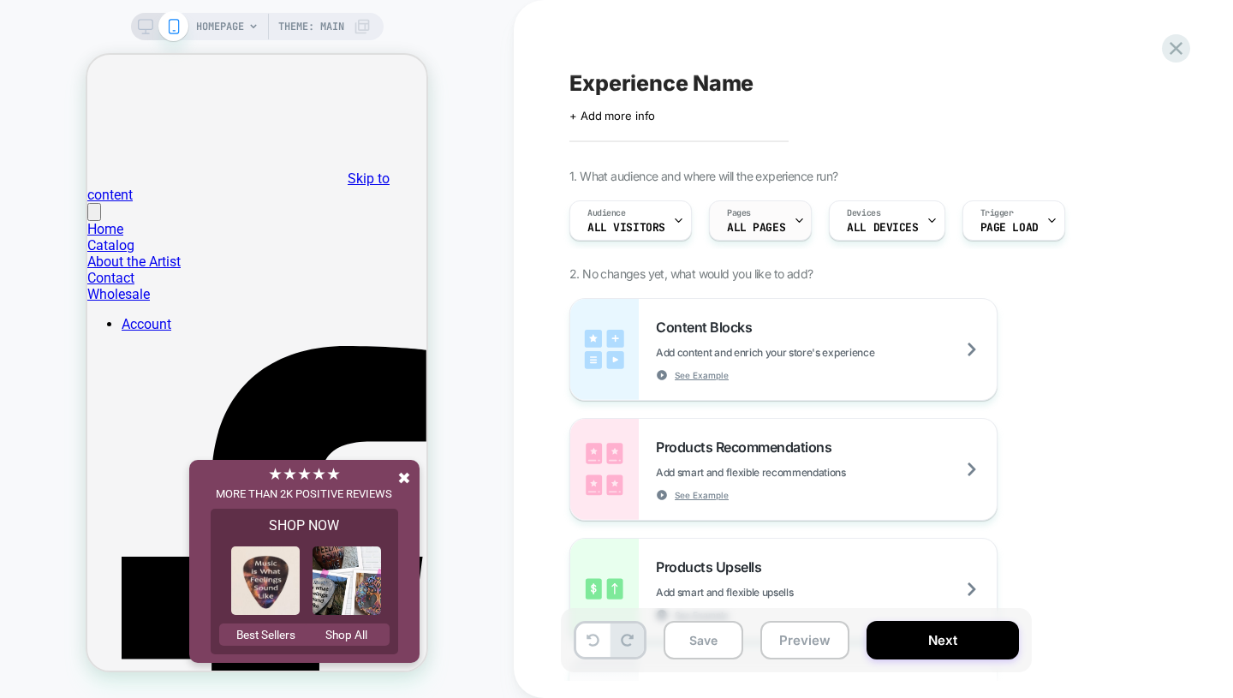
click at [762, 224] on span "ALL PAGES" at bounding box center [756, 228] width 58 height 12
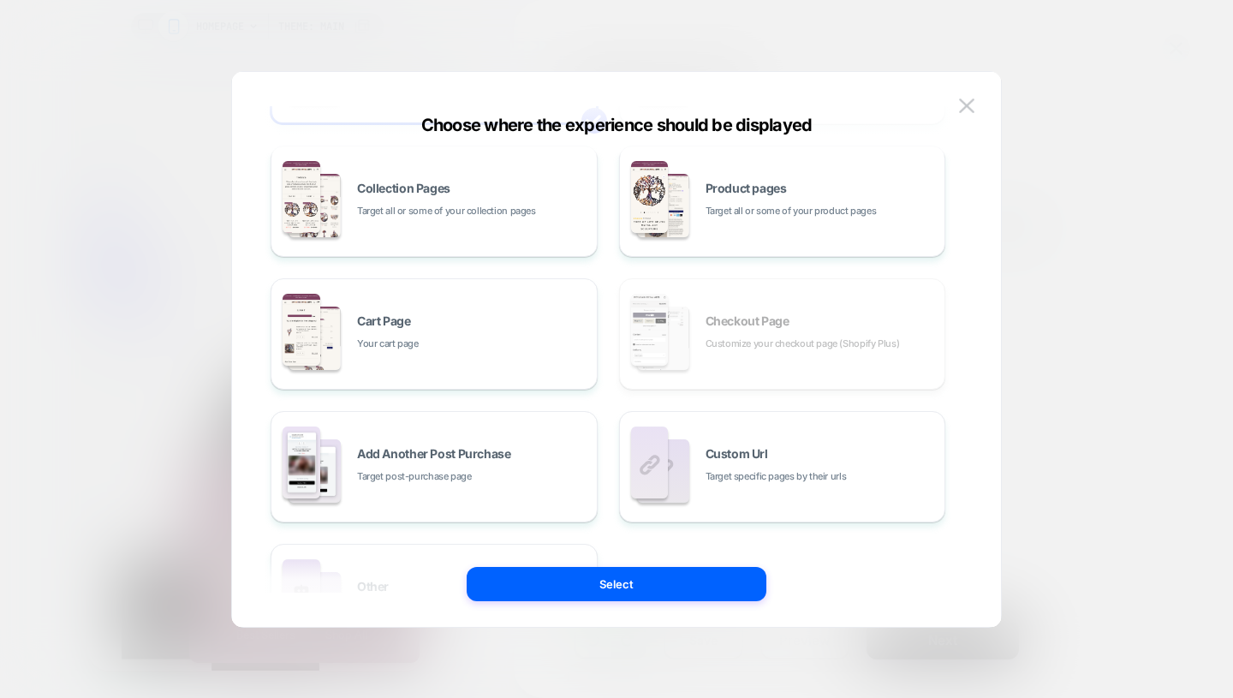
scroll to position [146, 0]
click at [727, 352] on div "All Pages Literally, all of your store pages Homepage Your home page Collection…" at bounding box center [608, 333] width 675 height 642
click at [969, 104] on img at bounding box center [966, 105] width 15 height 15
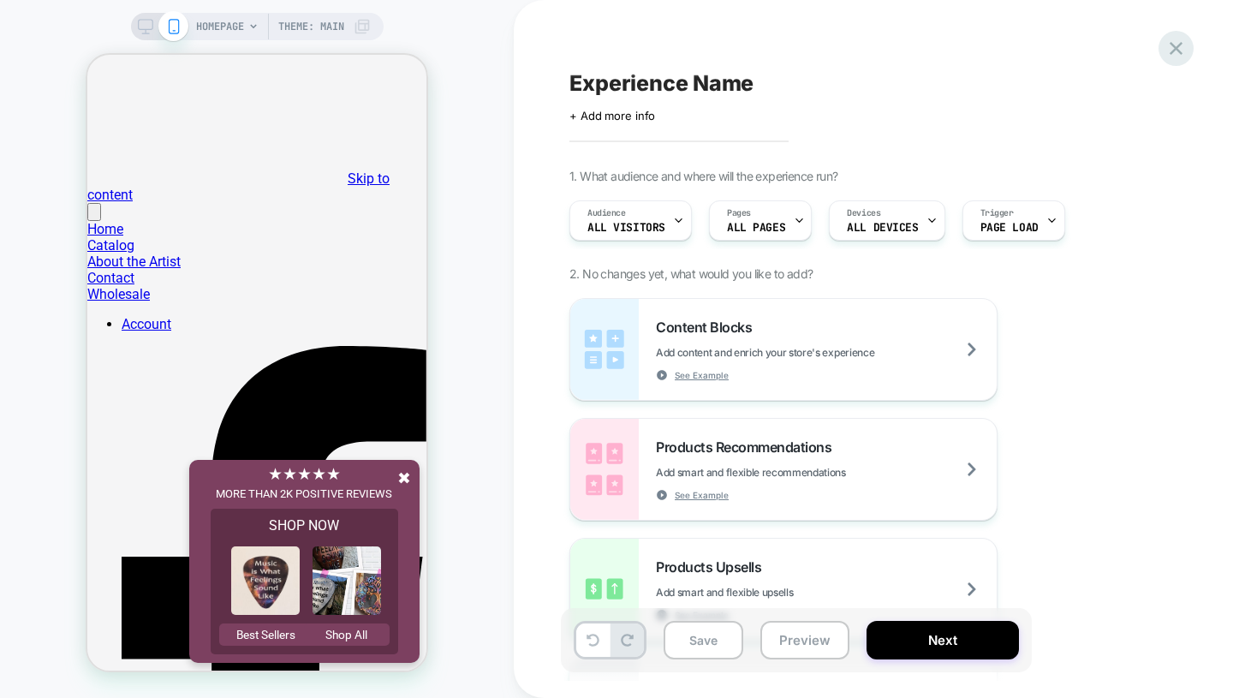
click at [1182, 36] on div at bounding box center [1176, 48] width 35 height 35
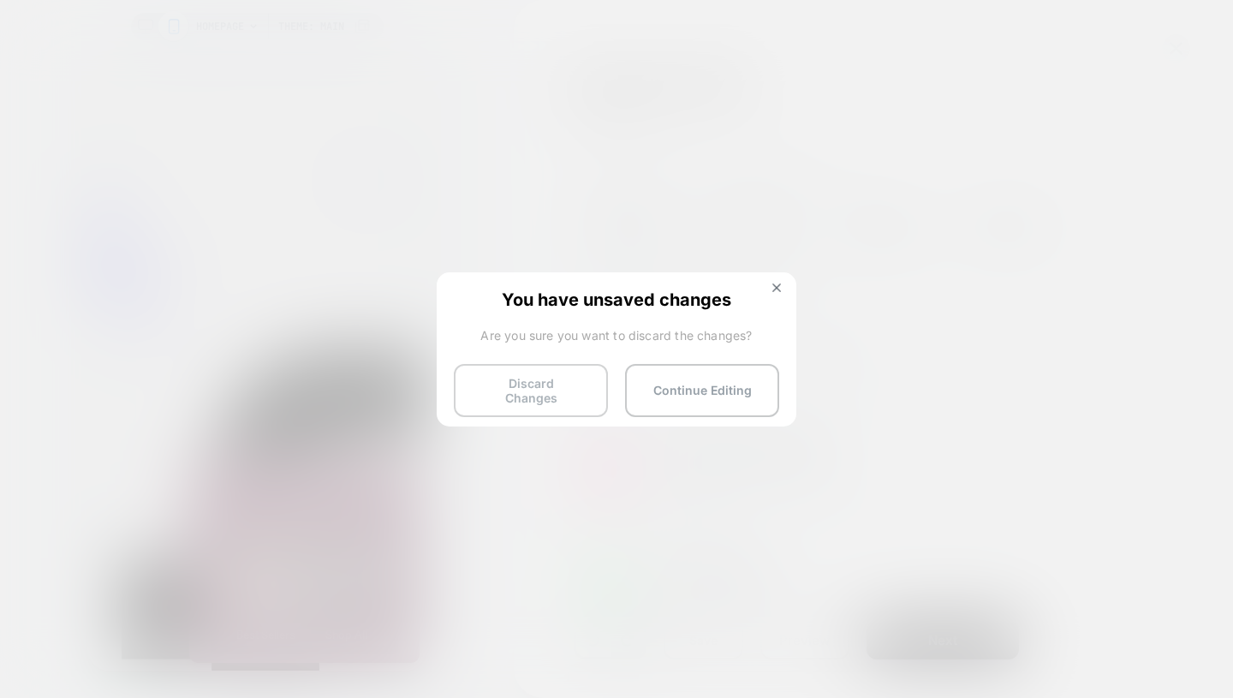
click at [543, 389] on button "Discard Changes" at bounding box center [531, 390] width 154 height 53
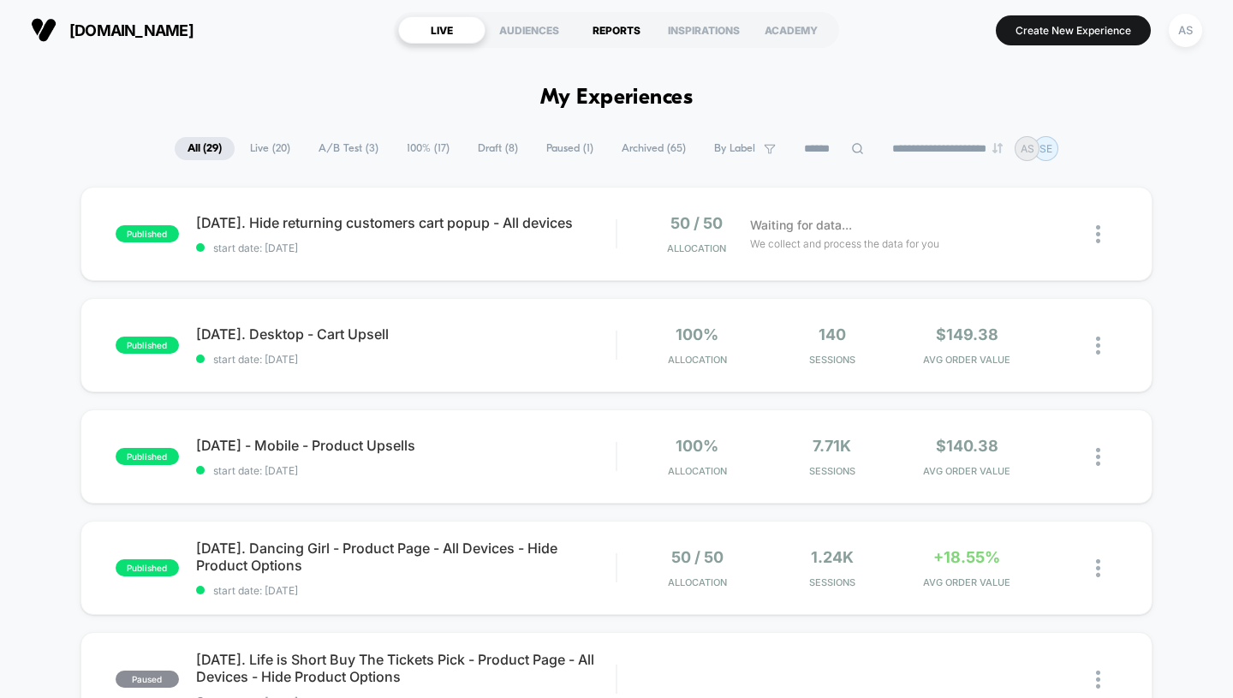
click at [594, 39] on div "REPORTS" at bounding box center [616, 29] width 87 height 27
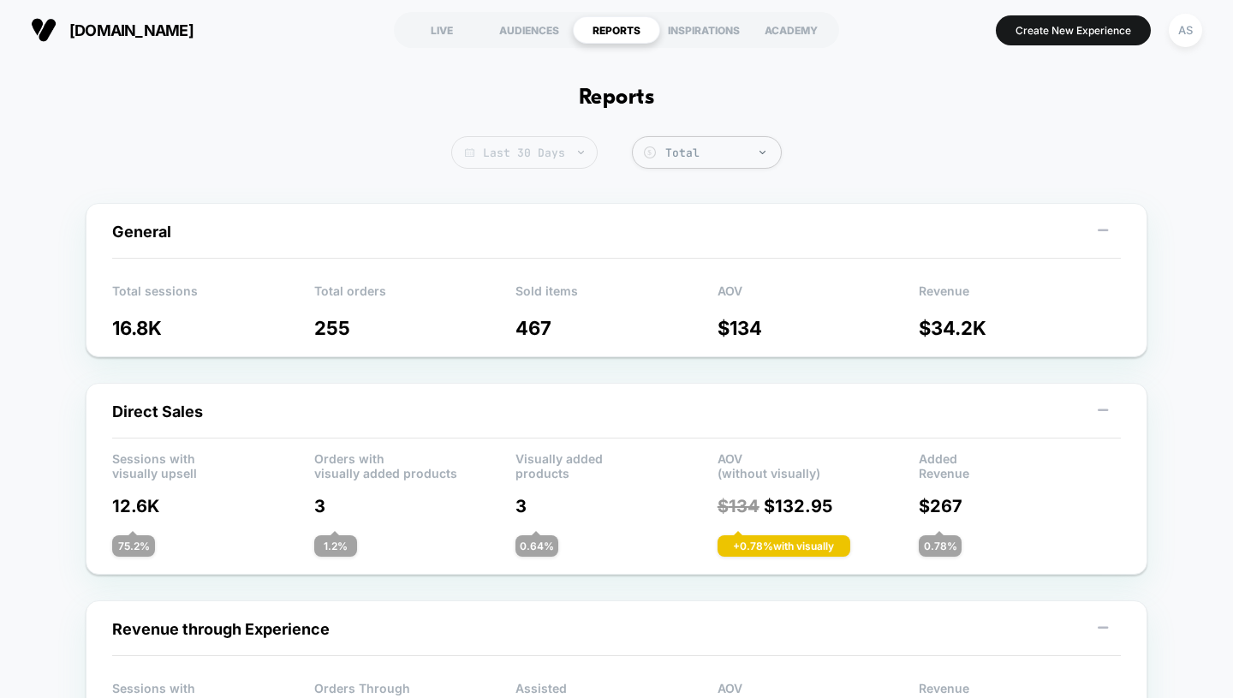
click at [489, 157] on span "Last 30 Days" at bounding box center [524, 152] width 146 height 33
select select "*"
select select "****"
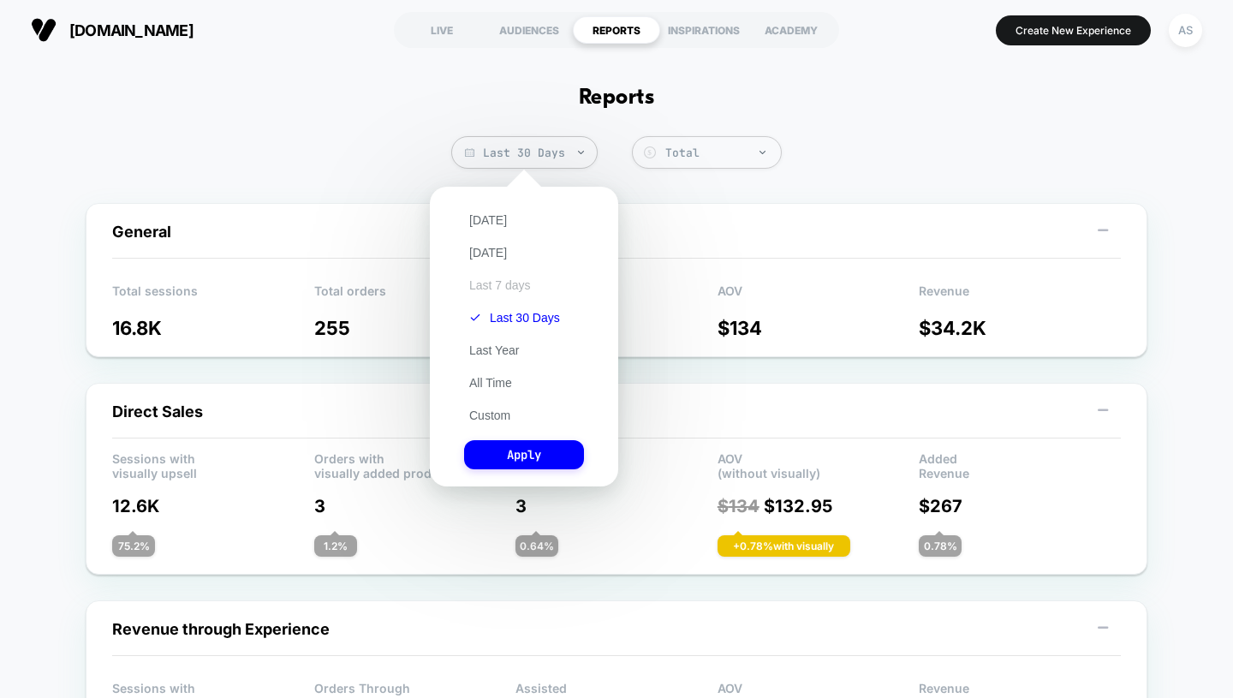
click at [517, 286] on button "Last 7 days" at bounding box center [500, 284] width 72 height 15
click at [496, 421] on button "Custom" at bounding box center [489, 415] width 51 height 15
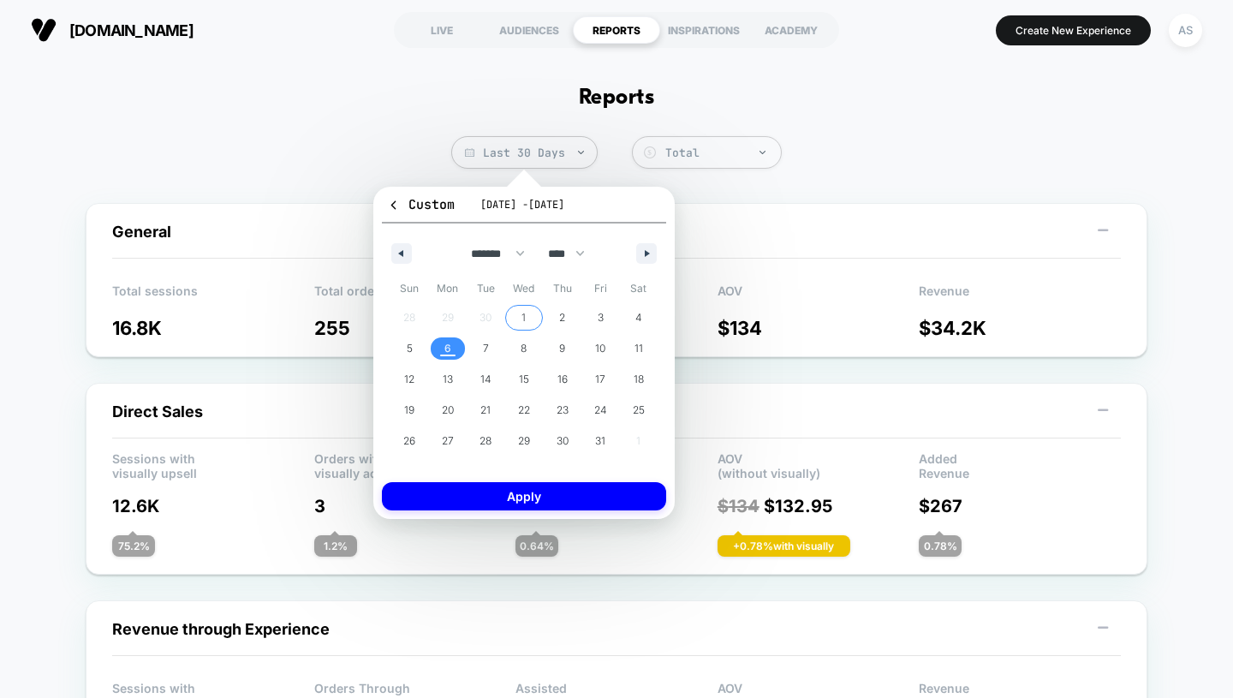
click at [450, 314] on div "28 29 30 1 2 3 4 5 6 7 8 9 10 11 12 13 14 15 16 17 18 19 20 21 22 23 24 25 26 2…" at bounding box center [523, 379] width 267 height 154
click at [403, 256] on icon "button" at bounding box center [399, 253] width 9 height 7
click at [450, 440] on span "29" at bounding box center [448, 441] width 12 height 31
click at [649, 251] on icon "button" at bounding box center [649, 253] width 9 height 7
click at [415, 354] on span "5" at bounding box center [409, 348] width 39 height 22
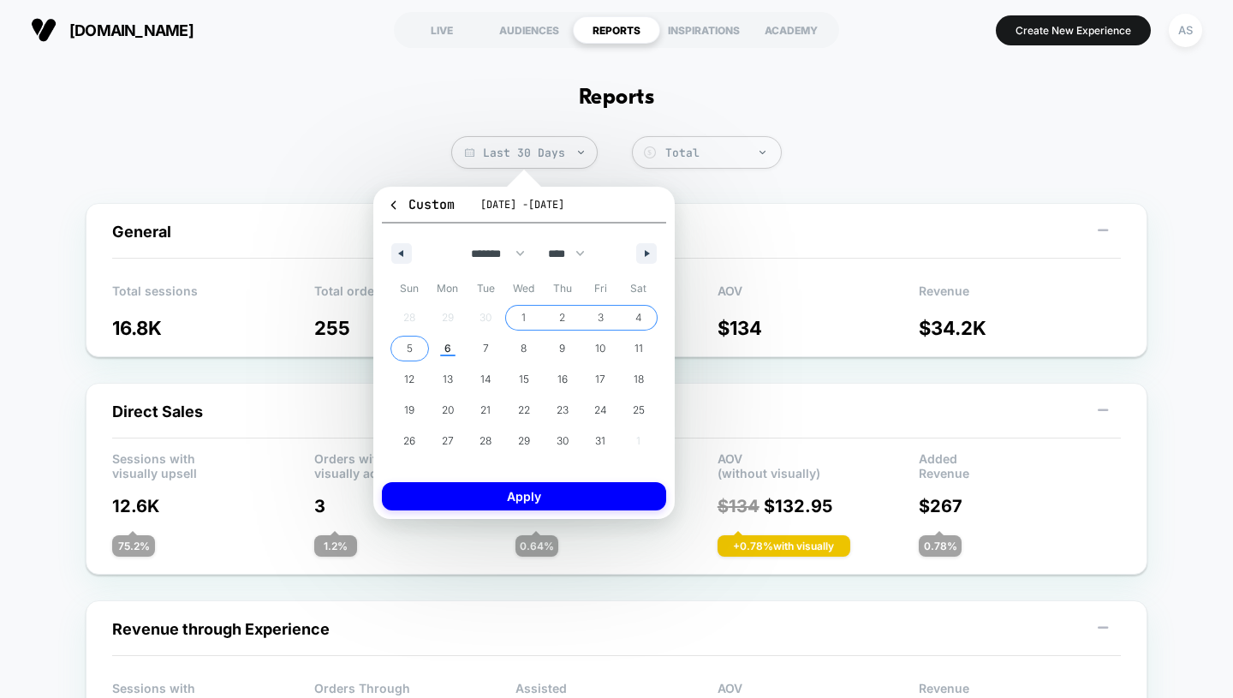
select select "*"
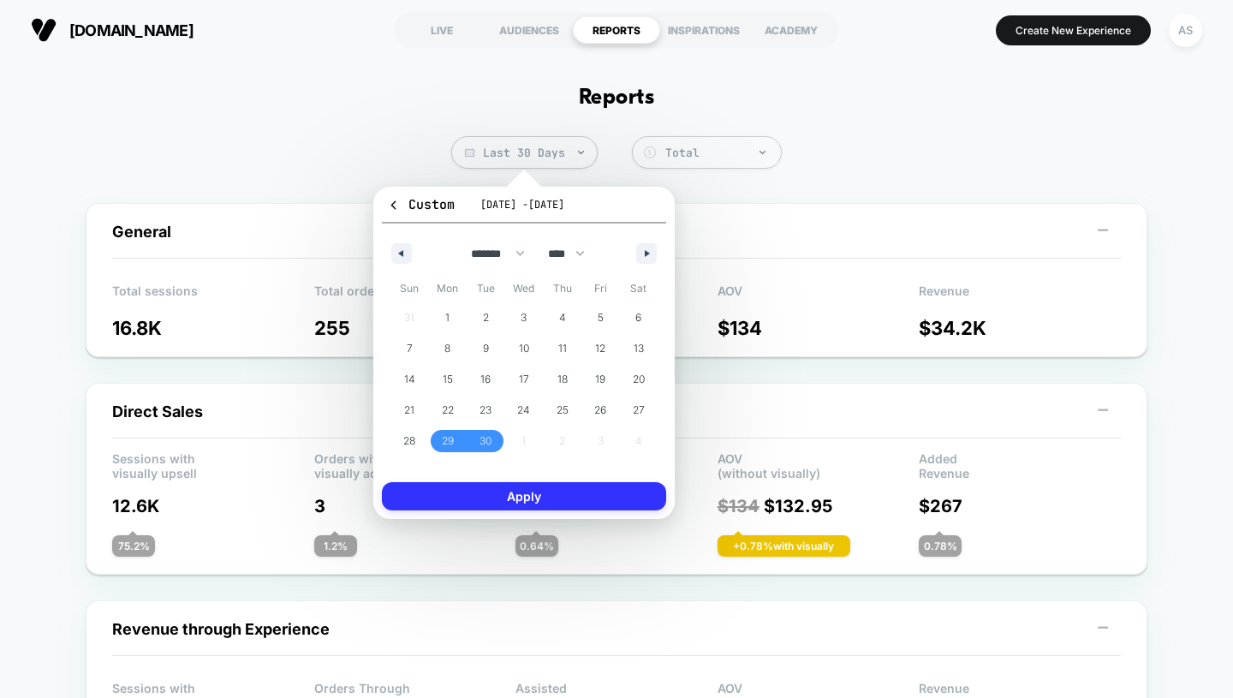
click at [513, 495] on button "Apply" at bounding box center [524, 496] width 284 height 28
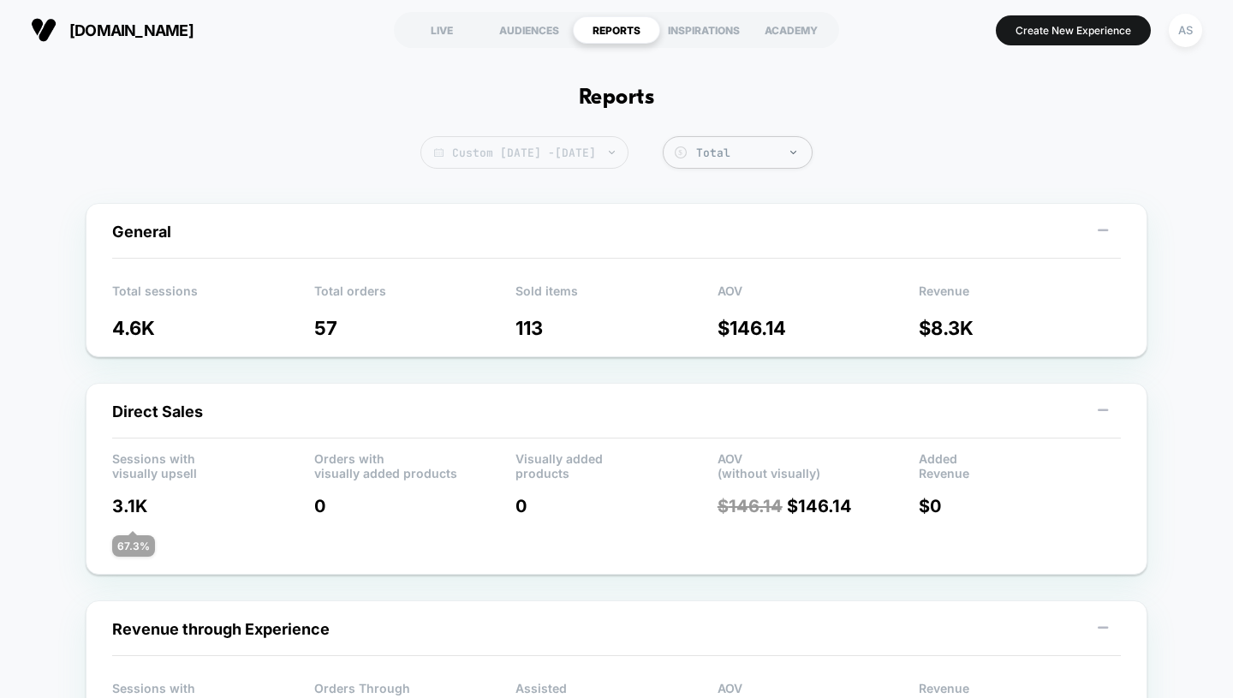
click at [576, 156] on span "Custom Sep 29, 2025 - Oct 5, 2025" at bounding box center [524, 152] width 208 height 33
select select "*"
select select "****"
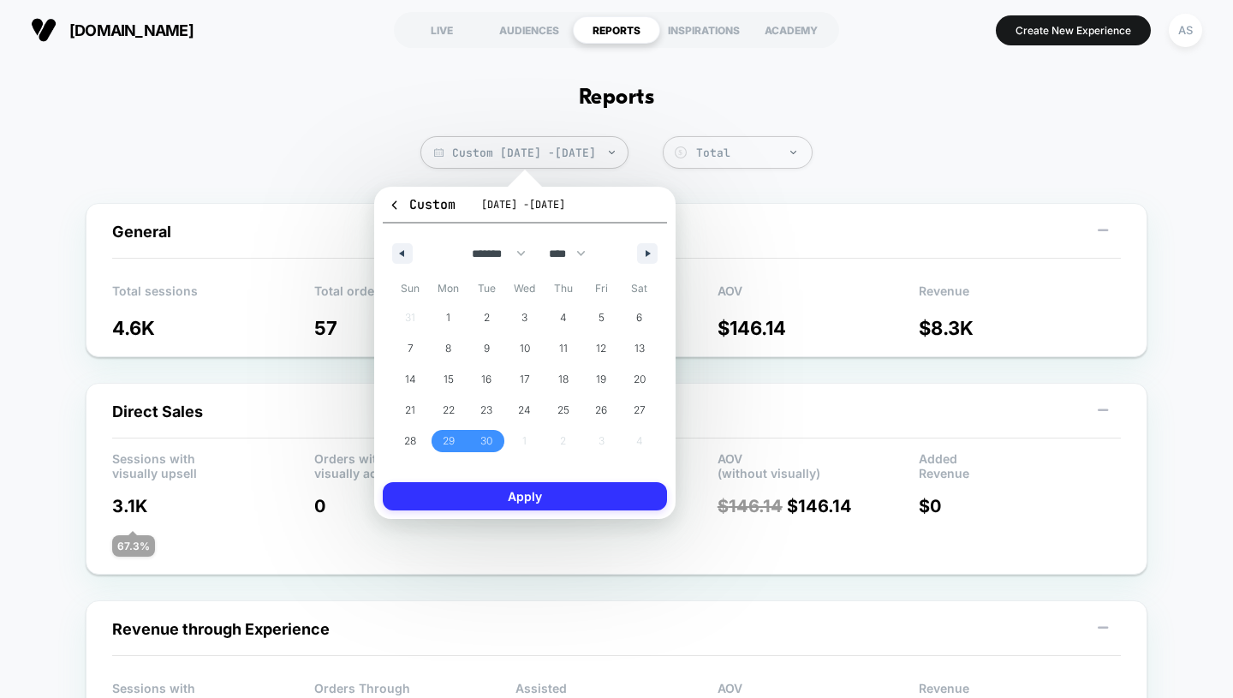
click at [492, 486] on button "Apply" at bounding box center [525, 496] width 284 height 28
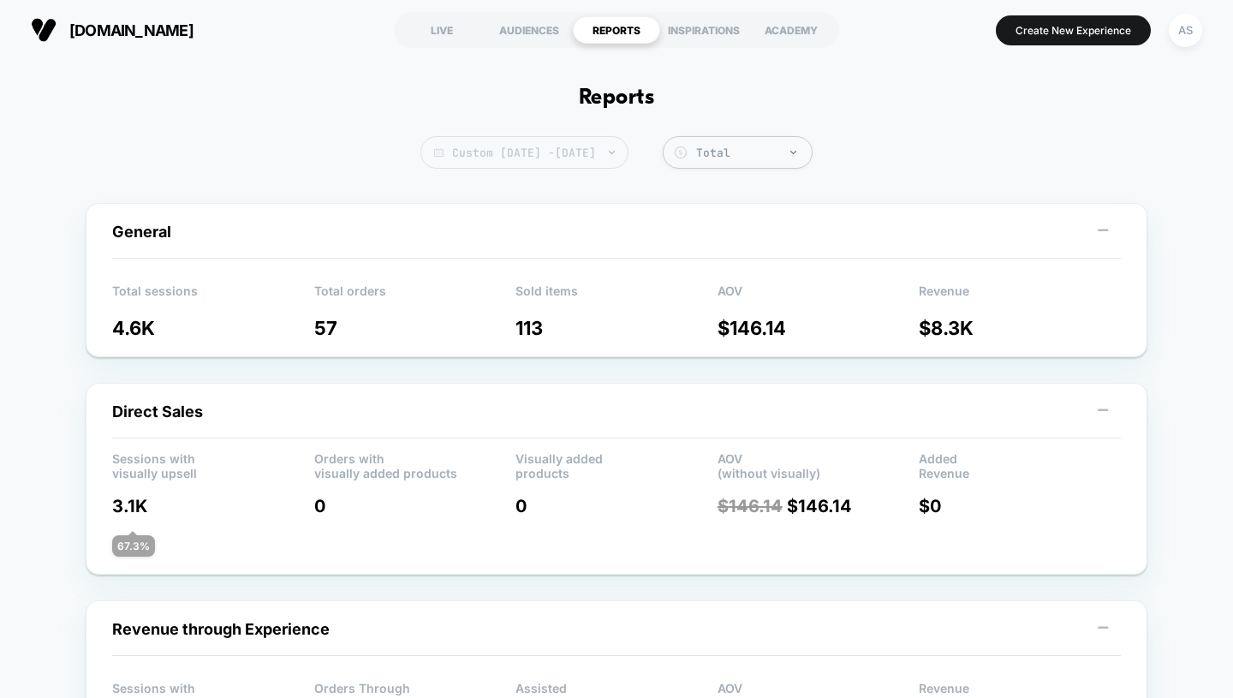
click at [551, 149] on span "Custom Sep 29, 2025 - Oct 5, 2025" at bounding box center [524, 152] width 208 height 33
select select "*"
select select "****"
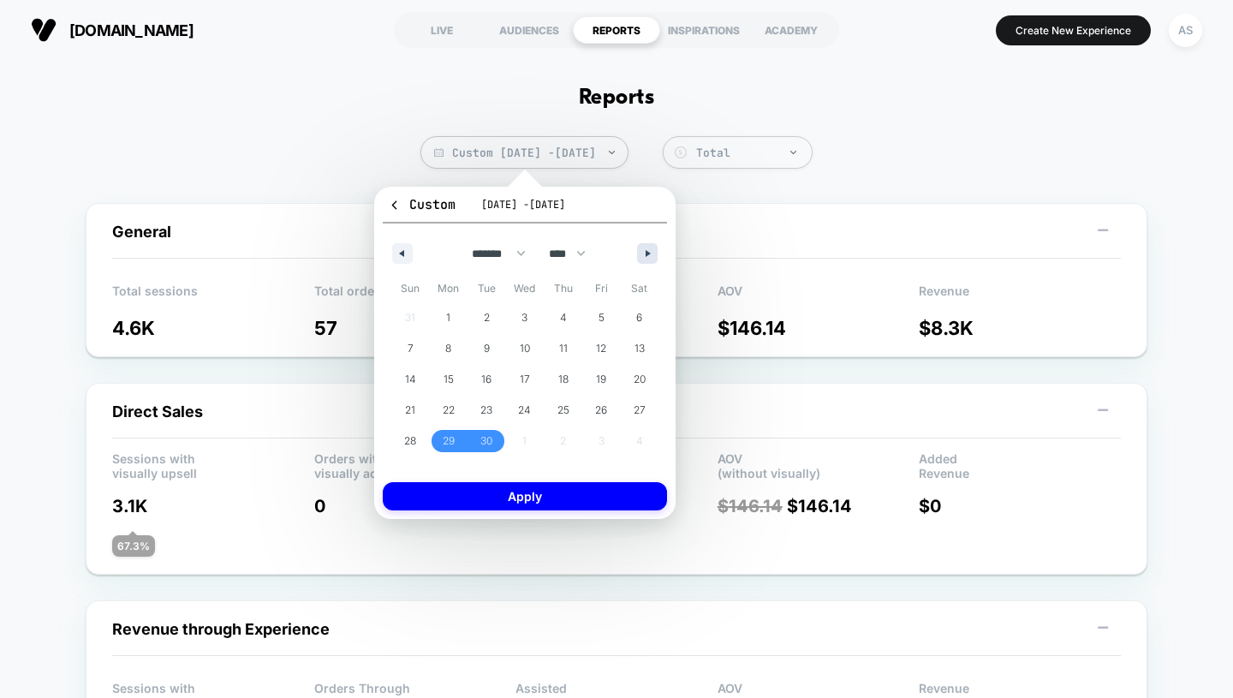
click at [644, 254] on button "button" at bounding box center [647, 253] width 21 height 21
select select "*"
click at [519, 314] on span "1" at bounding box center [525, 318] width 39 height 22
click at [453, 349] on span "6" at bounding box center [449, 348] width 39 height 22
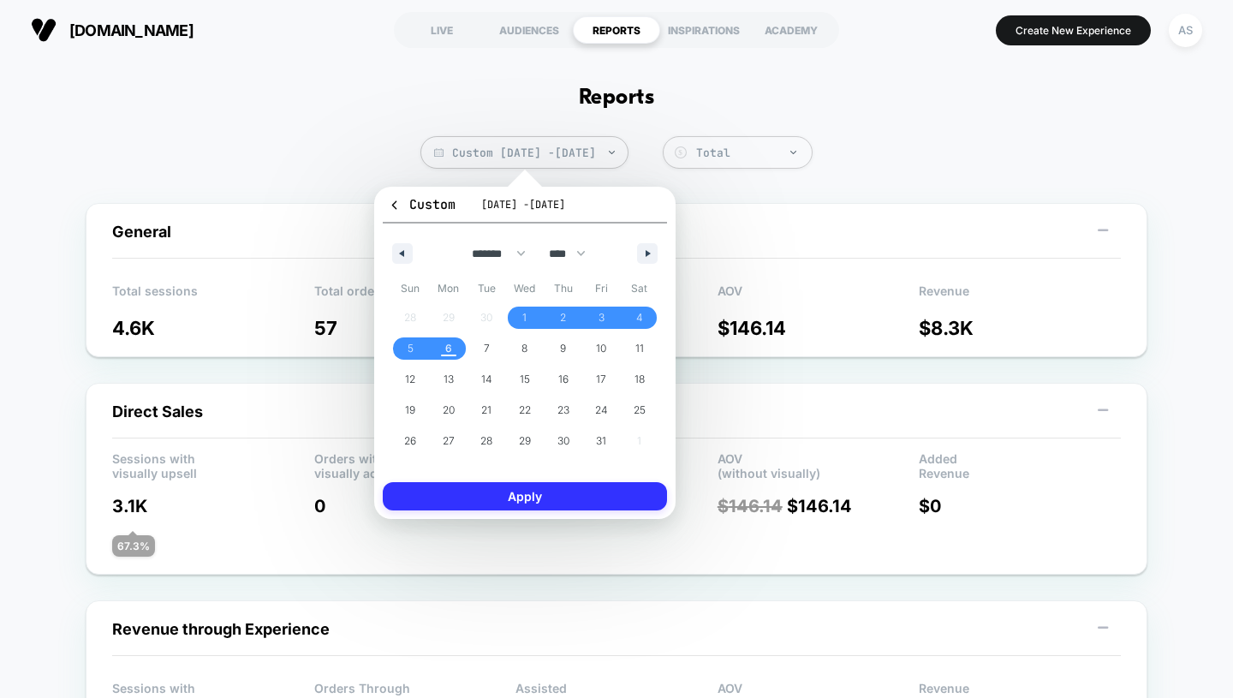
click at [509, 495] on button "Apply" at bounding box center [525, 496] width 284 height 28
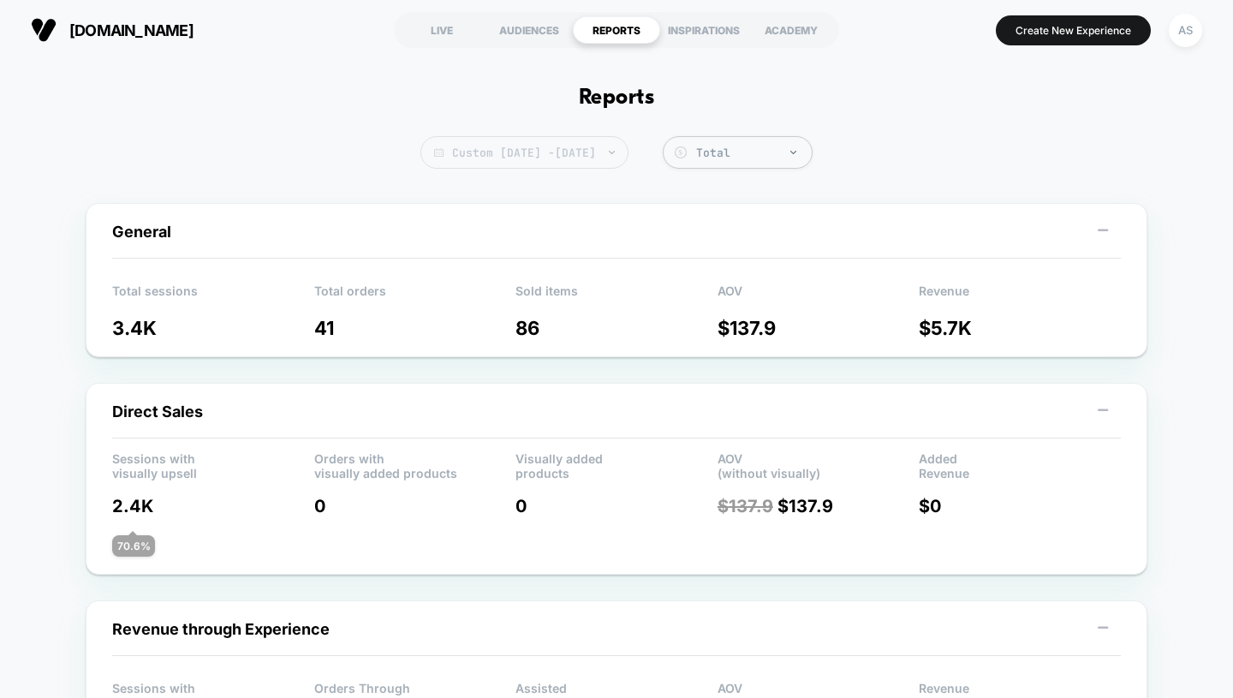
click at [550, 157] on span "Custom Oct 1, 2025 - Oct 6, 2025" at bounding box center [524, 152] width 208 height 33
select select "*"
select select "****"
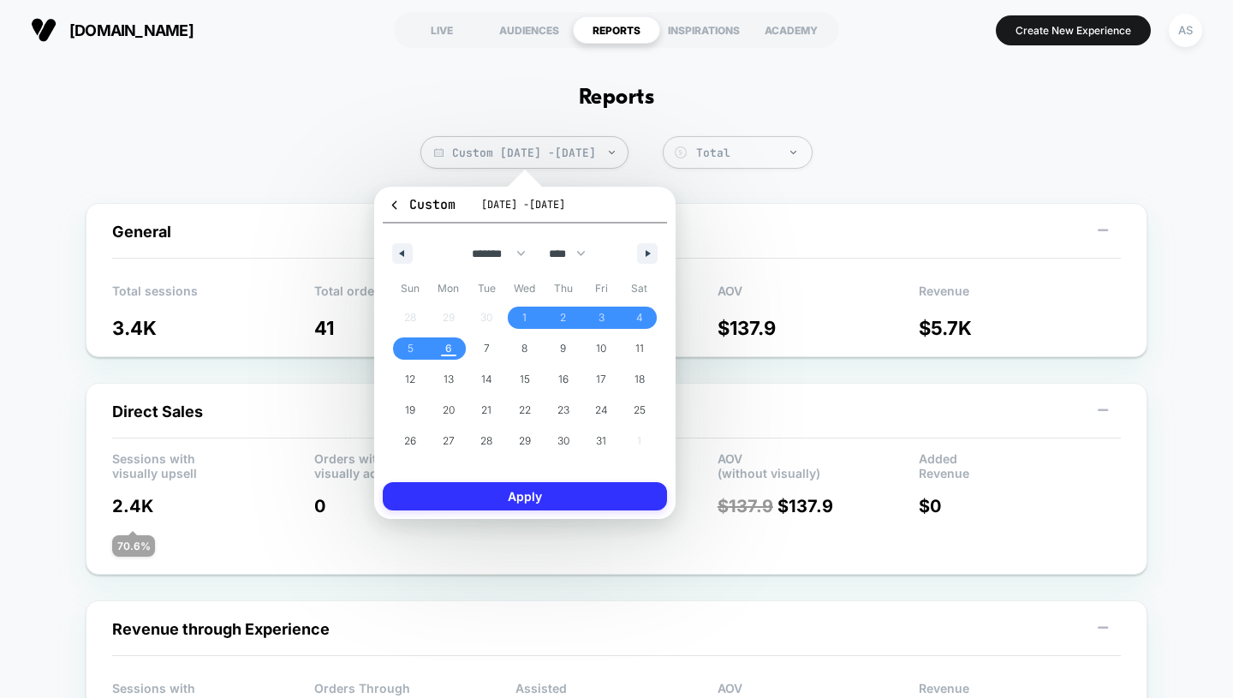
click at [523, 498] on button "Apply" at bounding box center [525, 496] width 284 height 28
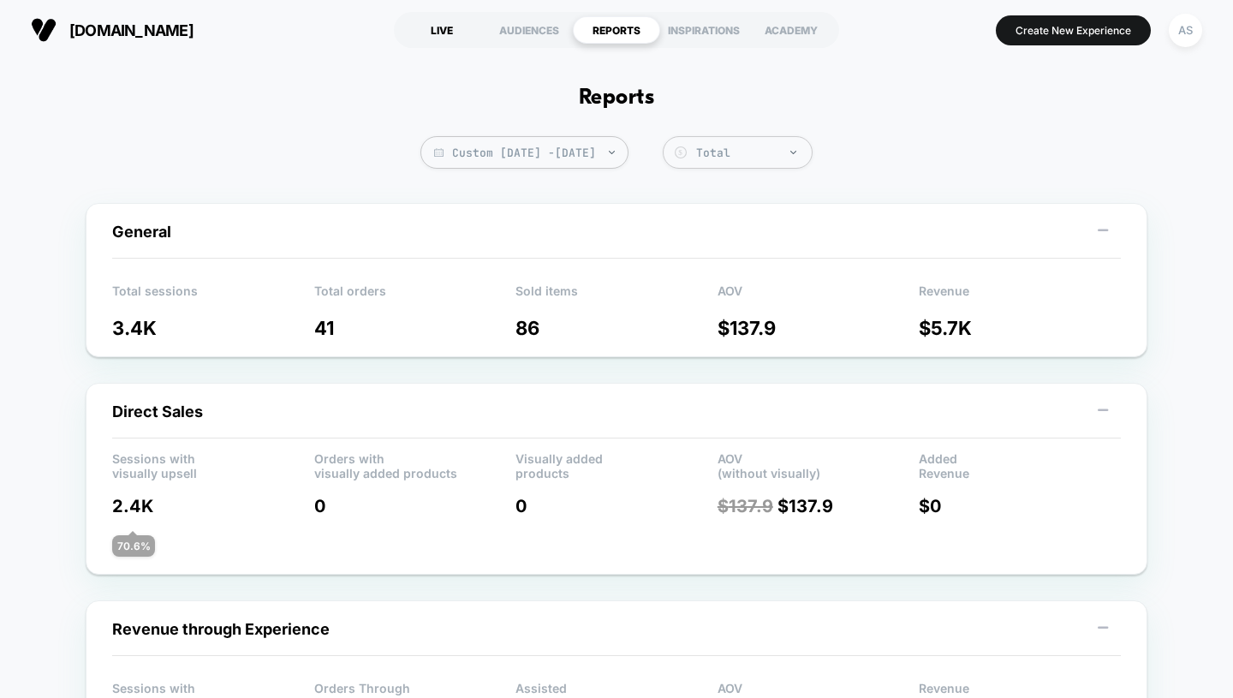
click at [447, 33] on div "LIVE" at bounding box center [441, 29] width 87 height 27
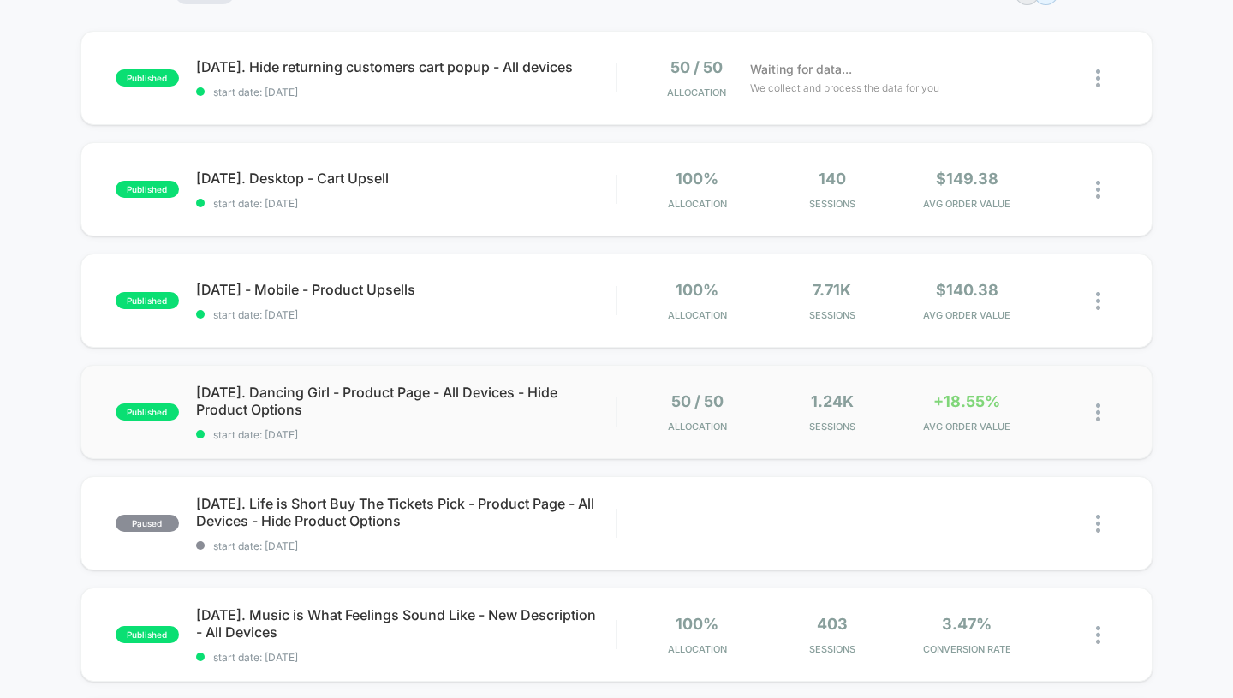
scroll to position [185, 0]
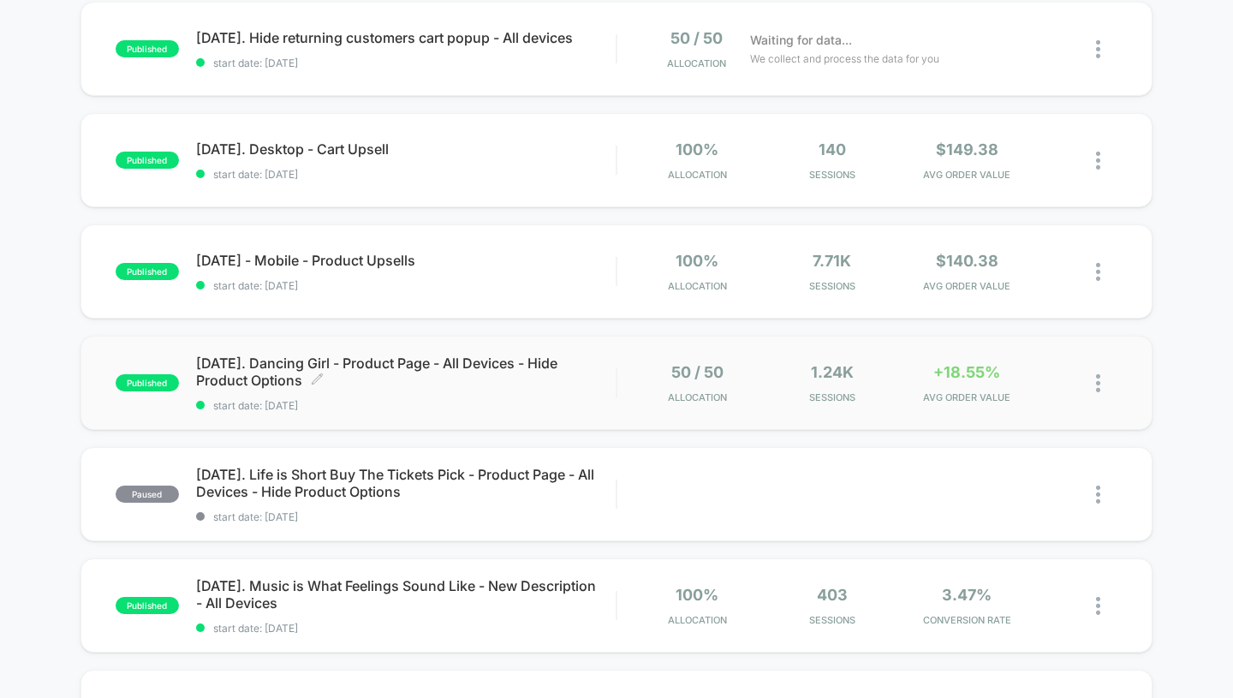
click at [373, 365] on span "09.08.2025. Dancing Girl - Product Page - All Devices - Hide Product Options Cl…" at bounding box center [406, 372] width 420 height 34
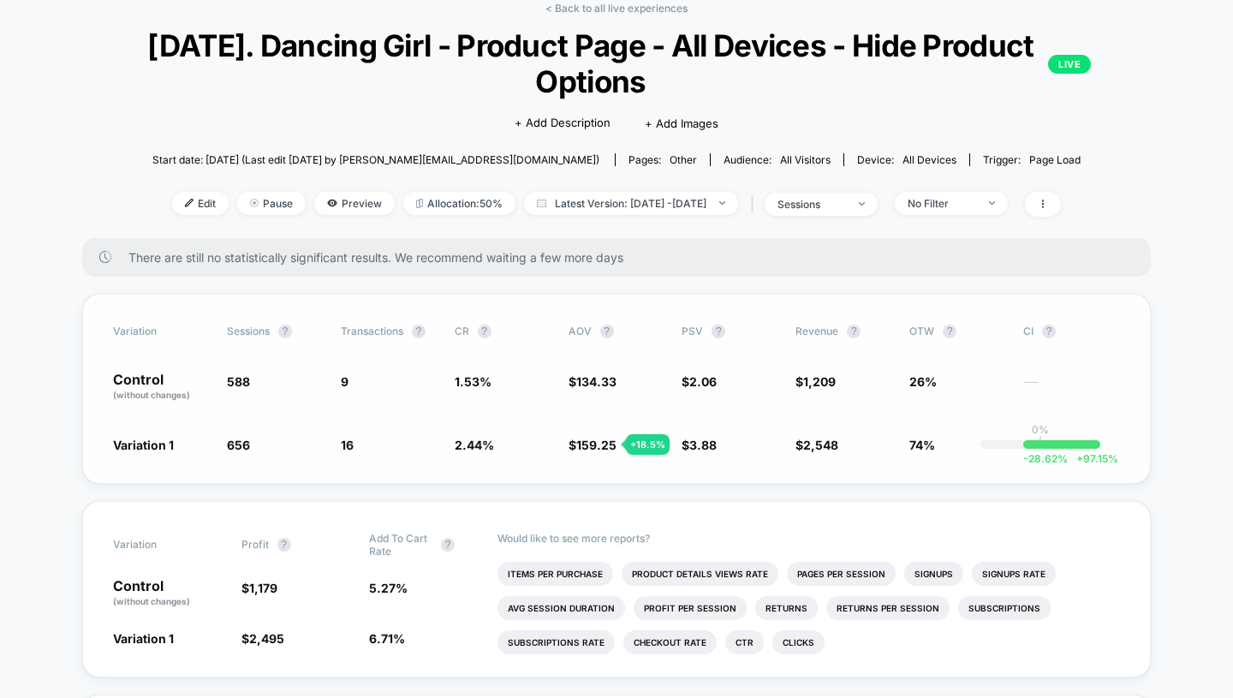
scroll to position [120, 0]
